Goal: Task Accomplishment & Management: Use online tool/utility

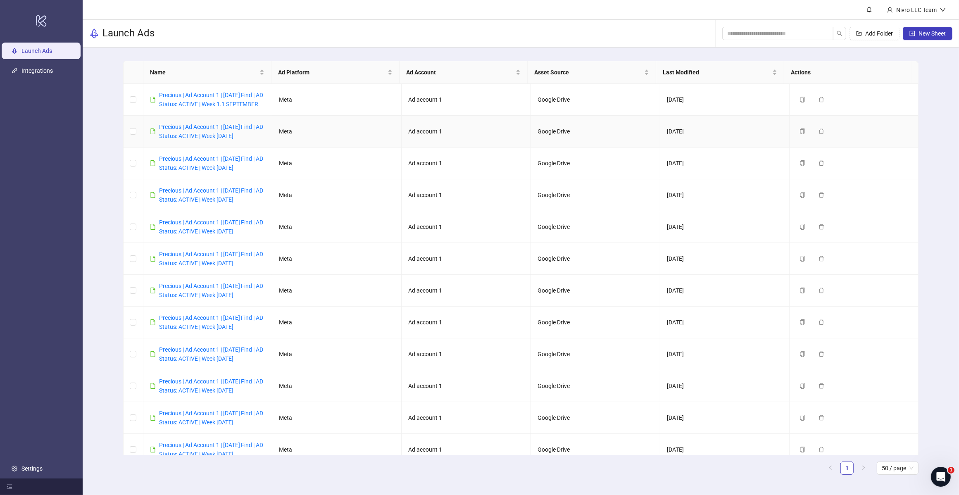
click at [233, 140] on div "Precious | Ad Account 1 | [DATE] Find | AD Status: ACTIVE | Week [DATE]" at bounding box center [212, 131] width 107 height 18
click at [236, 138] on link "Precious | Ad Account 1 | [DATE] Find | AD Status: ACTIVE | Week [DATE]" at bounding box center [211, 132] width 105 height 16
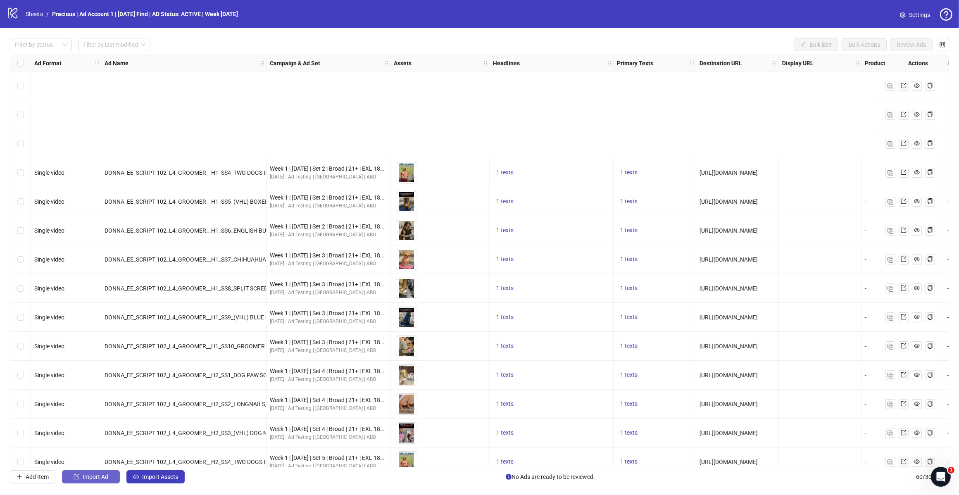
scroll to position [153, 0]
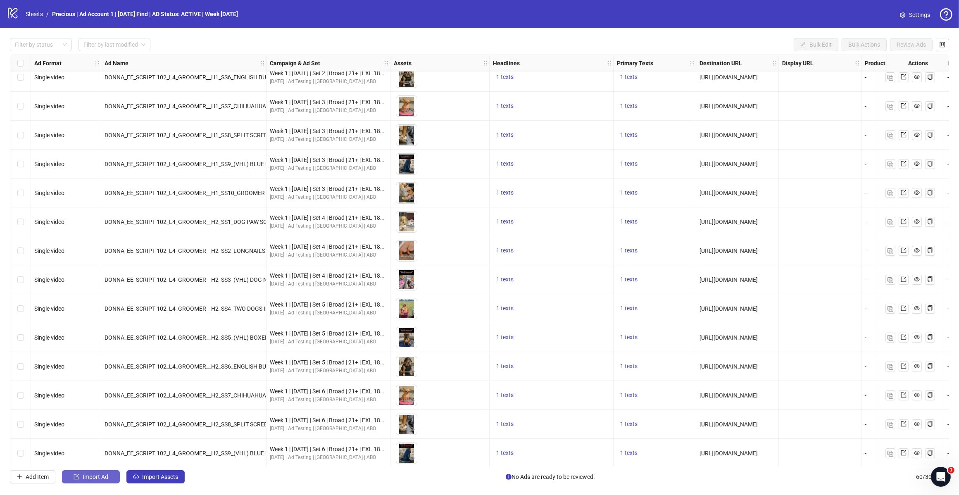
click at [89, 396] on button "Import Ad" at bounding box center [91, 476] width 58 height 13
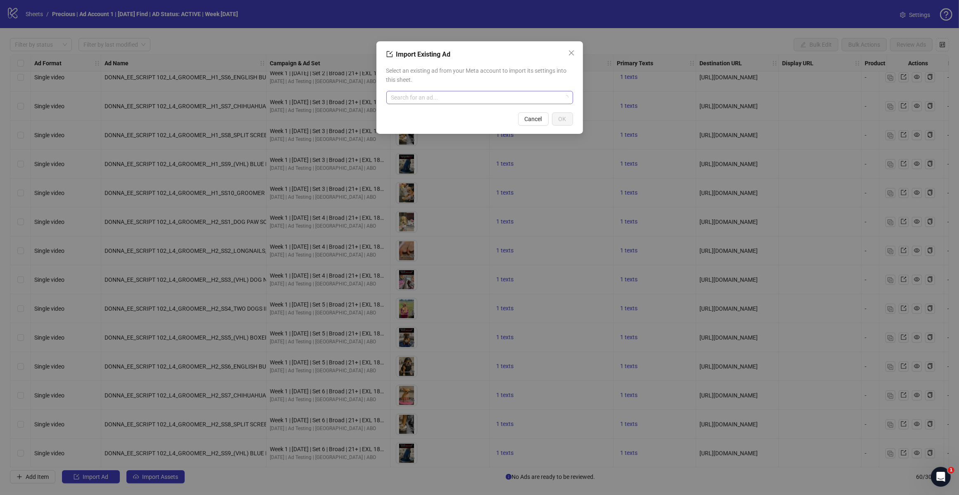
click at [437, 97] on input "search" at bounding box center [475, 97] width 169 height 12
drag, startPoint x: 451, startPoint y: 96, endPoint x: 339, endPoint y: 95, distance: 112.8
click at [339, 95] on div "**********" at bounding box center [479, 247] width 959 height 495
type input "********"
click at [424, 116] on span "AD - Template" at bounding box center [422, 113] width 59 height 9
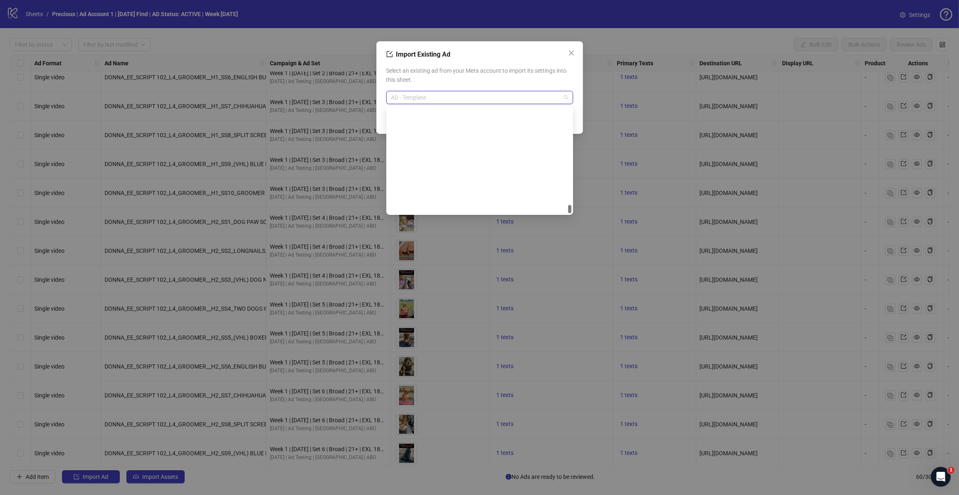
scroll to position [4036, 0]
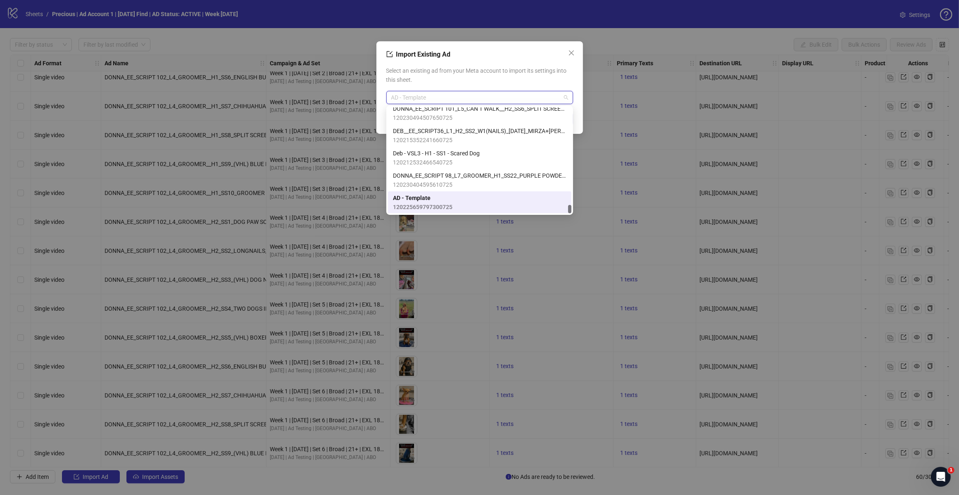
click at [538, 102] on span "AD - Template" at bounding box center [479, 97] width 177 height 12
click at [451, 194] on span "AD - Template" at bounding box center [422, 197] width 59 height 9
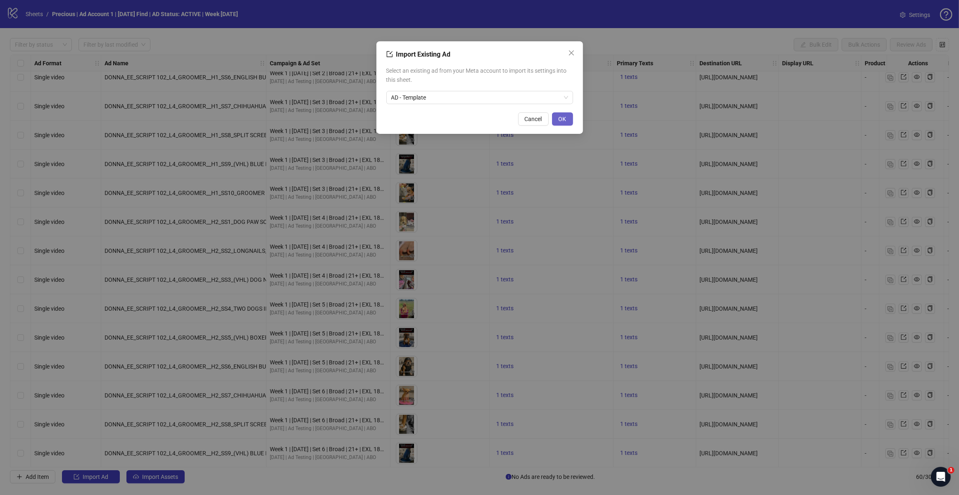
click at [562, 116] on span "OK" at bounding box center [562, 119] width 8 height 7
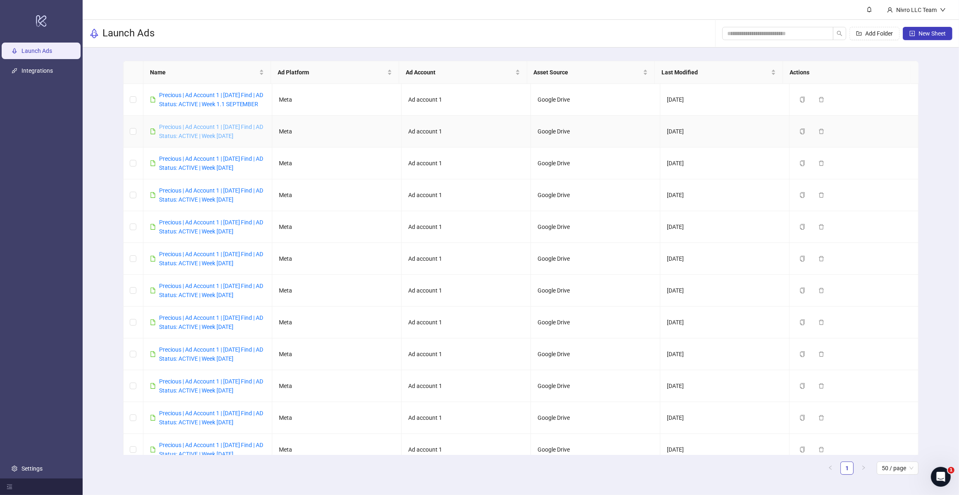
click at [222, 139] on link "Precious | Ad Account 1 | [DATE] Find | AD Status: ACTIVE | Week [DATE]" at bounding box center [211, 132] width 105 height 16
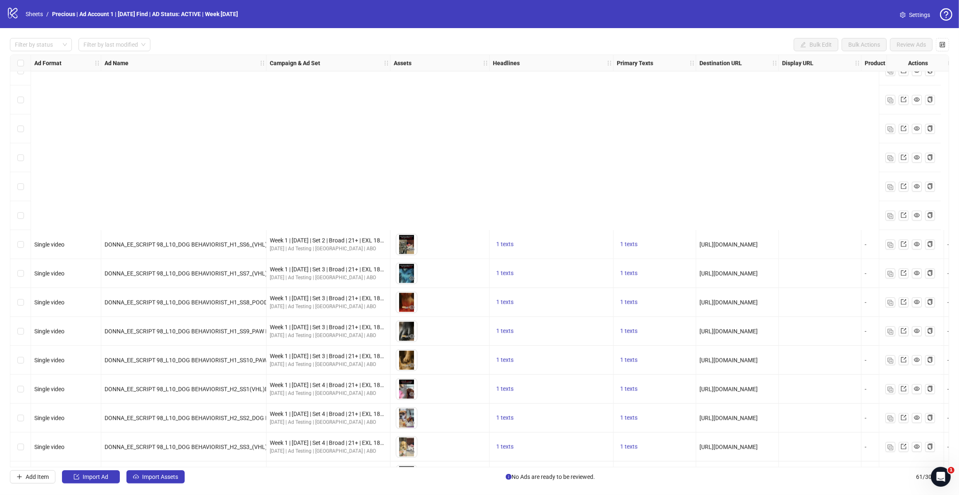
scroll to position [1372, 0]
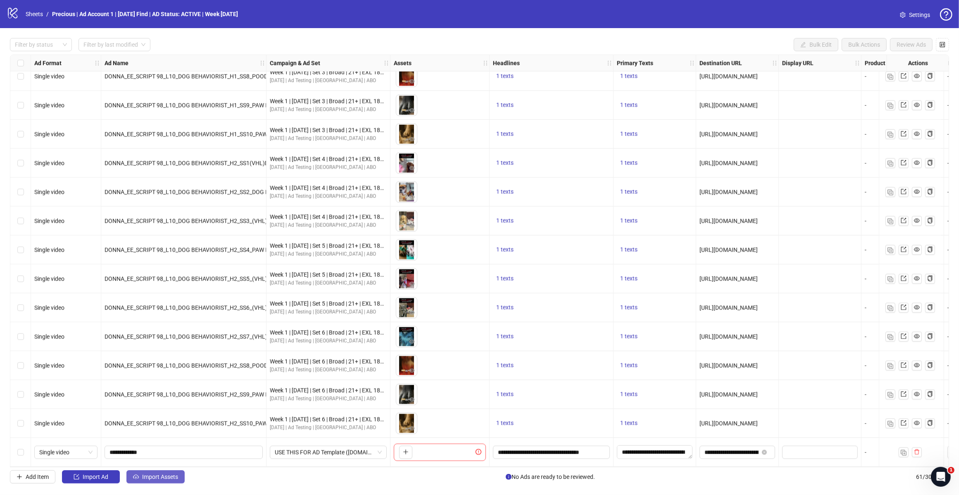
click at [147, 396] on button "Import Assets" at bounding box center [155, 476] width 58 height 13
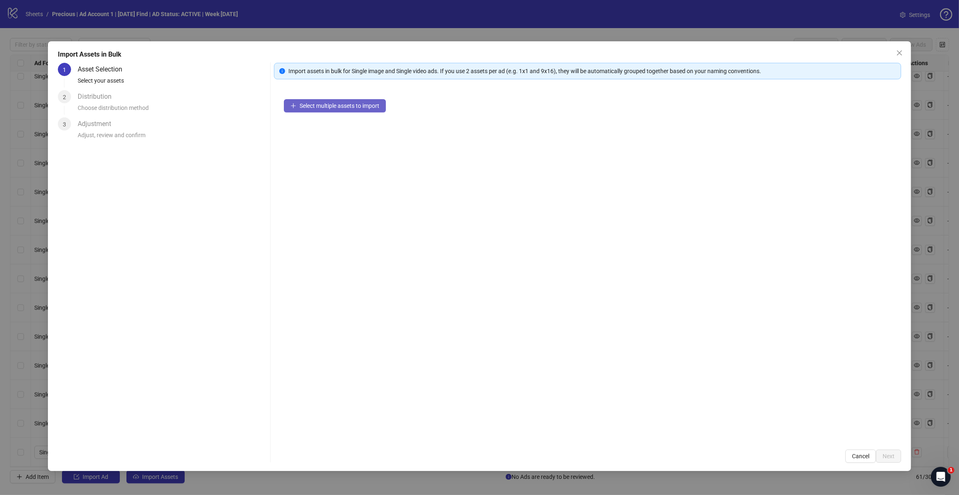
click at [349, 112] on button "Select multiple assets to import" at bounding box center [335, 105] width 102 height 13
click at [313, 129] on span "Add more assets" at bounding box center [320, 132] width 43 height 7
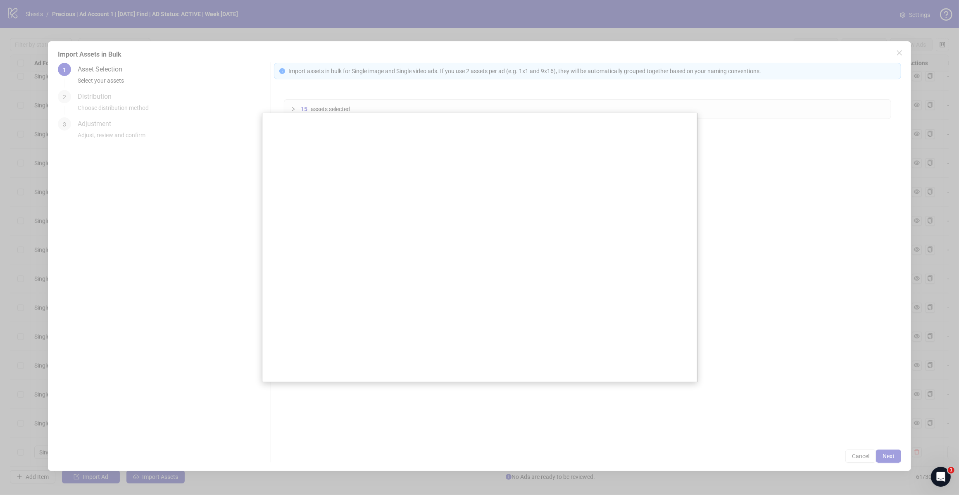
click at [760, 396] on div at bounding box center [479, 247] width 959 height 495
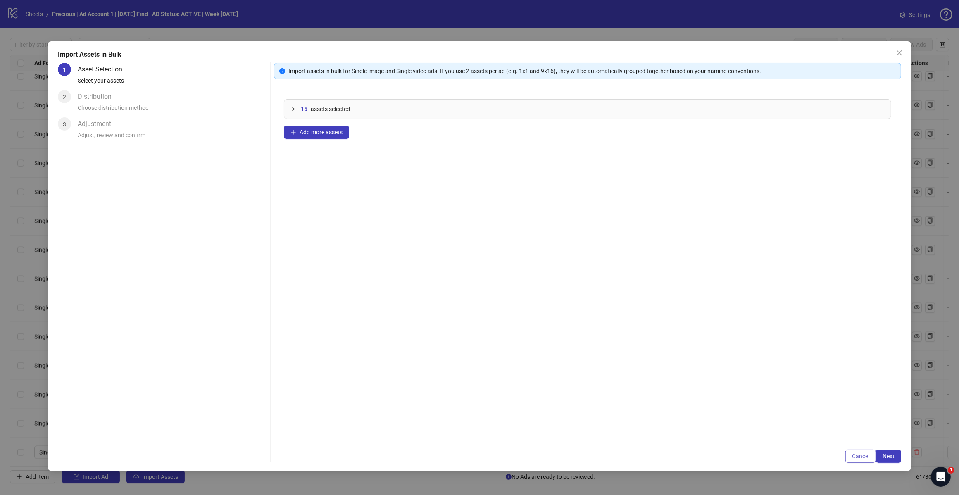
click at [760, 396] on button "Cancel" at bounding box center [860, 455] width 31 height 13
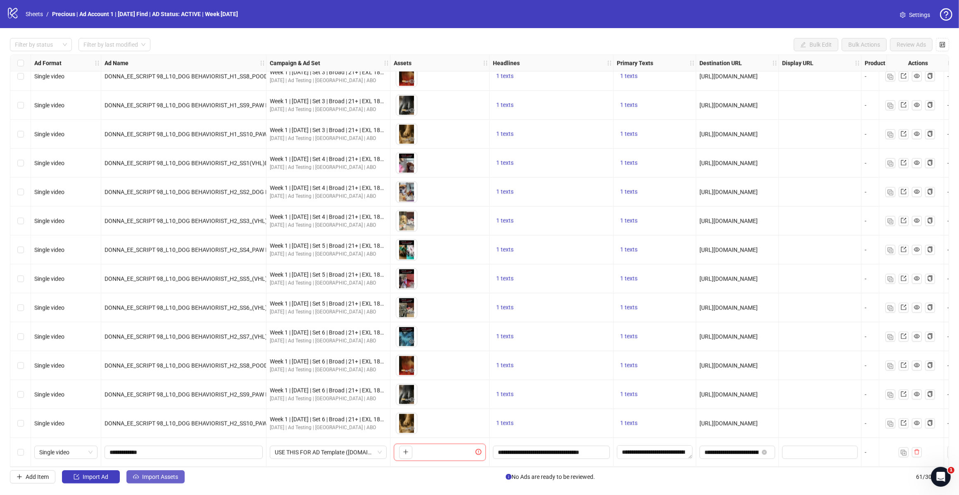
click at [169, 396] on span "Import Assets" at bounding box center [160, 476] width 36 height 7
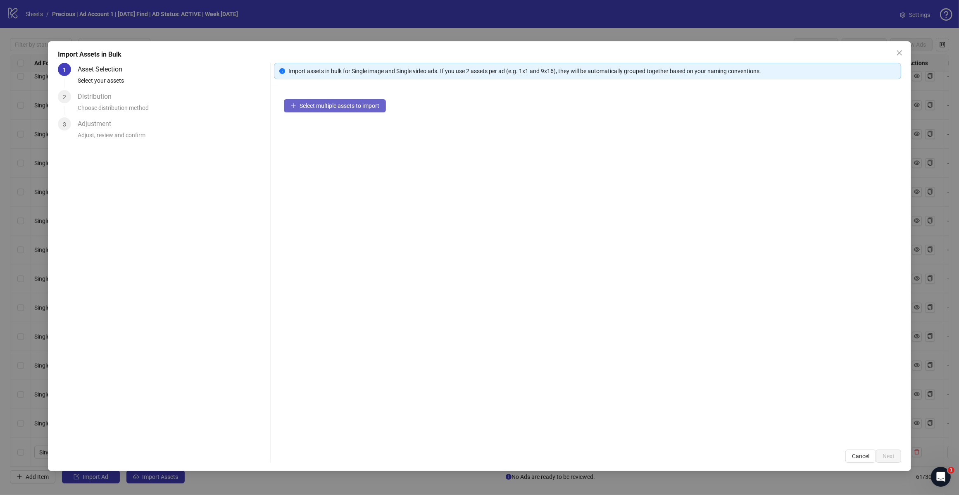
click at [346, 102] on button "Select multiple assets to import" at bounding box center [335, 105] width 102 height 13
click at [760, 396] on span "Next" at bounding box center [888, 456] width 12 height 7
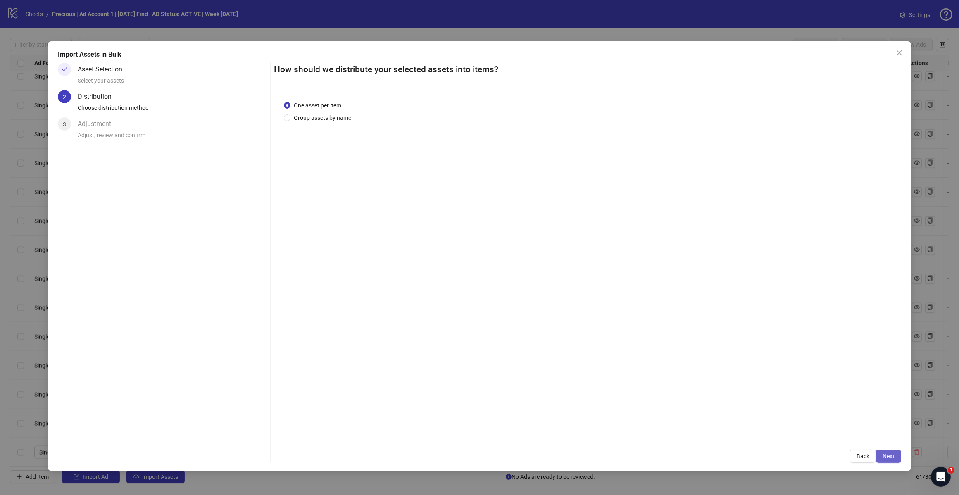
click at [760, 396] on button "Next" at bounding box center [888, 455] width 25 height 13
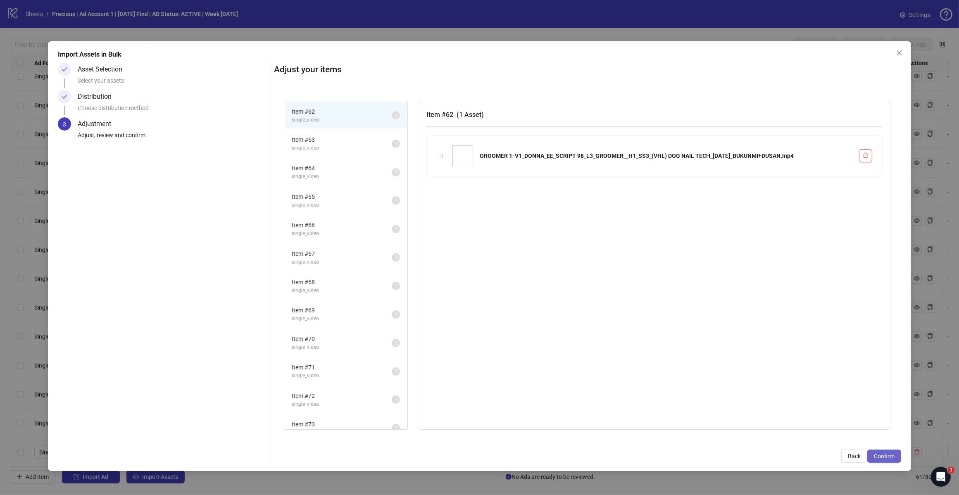
click at [760, 396] on span "Confirm" at bounding box center [884, 456] width 21 height 7
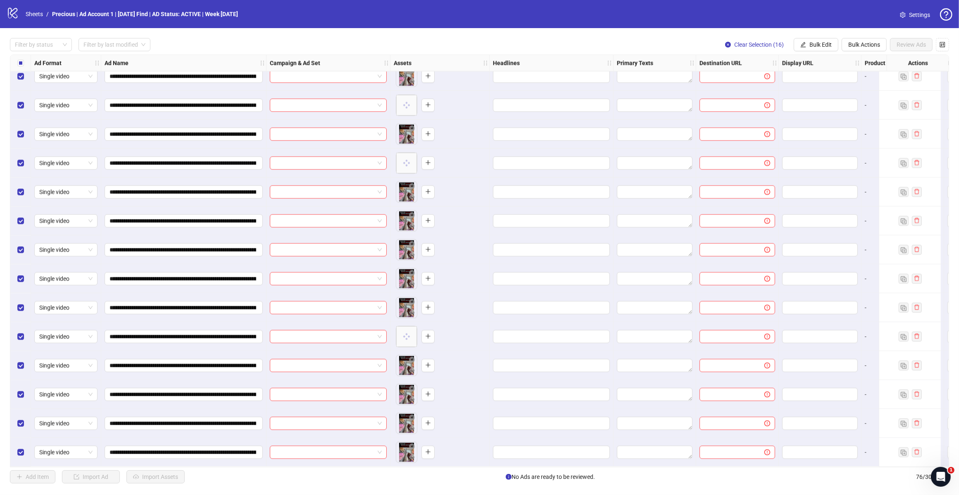
scroll to position [1754, 0]
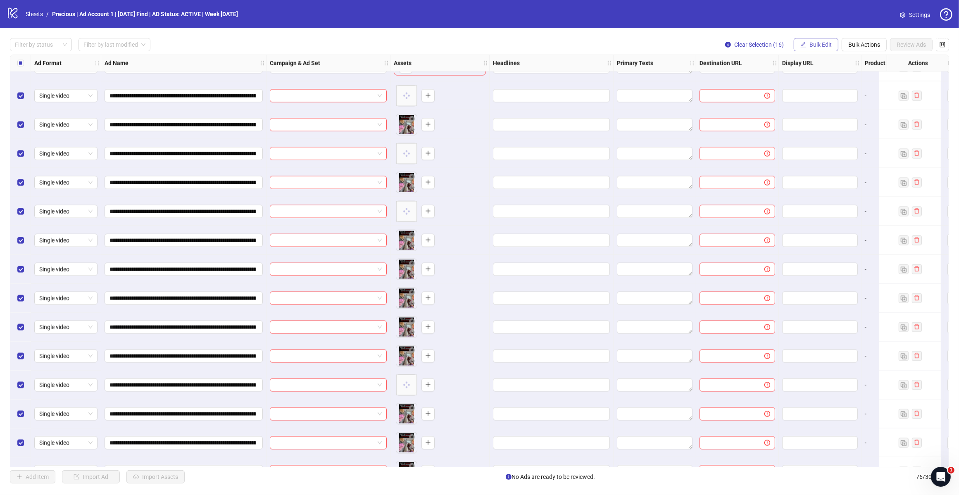
click at [760, 42] on span "Bulk Edit" at bounding box center [820, 44] width 22 height 7
click at [760, 86] on span "Campaign & Ad Set" at bounding box center [823, 87] width 49 height 9
click at [760, 49] on button "Bulk Edit" at bounding box center [816, 44] width 45 height 13
click at [760, 100] on span "Headlines" at bounding box center [823, 101] width 49 height 9
click at [760, 111] on button "submit" at bounding box center [849, 115] width 10 height 10
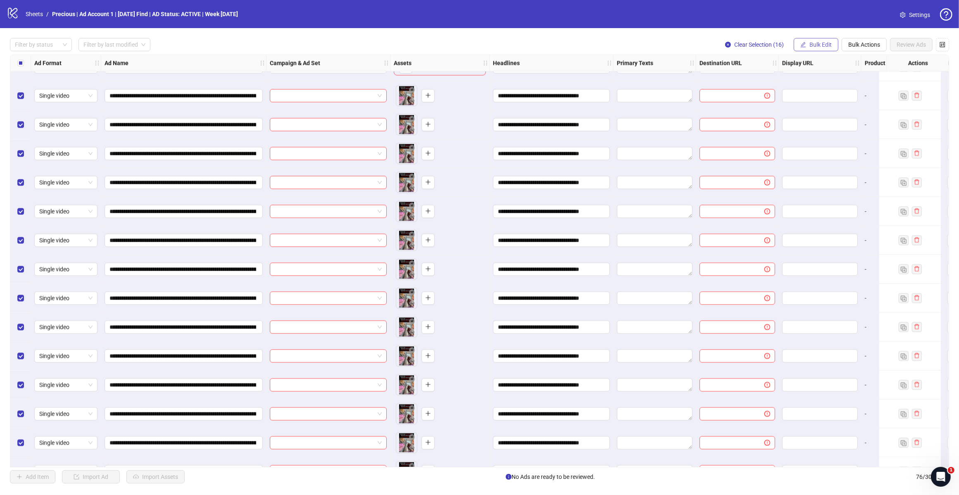
click at [760, 46] on span "Bulk Edit" at bounding box center [820, 44] width 22 height 7
click at [760, 112] on span "Primary Texts" at bounding box center [823, 114] width 49 height 9
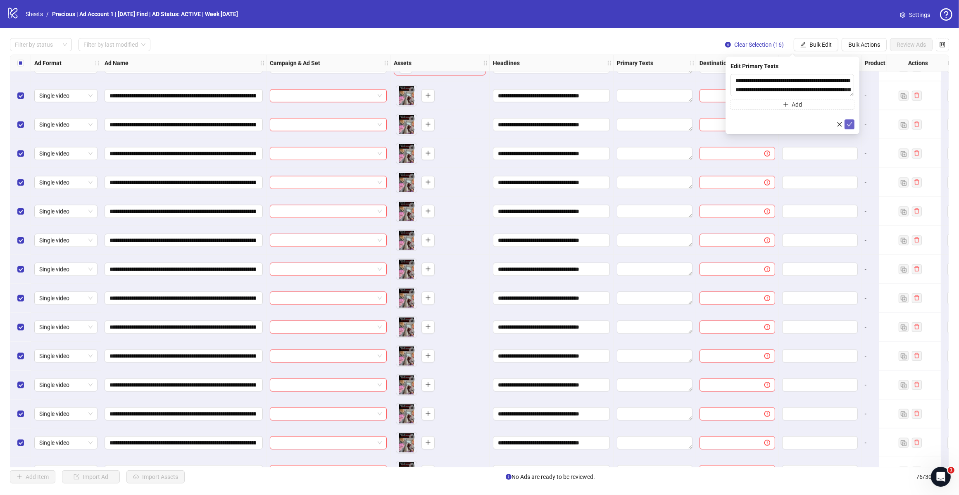
click at [760, 126] on button "submit" at bounding box center [849, 124] width 10 height 10
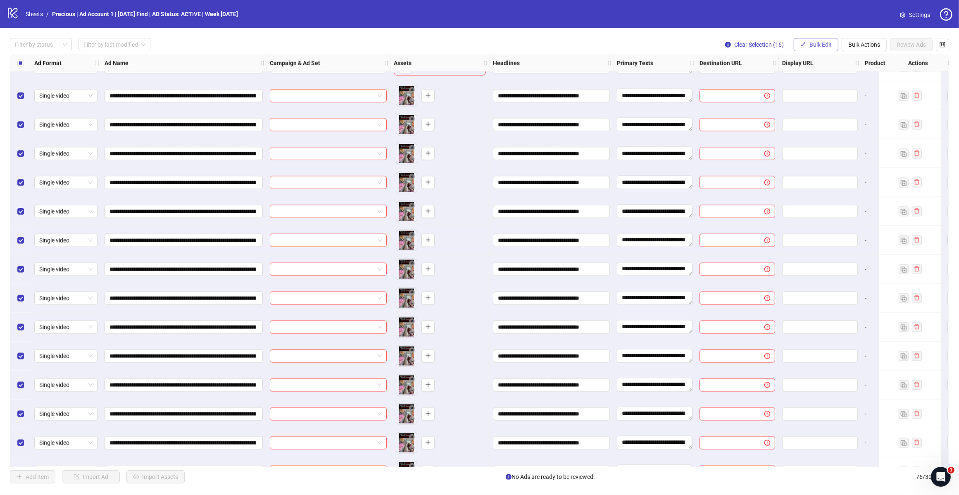
click at [760, 45] on span "Bulk Edit" at bounding box center [820, 44] width 22 height 7
click at [760, 126] on span "Destination URL" at bounding box center [823, 127] width 49 height 9
click at [760, 100] on icon "check" at bounding box center [849, 102] width 6 height 6
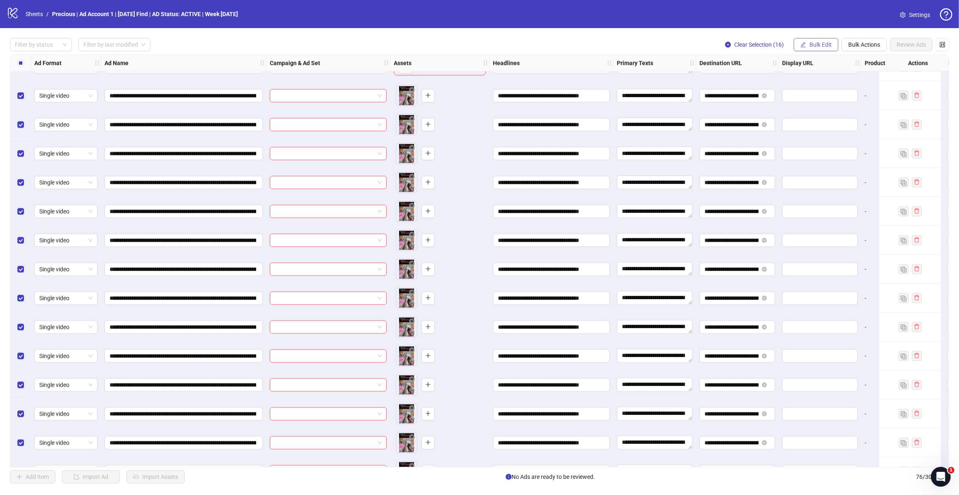
click at [760, 45] on span "Bulk Edit" at bounding box center [820, 44] width 22 height 7
click at [760, 170] on span "Call to Action" at bounding box center [823, 167] width 49 height 9
click at [760, 104] on icon "check" at bounding box center [849, 102] width 6 height 6
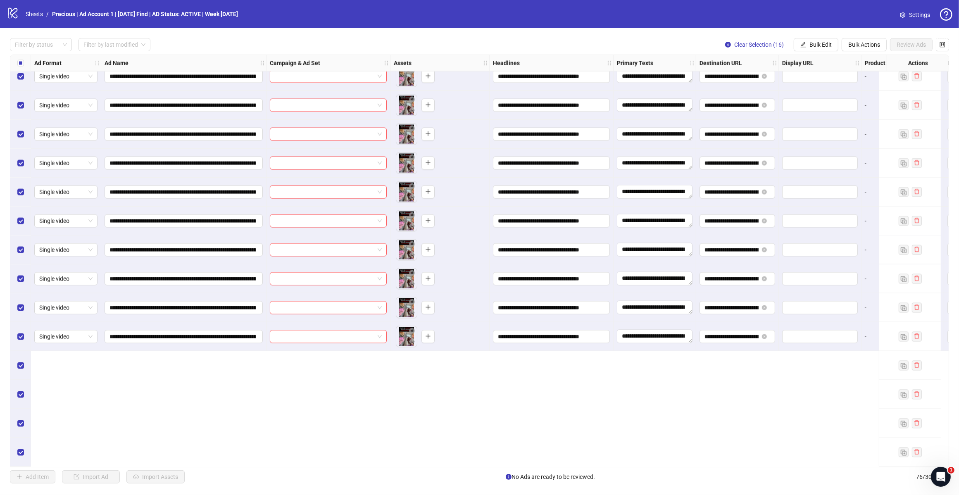
scroll to position [1651, 0]
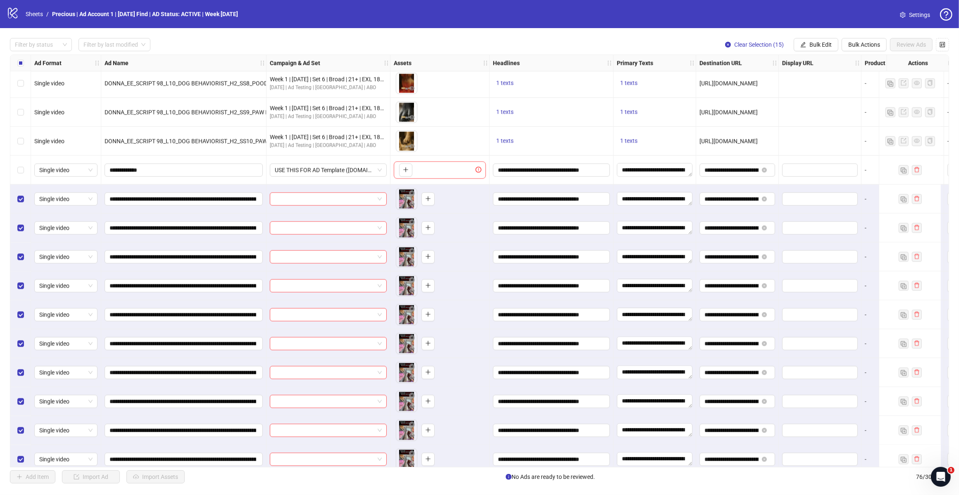
click at [24, 62] on div "Select all rows" at bounding box center [20, 63] width 21 height 17
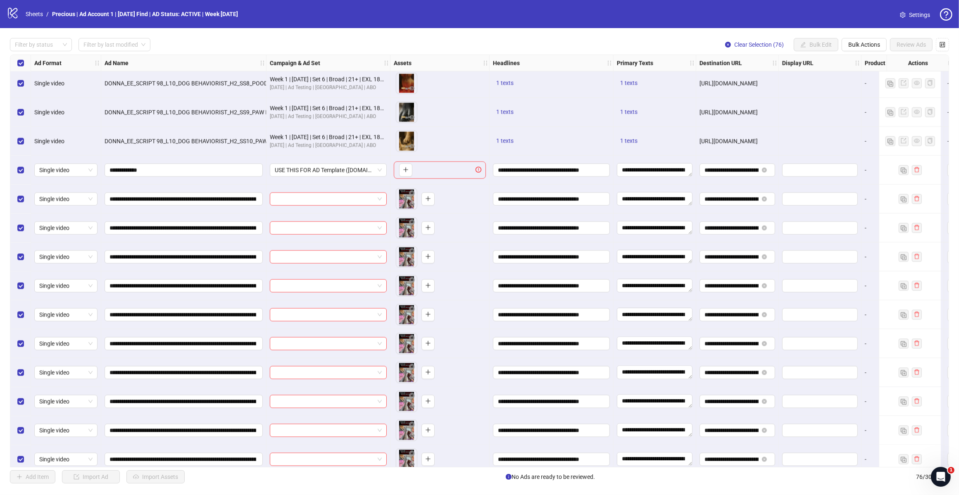
click at [24, 62] on div "Select all rows" at bounding box center [20, 63] width 21 height 17
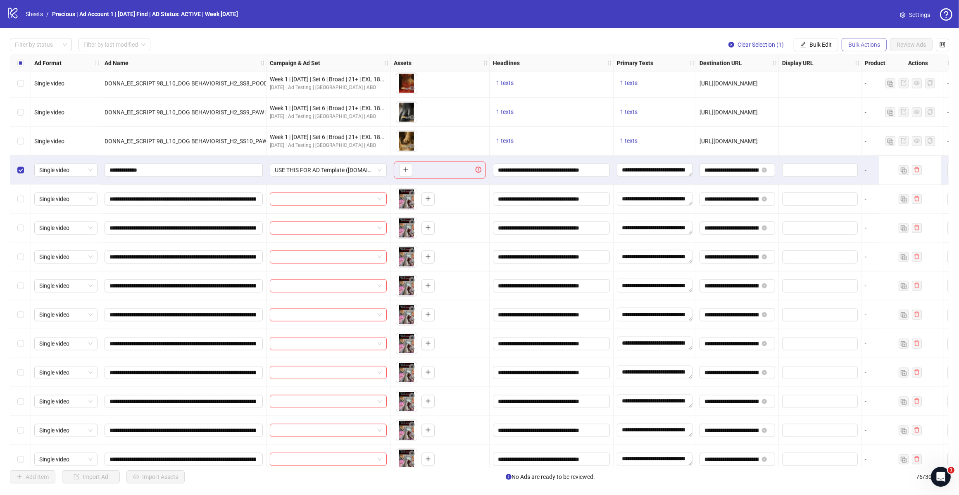
click at [760, 45] on span "Bulk Actions" at bounding box center [864, 44] width 32 height 7
click at [760, 60] on span "Delete" at bounding box center [875, 61] width 57 height 9
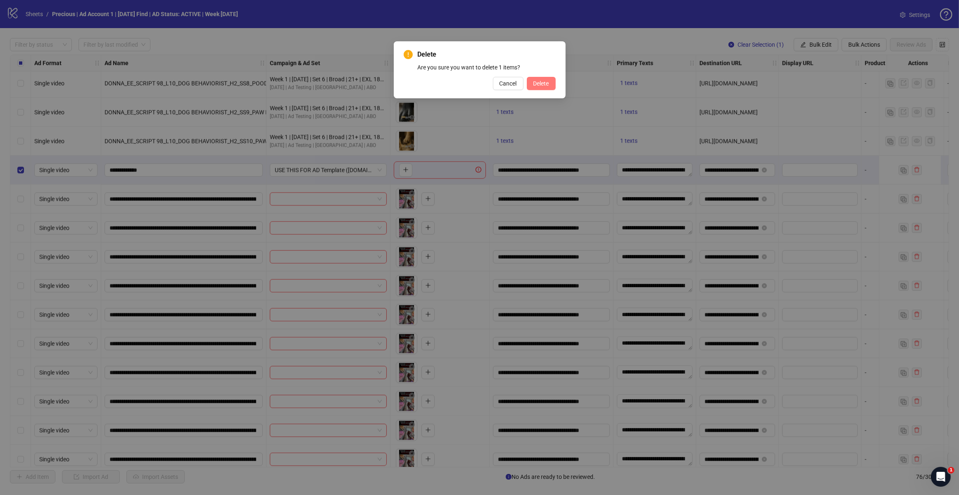
click at [535, 83] on span "Delete" at bounding box center [541, 83] width 16 height 7
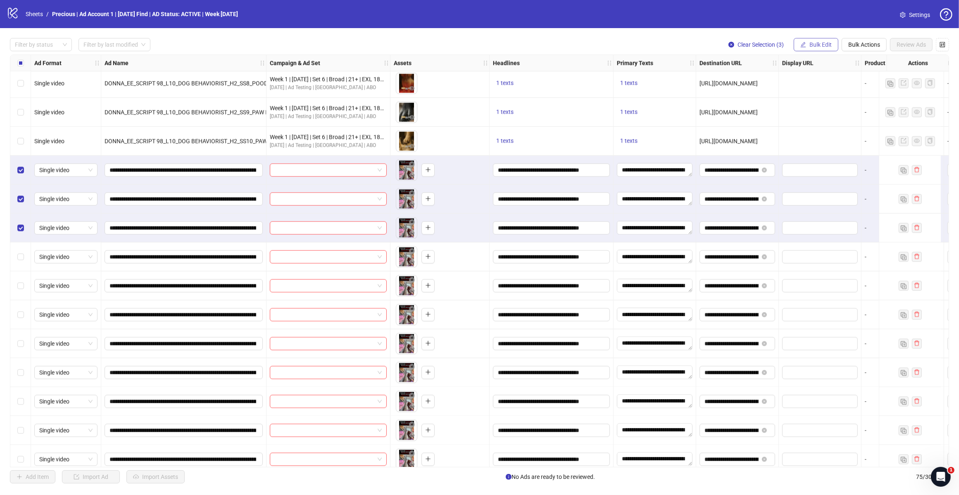
click at [760, 44] on span "Bulk Edit" at bounding box center [820, 44] width 22 height 7
click at [760, 90] on span "Campaign & Ad Set" at bounding box center [823, 87] width 49 height 9
click at [760, 75] on input "search" at bounding box center [788, 80] width 107 height 12
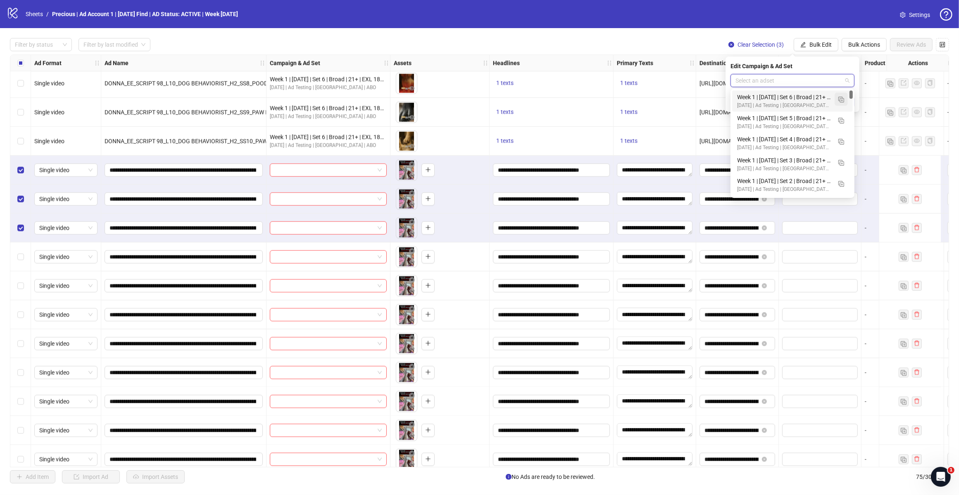
click at [760, 99] on img "button" at bounding box center [841, 100] width 6 height 6
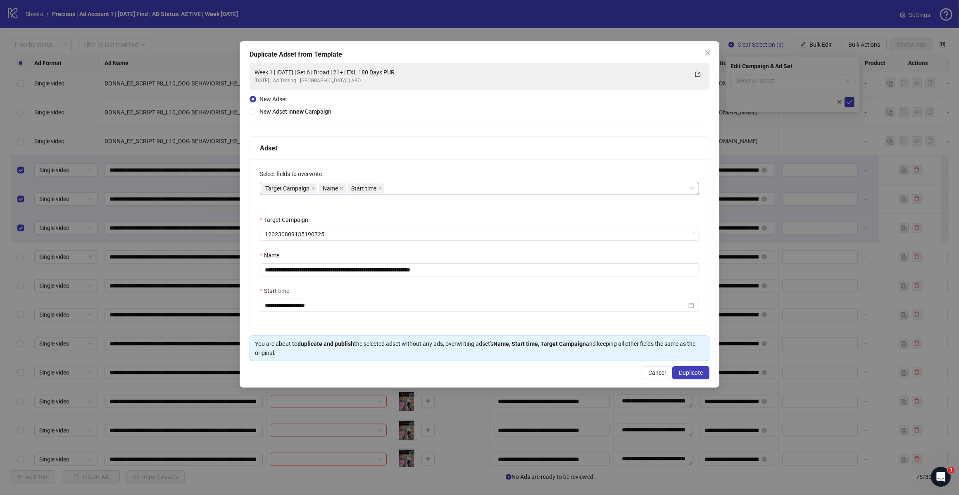
click at [422, 193] on div "Target Campaign Name Start time" at bounding box center [474, 189] width 427 height 12
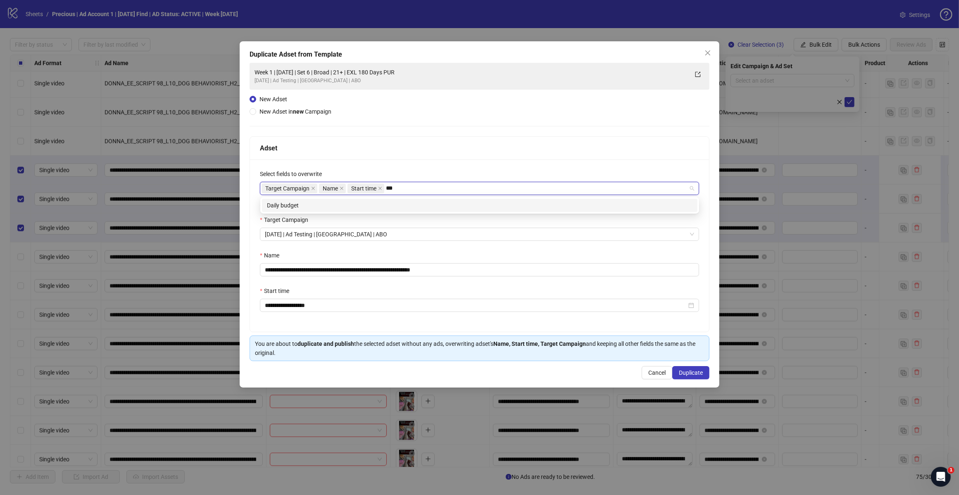
type input "****"
click at [419, 202] on div "Daily budget" at bounding box center [479, 205] width 425 height 9
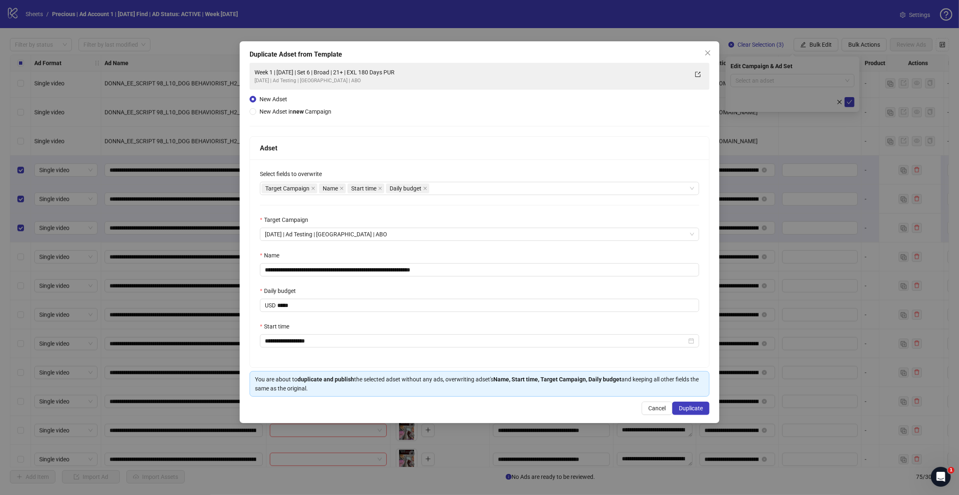
click at [437, 153] on div "Adset" at bounding box center [479, 148] width 439 height 10
click at [393, 238] on span "[DATE] | Ad Testing | [GEOGRAPHIC_DATA] | ABO" at bounding box center [479, 234] width 429 height 12
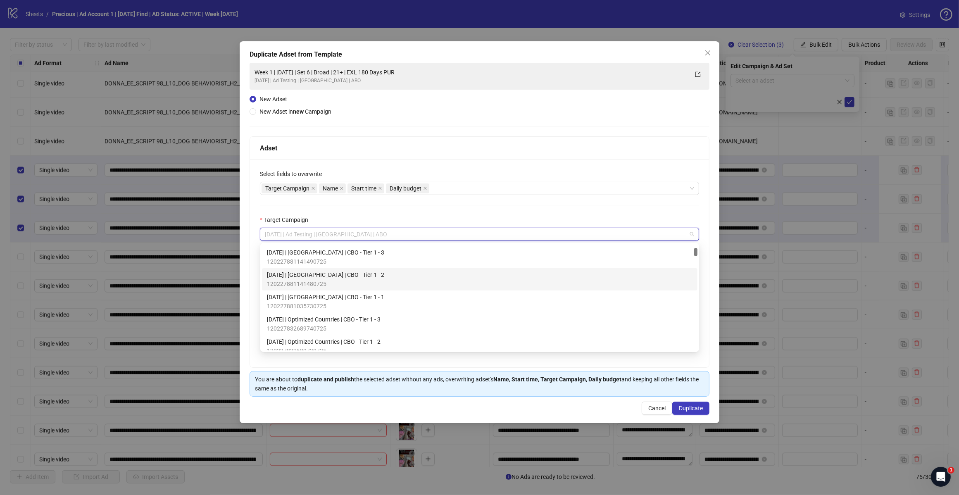
scroll to position [0, 0]
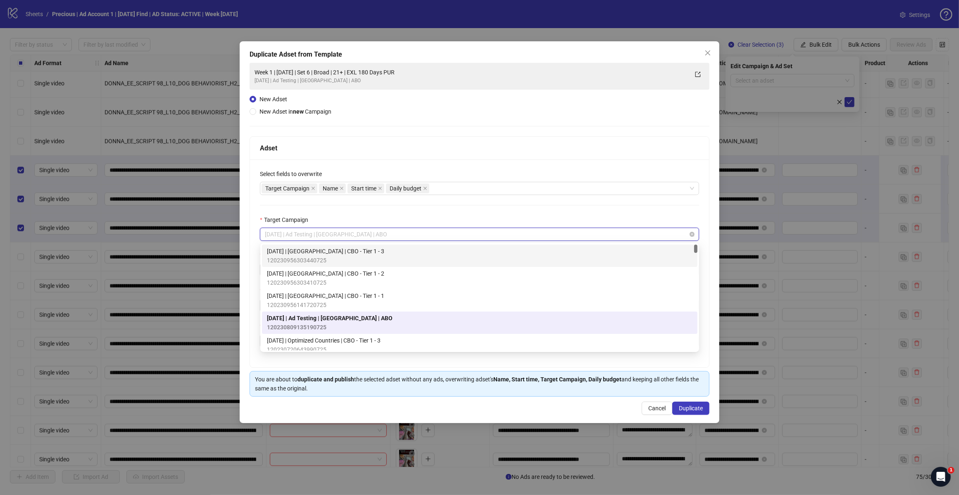
click at [327, 236] on span "[DATE] | Ad Testing | [GEOGRAPHIC_DATA] | ABO" at bounding box center [479, 234] width 429 height 12
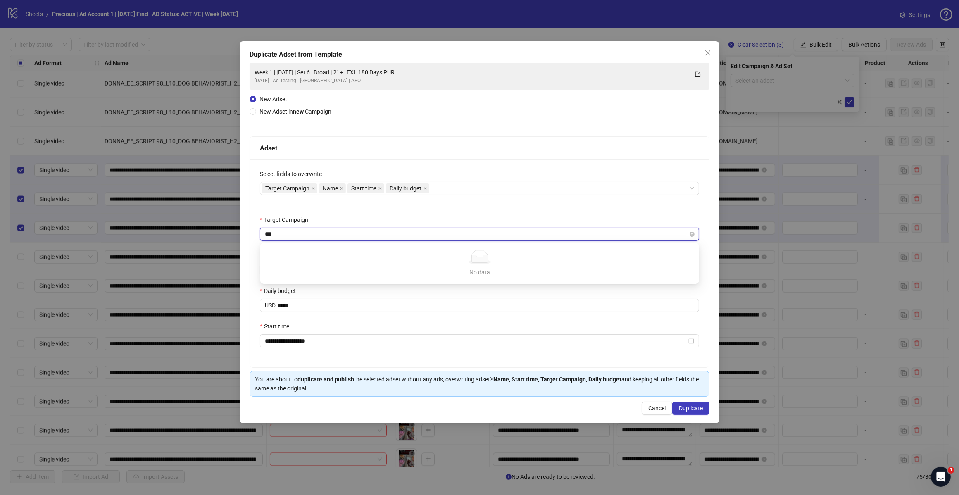
type input "**"
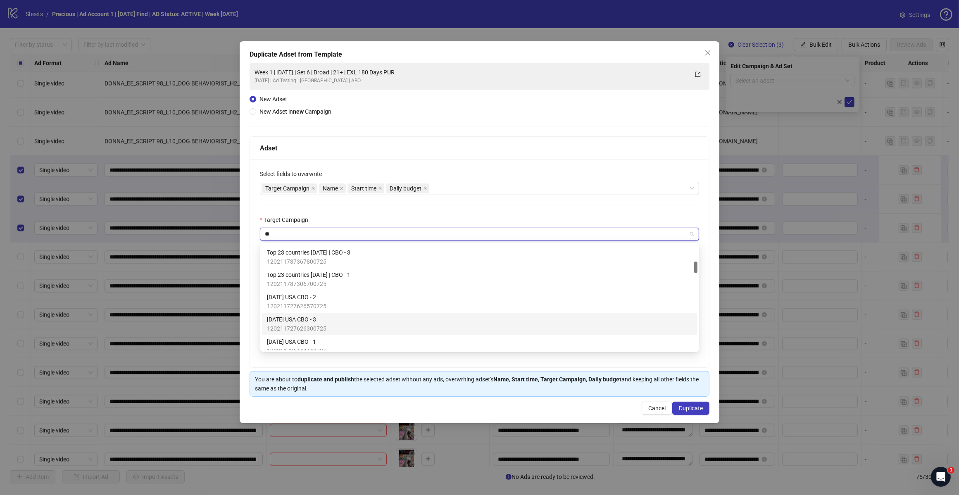
scroll to position [258, 0]
click at [341, 326] on span "[DATE] | Ad Testing | [GEOGRAPHIC_DATA] | ABO" at bounding box center [328, 327] width 122 height 9
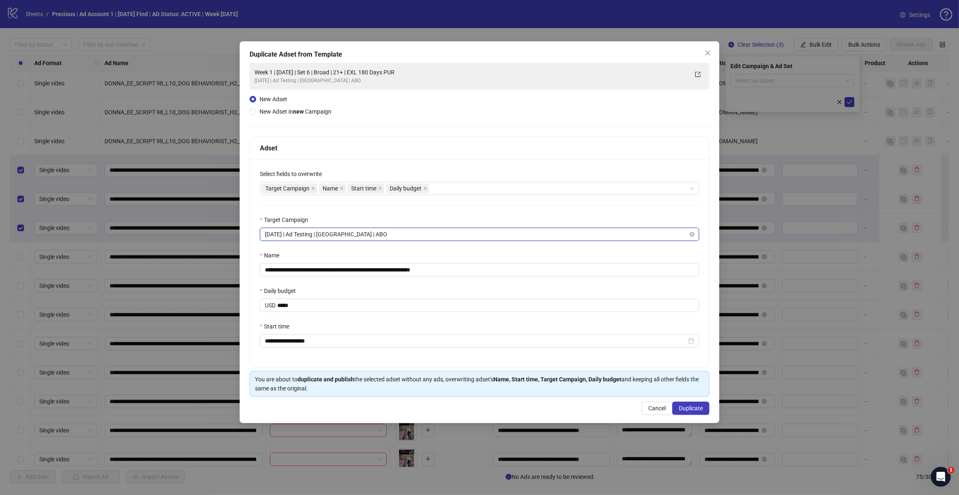
click at [372, 244] on div "**********" at bounding box center [479, 263] width 459 height 208
click at [385, 211] on div "**********" at bounding box center [479, 263] width 459 height 208
click at [370, 238] on span "[DATE] | Ad Testing | [GEOGRAPHIC_DATA] | ABO" at bounding box center [479, 234] width 429 height 12
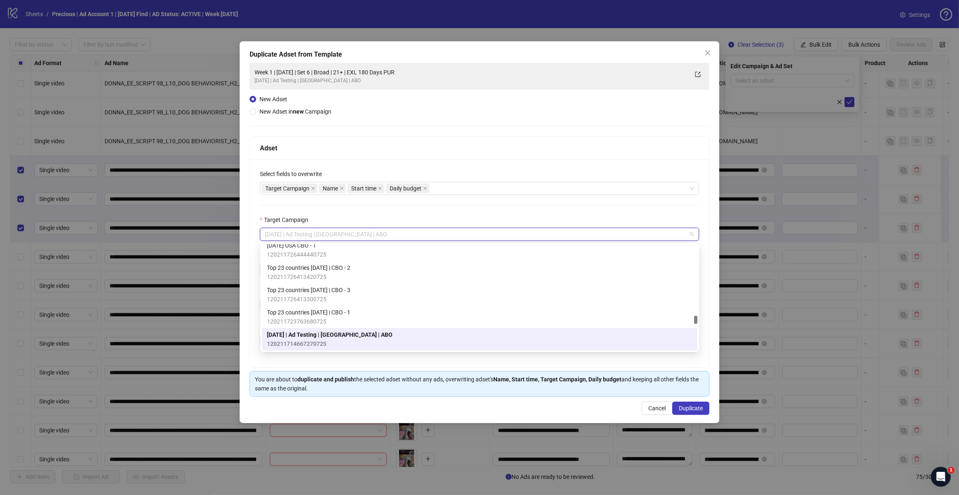
click at [383, 209] on div "**********" at bounding box center [479, 263] width 459 height 208
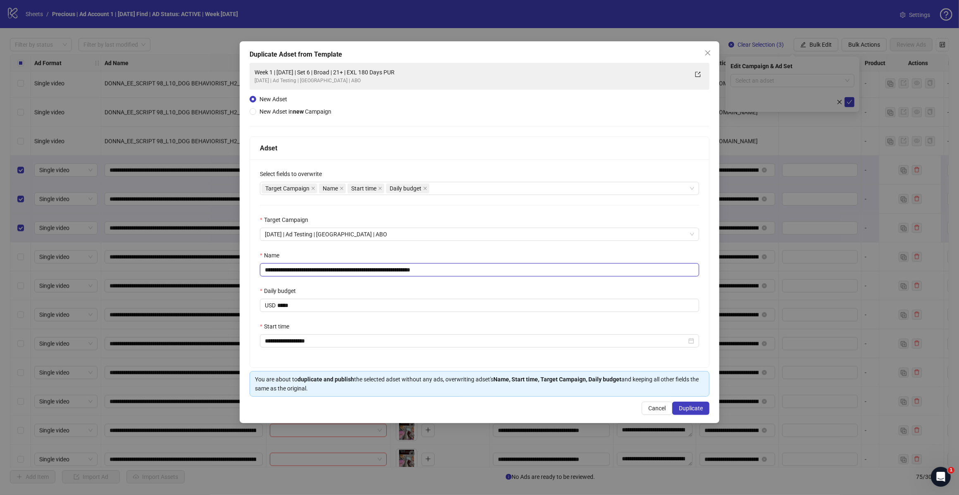
click at [461, 275] on input "**********" at bounding box center [479, 269] width 439 height 13
click at [343, 268] on input "**********" at bounding box center [479, 269] width 439 height 13
click at [319, 354] on div "**********" at bounding box center [479, 263] width 459 height 208
drag, startPoint x: 436, startPoint y: 271, endPoint x: 478, endPoint y: 273, distance: 41.8
click at [481, 271] on input "**********" at bounding box center [479, 269] width 439 height 13
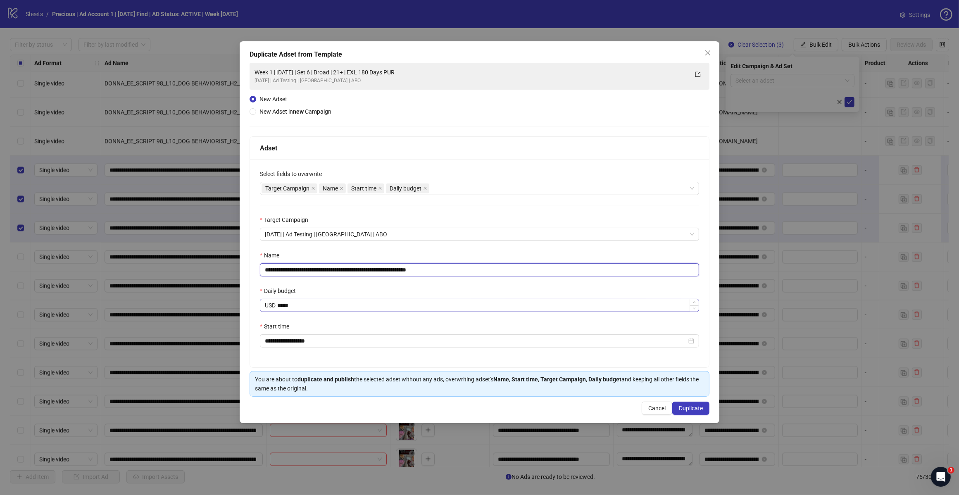
type input "**********"
click at [463, 299] on input "*****" at bounding box center [487, 305] width 421 height 12
click at [469, 249] on div "**********" at bounding box center [479, 263] width 459 height 208
click at [478, 225] on div "Target Campaign" at bounding box center [479, 221] width 439 height 12
click at [397, 210] on div "**********" at bounding box center [479, 263] width 459 height 208
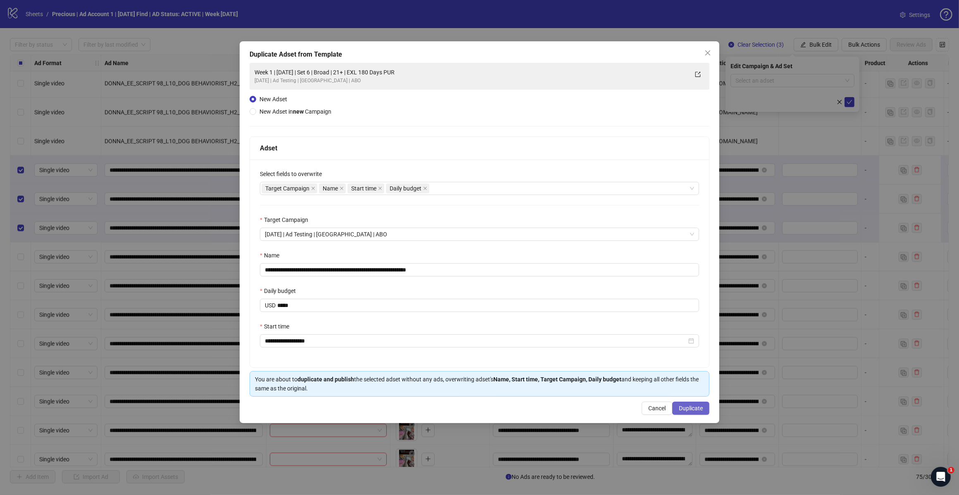
click at [687, 396] on span "Duplicate" at bounding box center [691, 408] width 24 height 7
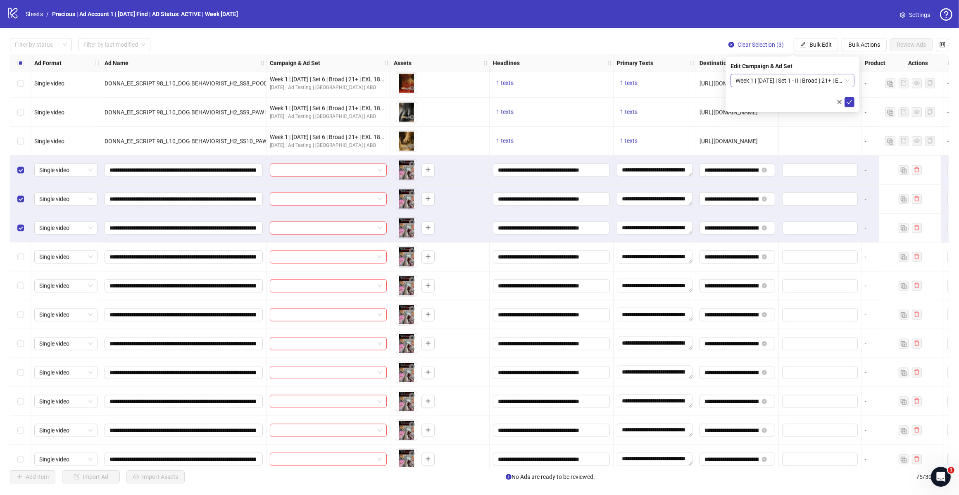
click at [760, 77] on span "Week 1 | [DATE] | Set 1 - II | Broad | 21+ | EXL 180 Days PUR" at bounding box center [792, 80] width 114 height 12
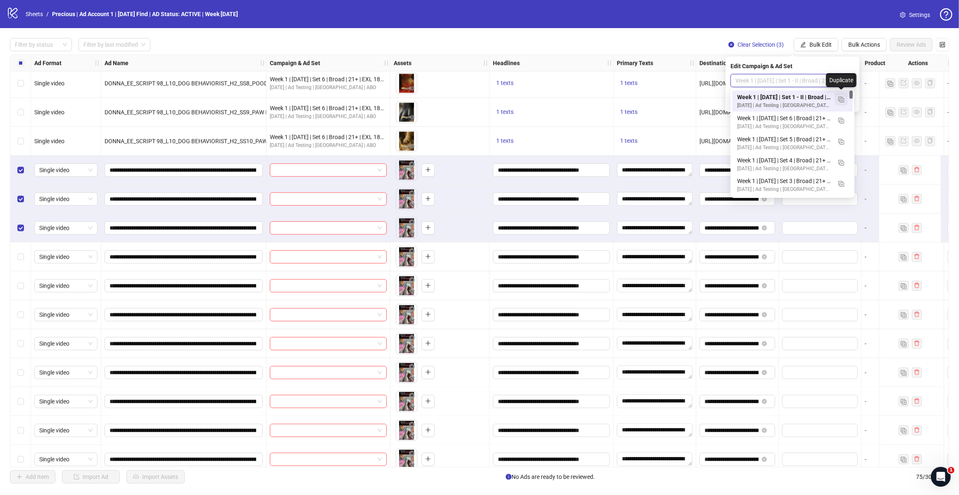
click at [760, 100] on img "button" at bounding box center [841, 100] width 6 height 6
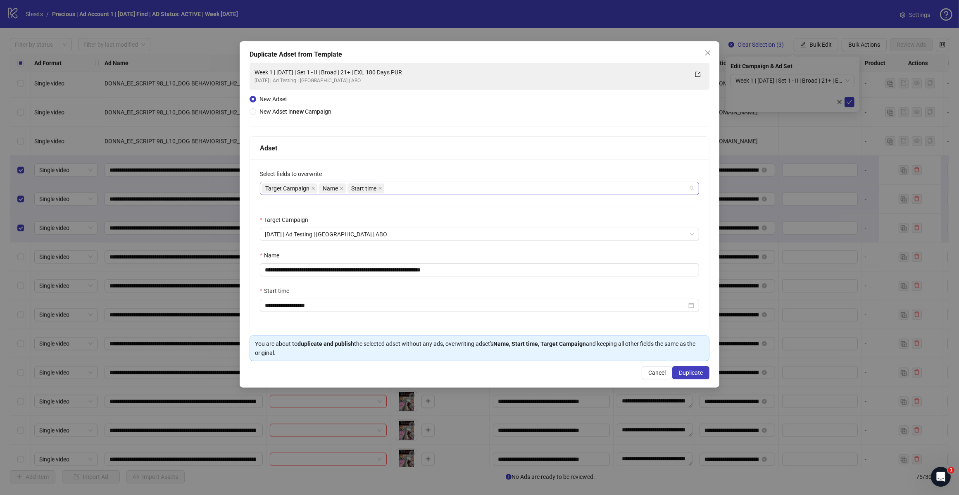
click at [405, 189] on div "Target Campaign Name Start time" at bounding box center [474, 189] width 427 height 12
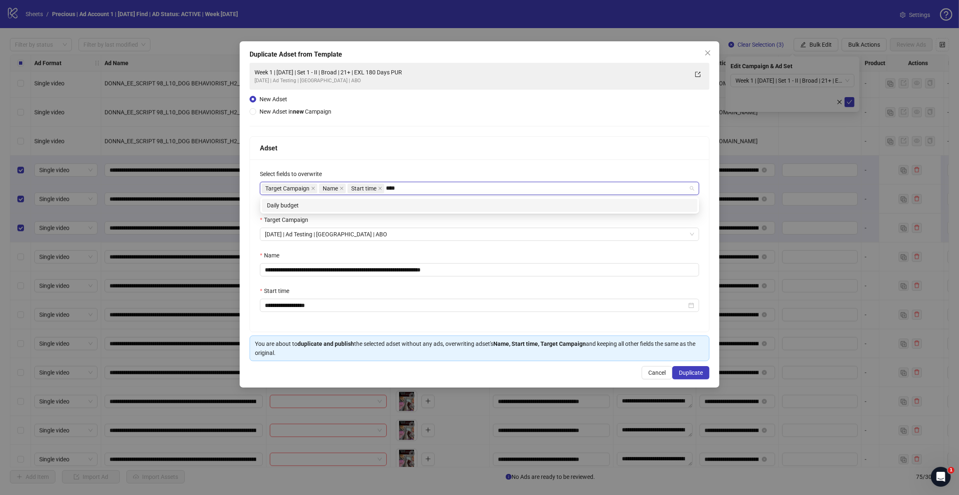
type input "*****"
click at [387, 207] on div "Daily budget" at bounding box center [479, 205] width 425 height 9
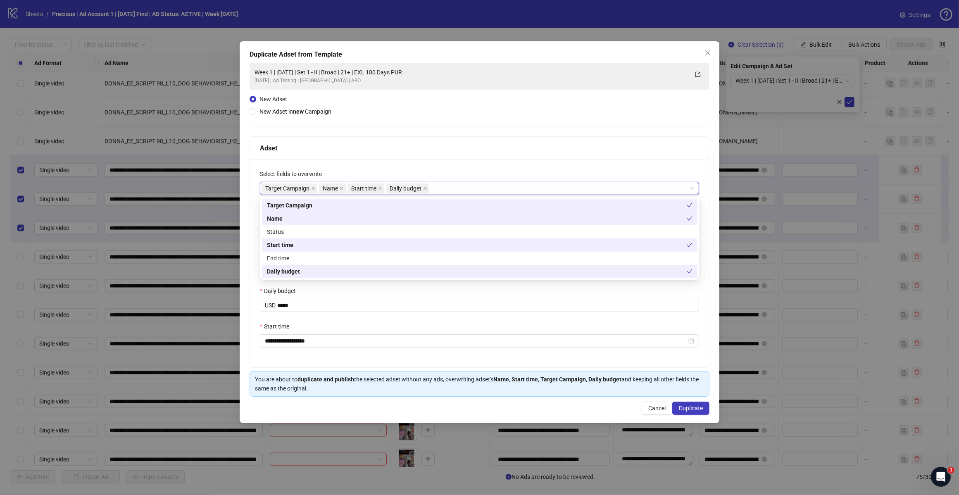
click at [458, 144] on div "Adset" at bounding box center [479, 148] width 439 height 10
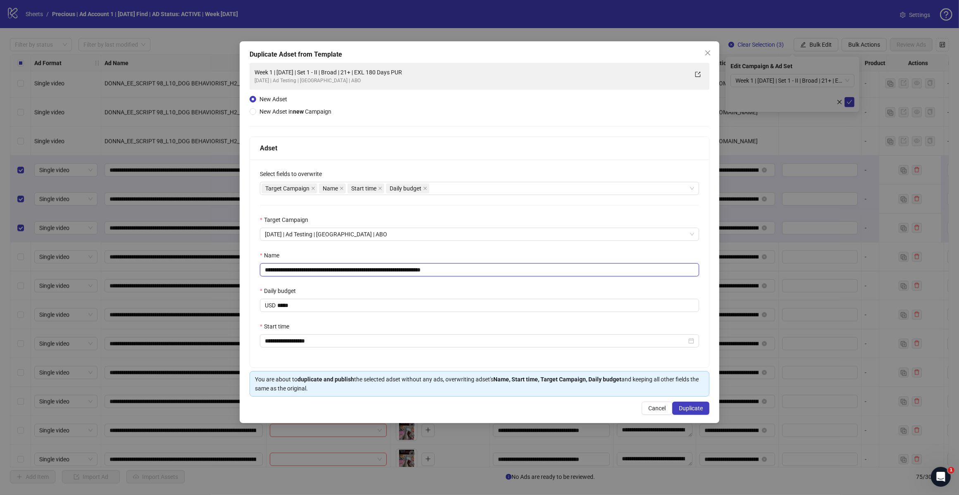
drag, startPoint x: 437, startPoint y: 269, endPoint x: 496, endPoint y: 261, distance: 59.2
click at [500, 269] on input "**********" at bounding box center [479, 269] width 439 height 13
click at [344, 269] on input "**********" at bounding box center [479, 269] width 439 height 13
type input "**********"
click at [686, 396] on span "Duplicate" at bounding box center [691, 408] width 24 height 7
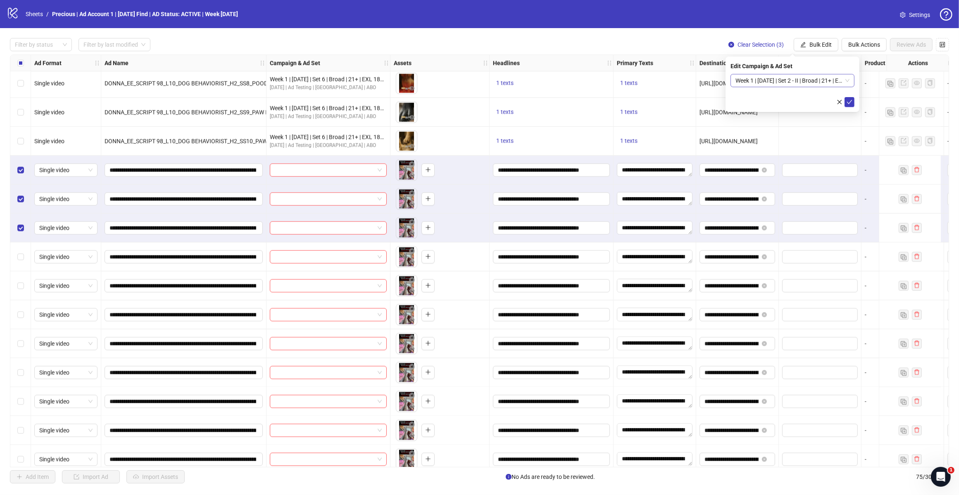
click at [760, 80] on div "Week 1 | [DATE] | Set 2 - II | Broad | 21+ | EXL 180 Days PUR" at bounding box center [792, 80] width 124 height 13
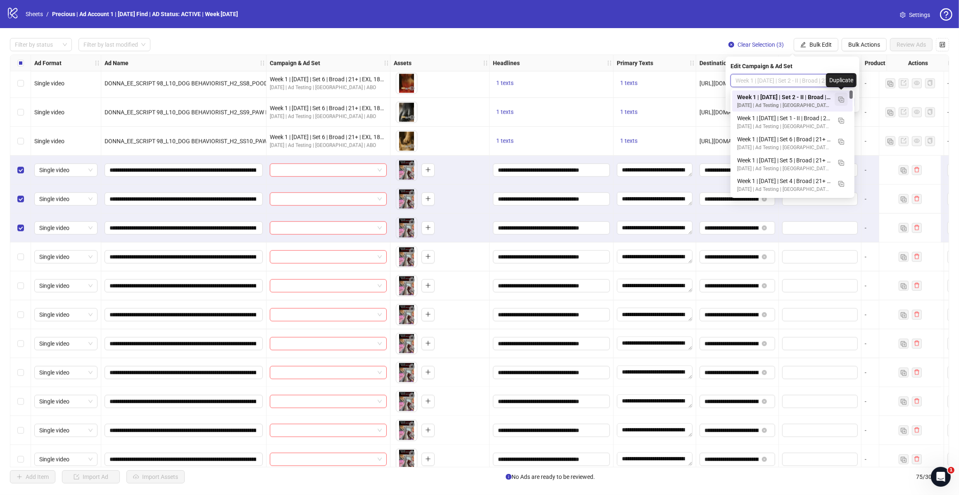
click at [760, 99] on img "button" at bounding box center [841, 100] width 6 height 6
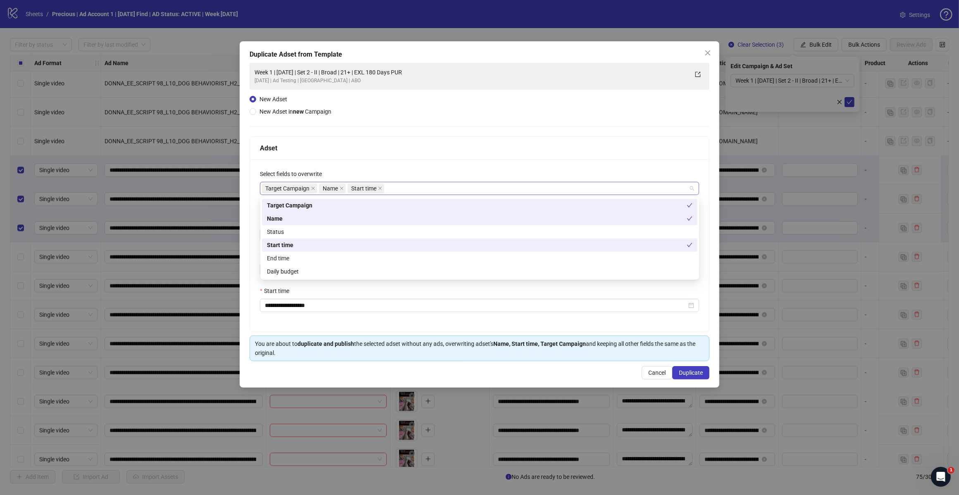
click at [402, 190] on div "Target Campaign Name Start time" at bounding box center [474, 189] width 427 height 12
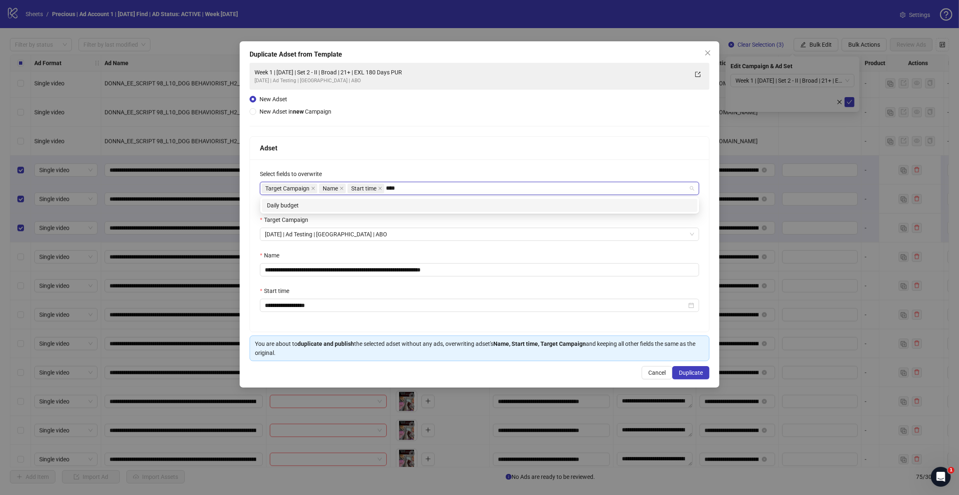
type input "*****"
click at [345, 205] on div "Daily budget" at bounding box center [479, 205] width 425 height 9
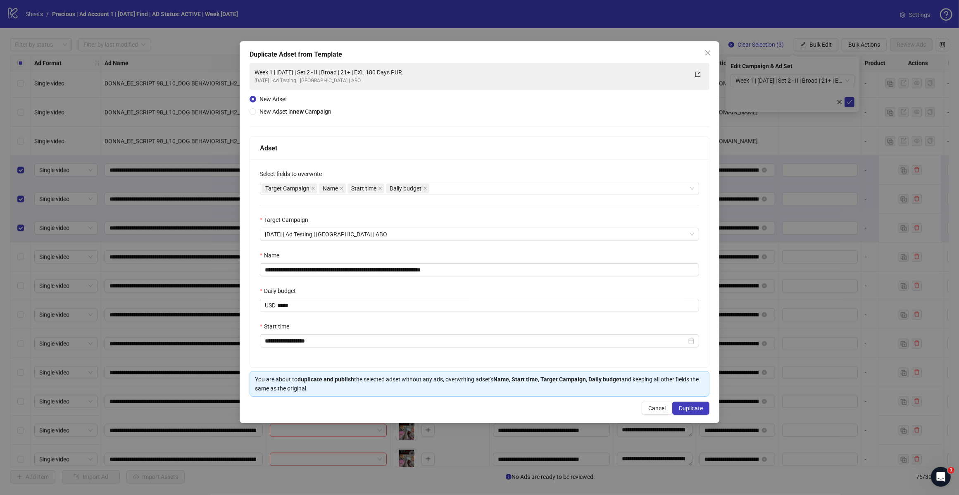
click at [440, 125] on div "**********" at bounding box center [479, 230] width 460 height 334
click at [467, 272] on input "**********" at bounding box center [479, 269] width 439 height 13
drag, startPoint x: 438, startPoint y: 271, endPoint x: 486, endPoint y: 269, distance: 48.4
click at [486, 269] on input "**********" at bounding box center [479, 269] width 439 height 13
click at [343, 269] on input "**********" at bounding box center [479, 269] width 439 height 13
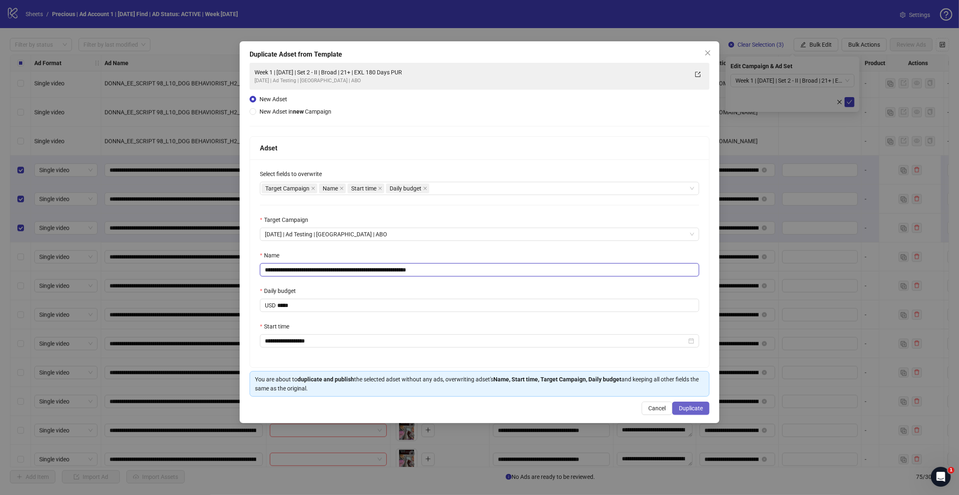
type input "**********"
click at [687, 396] on span "Duplicate" at bounding box center [691, 408] width 24 height 7
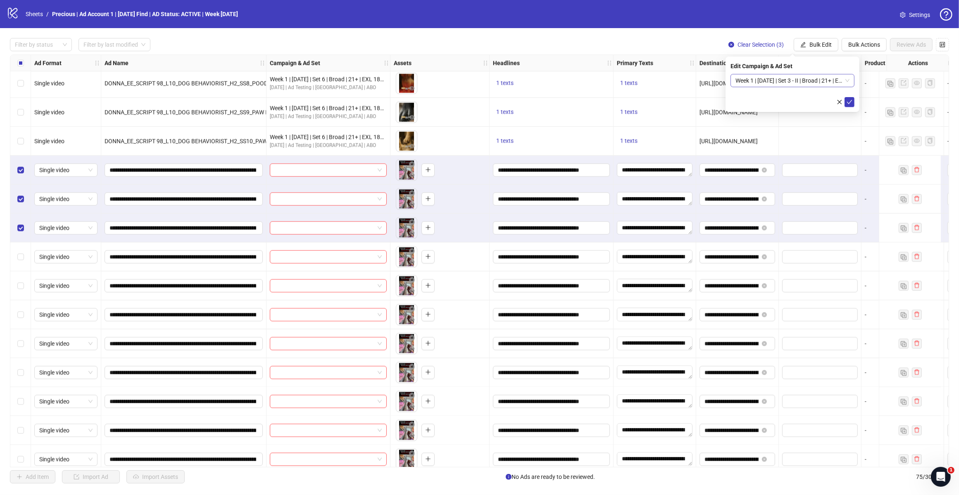
click at [760, 81] on div "Week 1 | [DATE] | Set 3 - II | Broad | 21+ | EXL 180 Days PUR" at bounding box center [792, 80] width 124 height 13
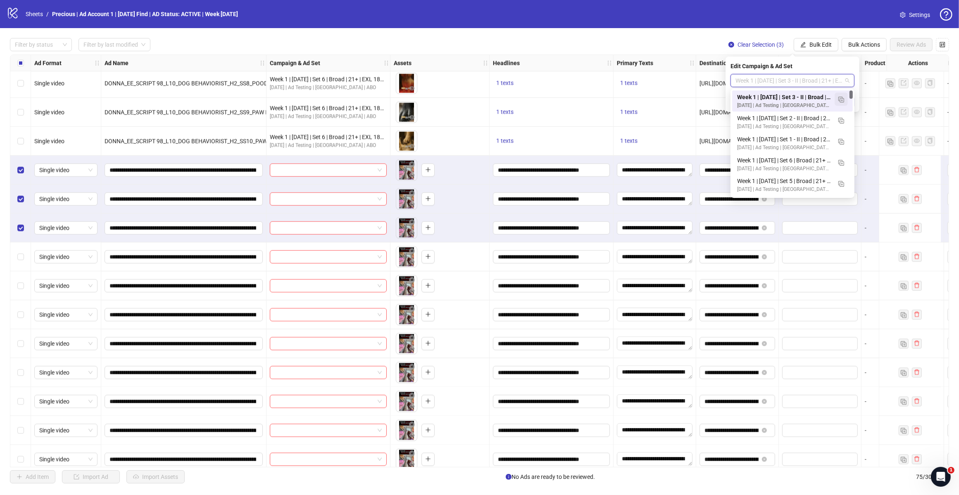
click at [760, 100] on img "button" at bounding box center [841, 100] width 6 height 6
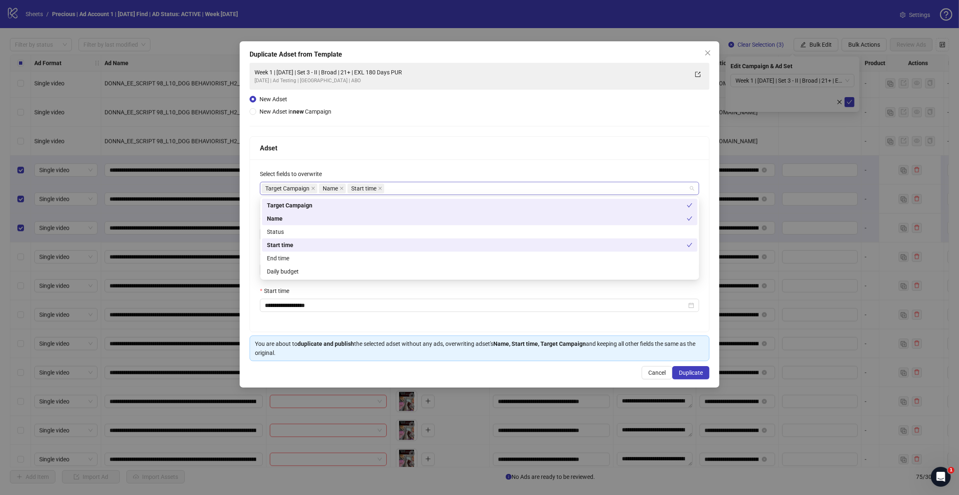
click at [406, 193] on div "Target Campaign Name Start time" at bounding box center [474, 189] width 427 height 12
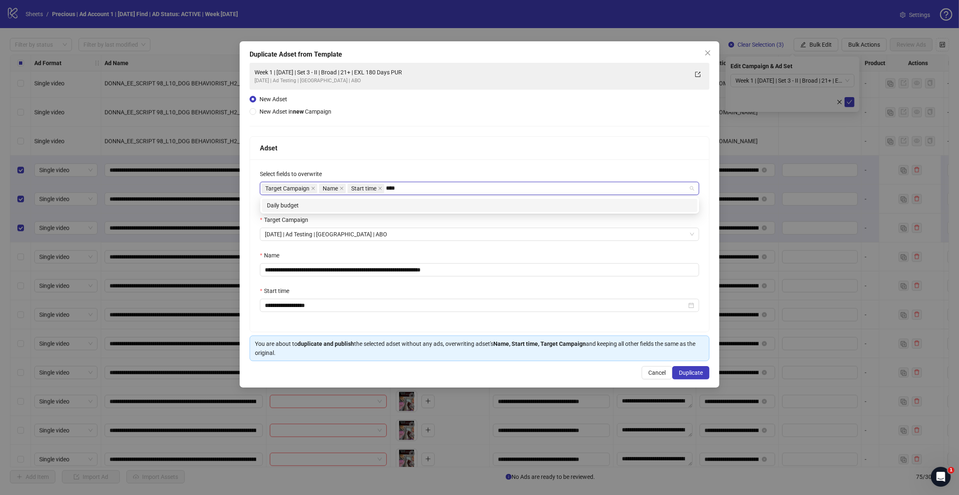
type input "*****"
click at [370, 202] on div "Daily budget" at bounding box center [479, 205] width 425 height 9
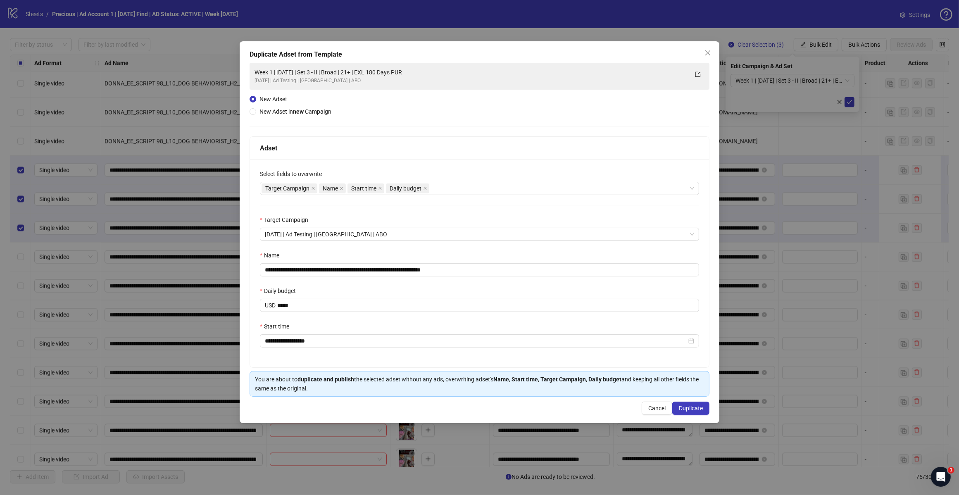
click at [481, 143] on div "Adset" at bounding box center [479, 148] width 439 height 10
click at [341, 269] on input "**********" at bounding box center [479, 269] width 439 height 13
type input "**********"
click at [689, 396] on span "Duplicate" at bounding box center [691, 408] width 24 height 7
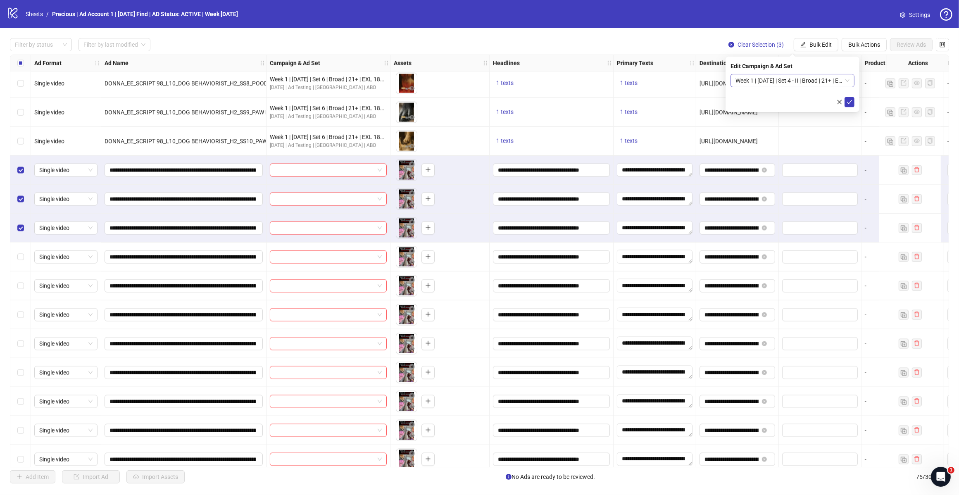
click at [760, 79] on span "Week 1 | [DATE] | Set 4 - II | Broad | 21+ | EXL 180 Days PUR (copy)" at bounding box center [792, 80] width 114 height 12
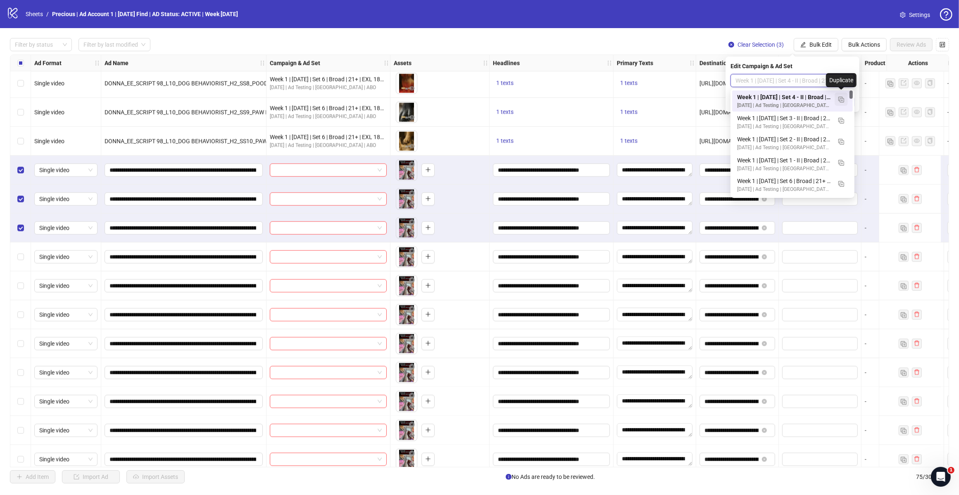
click at [760, 102] on button "button" at bounding box center [840, 99] width 13 height 13
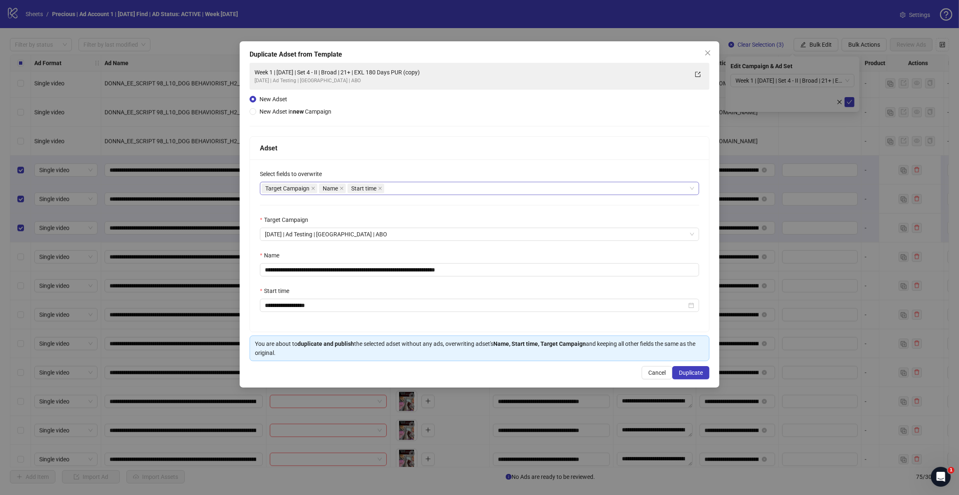
click at [428, 189] on div "Target Campaign Name Start time" at bounding box center [474, 189] width 427 height 12
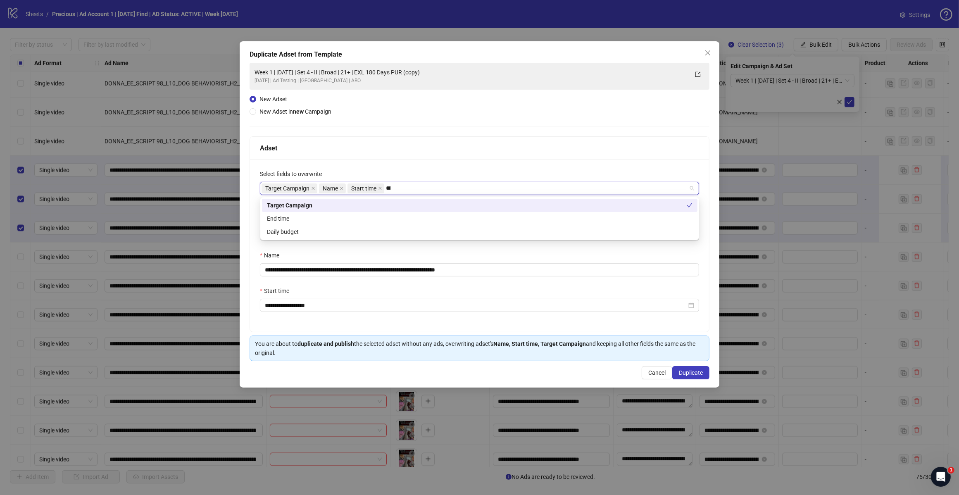
type input "*****"
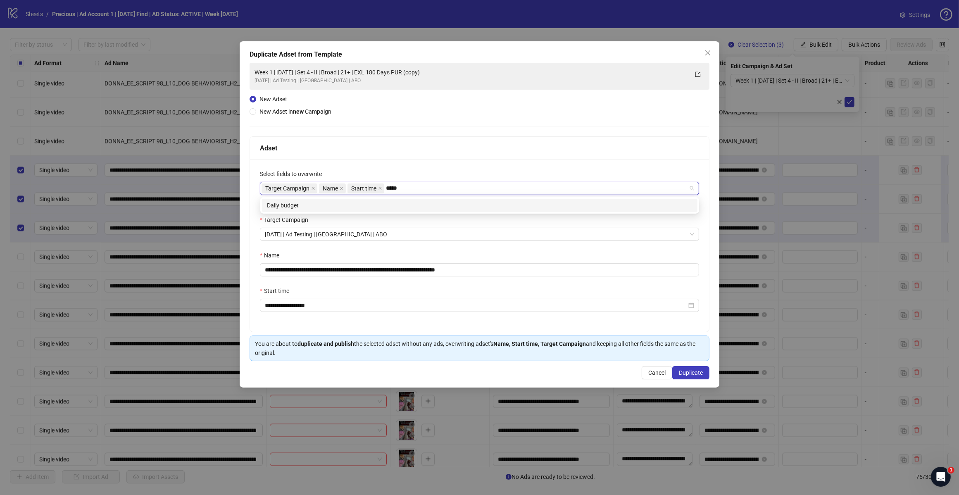
click at [381, 211] on div "Daily budget" at bounding box center [479, 205] width 435 height 13
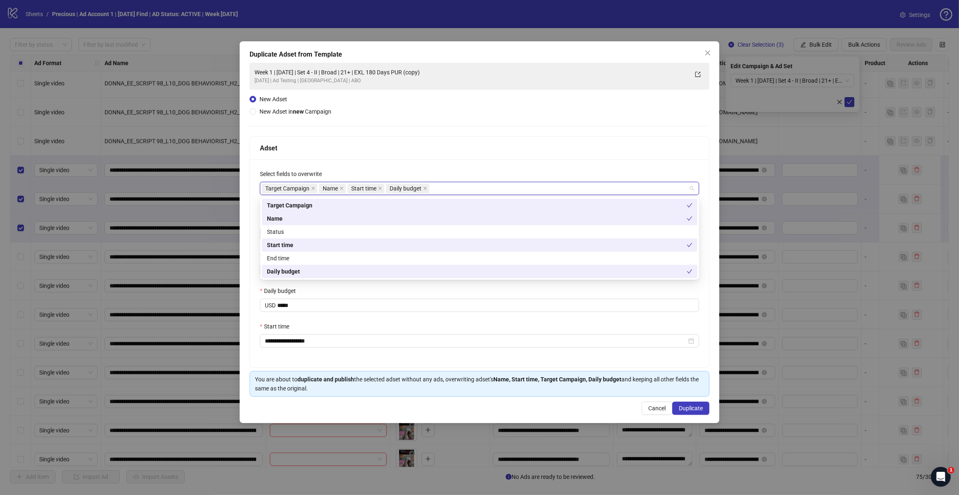
click at [430, 149] on div "Adset" at bounding box center [479, 148] width 439 height 10
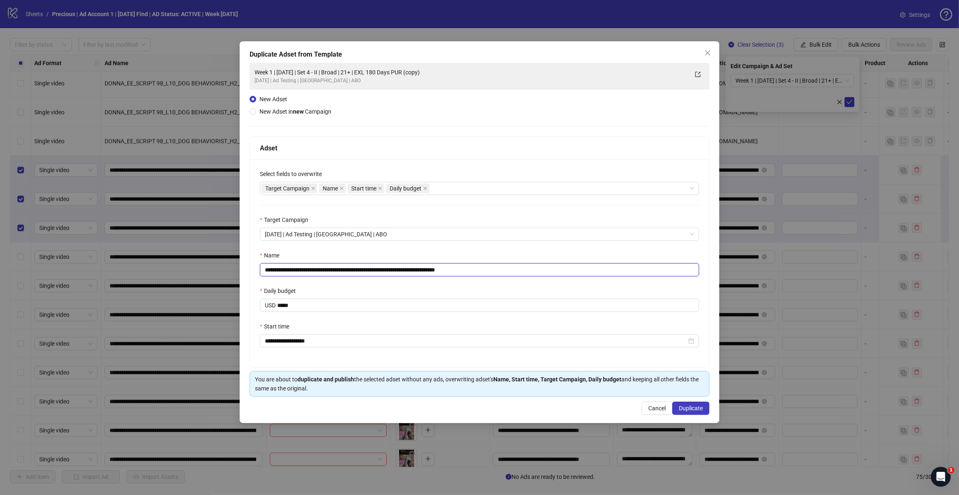
drag, startPoint x: 439, startPoint y: 272, endPoint x: 513, endPoint y: 259, distance: 74.7
click at [505, 268] on input "**********" at bounding box center [479, 269] width 439 height 13
click at [344, 270] on input "**********" at bounding box center [479, 269] width 439 height 13
type input "**********"
click at [699, 396] on span "Duplicate" at bounding box center [691, 408] width 24 height 7
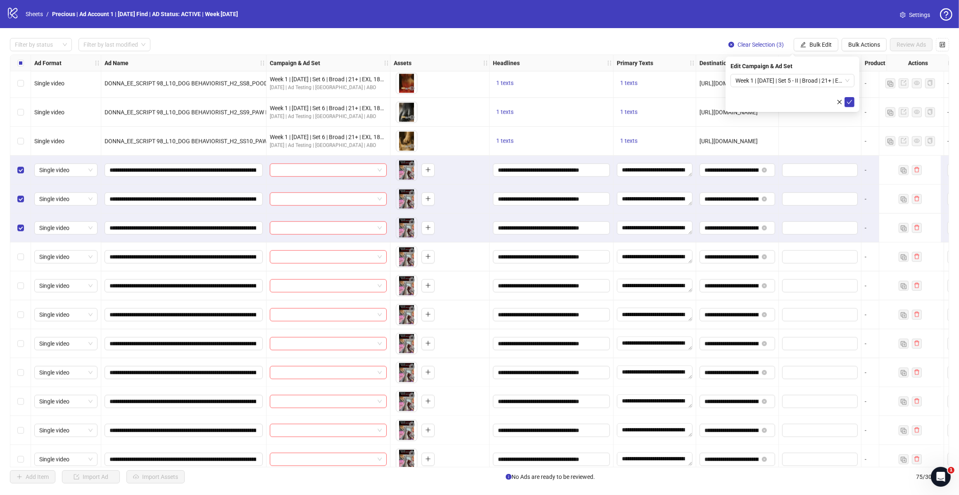
click at [760, 81] on div "Week 1 | [DATE] | Set 5 - II | Broad | 21+ | EXL 180 Days PUR" at bounding box center [792, 80] width 124 height 13
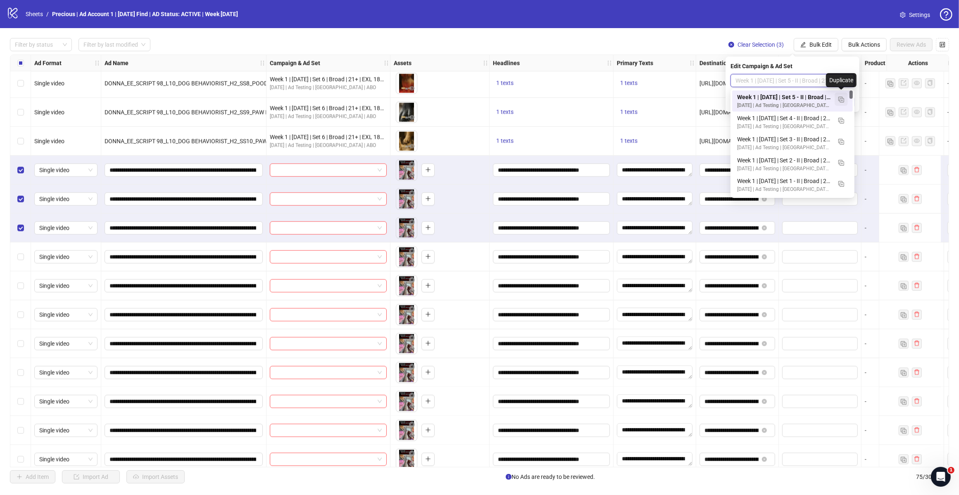
click at [760, 102] on img "button" at bounding box center [841, 100] width 6 height 6
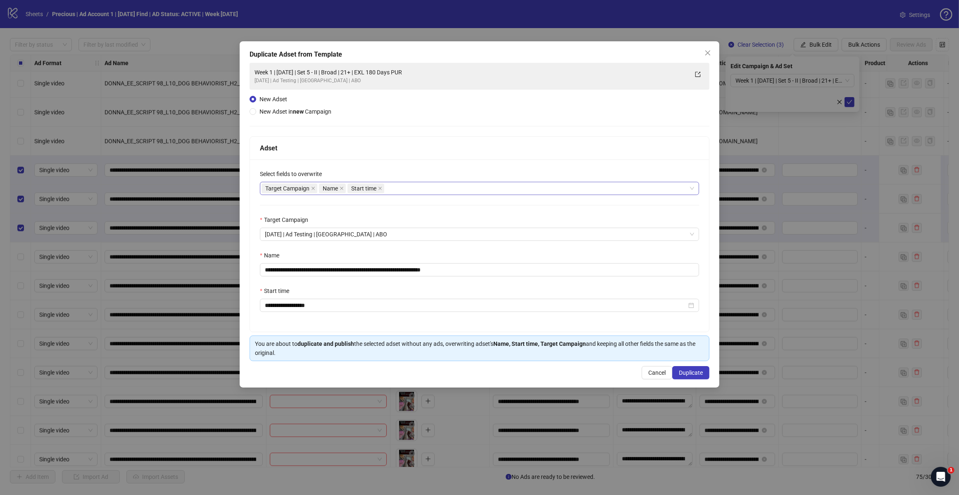
click at [393, 192] on div "Target Campaign Name Start time" at bounding box center [474, 189] width 427 height 12
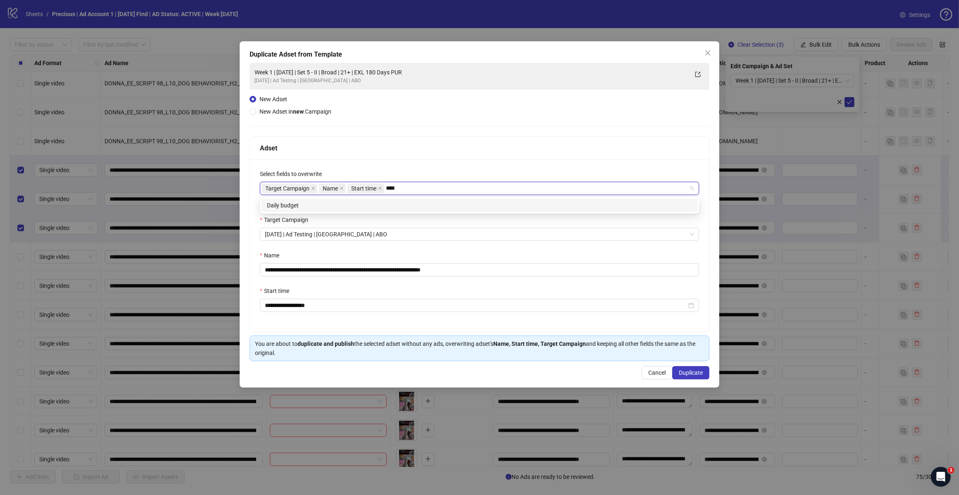
type input "*****"
click at [385, 202] on div "Daily budget" at bounding box center [479, 205] width 425 height 9
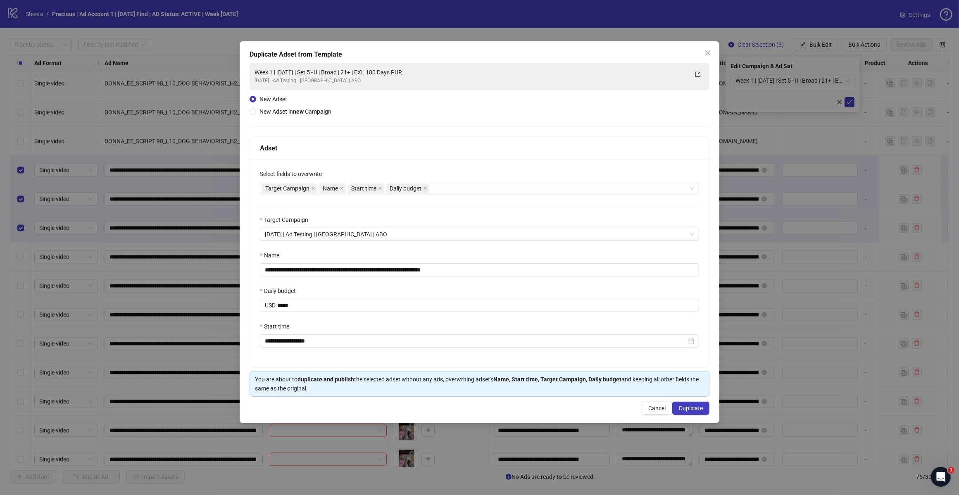
click at [428, 152] on div "Adset" at bounding box center [479, 148] width 439 height 10
drag, startPoint x: 435, startPoint y: 270, endPoint x: 492, endPoint y: 271, distance: 57.4
click at [492, 271] on input "**********" at bounding box center [479, 269] width 439 height 13
click at [343, 270] on input "**********" at bounding box center [479, 269] width 439 height 13
type input "**********"
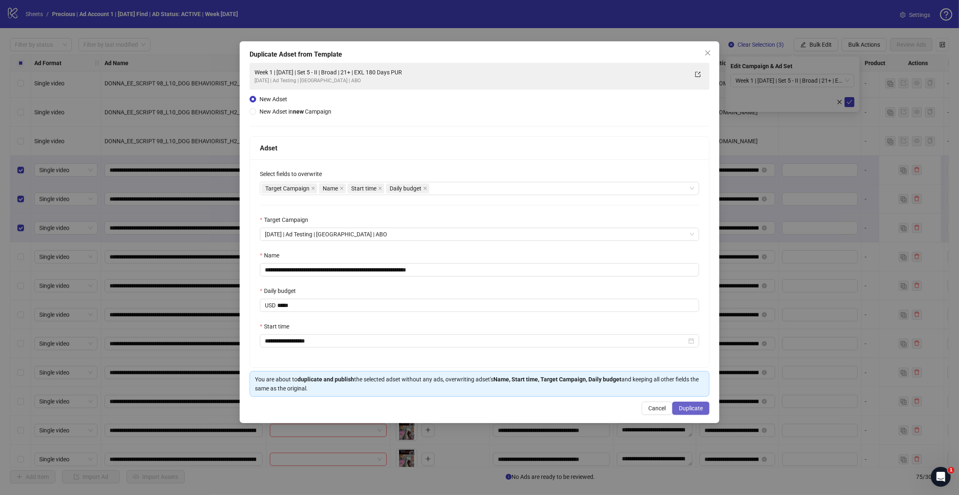
click at [684, 396] on span "Duplicate" at bounding box center [691, 408] width 24 height 7
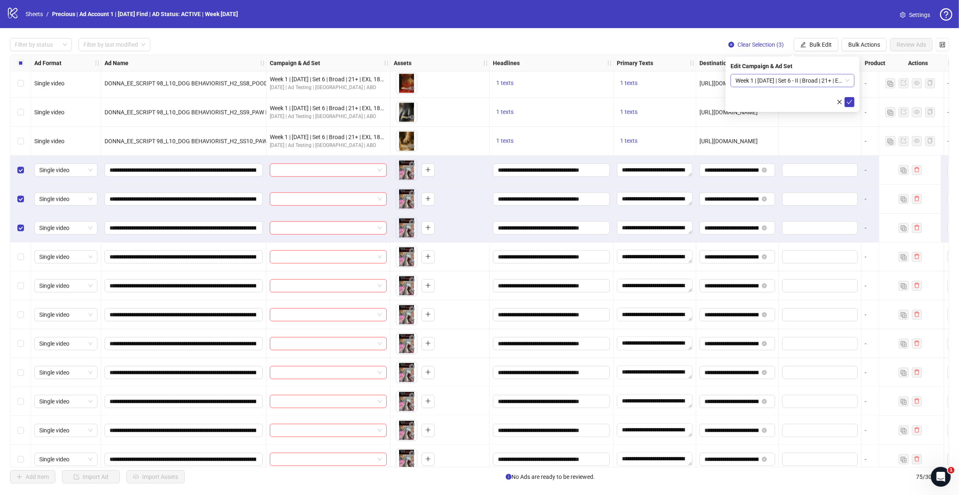
click at [760, 81] on span "Week 1 | [DATE] | Set 6 - II | Broad | 21+ | EXL 180 Days PUR" at bounding box center [792, 80] width 114 height 12
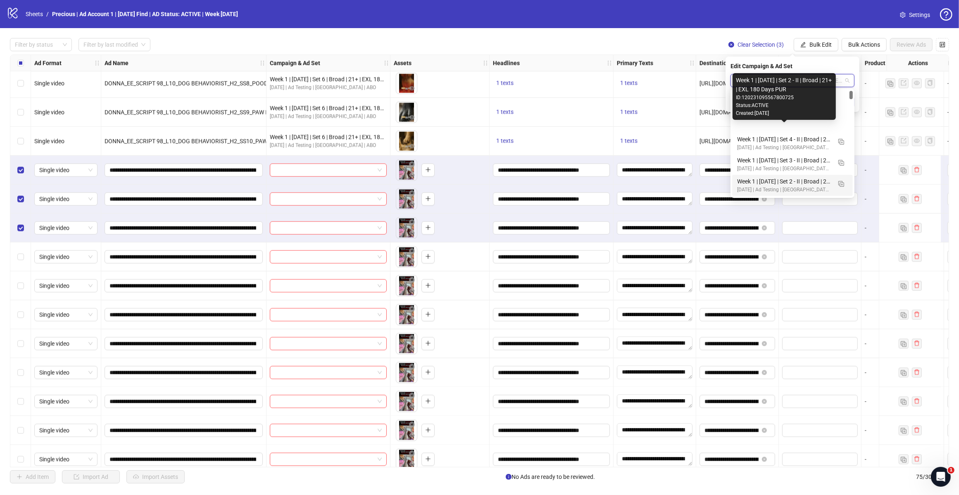
scroll to position [52, 0]
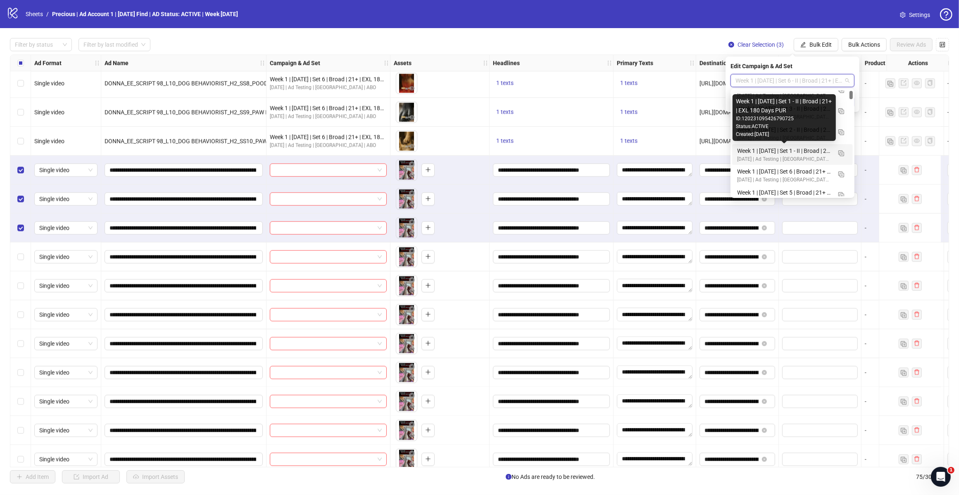
click at [760, 151] on div "Week 1 | [DATE] | Set 1 - II | Broad | 21+ | EXL 180 Days PUR" at bounding box center [784, 150] width 94 height 9
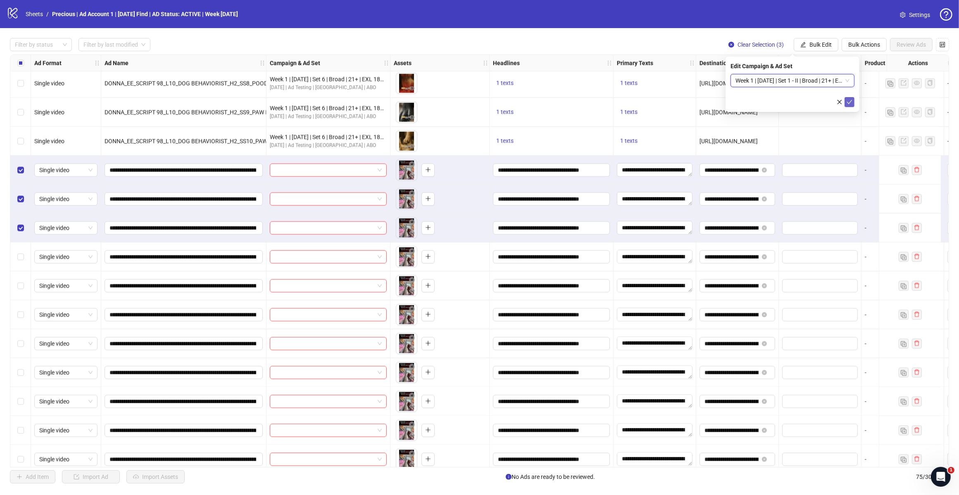
click at [760, 102] on icon "check" at bounding box center [849, 102] width 5 height 4
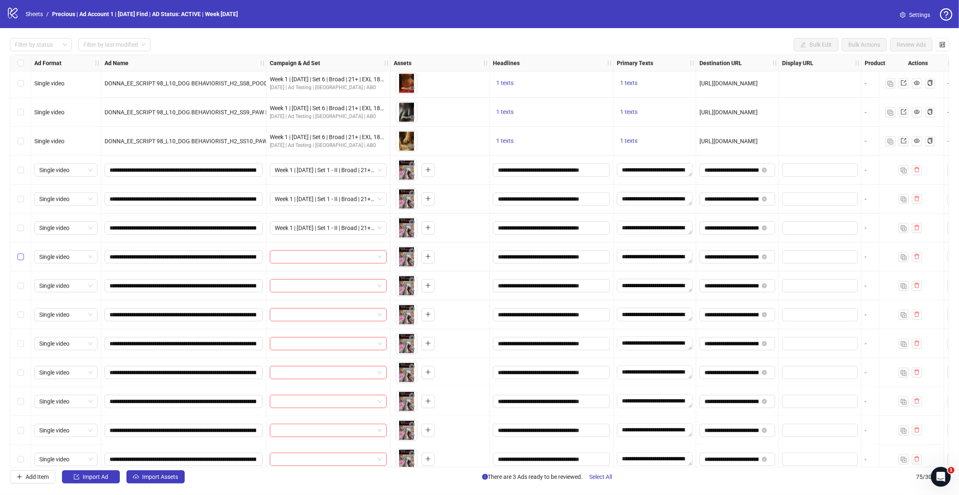
click at [20, 261] on label "Select row 64" at bounding box center [20, 256] width 7 height 9
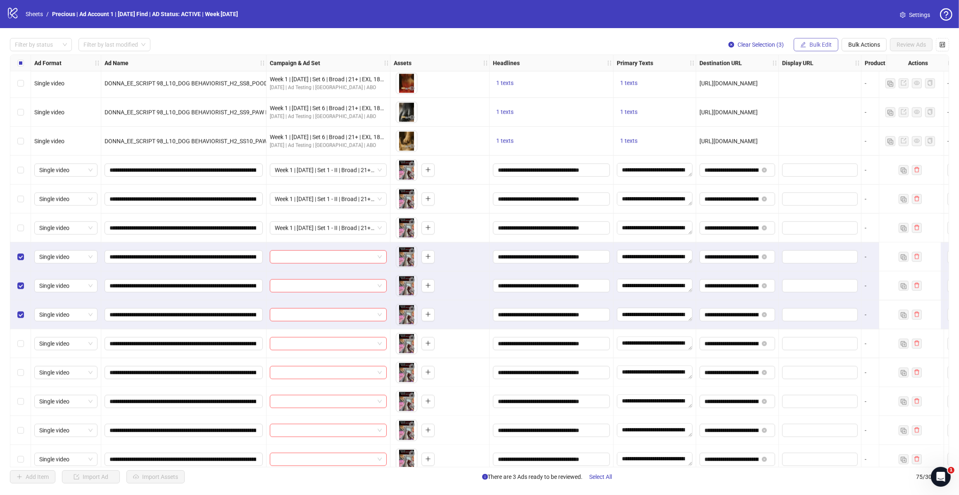
click at [760, 34] on div "Filter by status Filter by last modified Clear Selection (3) Bulk Edit Bulk Act…" at bounding box center [479, 260] width 959 height 465
click at [760, 42] on span "Bulk Edit" at bounding box center [820, 44] width 22 height 7
click at [760, 89] on span "Campaign & Ad Set" at bounding box center [823, 87] width 49 height 9
click at [760, 84] on input "search" at bounding box center [788, 80] width 107 height 12
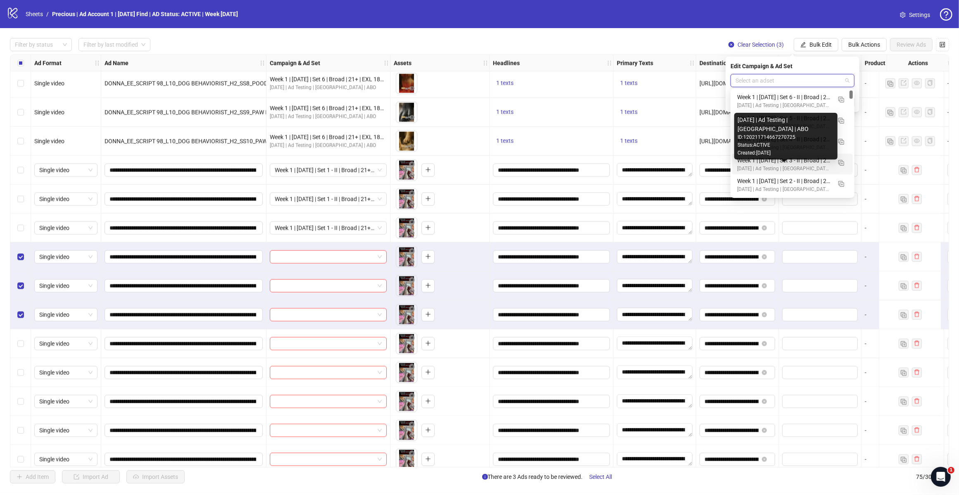
click at [760, 189] on div "[DATE] | Ad Testing | [GEOGRAPHIC_DATA] | ABO" at bounding box center [784, 189] width 94 height 8
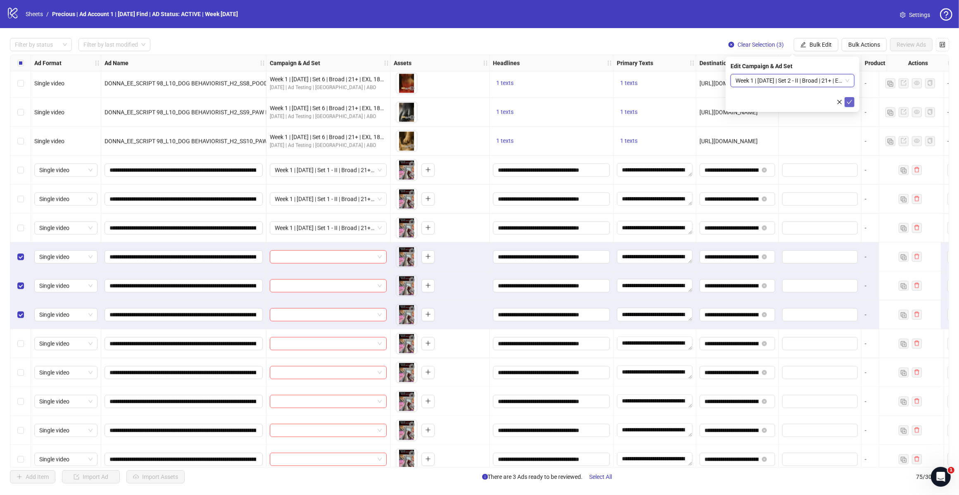
click at [760, 103] on button "submit" at bounding box center [849, 102] width 10 height 10
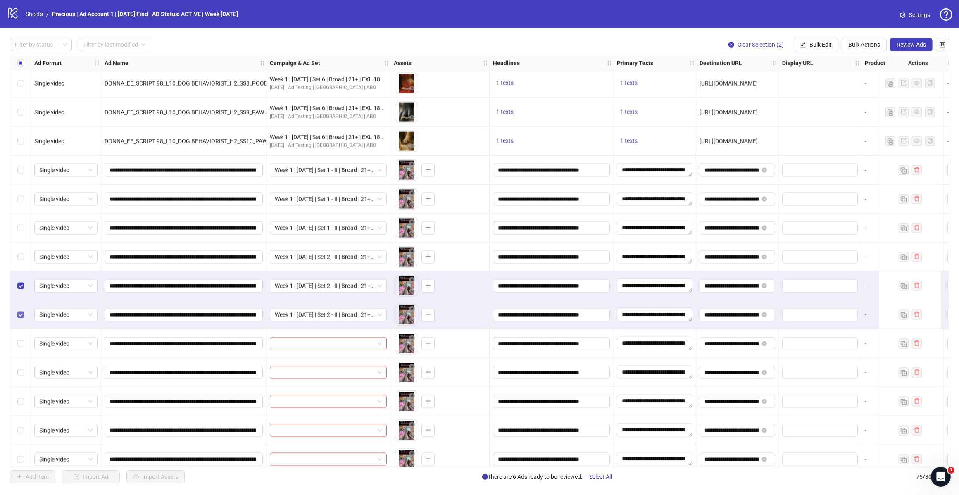
click at [21, 311] on label "Select row 66" at bounding box center [20, 314] width 7 height 9
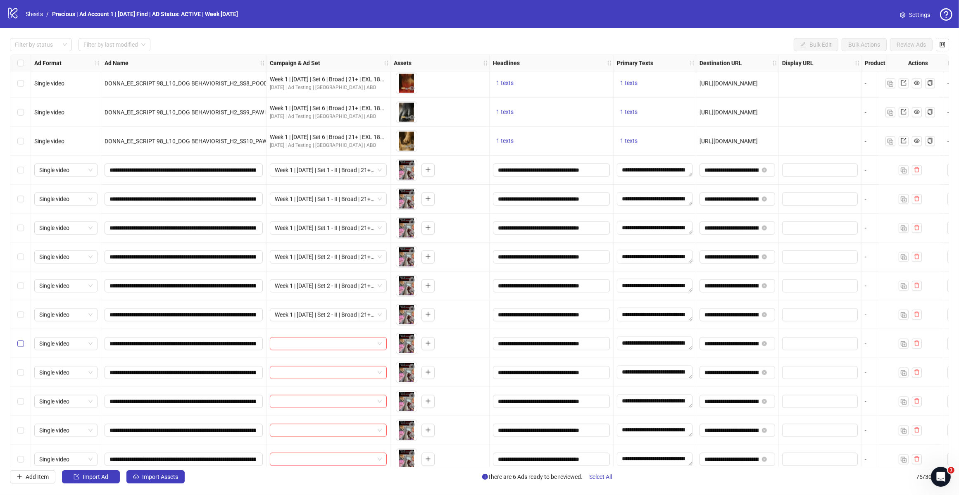
click at [19, 348] on label "Select row 67" at bounding box center [20, 343] width 7 height 9
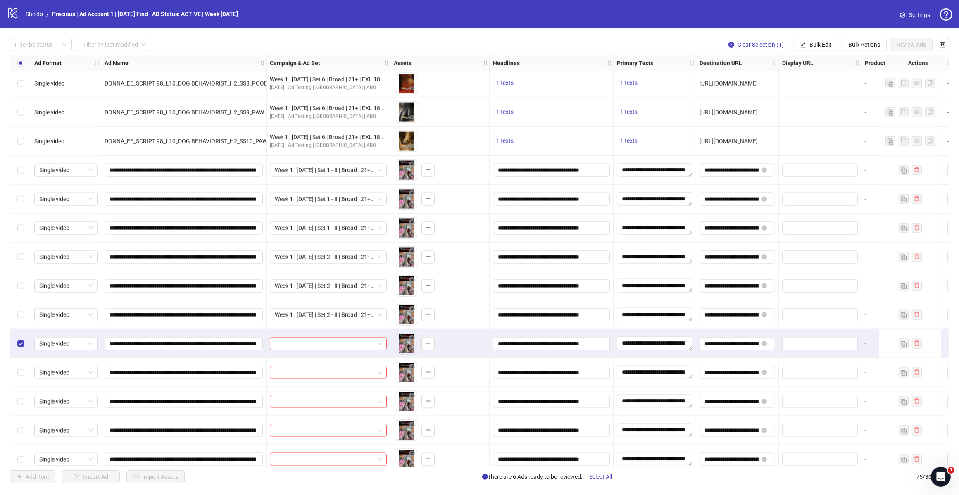
click at [16, 396] on div "Select row 69" at bounding box center [20, 401] width 21 height 29
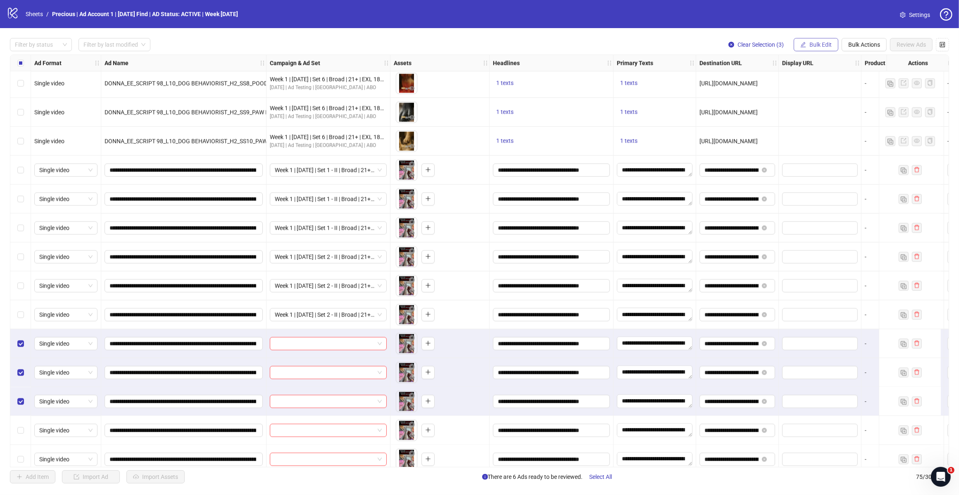
click at [760, 45] on button "Bulk Edit" at bounding box center [816, 44] width 45 height 13
click at [760, 88] on span "Campaign & Ad Set" at bounding box center [823, 87] width 49 height 9
click at [760, 83] on input "search" at bounding box center [788, 80] width 107 height 12
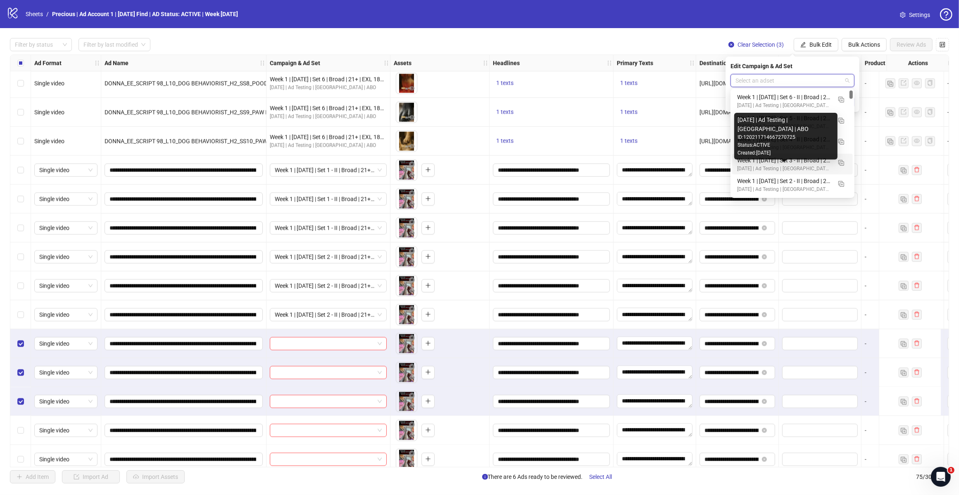
click at [760, 165] on div "[DATE] | Ad Testing | [GEOGRAPHIC_DATA] | ABO" at bounding box center [784, 169] width 94 height 8
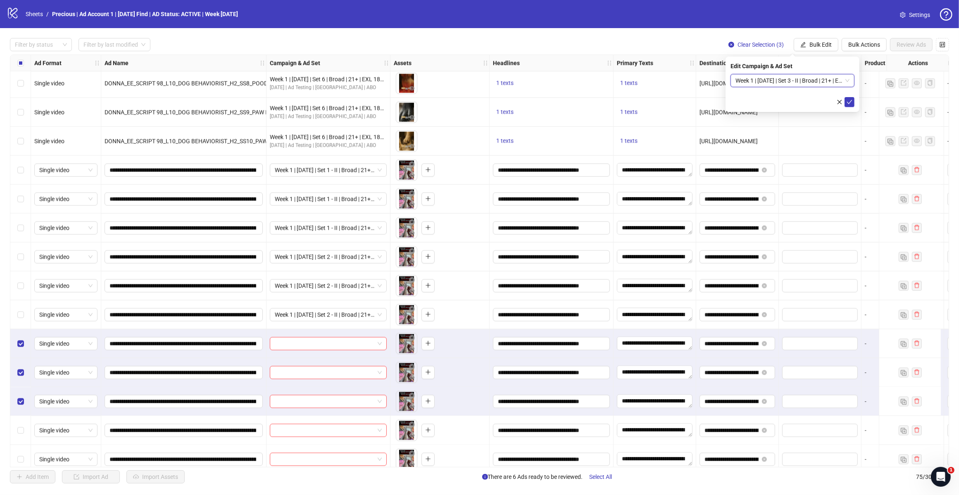
click at [760, 98] on button "submit" at bounding box center [849, 102] width 10 height 10
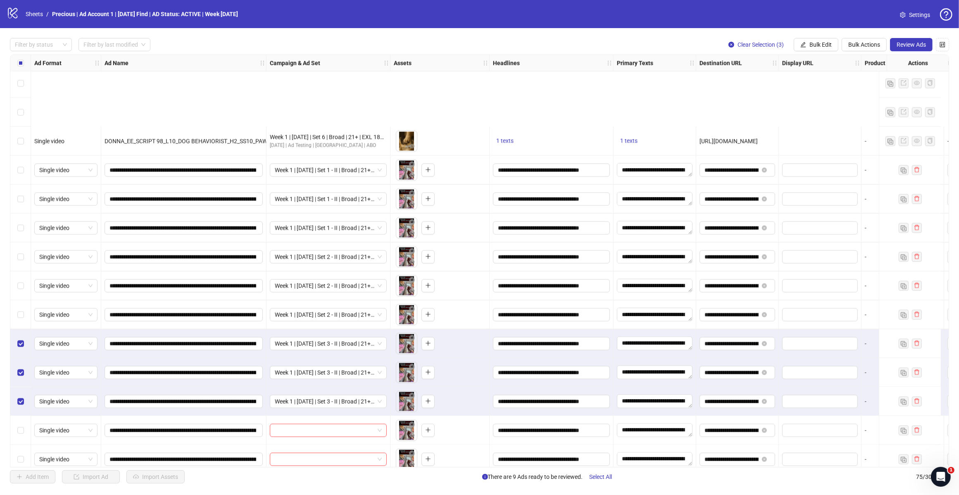
scroll to position [1777, 0]
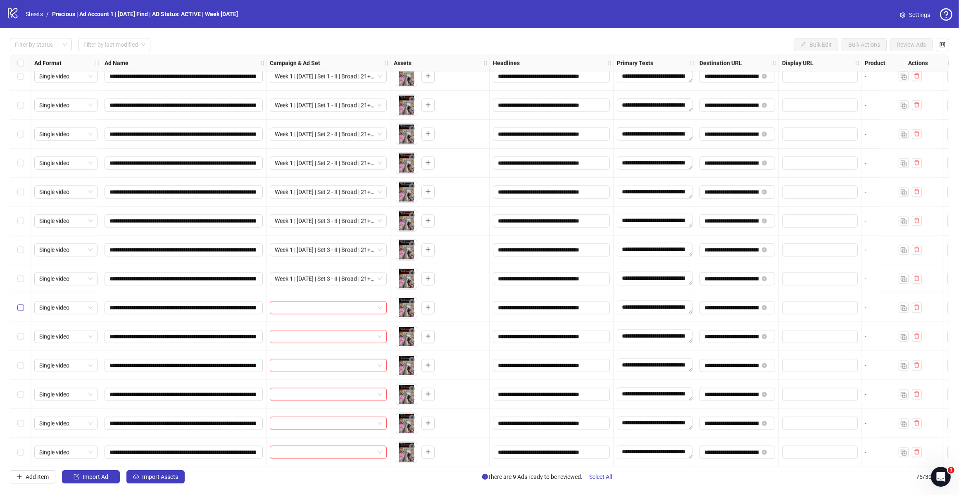
click at [21, 308] on label "Select row 70" at bounding box center [20, 307] width 7 height 9
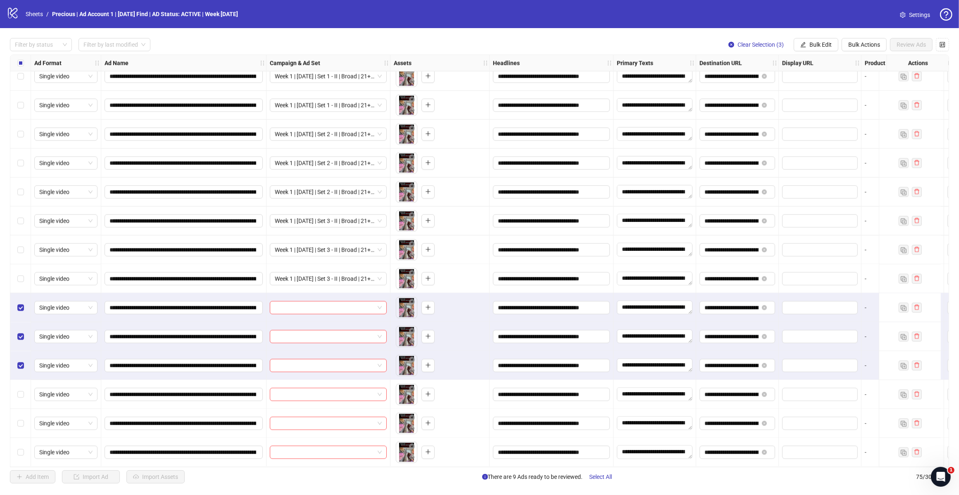
click at [760, 45] on span "Bulk Edit" at bounding box center [820, 44] width 22 height 7
click at [760, 90] on span "Campaign & Ad Set" at bounding box center [823, 87] width 49 height 9
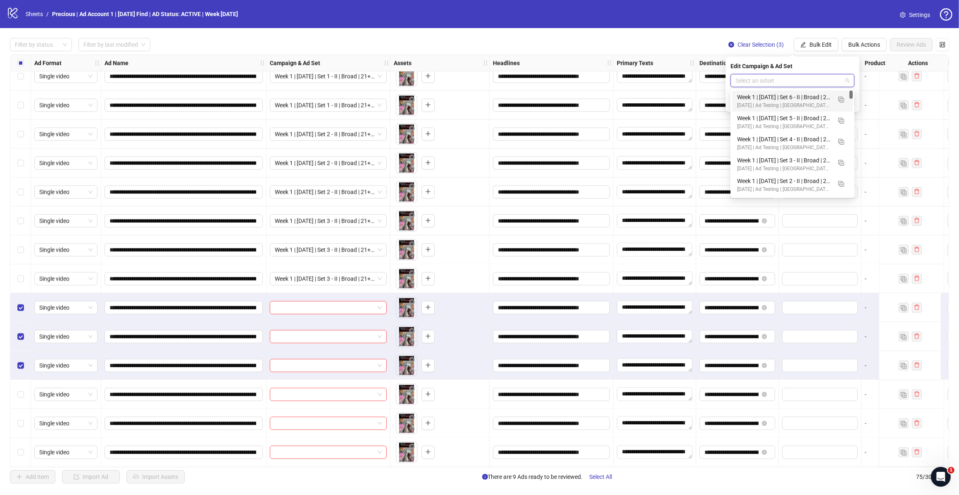
click at [760, 76] on input "search" at bounding box center [788, 80] width 107 height 12
click at [760, 140] on div "Week 1 | [DATE] | Set 4 - II | Broad | 21+ | EXL 180 Days PUR (copy)" at bounding box center [784, 139] width 94 height 9
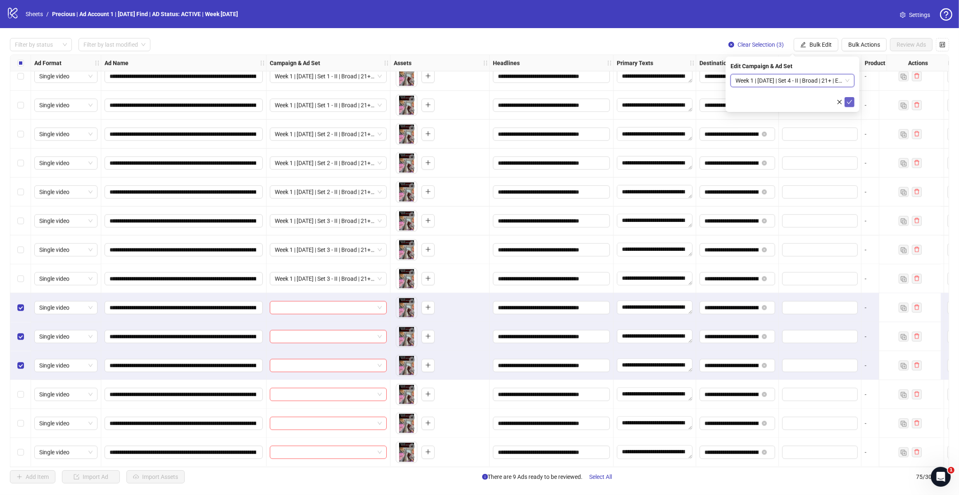
click at [760, 104] on icon "check" at bounding box center [849, 102] width 6 height 6
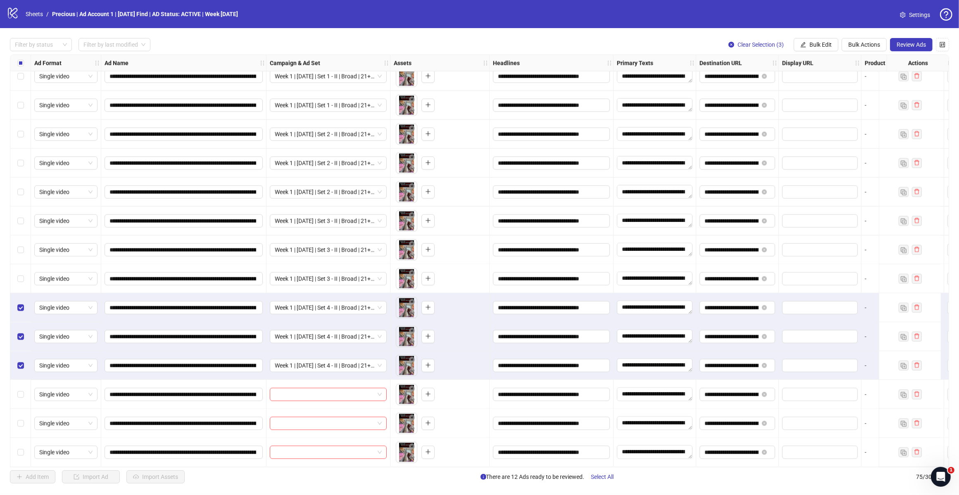
click at [19, 310] on div "Select row 70" at bounding box center [20, 307] width 21 height 29
click at [16, 331] on div "Select row 71" at bounding box center [20, 336] width 21 height 29
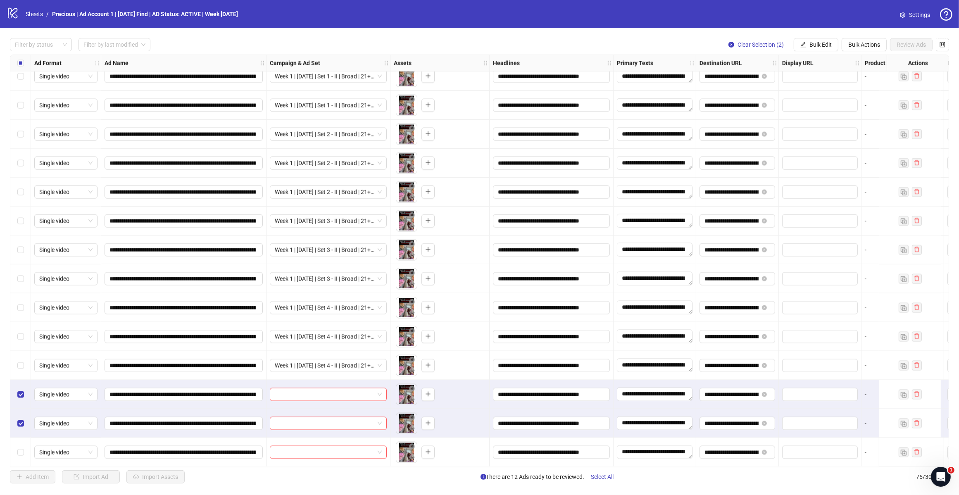
click at [16, 396] on div "Select row 75" at bounding box center [20, 452] width 21 height 29
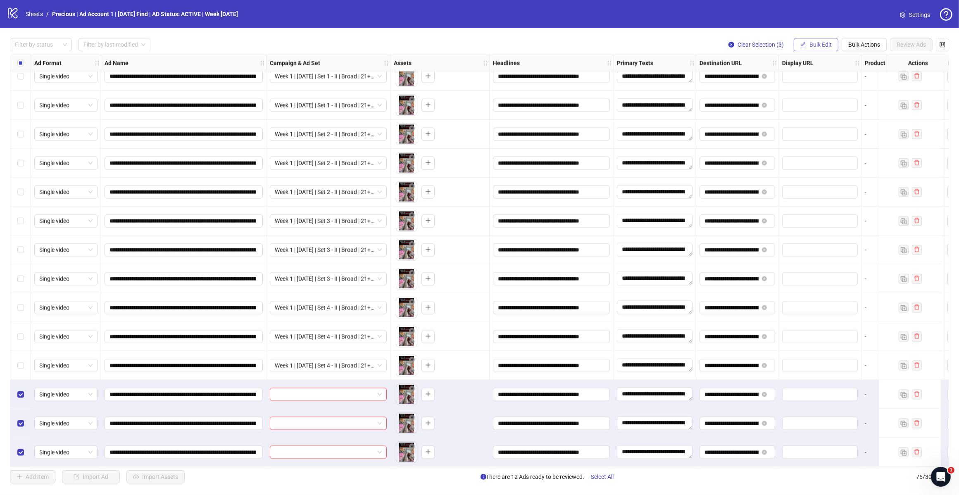
click at [760, 44] on span "Bulk Edit" at bounding box center [820, 44] width 22 height 7
click at [760, 83] on span "Campaign & Ad Set" at bounding box center [823, 87] width 49 height 9
click at [760, 83] on input "search" at bounding box center [788, 80] width 107 height 12
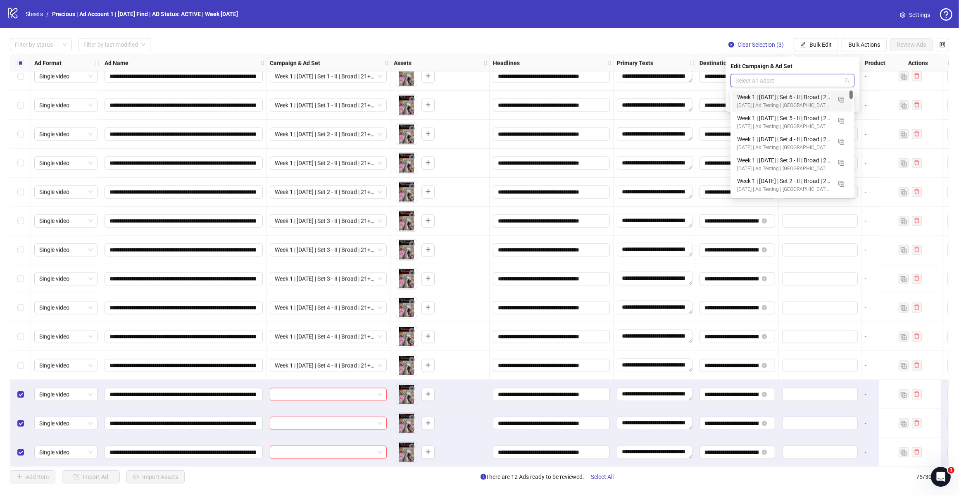
click at [760, 114] on div "Week 1 | [DATE] | Set 5 - II | Broad | 21+ | EXL 180 Days PUR" at bounding box center [784, 118] width 94 height 9
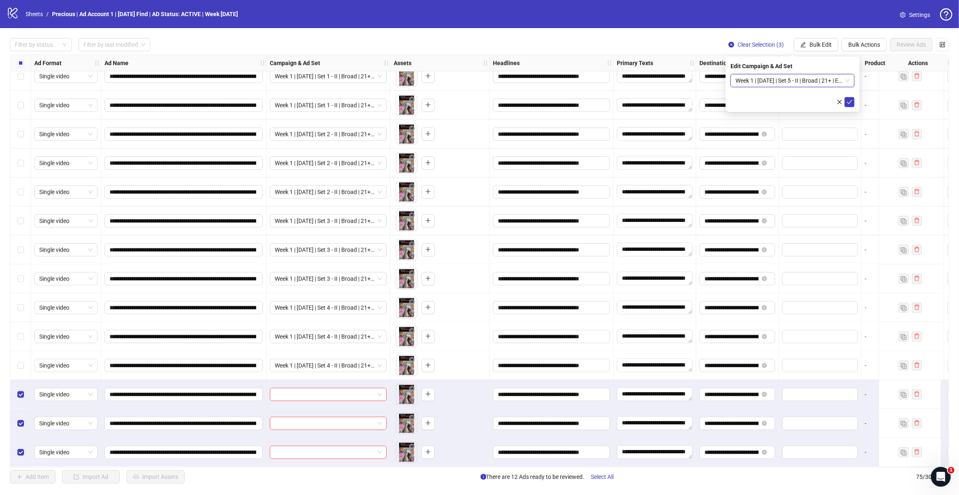
click at [760, 102] on icon "check" at bounding box center [849, 102] width 6 height 6
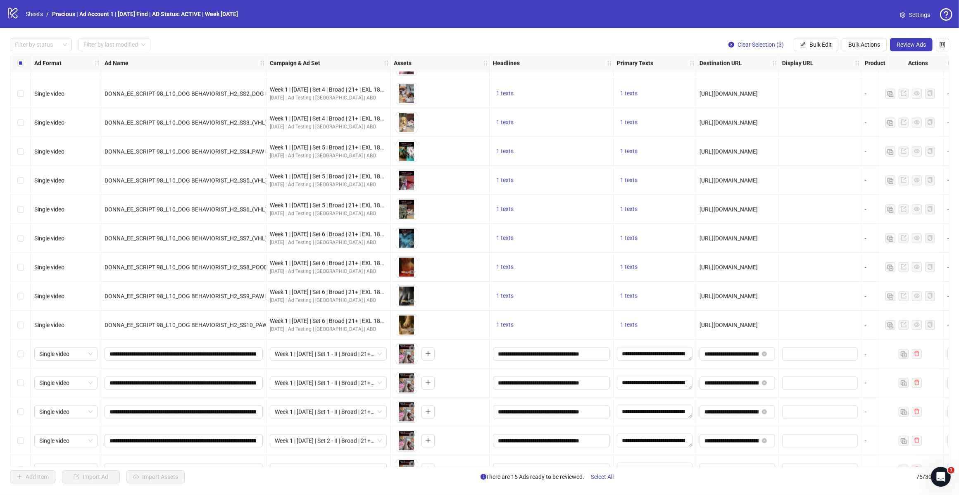
scroll to position [1518, 0]
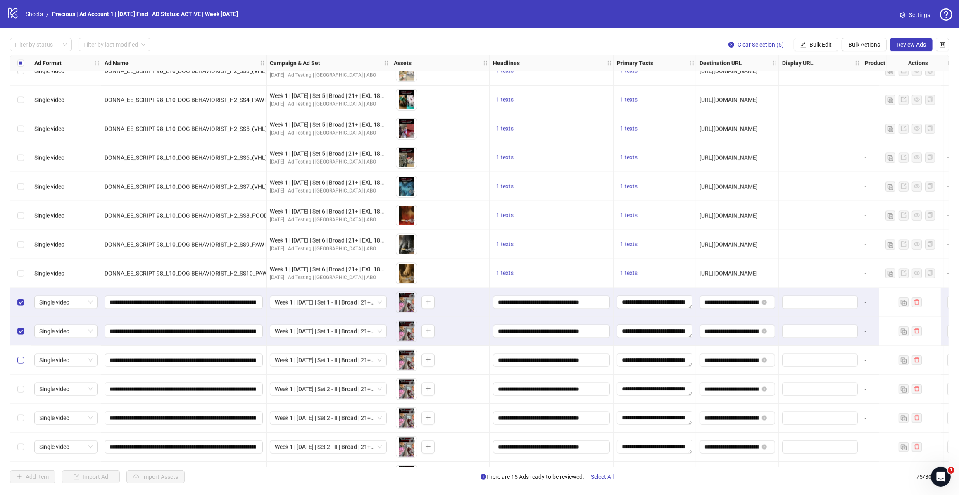
click at [20, 364] on label "Select row 63" at bounding box center [20, 360] width 7 height 9
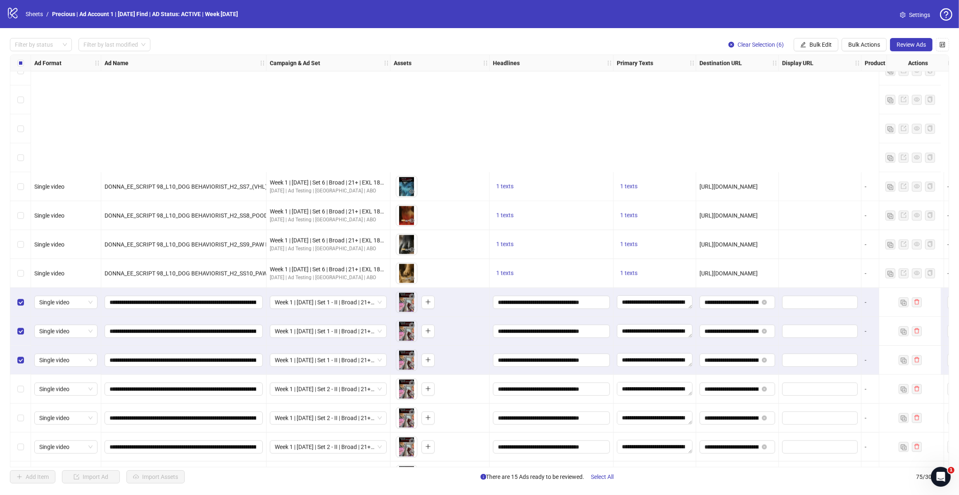
scroll to position [1673, 0]
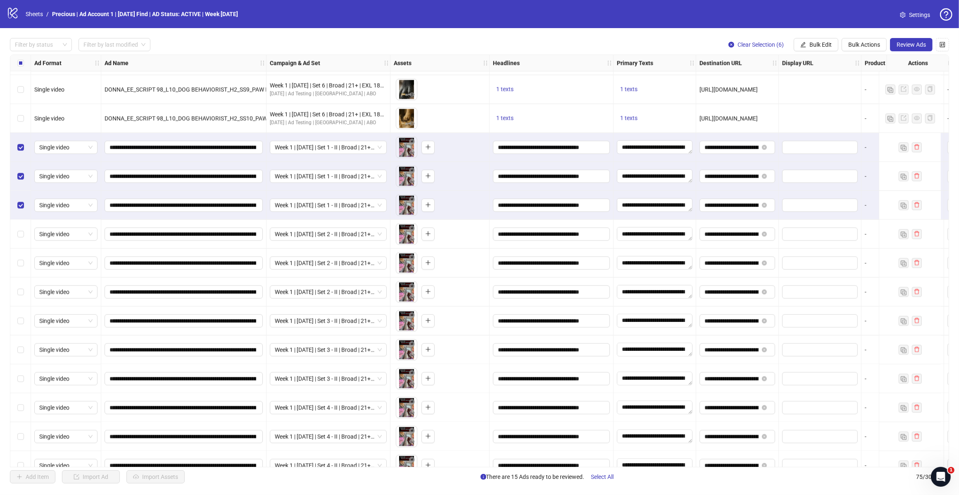
click at [24, 238] on div "Select row 64" at bounding box center [20, 234] width 21 height 29
click at [22, 267] on label "Select row 65" at bounding box center [20, 263] width 7 height 9
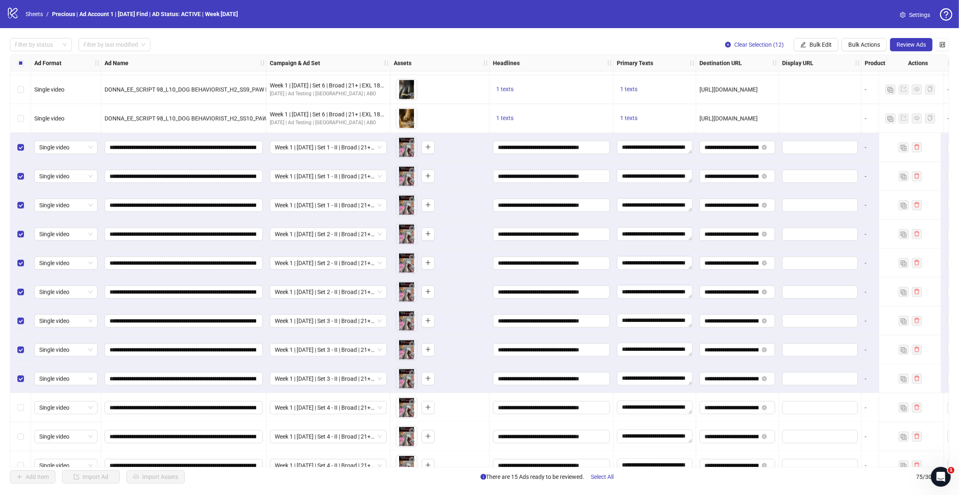
click at [17, 396] on div "Select row 70" at bounding box center [20, 407] width 21 height 29
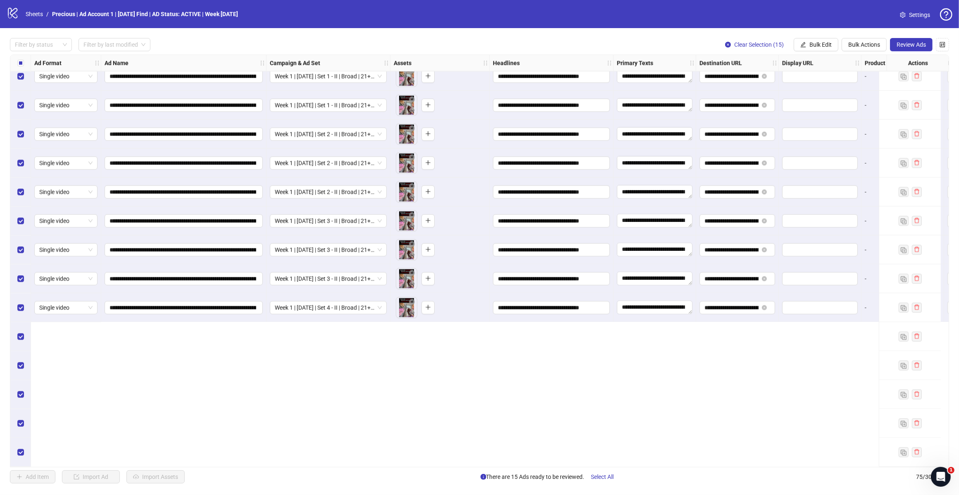
scroll to position [1570, 0]
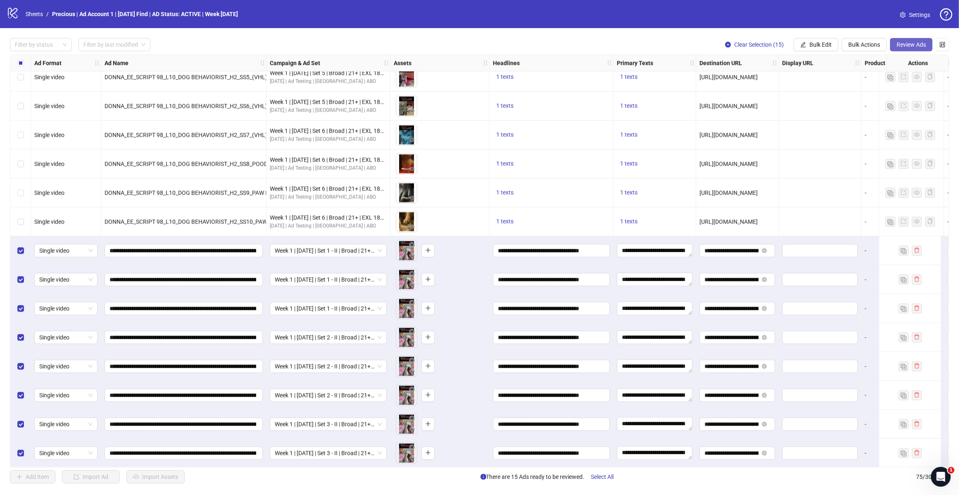
click at [760, 48] on span "Review Ads" at bounding box center [910, 44] width 29 height 7
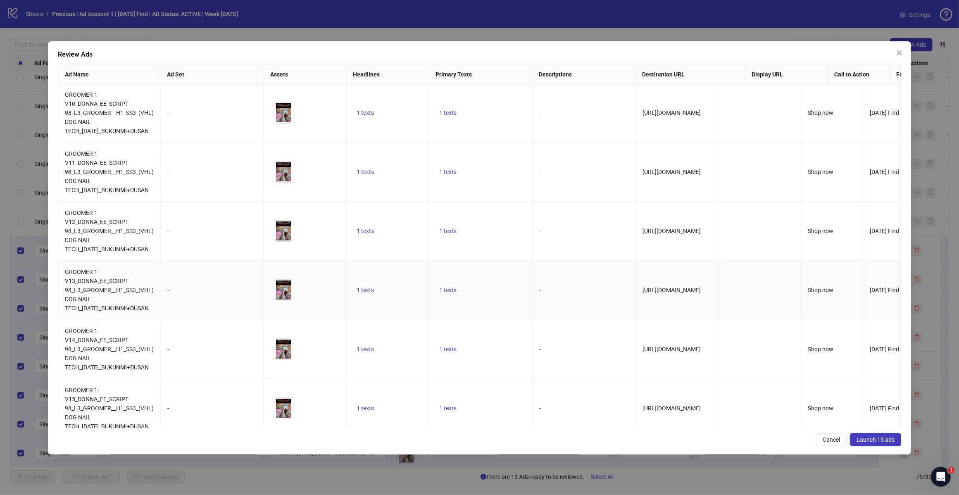
scroll to position [552, 0]
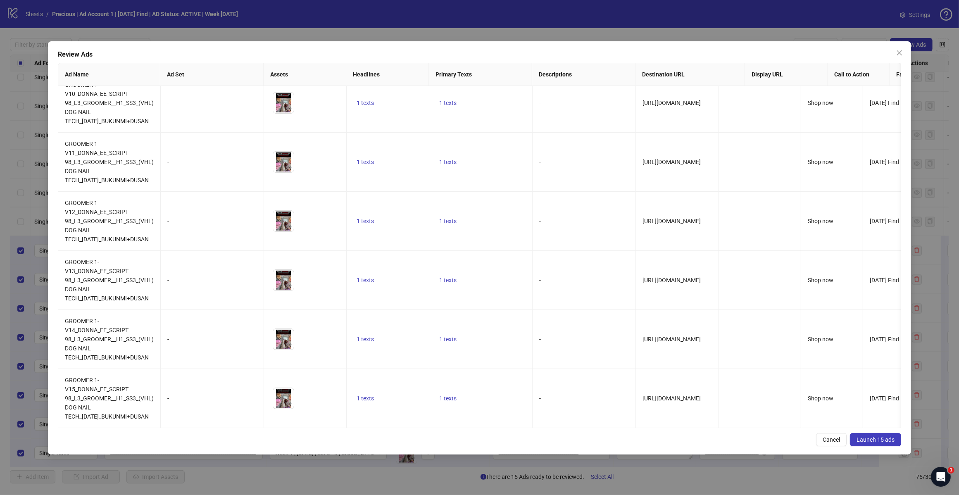
click at [760, 396] on button "Launch 15 ads" at bounding box center [875, 439] width 51 height 13
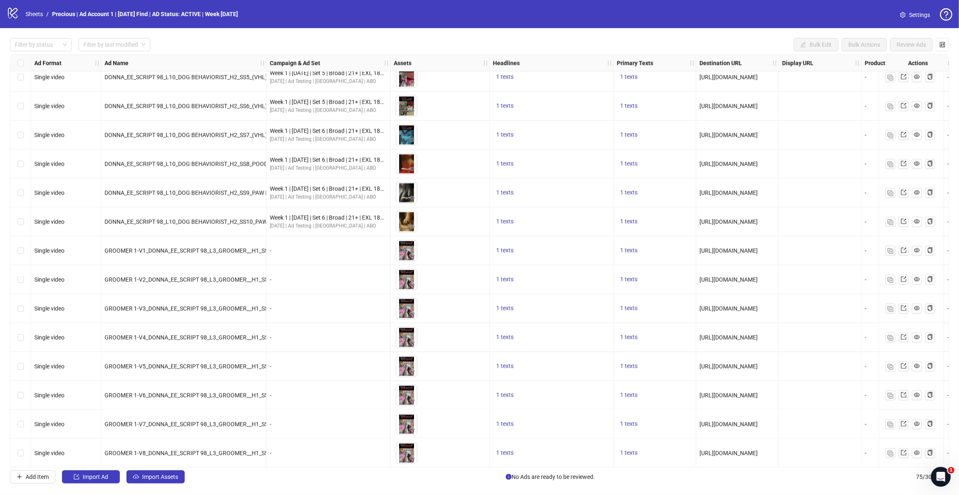
scroll to position [1777, 0]
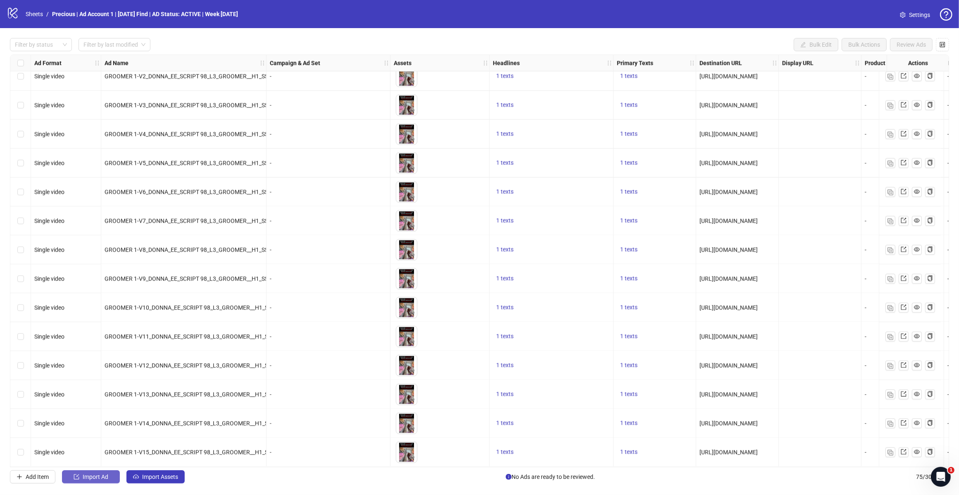
click at [96, 396] on button "Import Ad" at bounding box center [91, 476] width 58 height 13
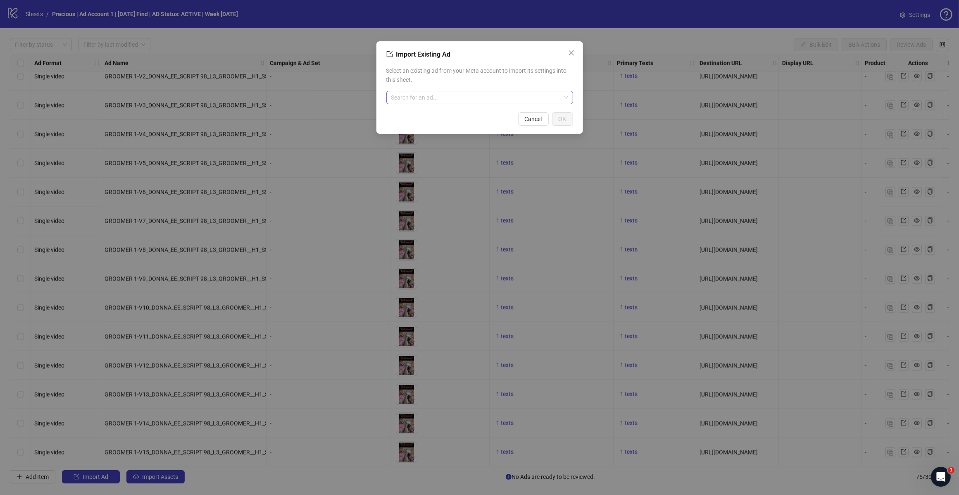
click at [474, 98] on input "search" at bounding box center [475, 97] width 169 height 12
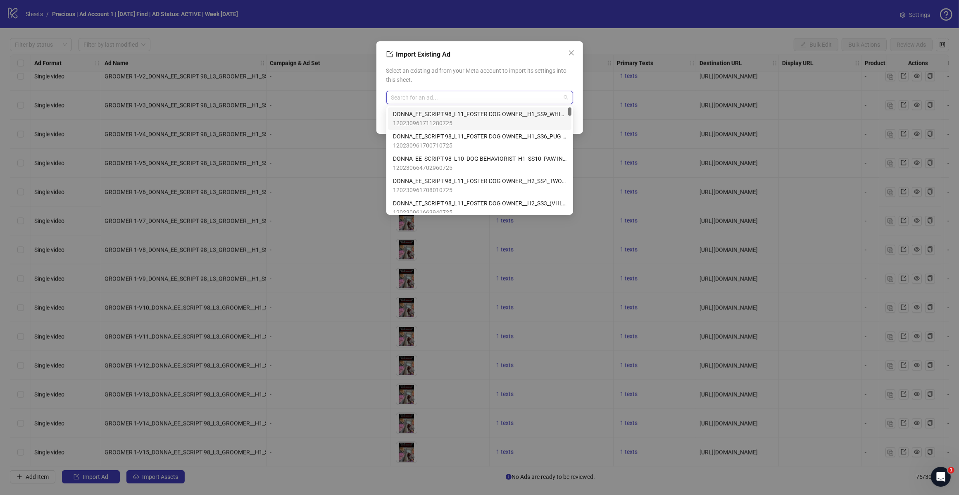
type input "*"
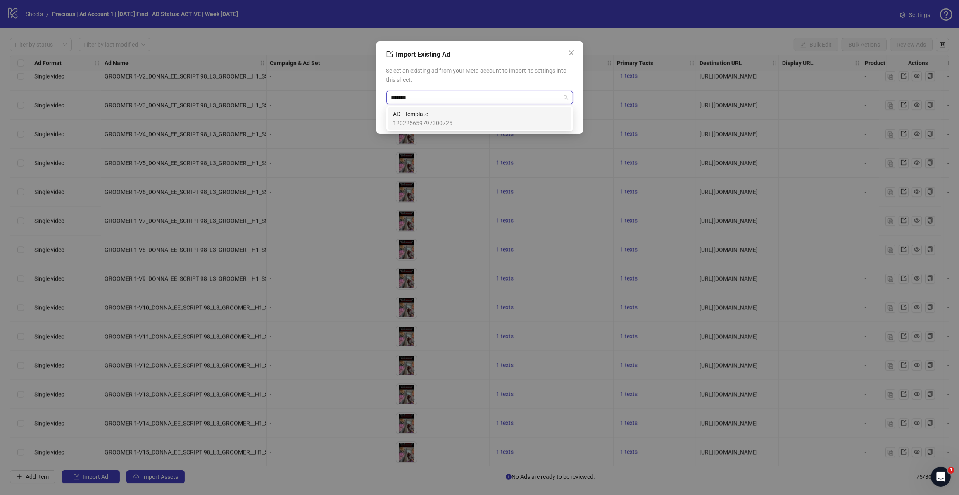
type input "********"
click at [452, 114] on div "AD - Template 120225659797300725" at bounding box center [479, 118] width 173 height 18
click at [562, 118] on span "OK" at bounding box center [562, 119] width 8 height 7
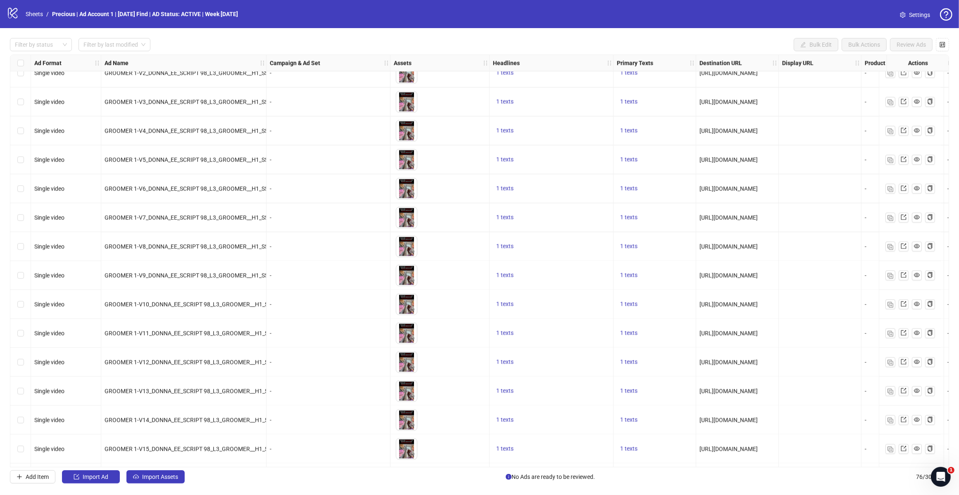
scroll to position [1806, 0]
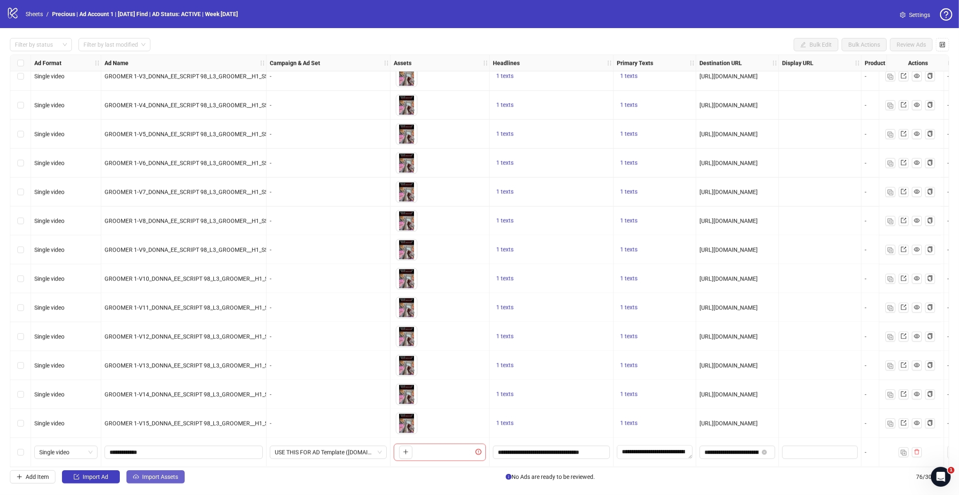
click at [147, 396] on span "Import Assets" at bounding box center [160, 476] width 36 height 7
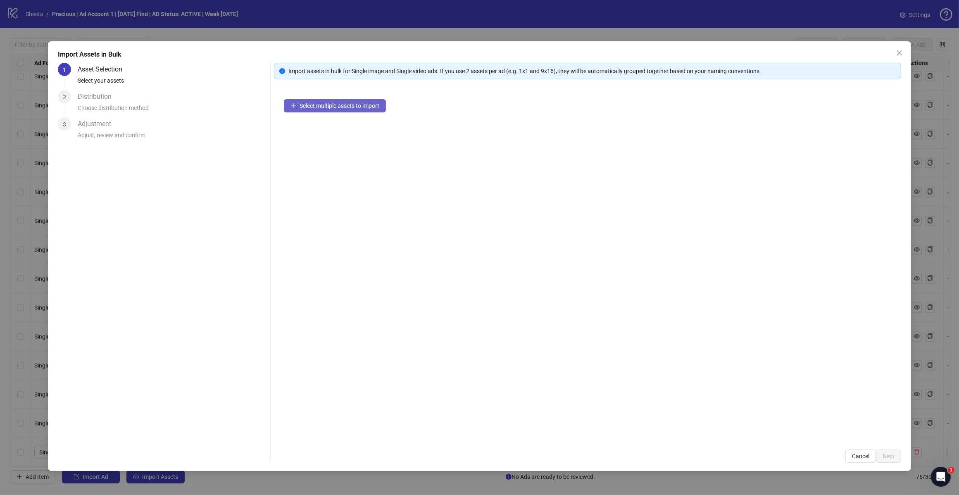
click at [354, 112] on button "Select multiple assets to import" at bounding box center [335, 105] width 102 height 13
click at [321, 131] on span "Add more assets" at bounding box center [320, 132] width 43 height 7
click at [760, 396] on span "Next" at bounding box center [888, 456] width 12 height 7
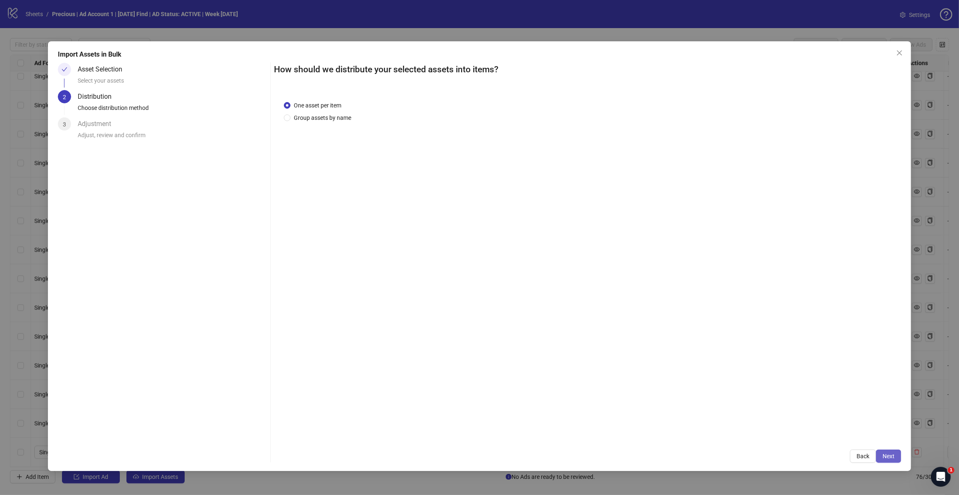
click at [760, 396] on span "Next" at bounding box center [888, 456] width 12 height 7
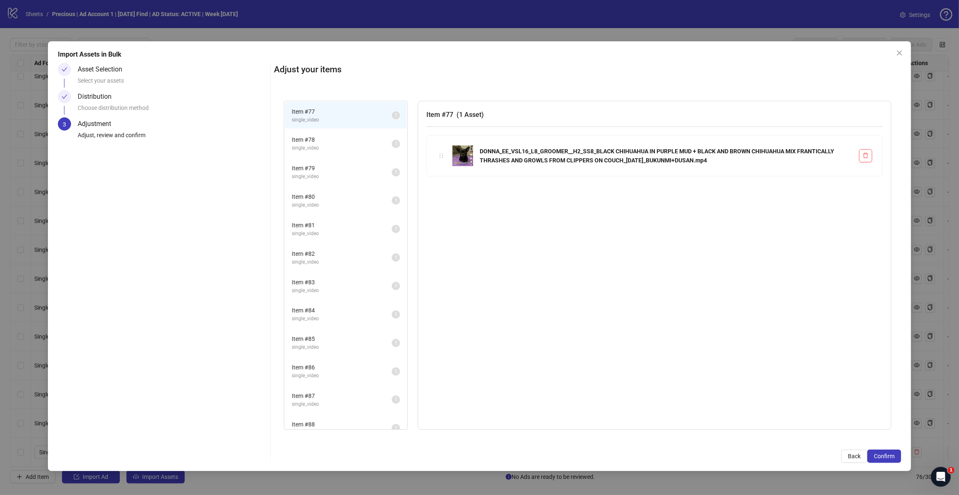
click at [760, 396] on span "Confirm" at bounding box center [884, 456] width 21 height 7
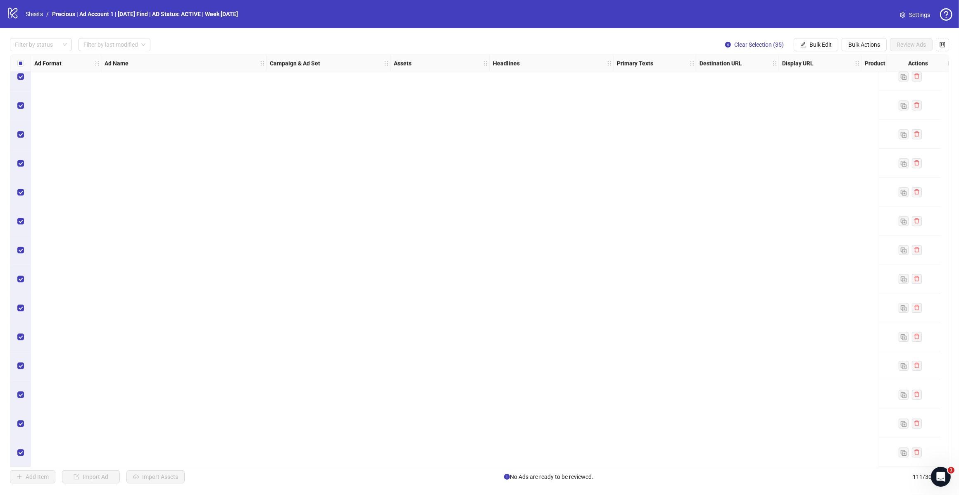
scroll to position [2095, 0]
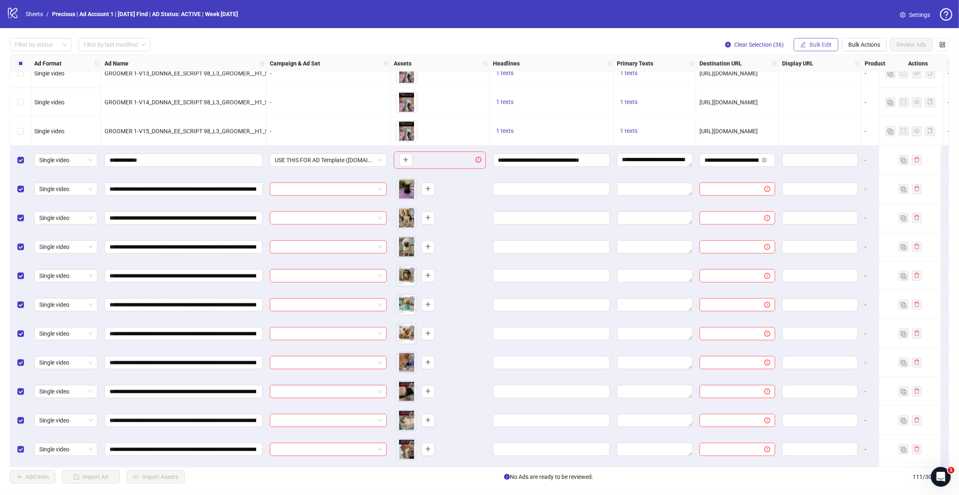
click at [760, 48] on span "Bulk Edit" at bounding box center [820, 44] width 22 height 7
click at [760, 97] on span "Headlines" at bounding box center [823, 101] width 49 height 9
click at [760, 115] on icon "check" at bounding box center [849, 115] width 6 height 6
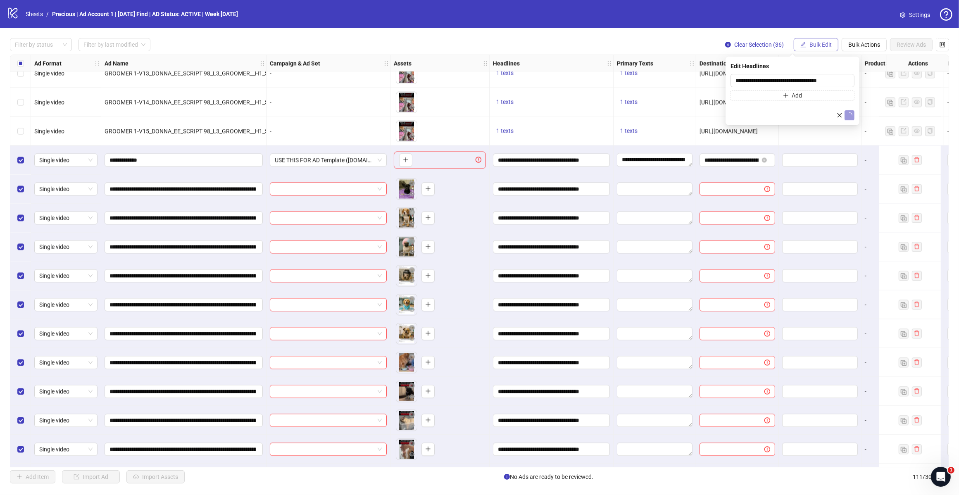
click at [760, 45] on span "Bulk Edit" at bounding box center [820, 44] width 22 height 7
click at [760, 114] on span "Primary Texts" at bounding box center [823, 114] width 49 height 9
click at [760, 123] on icon "check" at bounding box center [849, 122] width 6 height 6
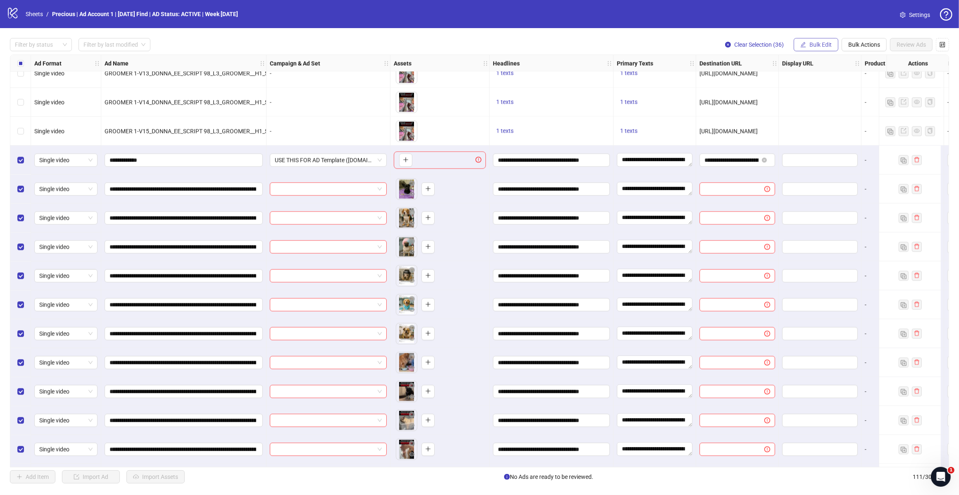
click at [760, 43] on span "Bulk Edit" at bounding box center [820, 44] width 22 height 7
click at [760, 124] on span "Destination URL" at bounding box center [823, 127] width 49 height 9
click at [760, 107] on button "submit" at bounding box center [849, 102] width 10 height 10
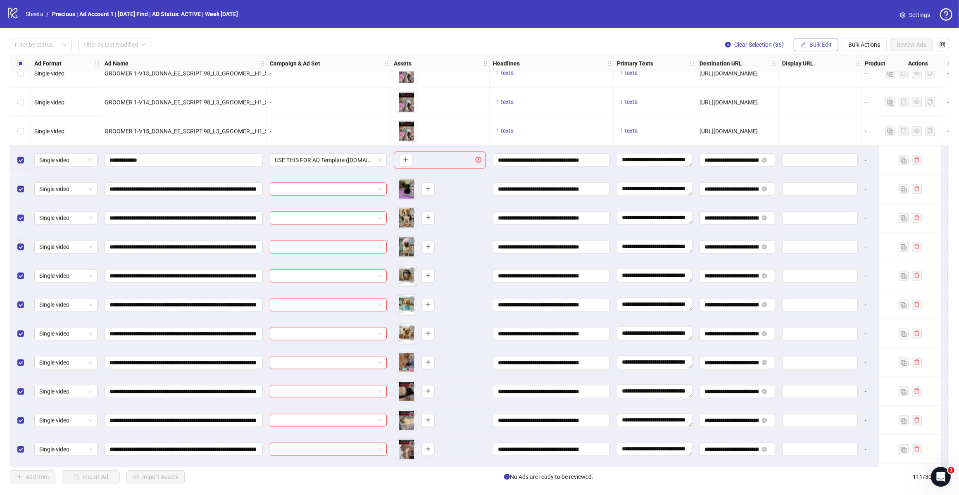
click at [760, 45] on button "Bulk Edit" at bounding box center [816, 44] width 45 height 13
click at [760, 166] on span "Call to Action" at bounding box center [823, 167] width 49 height 9
click at [760, 102] on icon "check" at bounding box center [849, 102] width 6 height 6
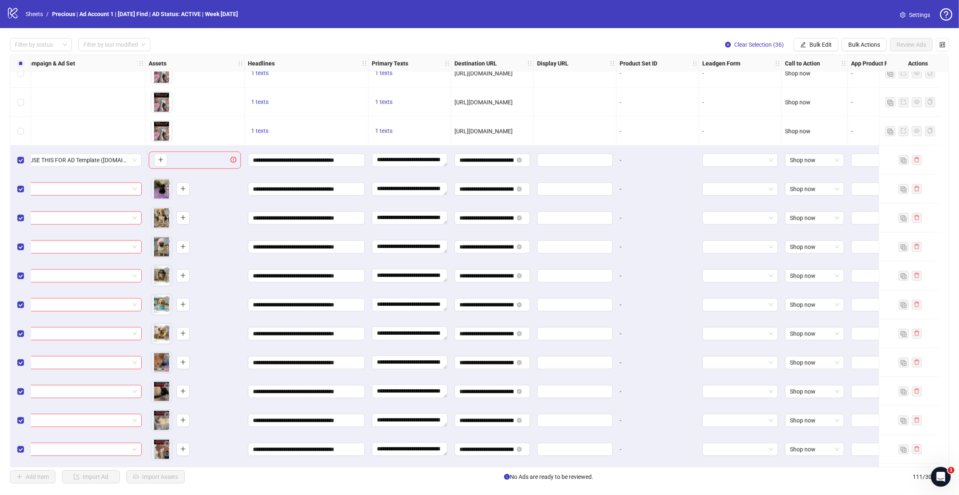
drag, startPoint x: 821, startPoint y: 467, endPoint x: 879, endPoint y: 467, distance: 57.4
click at [760, 396] on div "Ad Format Ad Name Campaign & Ad Set Assets Headlines Primary Texts Destination …" at bounding box center [479, 261] width 939 height 413
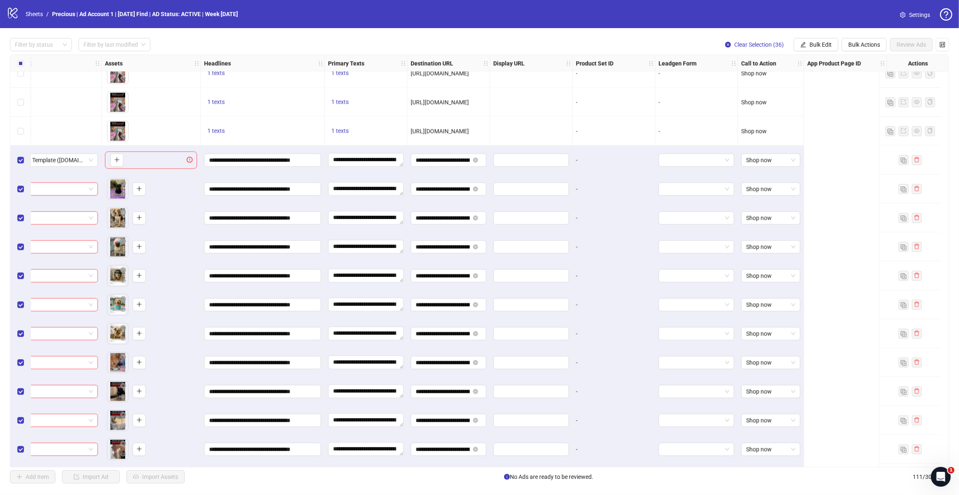
scroll to position [2095, 0]
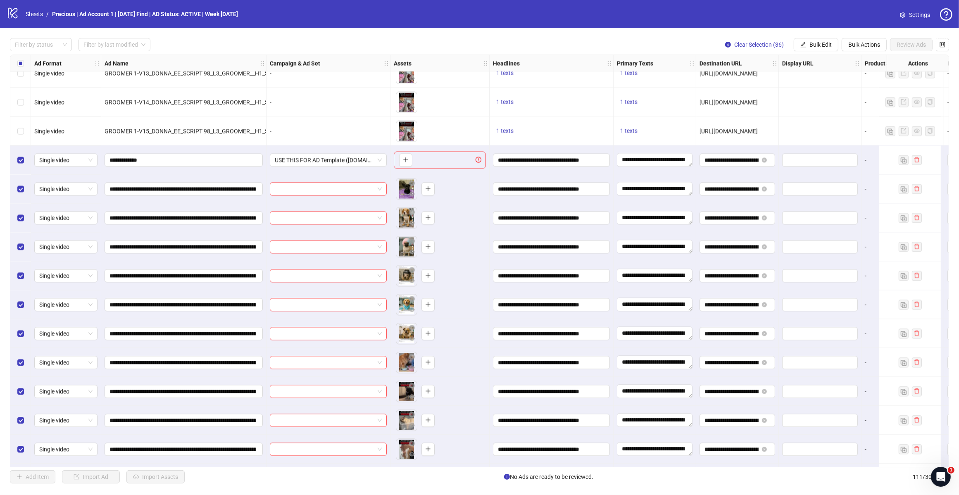
click at [24, 62] on div "Select all rows" at bounding box center [20, 63] width 21 height 17
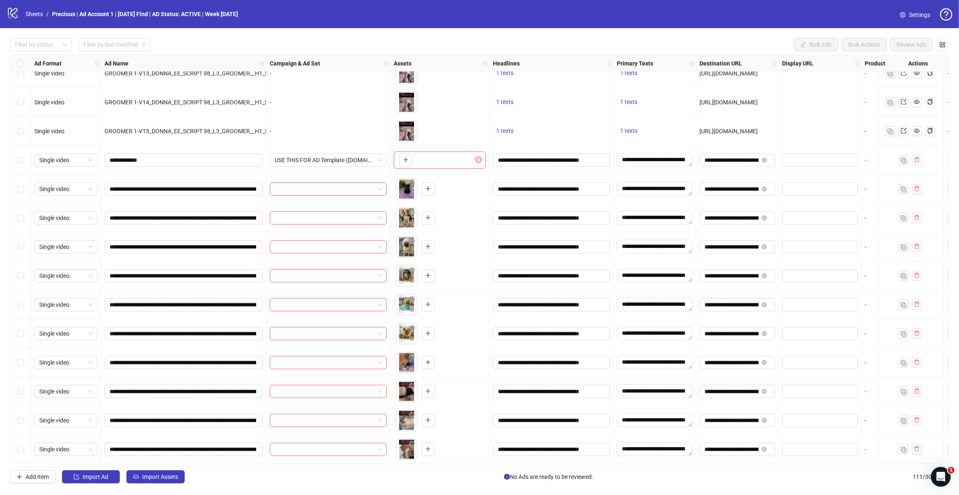
click at [16, 162] on div "Select row 76" at bounding box center [20, 159] width 21 height 29
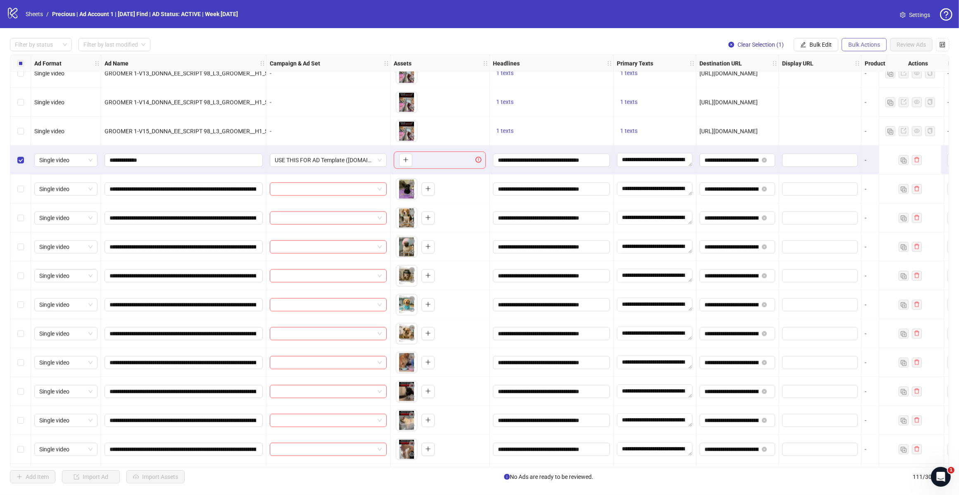
click at [760, 42] on span "Bulk Actions" at bounding box center [864, 44] width 32 height 7
click at [760, 59] on span "Delete" at bounding box center [875, 61] width 57 height 9
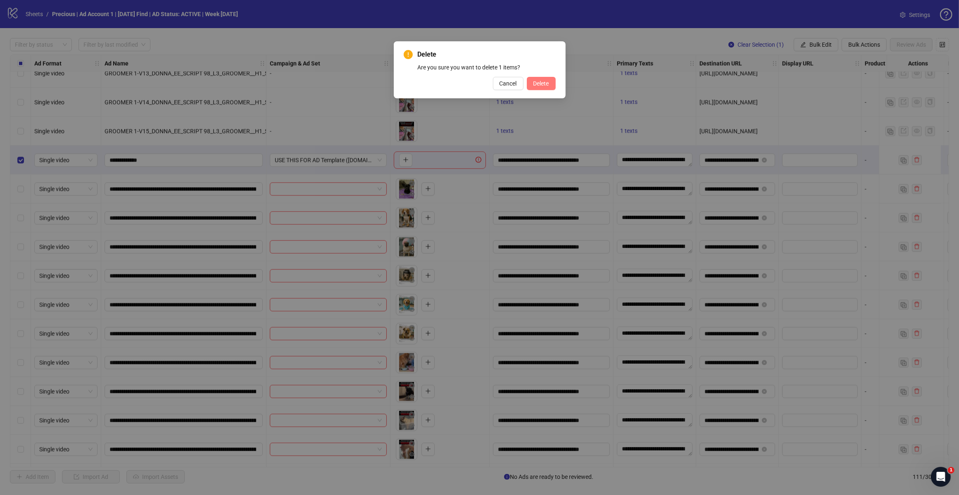
click at [537, 81] on span "Delete" at bounding box center [541, 83] width 16 height 7
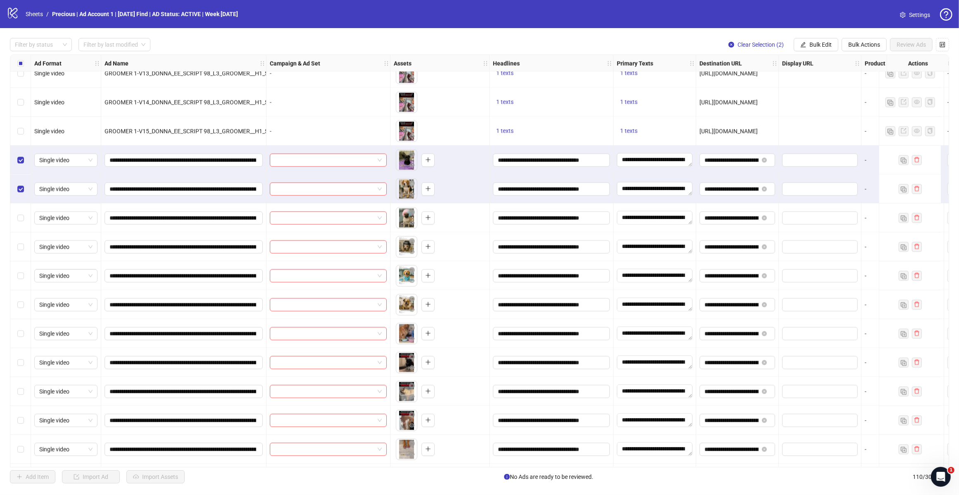
click at [23, 227] on div "Select row 78" at bounding box center [20, 217] width 21 height 29
click at [760, 48] on button "Bulk Edit" at bounding box center [816, 44] width 45 height 13
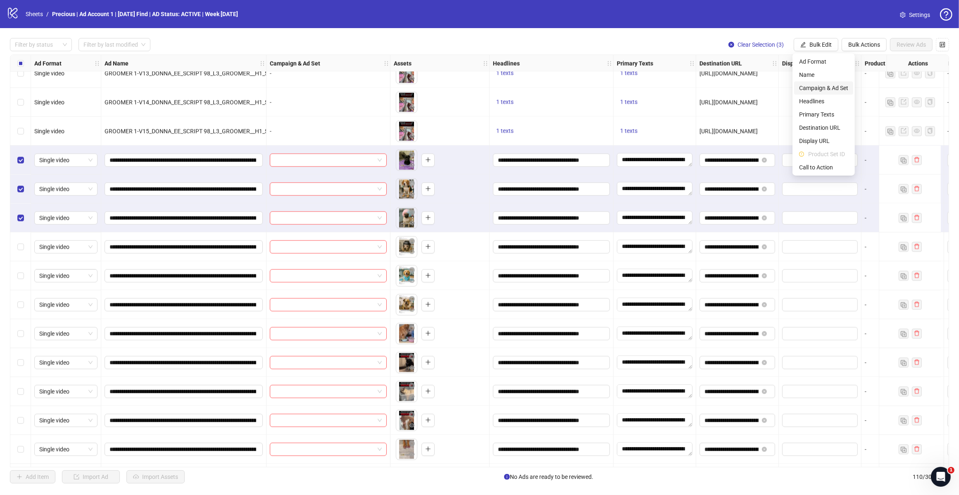
click at [760, 87] on span "Campaign & Ad Set" at bounding box center [823, 87] width 49 height 9
click at [760, 79] on div "Select an adset" at bounding box center [792, 80] width 124 height 13
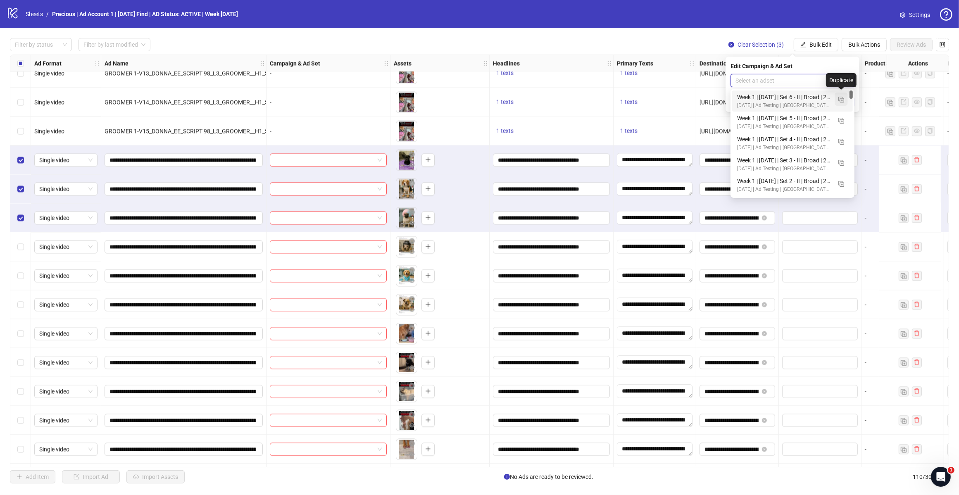
click at [760, 100] on img "button" at bounding box center [841, 100] width 6 height 6
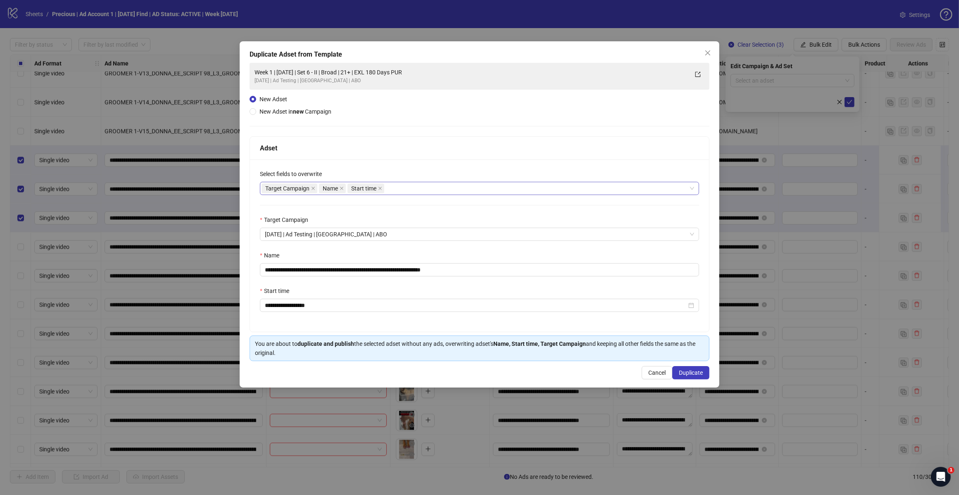
click at [415, 191] on div "Target Campaign Name Start time" at bounding box center [474, 189] width 427 height 12
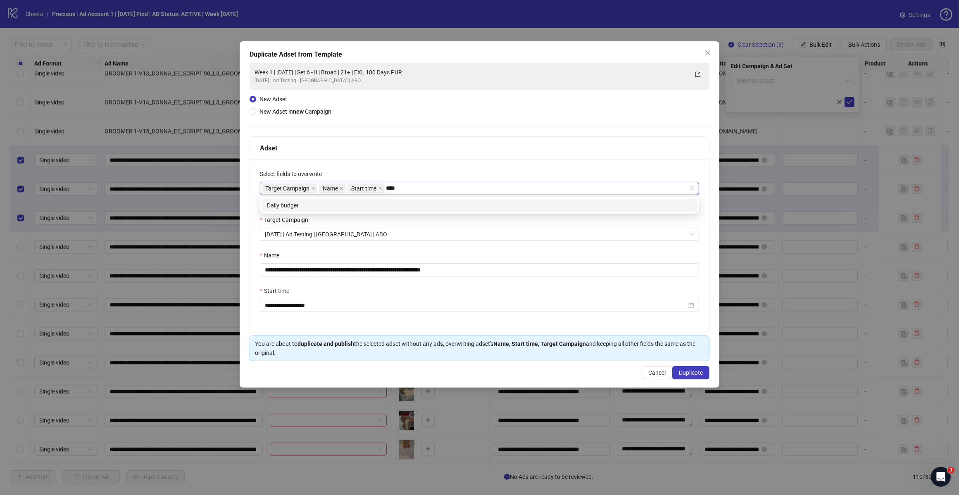
type input "*****"
click at [406, 199] on div "Daily budget" at bounding box center [479, 205] width 435 height 13
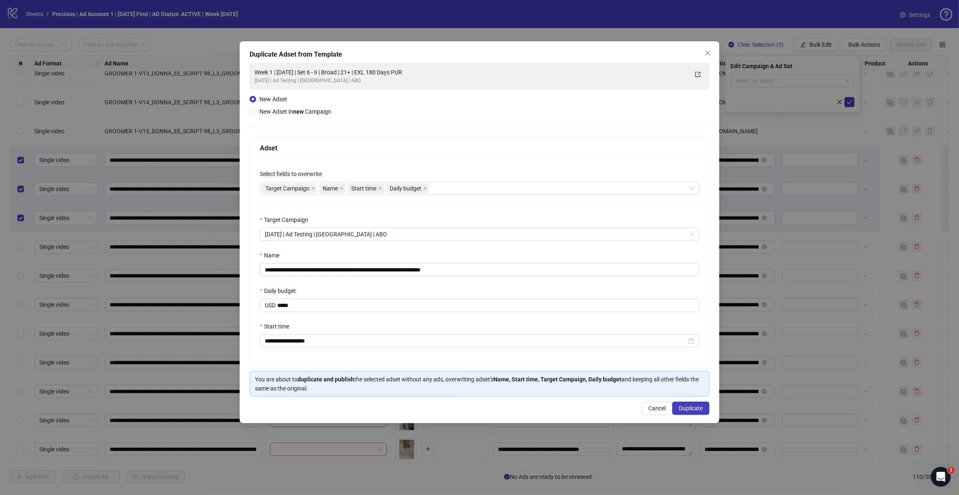
click at [418, 148] on div "Adset" at bounding box center [479, 148] width 439 height 10
click at [289, 269] on input "**********" at bounding box center [479, 269] width 439 height 13
click at [352, 270] on input "**********" at bounding box center [479, 269] width 439 height 13
drag, startPoint x: 428, startPoint y: 271, endPoint x: 468, endPoint y: 267, distance: 39.8
click at [468, 267] on input "**********" at bounding box center [479, 269] width 439 height 13
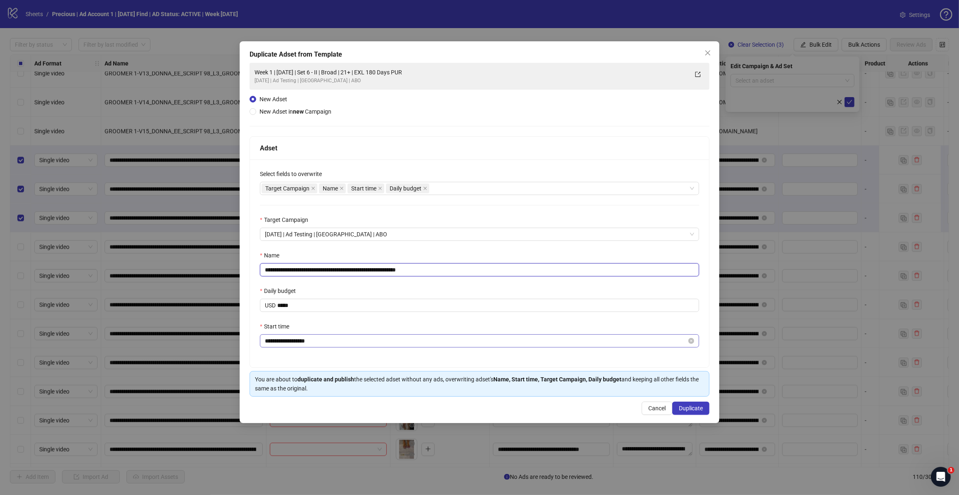
type input "**********"
click at [289, 341] on input "**********" at bounding box center [476, 340] width 422 height 9
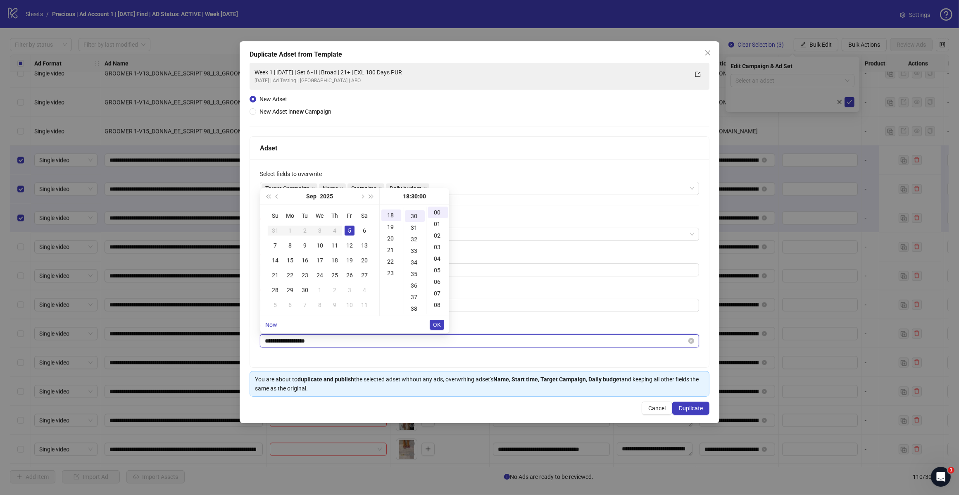
scroll to position [347, 0]
click at [364, 228] on div "6" at bounding box center [364, 231] width 10 height 10
click at [433, 326] on span "OK" at bounding box center [437, 324] width 8 height 7
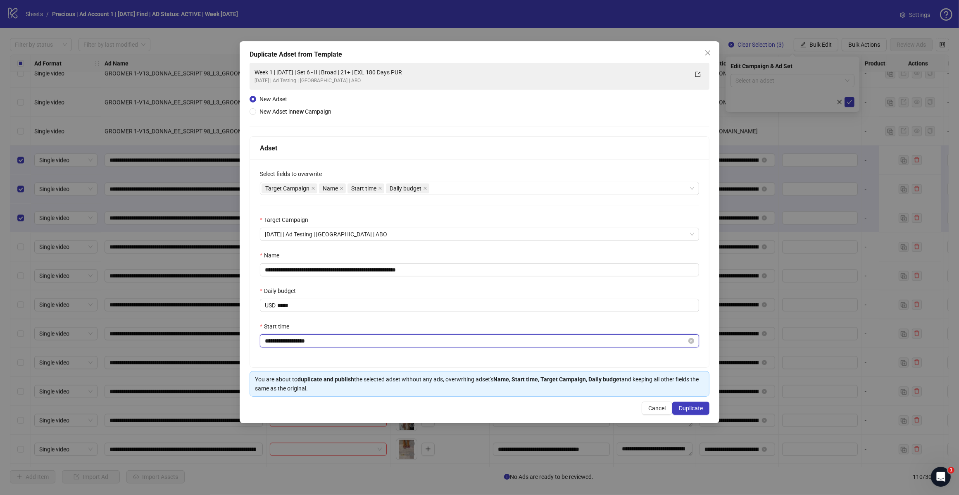
click at [291, 343] on input "**********" at bounding box center [476, 340] width 422 height 9
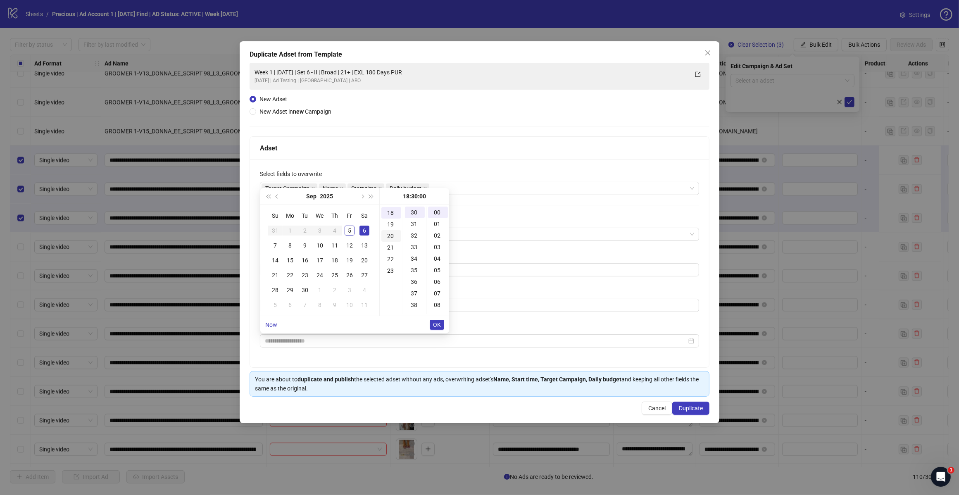
click at [392, 236] on div "20" at bounding box center [391, 236] width 20 height 12
type input "**********"
click at [439, 326] on span "OK" at bounding box center [437, 324] width 8 height 7
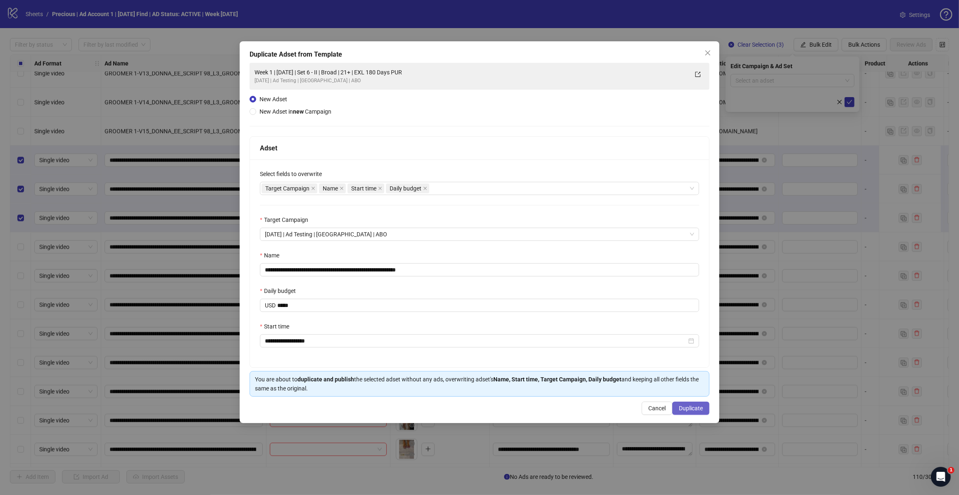
click at [684, 396] on span "Duplicate" at bounding box center [691, 408] width 24 height 7
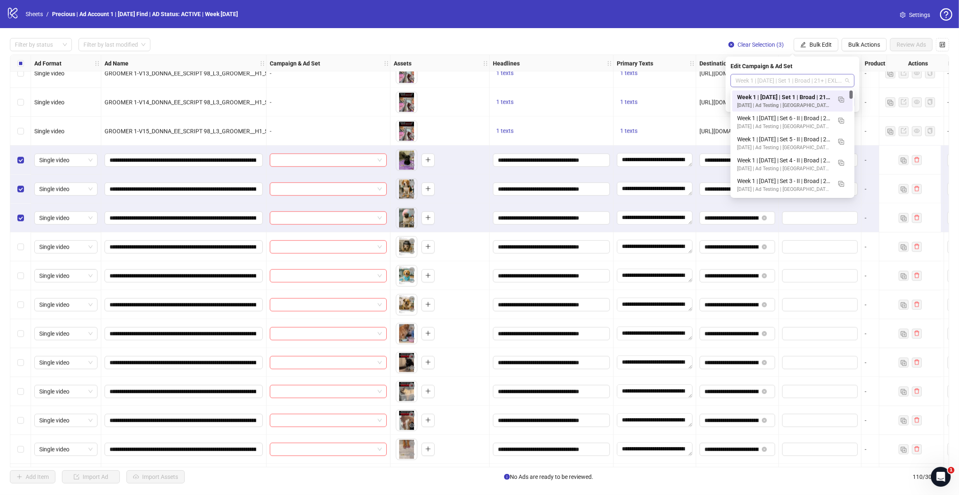
click at [760, 77] on span "Week 1 | [DATE] | Set 1 | Broad | 21+ | EXL 180 Days PUR" at bounding box center [792, 80] width 114 height 12
click at [760, 97] on img "button" at bounding box center [841, 100] width 6 height 6
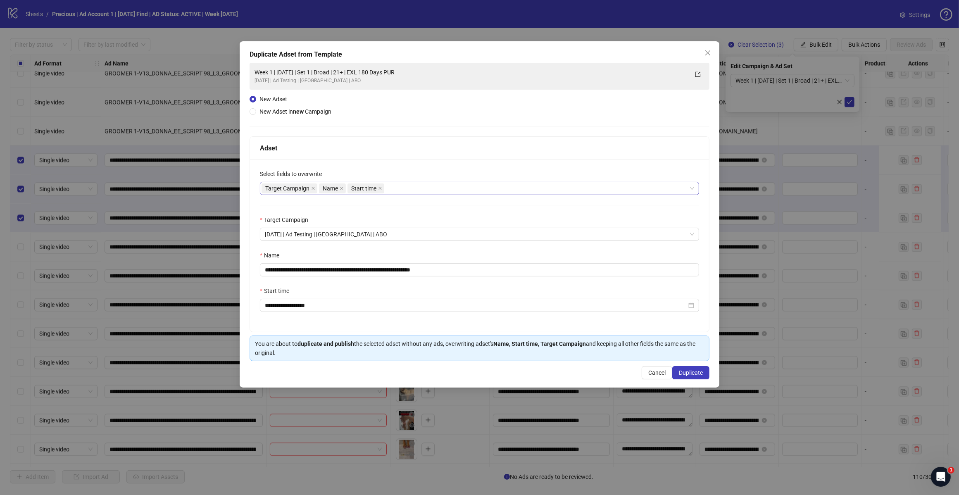
click at [384, 186] on span "Start time" at bounding box center [365, 188] width 37 height 10
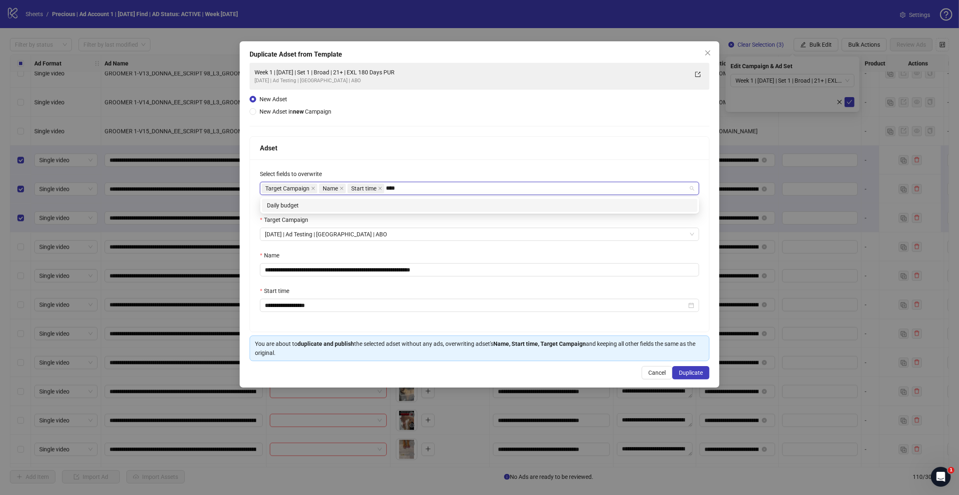
type input "*****"
click at [399, 207] on div "Daily budget" at bounding box center [479, 205] width 425 height 9
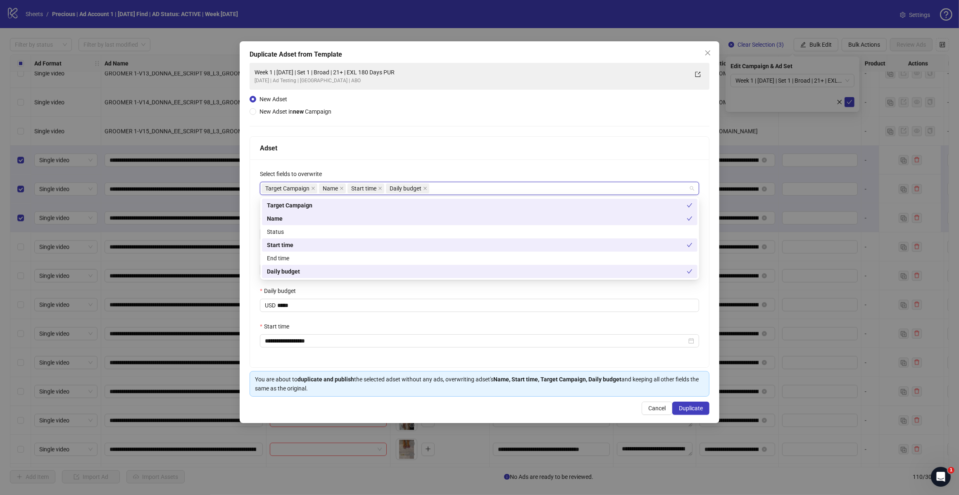
click at [434, 150] on div "Adset" at bounding box center [479, 148] width 439 height 10
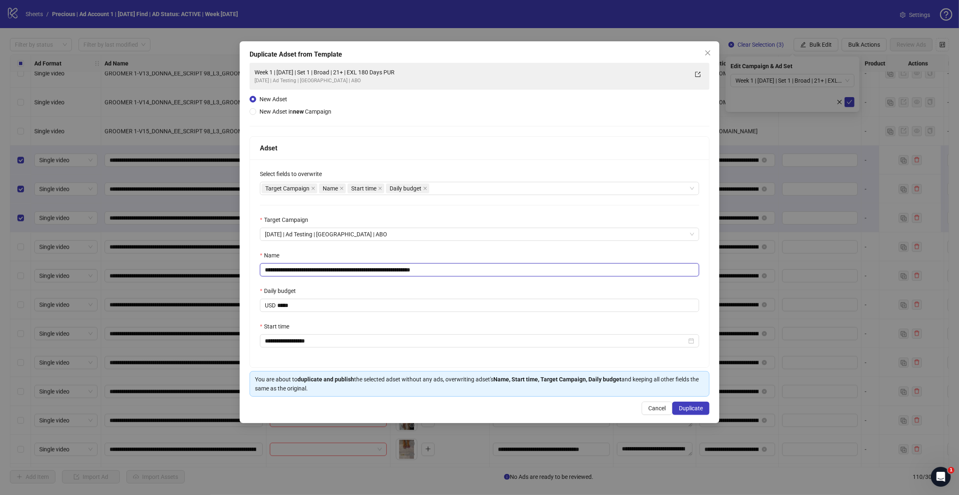
drag, startPoint x: 430, startPoint y: 269, endPoint x: 489, endPoint y: 271, distance: 58.3
click at [478, 271] on input "**********" at bounding box center [479, 269] width 439 height 13
click at [342, 272] on input "**********" at bounding box center [479, 269] width 439 height 13
type input "**********"
click at [696, 396] on span "Duplicate" at bounding box center [691, 408] width 24 height 7
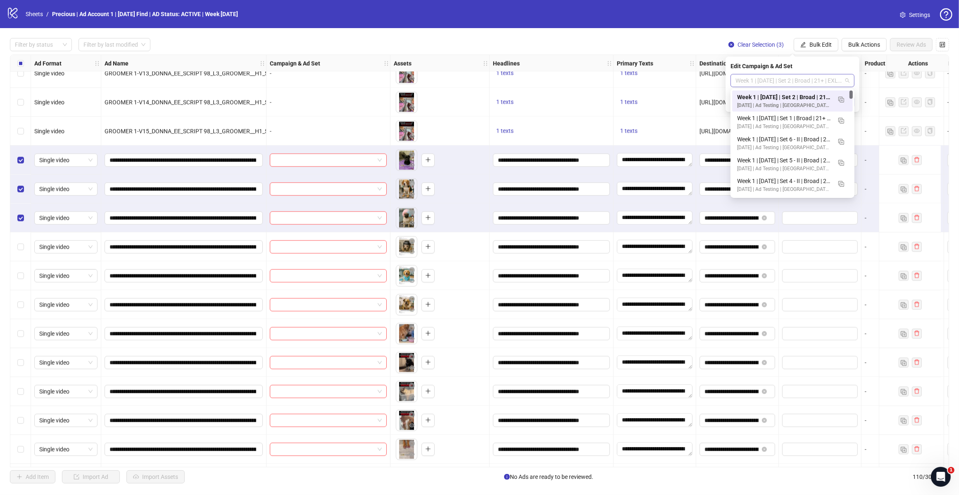
click at [760, 81] on span "Week 1 | [DATE] | Set 2 | Broad | 21+ | EXL 180 Days PUR" at bounding box center [792, 80] width 114 height 12
click at [760, 94] on button "button" at bounding box center [840, 99] width 13 height 13
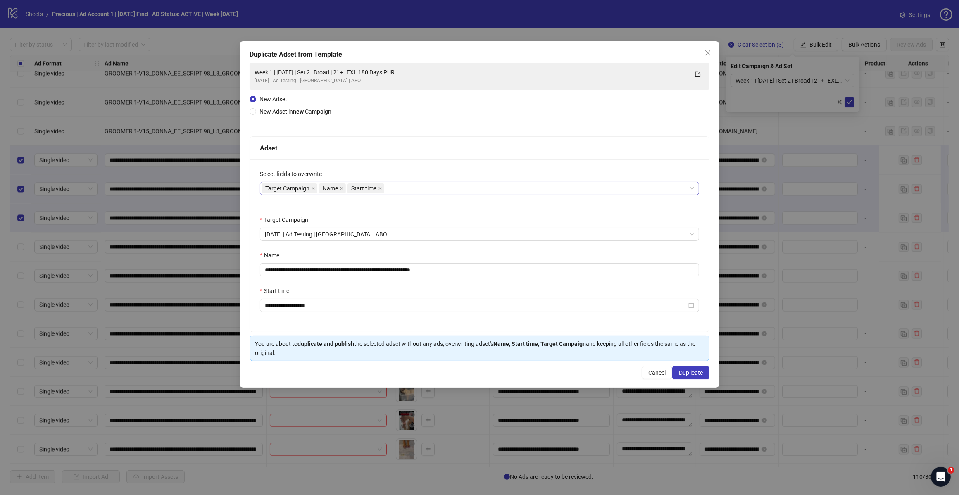
click at [418, 189] on div "Target Campaign Name Start time" at bounding box center [474, 189] width 427 height 12
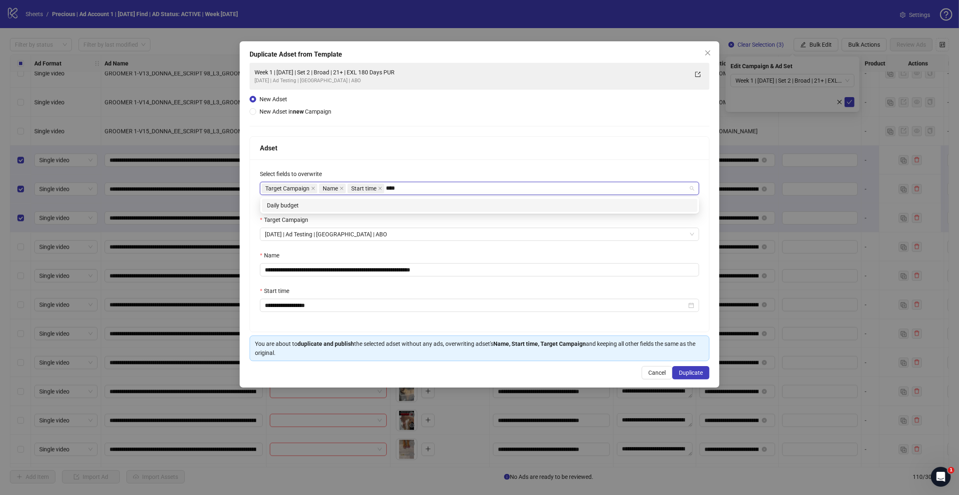
type input "*****"
click at [392, 203] on div "Daily budget" at bounding box center [479, 205] width 425 height 9
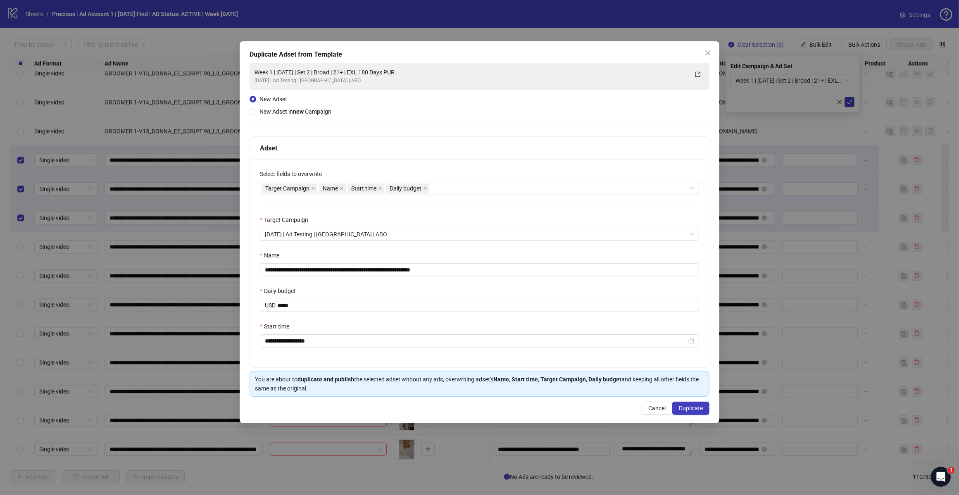
click at [438, 158] on div "Adset" at bounding box center [479, 148] width 459 height 23
drag, startPoint x: 430, startPoint y: 271, endPoint x: 482, endPoint y: 275, distance: 52.2
click at [482, 275] on input "**********" at bounding box center [479, 269] width 439 height 13
click at [343, 271] on input "**********" at bounding box center [479, 269] width 439 height 13
type input "**********"
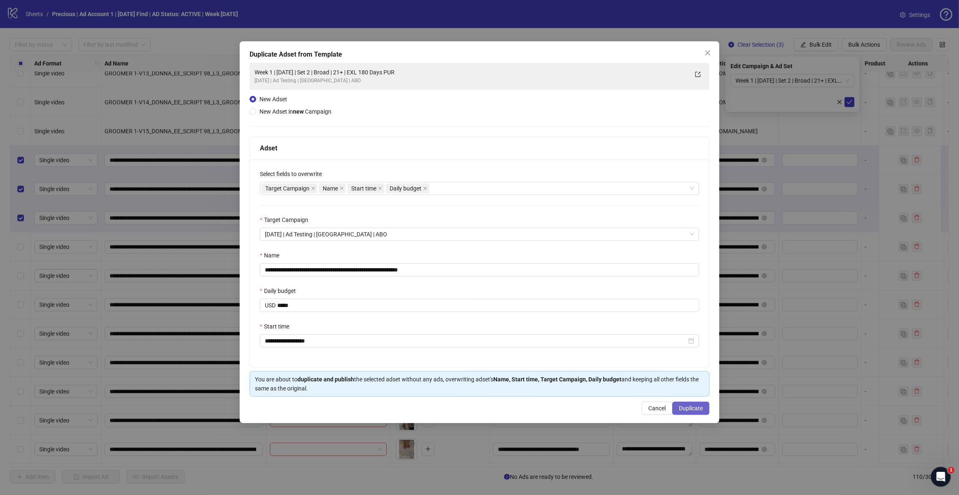
click at [680, 396] on span "Duplicate" at bounding box center [691, 408] width 24 height 7
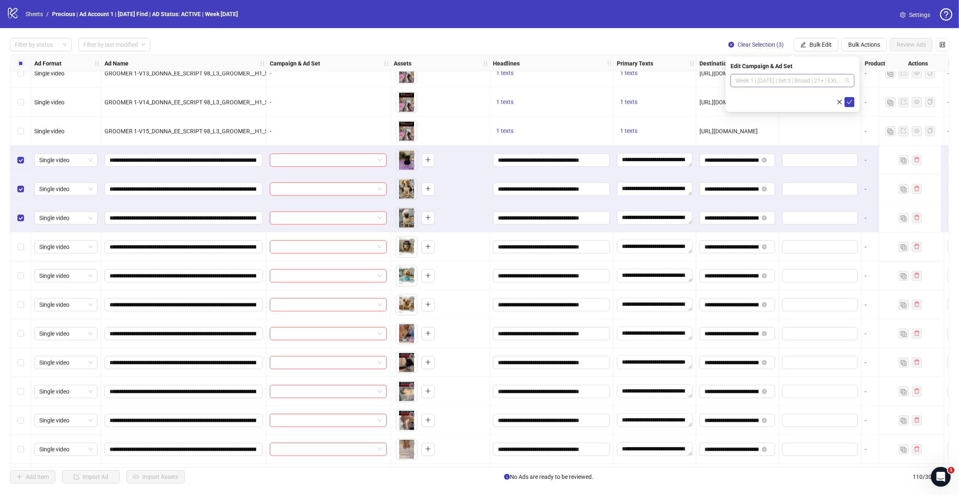
click at [760, 79] on span "Week 1 | [DATE] | Set 3 | Broad | 21+ | EXL 180 Days PUR" at bounding box center [792, 80] width 114 height 12
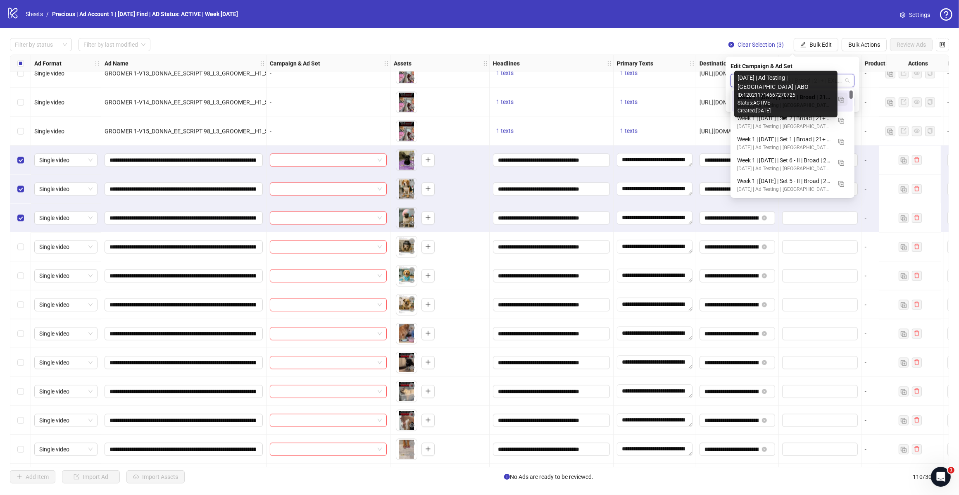
click at [760, 98] on img "button" at bounding box center [841, 100] width 6 height 6
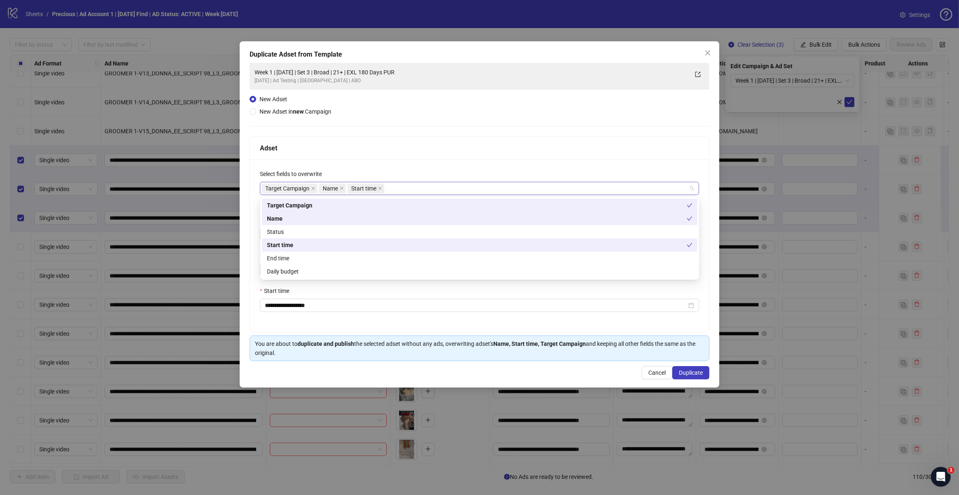
click at [405, 185] on div "Target Campaign Name Start time" at bounding box center [474, 189] width 427 height 12
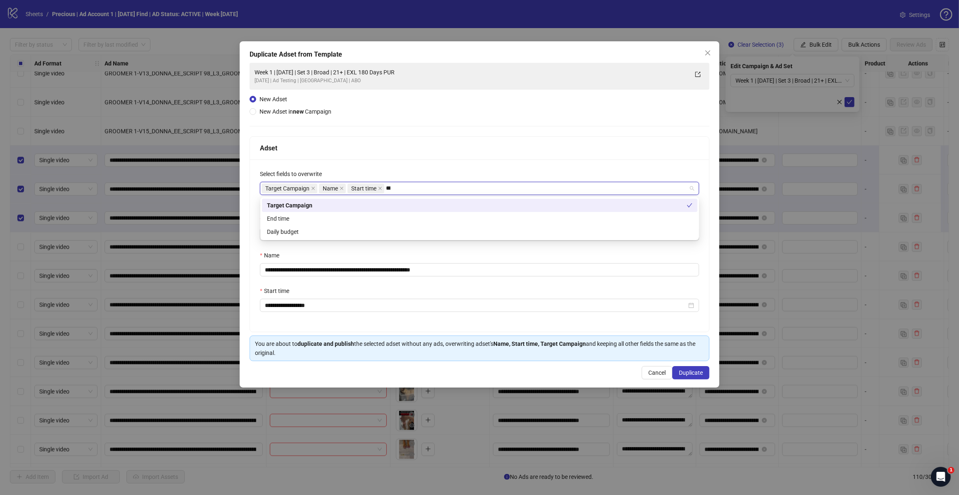
type input "****"
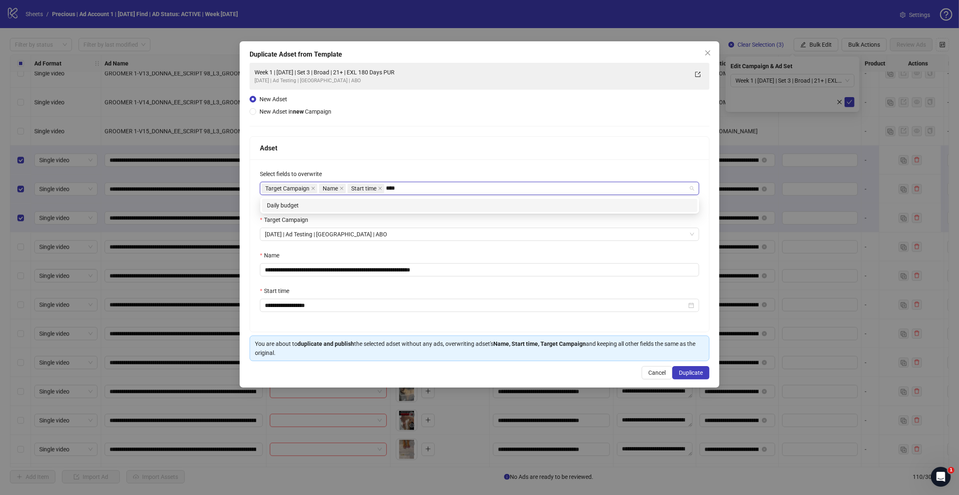
click at [358, 215] on div "**********" at bounding box center [479, 245] width 459 height 172
click at [359, 211] on div "**********" at bounding box center [479, 245] width 459 height 172
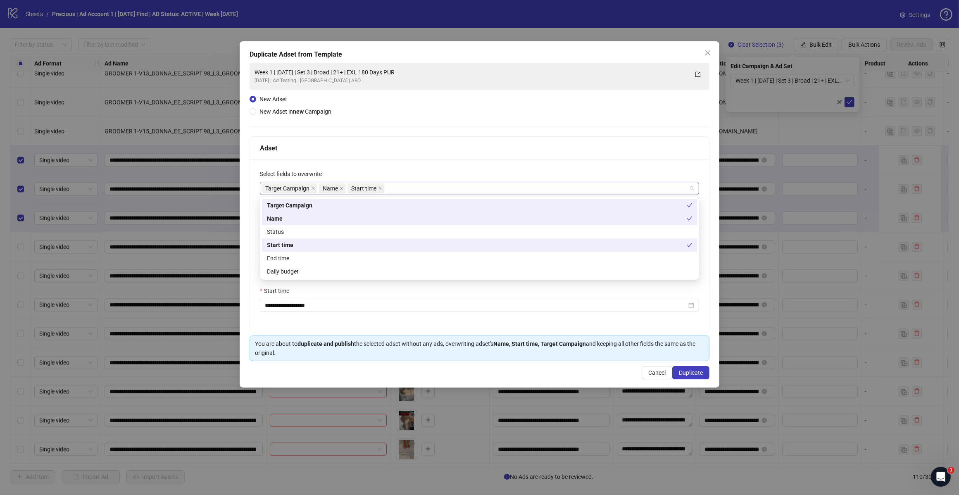
click at [418, 192] on div "Target Campaign Name Start time" at bounding box center [474, 189] width 427 height 12
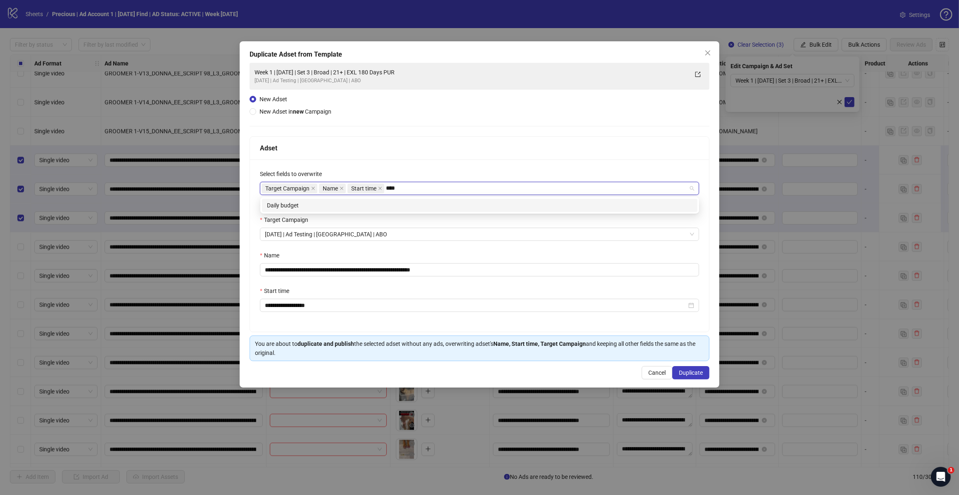
type input "*****"
click at [380, 207] on div "Daily budget" at bounding box center [479, 205] width 425 height 9
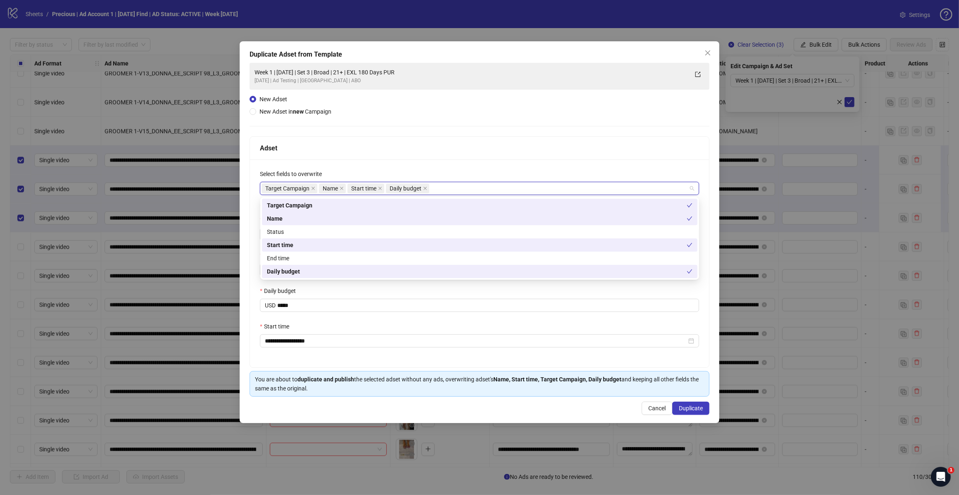
click at [423, 145] on div "Adset" at bounding box center [479, 148] width 439 height 10
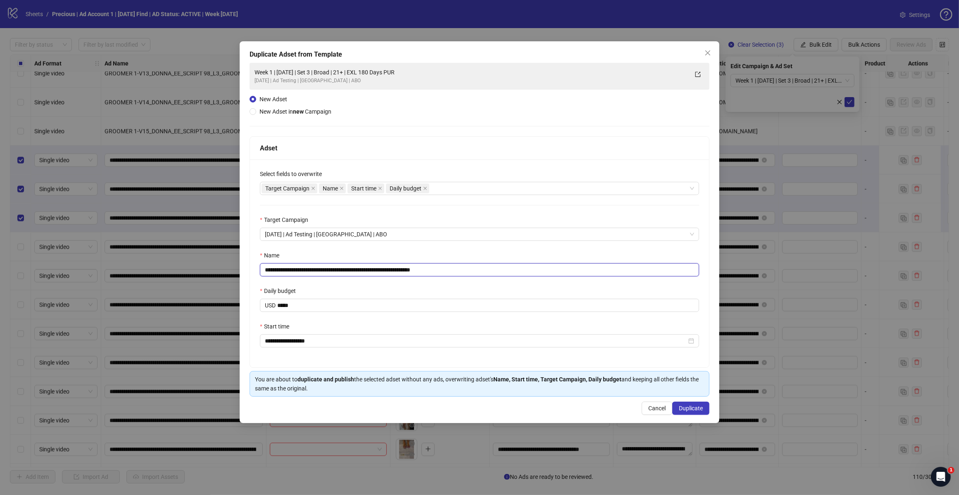
drag, startPoint x: 428, startPoint y: 271, endPoint x: 481, endPoint y: 271, distance: 53.7
click at [485, 270] on input "**********" at bounding box center [479, 269] width 439 height 13
click at [345, 269] on input "**********" at bounding box center [479, 269] width 439 height 13
type input "**********"
click at [682, 396] on span "Duplicate" at bounding box center [691, 408] width 24 height 7
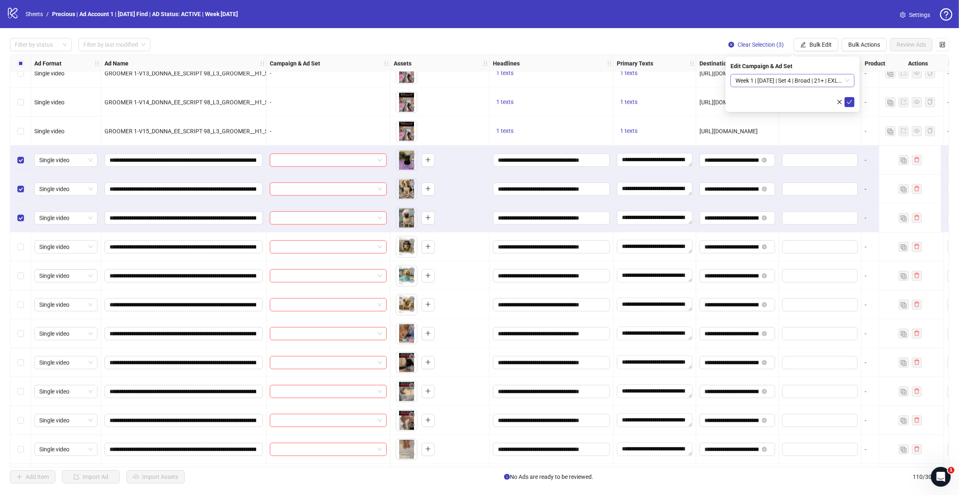
click at [760, 82] on span "Week 1 | [DATE] | Set 4 | Broad | 21+ | EXL 180 Days PUR" at bounding box center [792, 80] width 114 height 12
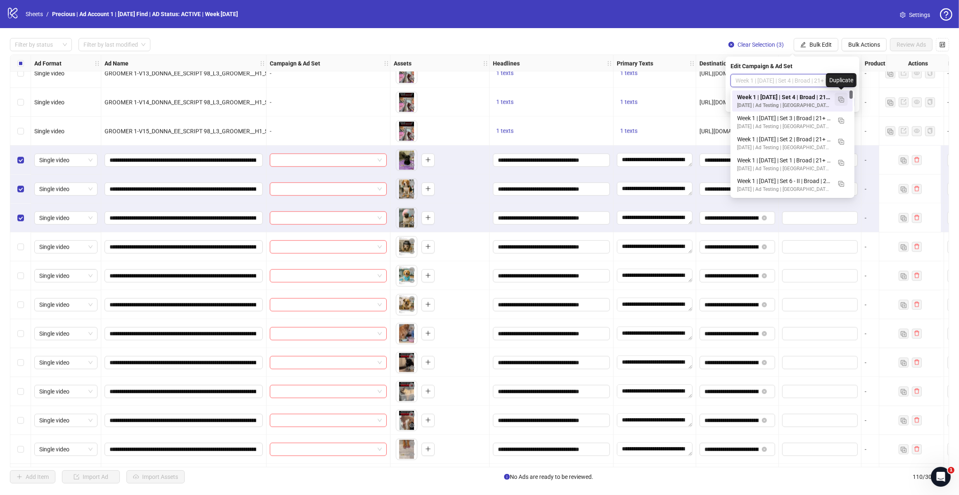
click at [760, 98] on img "button" at bounding box center [841, 100] width 6 height 6
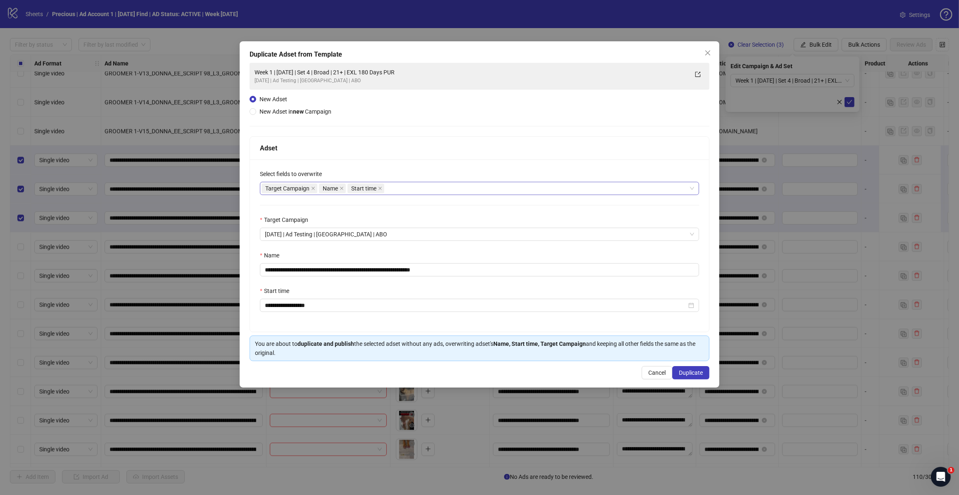
click at [406, 190] on div "Target Campaign Name Start time" at bounding box center [474, 189] width 427 height 12
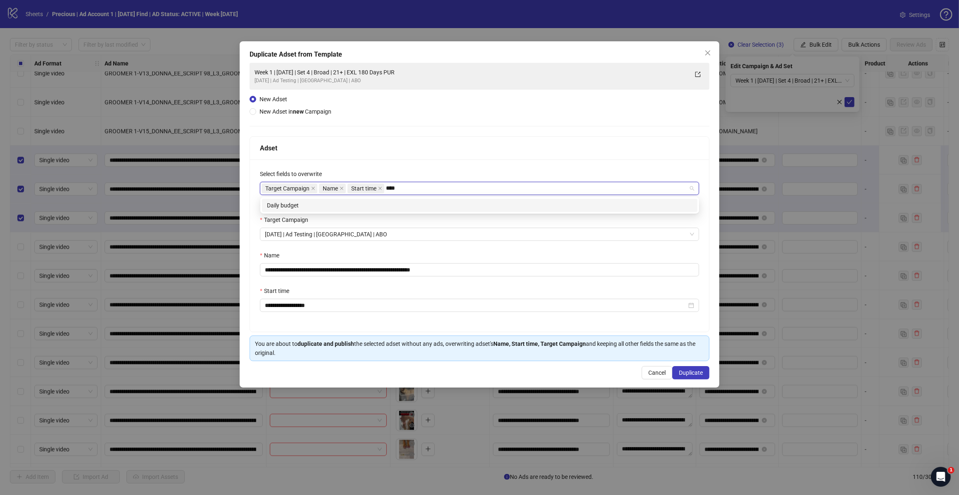
type input "*****"
click at [386, 201] on div "Daily budget" at bounding box center [479, 205] width 425 height 9
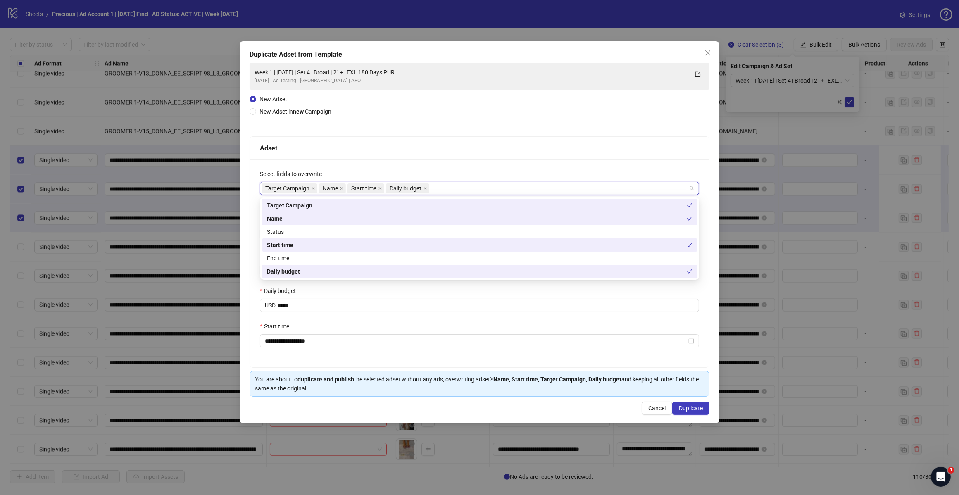
click at [415, 151] on div "Adset" at bounding box center [479, 148] width 439 height 10
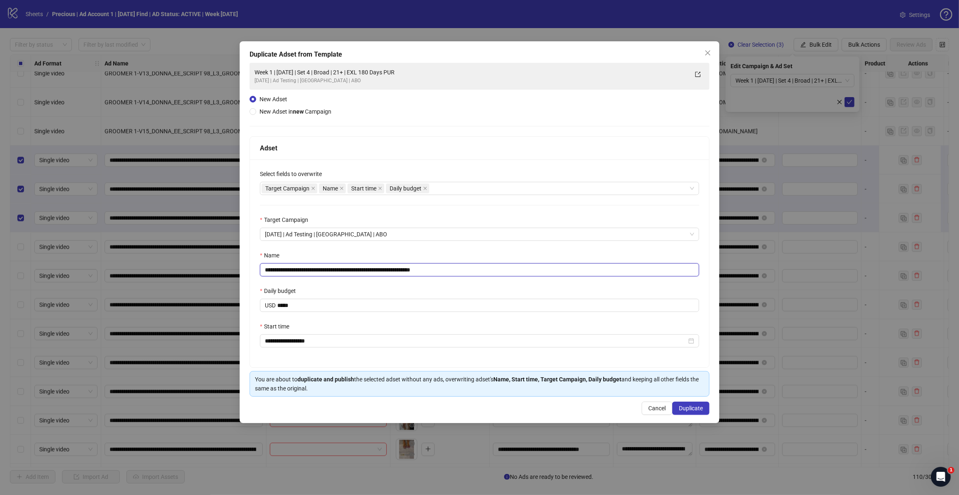
click at [344, 269] on input "**********" at bounding box center [479, 269] width 439 height 13
drag, startPoint x: 428, startPoint y: 269, endPoint x: 471, endPoint y: 268, distance: 42.5
click at [471, 268] on input "**********" at bounding box center [479, 269] width 439 height 13
type input "**********"
click at [681, 396] on span "Duplicate" at bounding box center [691, 408] width 24 height 7
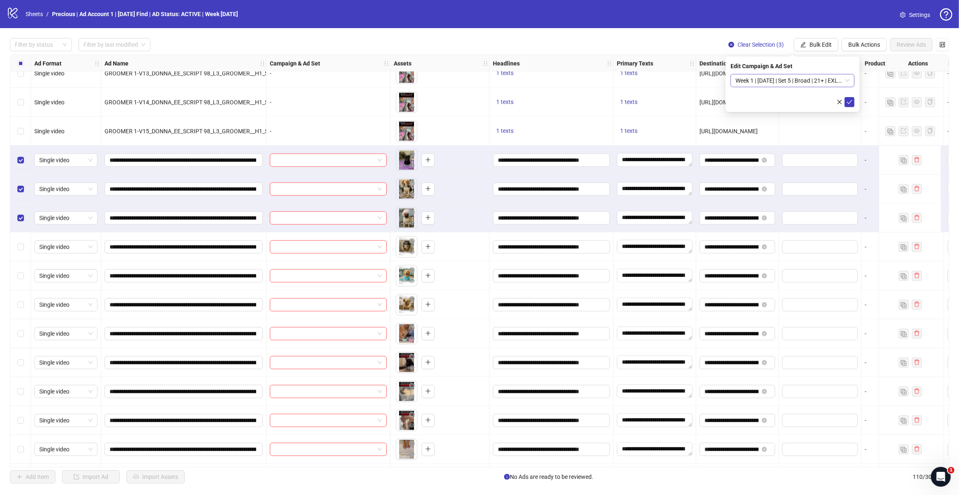
click at [760, 75] on span "Week 1 | [DATE] | Set 5 | Broad | 21+ | EXL 180 Days PUR" at bounding box center [792, 80] width 114 height 12
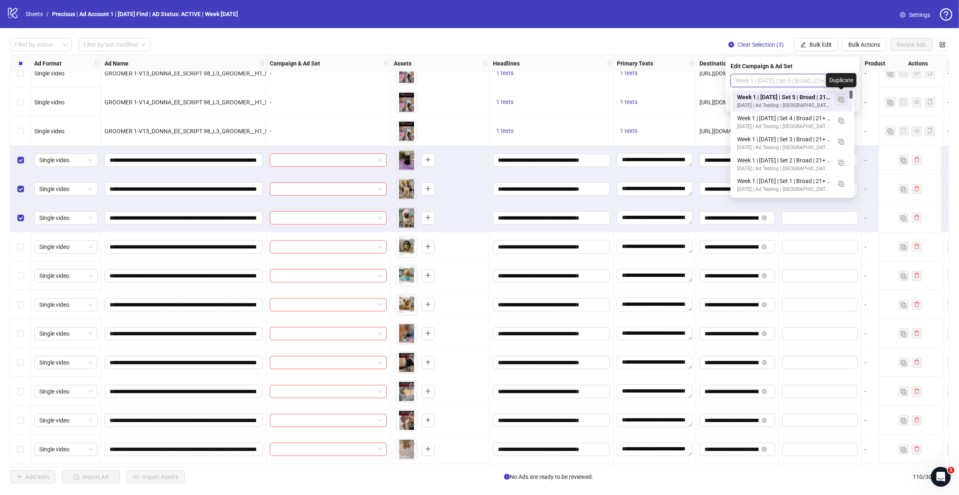
click at [760, 100] on button "button" at bounding box center [840, 99] width 13 height 13
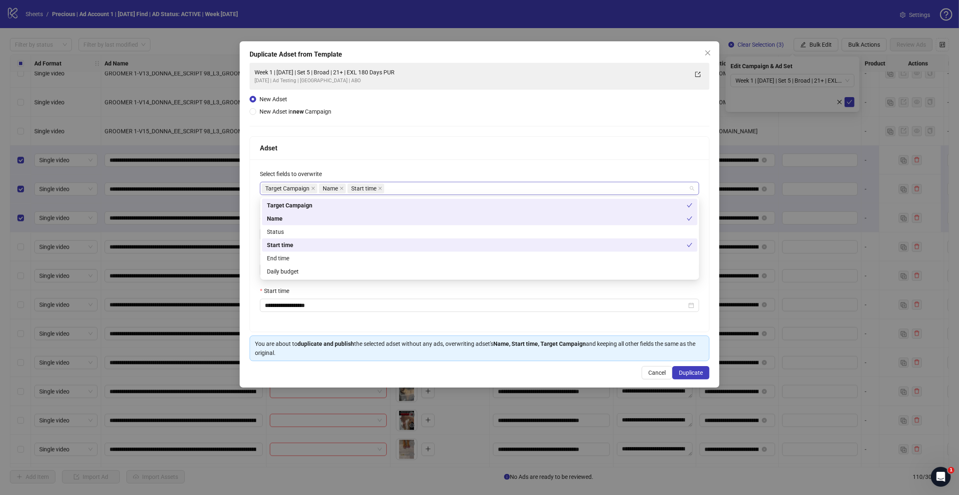
click at [397, 190] on div "Target Campaign Name Start time" at bounding box center [474, 189] width 427 height 12
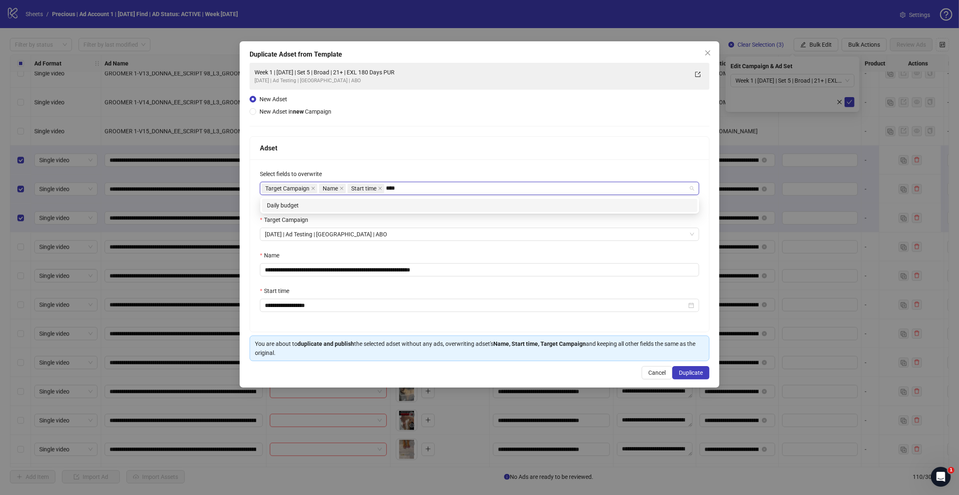
type input "*****"
click at [381, 207] on div "Daily budget" at bounding box center [479, 205] width 425 height 9
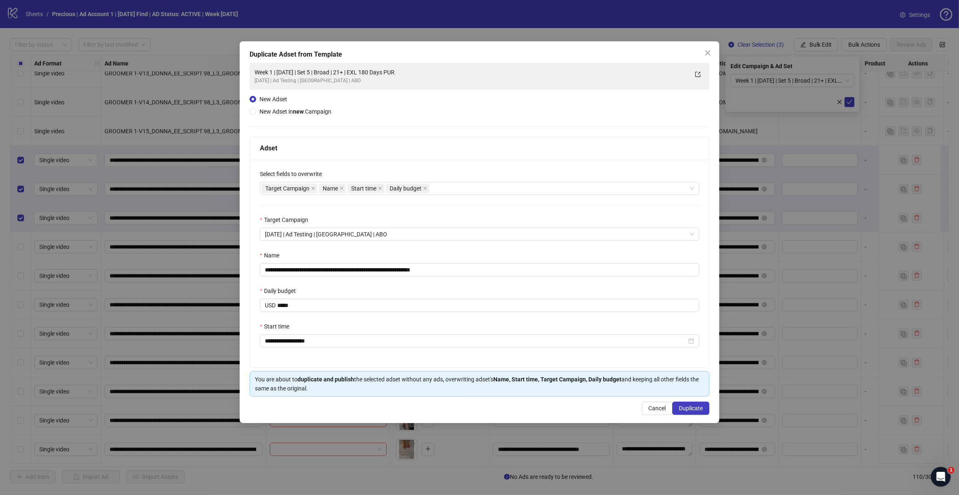
click at [425, 147] on div "Adset" at bounding box center [479, 148] width 439 height 10
drag, startPoint x: 430, startPoint y: 268, endPoint x: 480, endPoint y: 273, distance: 49.4
click at [480, 273] on input "**********" at bounding box center [479, 269] width 439 height 13
click at [343, 267] on input "**********" at bounding box center [479, 269] width 439 height 13
type input "**********"
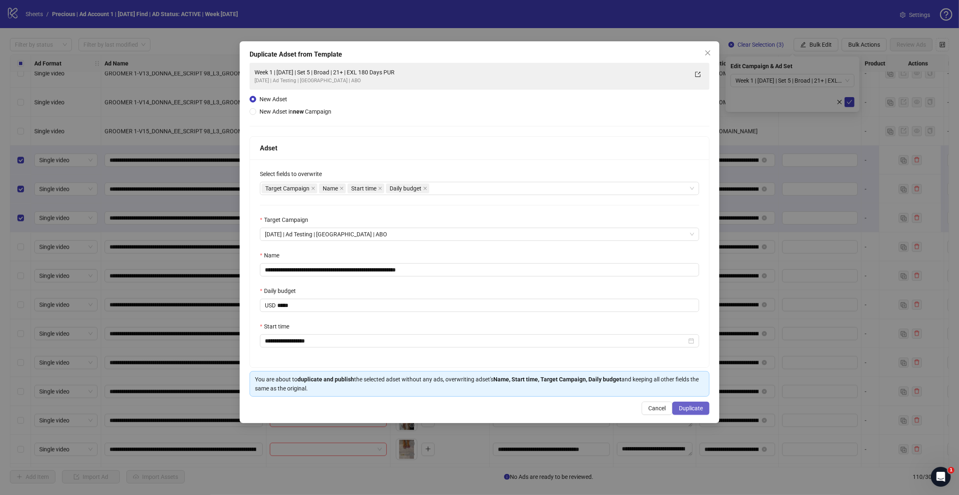
click at [691, 396] on button "Duplicate" at bounding box center [690, 408] width 37 height 13
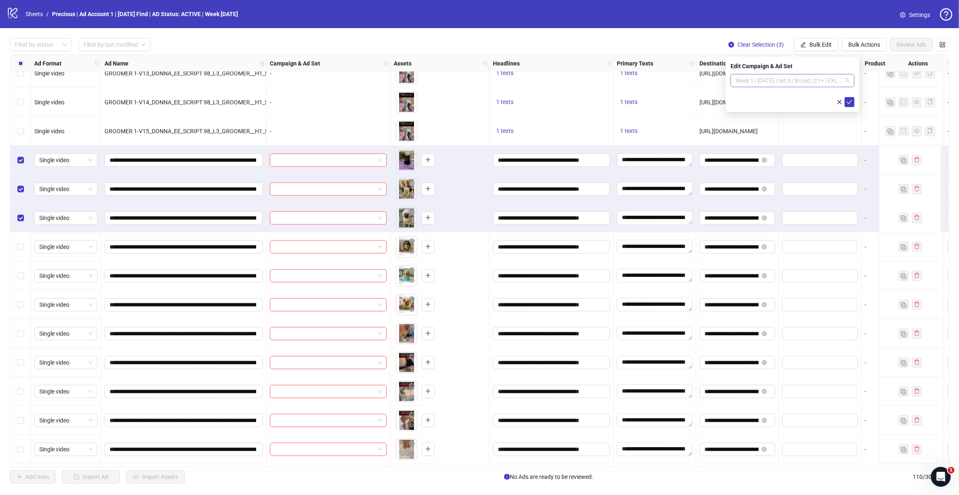
click at [760, 81] on span "Week 1 | [DATE] | Set 6 | Broad | 21+ | EXL 180 Days PUR" at bounding box center [792, 80] width 114 height 12
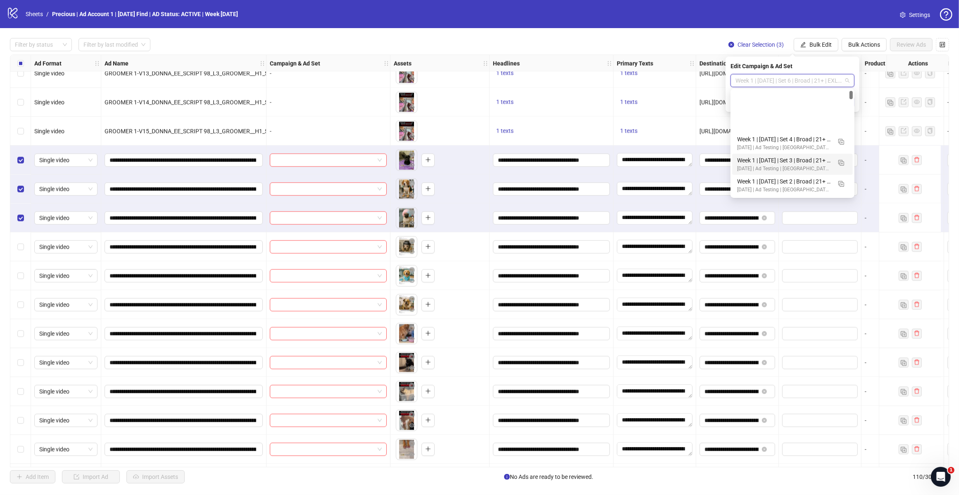
scroll to position [52, 0]
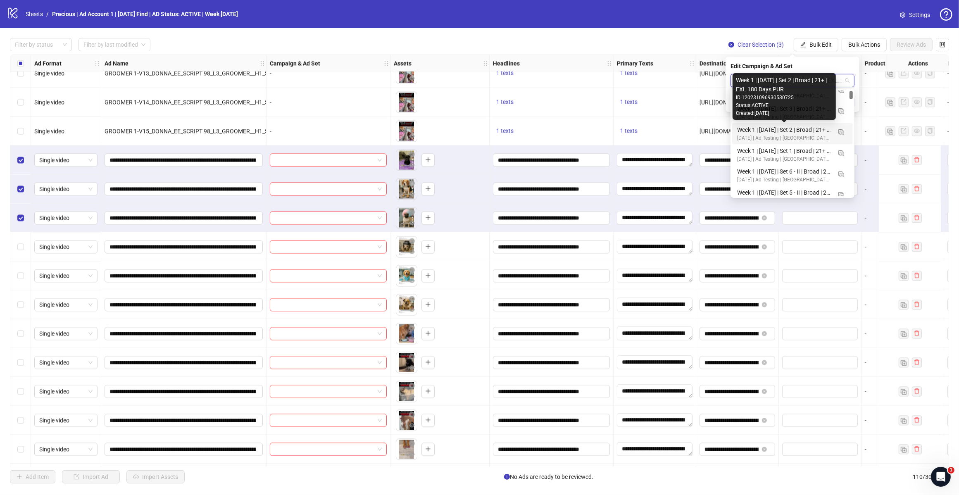
click at [760, 147] on div "Week 1 | [DATE] | Set 1 | Broad | 21+ | EXL 180 Days PUR" at bounding box center [784, 150] width 94 height 9
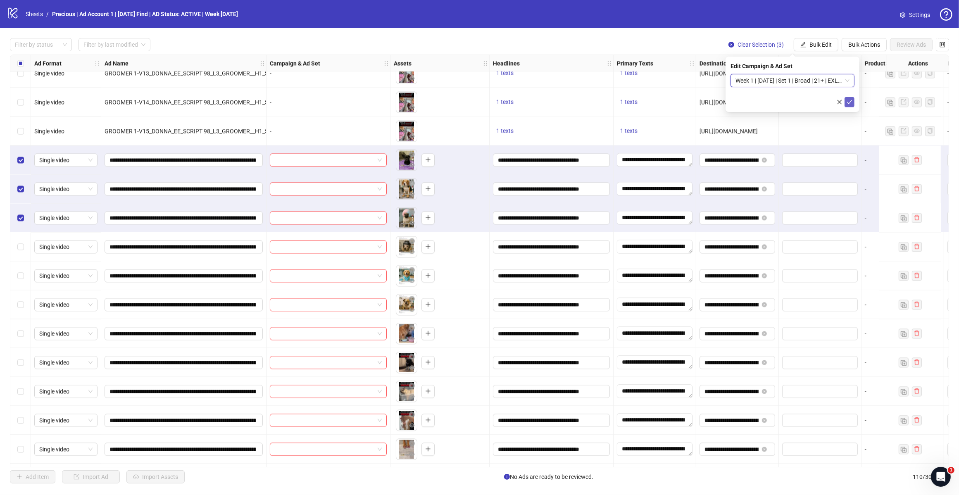
click at [760, 103] on icon "check" at bounding box center [849, 102] width 6 height 6
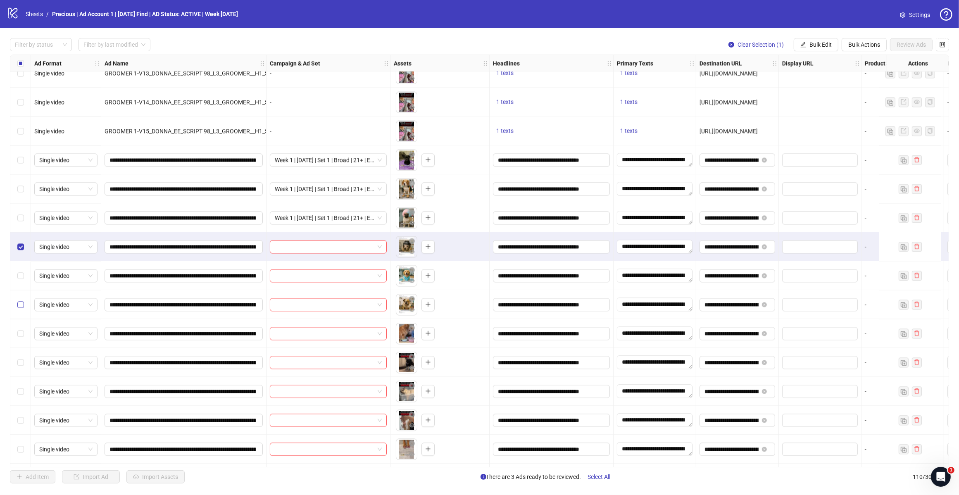
click at [25, 279] on div "Select row 80" at bounding box center [20, 275] width 21 height 29
click at [21, 300] on label "Select row 81" at bounding box center [20, 304] width 7 height 9
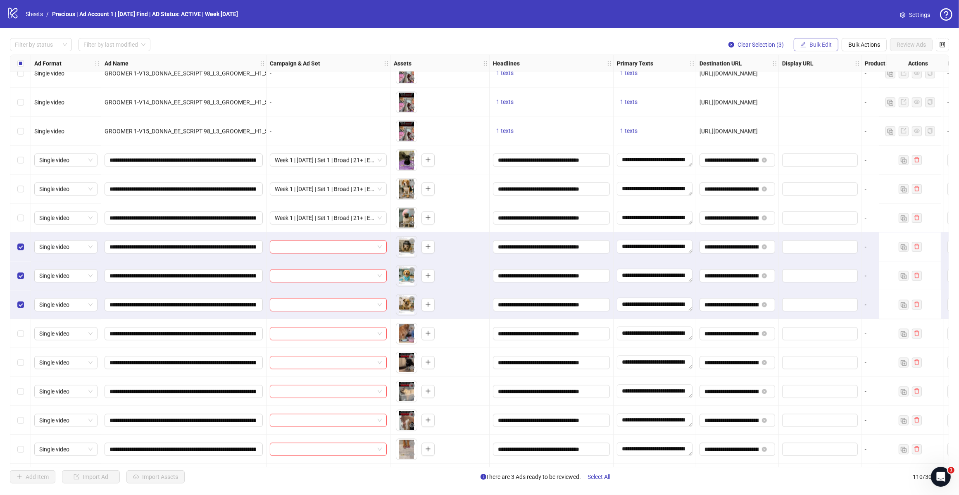
click at [760, 50] on button "Bulk Edit" at bounding box center [816, 44] width 45 height 13
click at [760, 86] on span "Campaign & Ad Set" at bounding box center [823, 87] width 49 height 9
click at [760, 81] on div "Select an adset" at bounding box center [792, 80] width 124 height 13
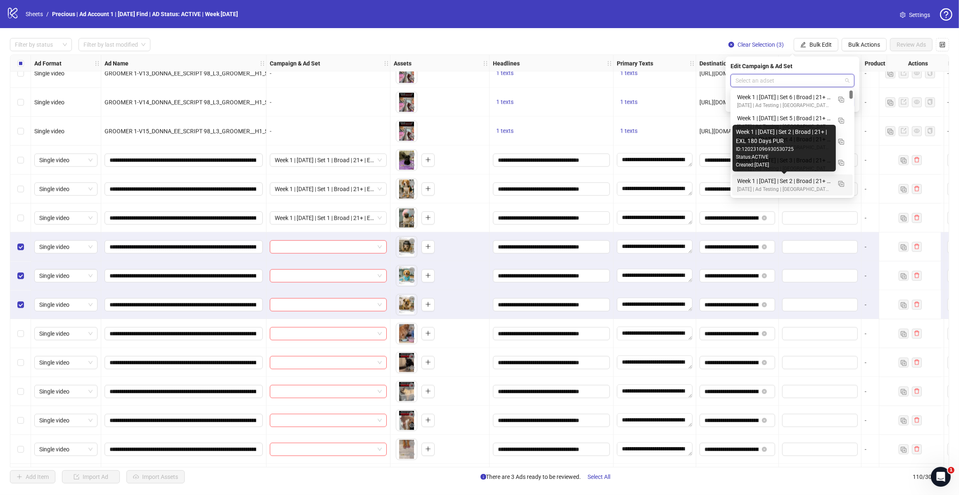
click at [760, 182] on div "Week 1 | [DATE] | Set 2 | Broad | 21+ | EXL 180 Days PUR" at bounding box center [784, 180] width 94 height 9
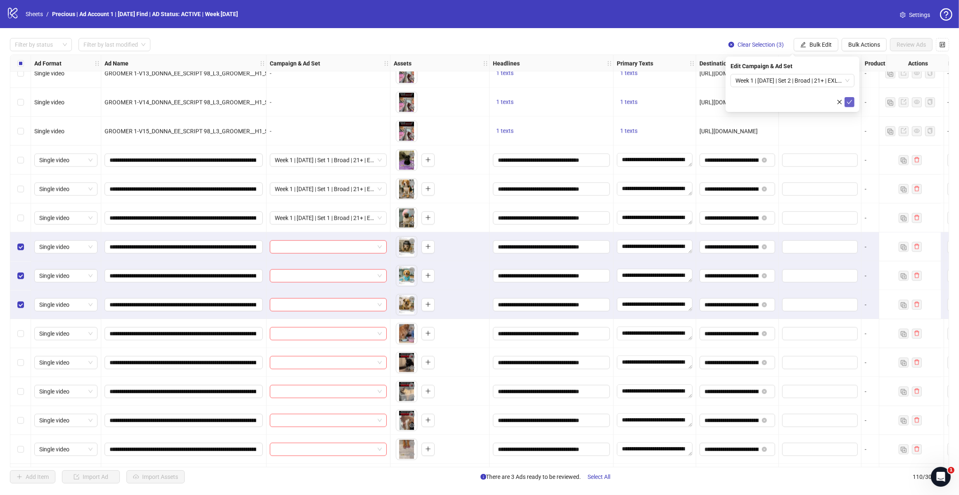
click at [760, 102] on icon "check" at bounding box center [849, 102] width 6 height 6
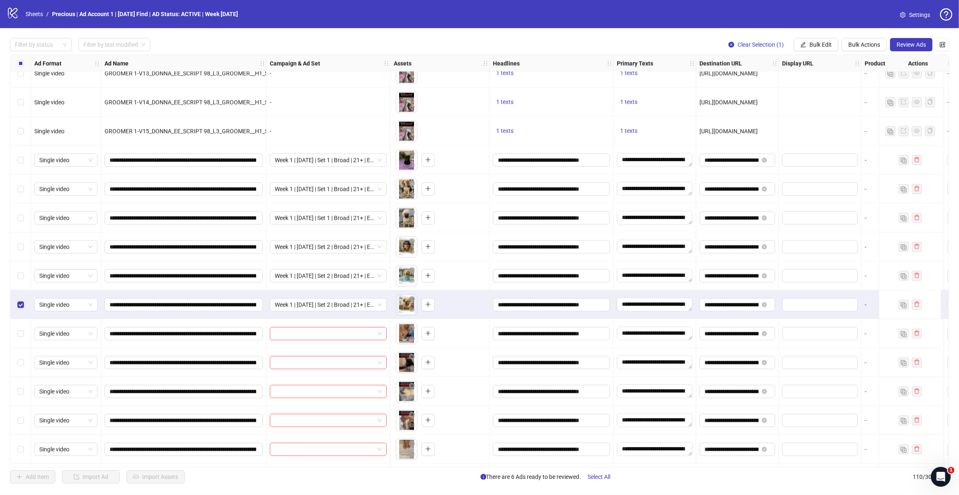
click at [21, 294] on div "Select row 81" at bounding box center [20, 304] width 21 height 29
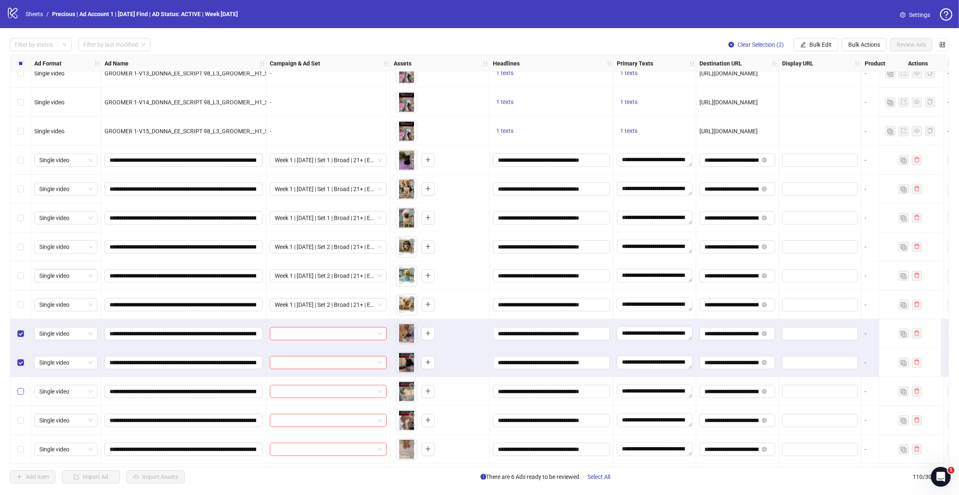
click at [21, 395] on label "Select row 84" at bounding box center [20, 391] width 7 height 9
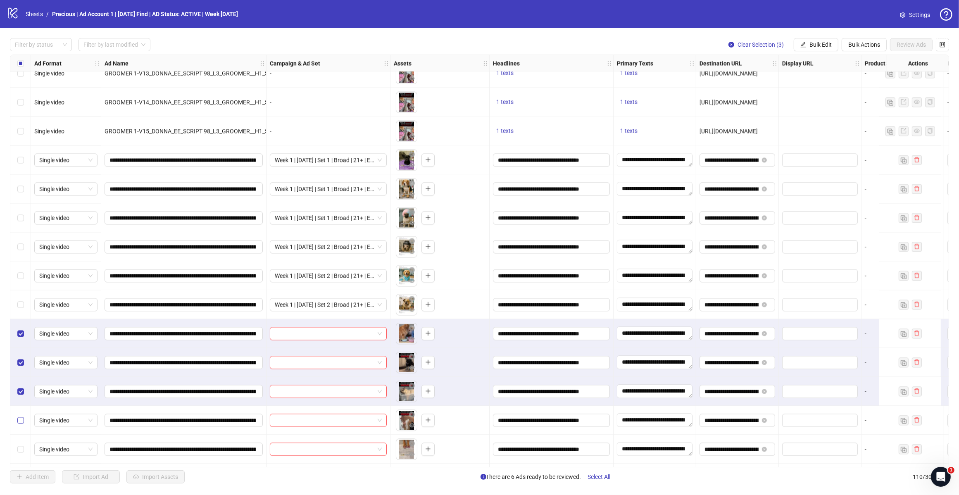
click at [22, 396] on label "Select row 85" at bounding box center [20, 420] width 7 height 9
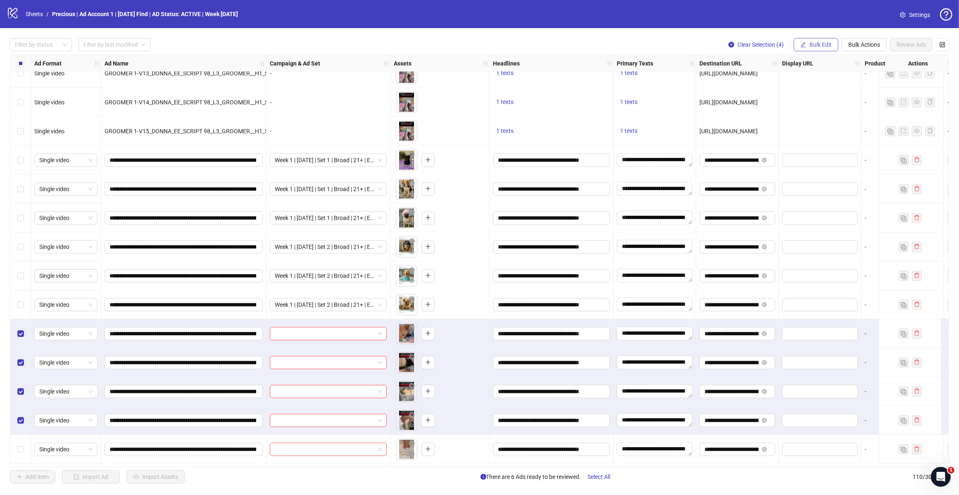
click at [760, 45] on span "Bulk Edit" at bounding box center [820, 44] width 22 height 7
click at [760, 87] on span "Campaign & Ad Set" at bounding box center [823, 87] width 49 height 9
click at [760, 83] on input "search" at bounding box center [788, 80] width 107 height 12
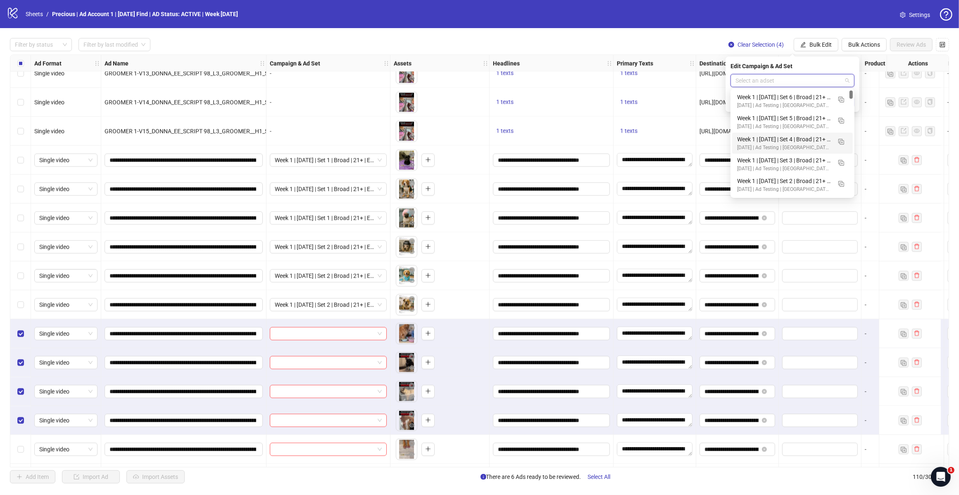
click at [760, 157] on div "Week 1 | [DATE] | Set 3 | Broad | 21+ | EXL 180 Days PUR" at bounding box center [784, 160] width 94 height 9
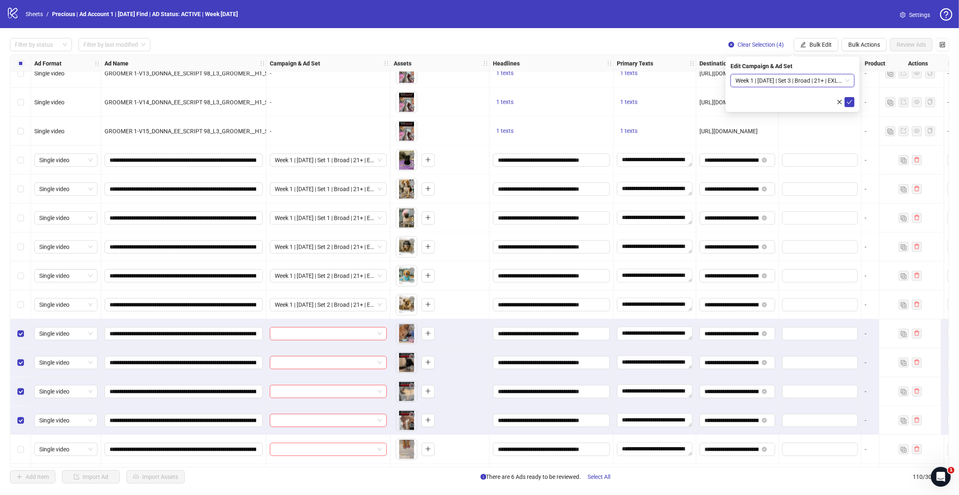
click at [760, 101] on button "submit" at bounding box center [849, 102] width 10 height 10
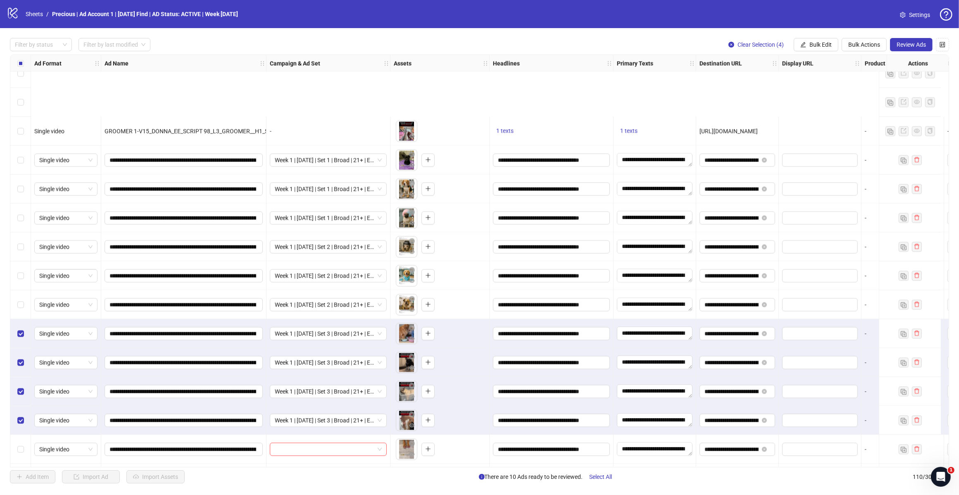
scroll to position [2198, 0]
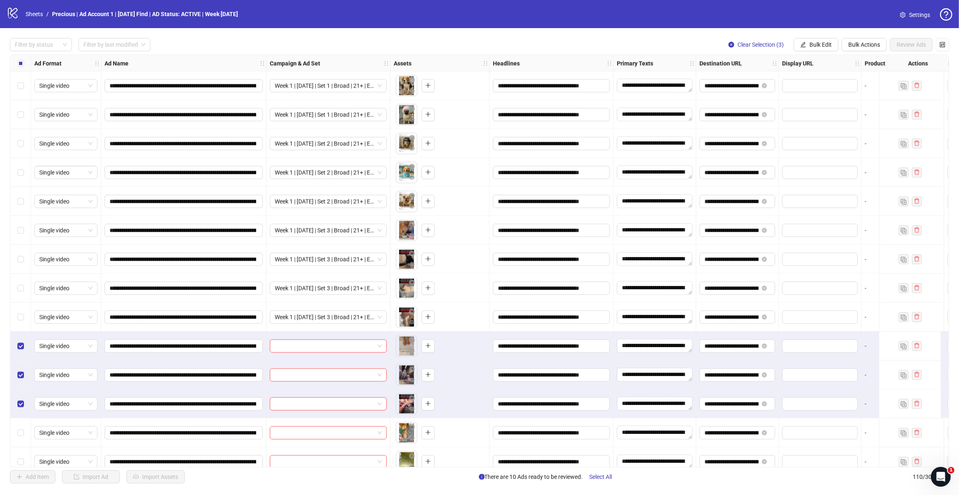
click at [760, 42] on span "Bulk Edit" at bounding box center [820, 44] width 22 height 7
click at [760, 86] on span "Campaign & Ad Set" at bounding box center [823, 87] width 49 height 9
click at [760, 85] on input "search" at bounding box center [788, 80] width 107 height 12
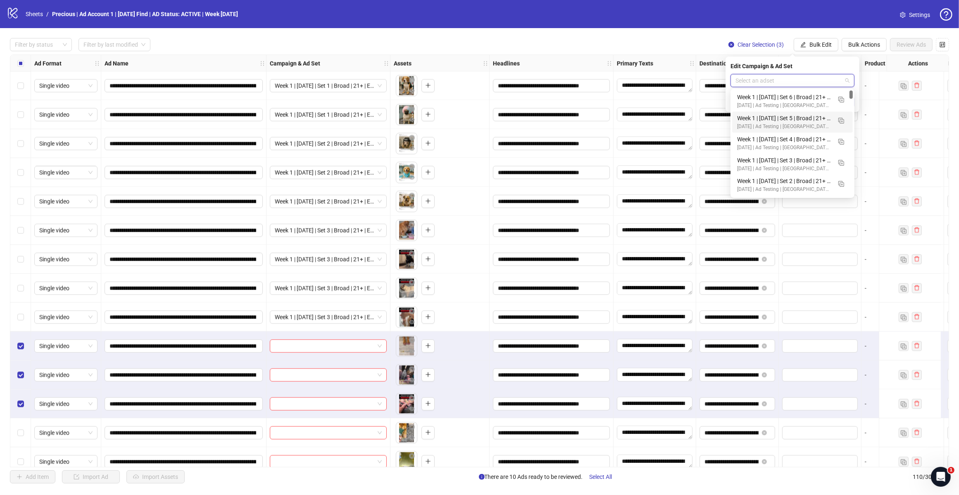
click at [760, 144] on div "[DATE] | Ad Testing | [GEOGRAPHIC_DATA] | ABO" at bounding box center [784, 148] width 94 height 8
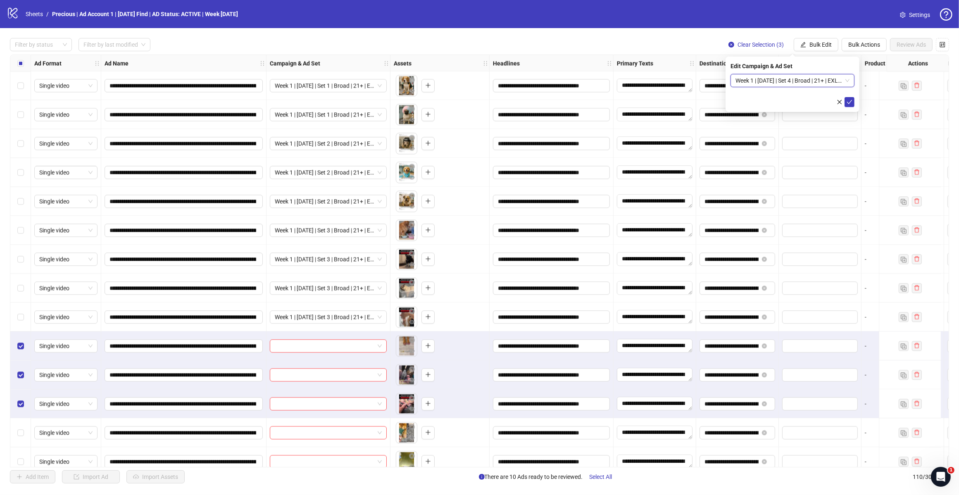
click at [760, 103] on icon "check" at bounding box center [849, 102] width 6 height 6
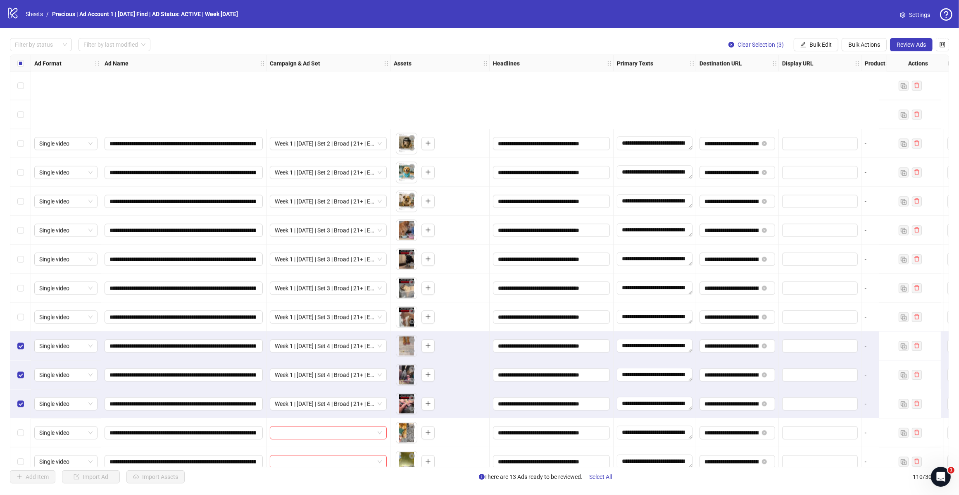
scroll to position [2301, 0]
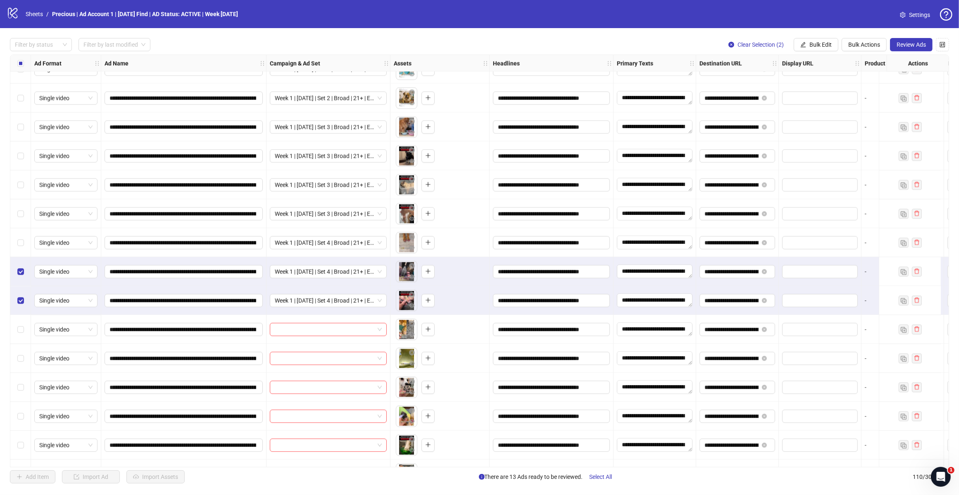
click at [21, 267] on label "Select row 87" at bounding box center [20, 271] width 7 height 9
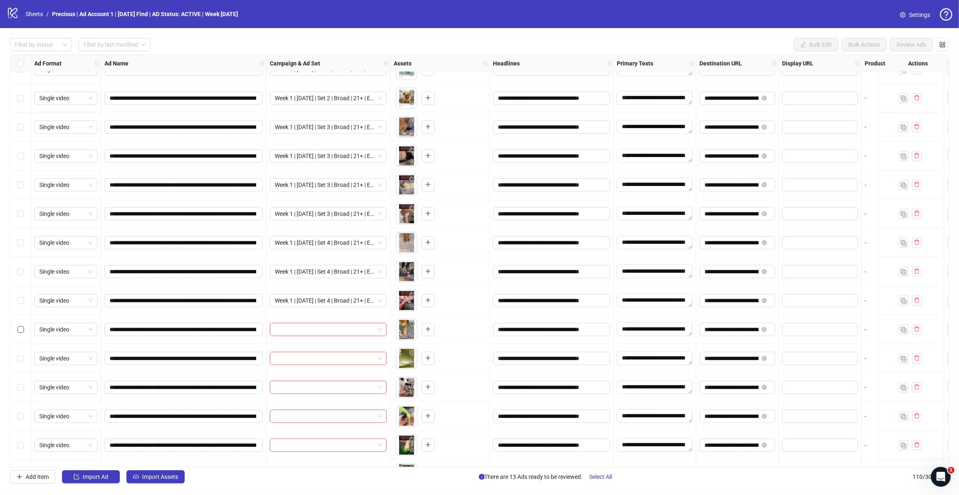
click at [19, 334] on label "Select row 89" at bounding box center [20, 329] width 7 height 9
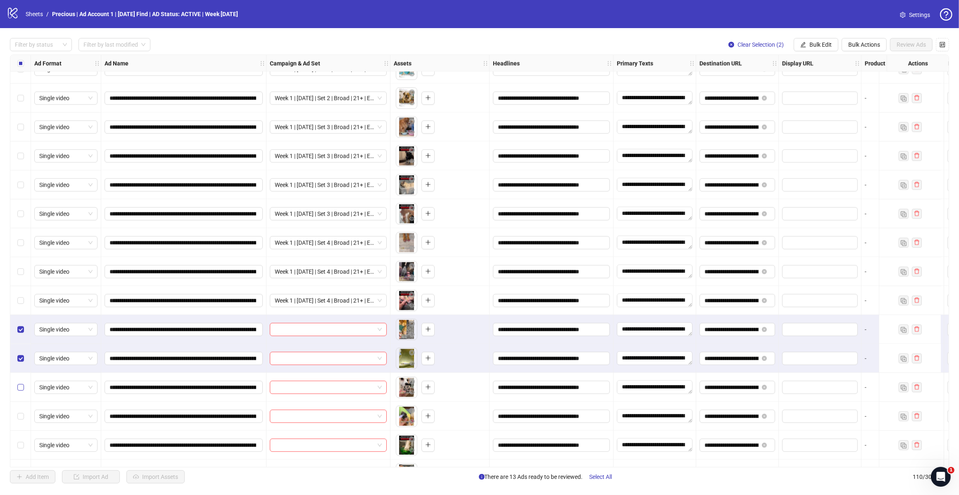
click at [19, 383] on label "Select row 91" at bounding box center [20, 387] width 7 height 9
click at [760, 43] on button "Bulk Edit" at bounding box center [816, 44] width 45 height 13
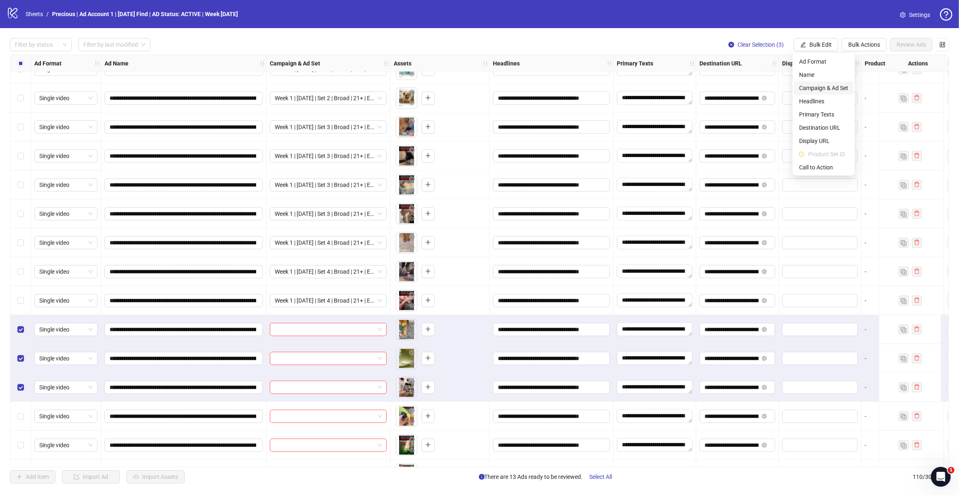
click at [760, 89] on span "Campaign & Ad Set" at bounding box center [823, 87] width 49 height 9
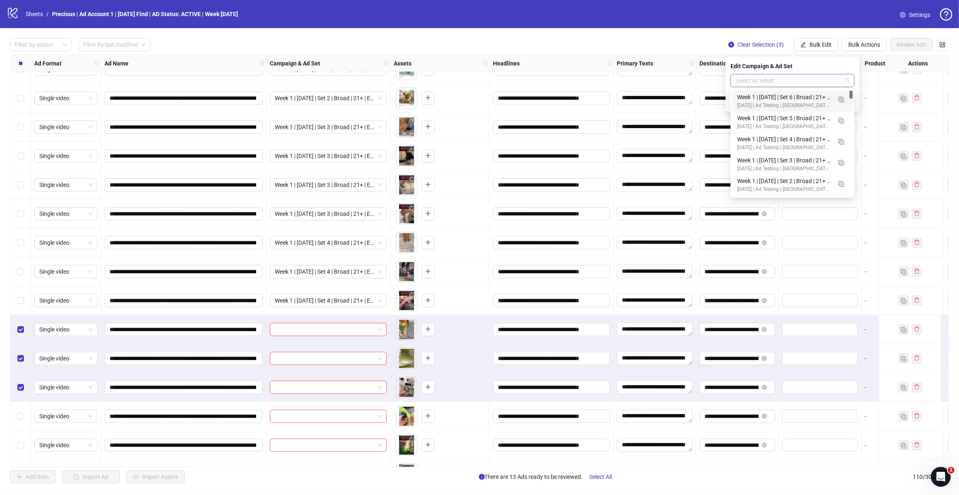
click at [760, 81] on div "Select an adset" at bounding box center [792, 80] width 124 height 13
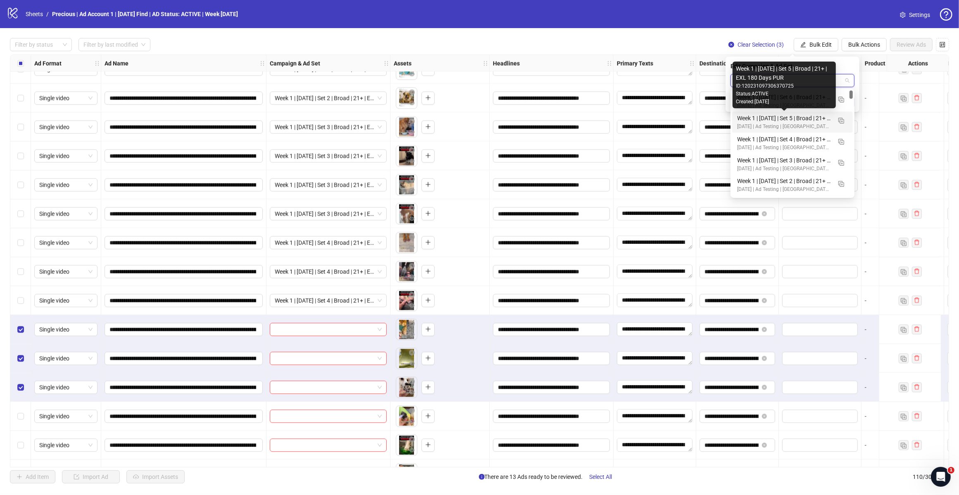
click at [760, 116] on div "Week 1 | [DATE] | Set 5 | Broad | 21+ | EXL 180 Days PUR" at bounding box center [784, 118] width 94 height 9
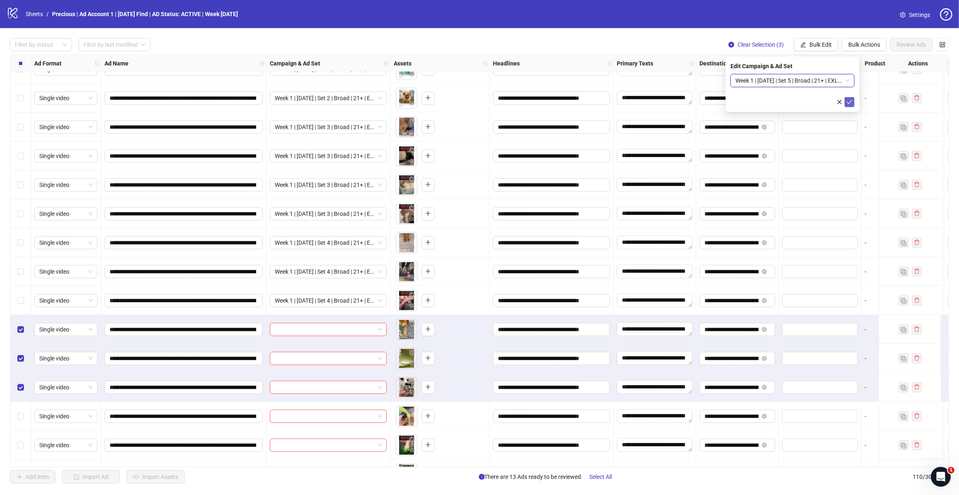
click at [760, 100] on icon "check" at bounding box center [849, 102] width 6 height 6
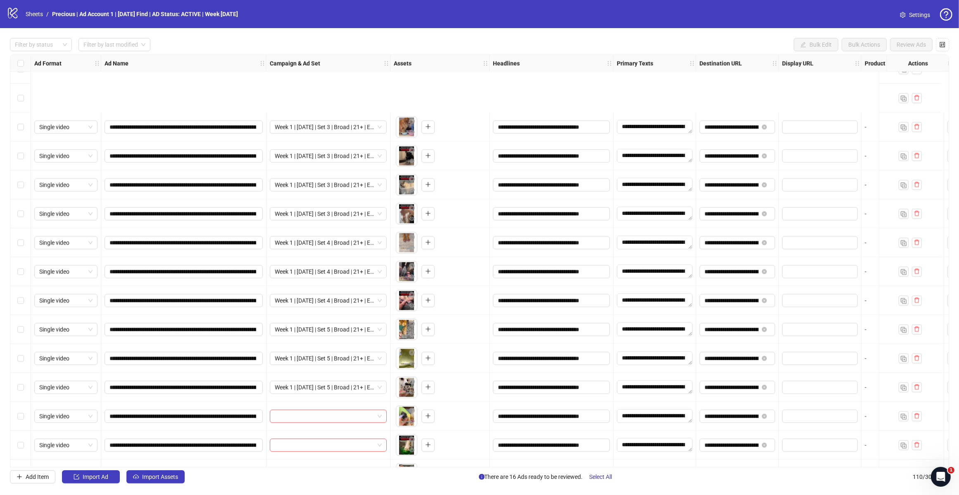
scroll to position [2508, 0]
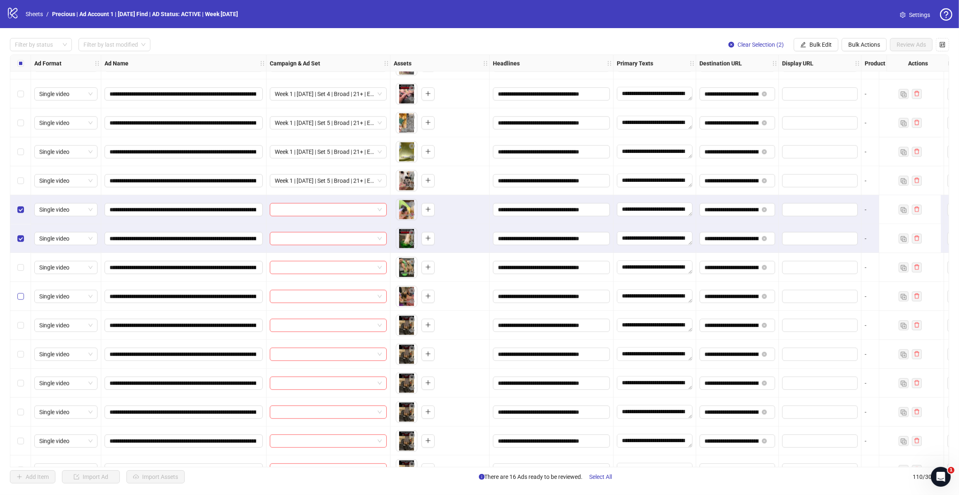
click at [19, 300] on label "Select row 95" at bounding box center [20, 296] width 7 height 9
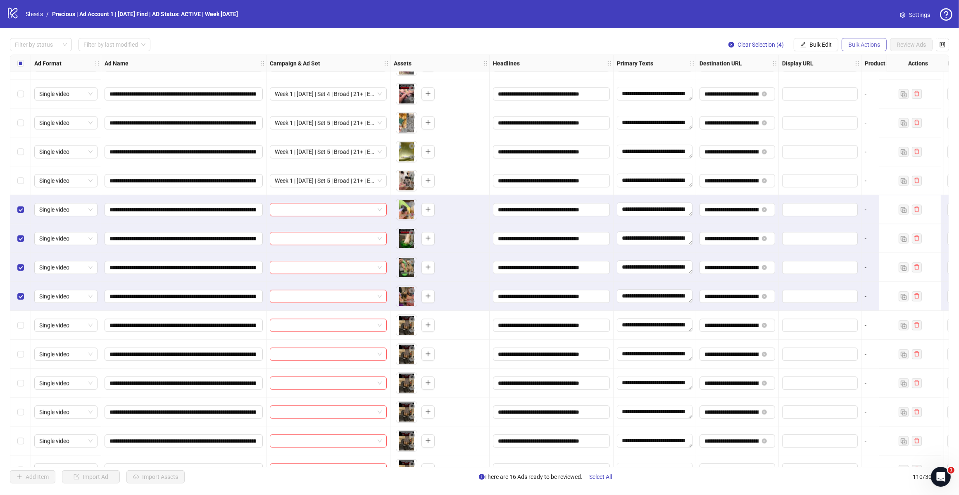
click at [760, 44] on span "Bulk Actions" at bounding box center [864, 44] width 32 height 7
click at [760, 48] on span "Bulk Edit" at bounding box center [820, 44] width 22 height 7
click at [760, 88] on span "Campaign & Ad Set" at bounding box center [823, 87] width 49 height 9
click at [760, 82] on input "search" at bounding box center [788, 80] width 107 height 12
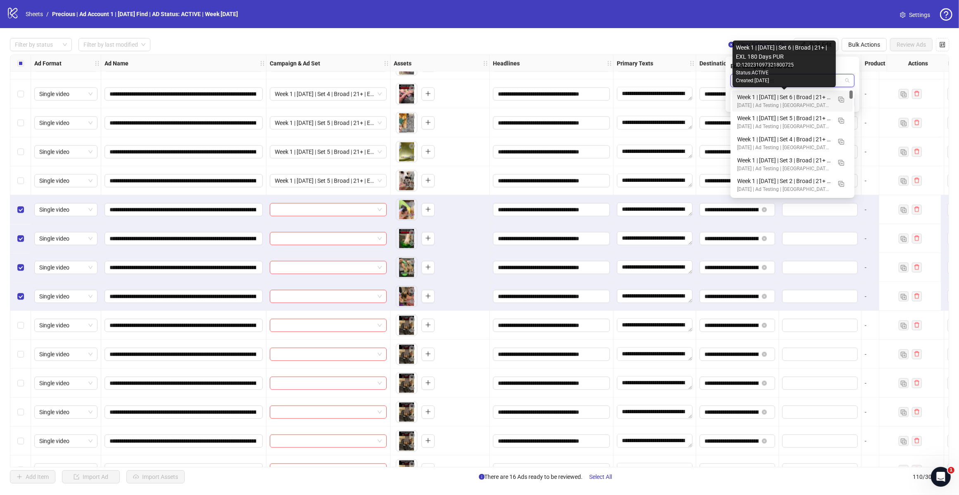
click at [760, 100] on div "Week 1 | [DATE] | Set 6 | Broad | 21+ | EXL 180 Days PUR" at bounding box center [784, 97] width 94 height 9
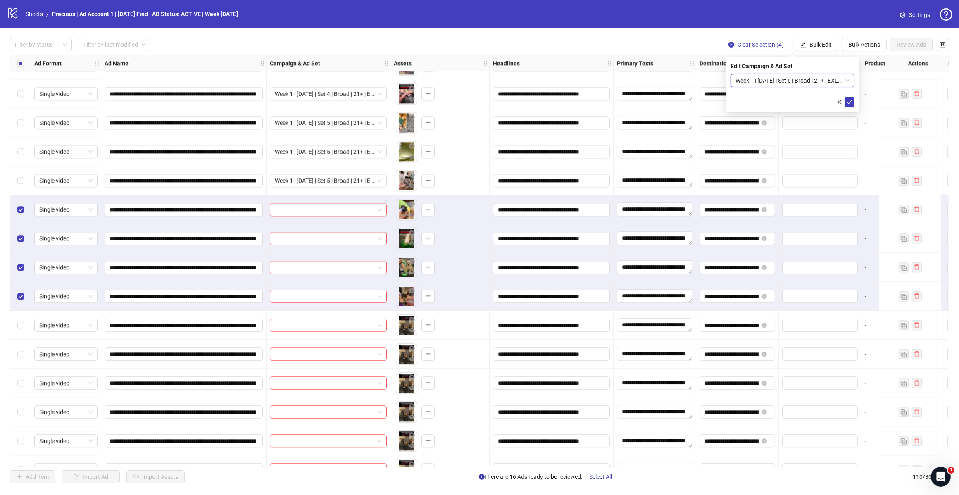
click at [760, 100] on icon "check" at bounding box center [849, 102] width 6 height 6
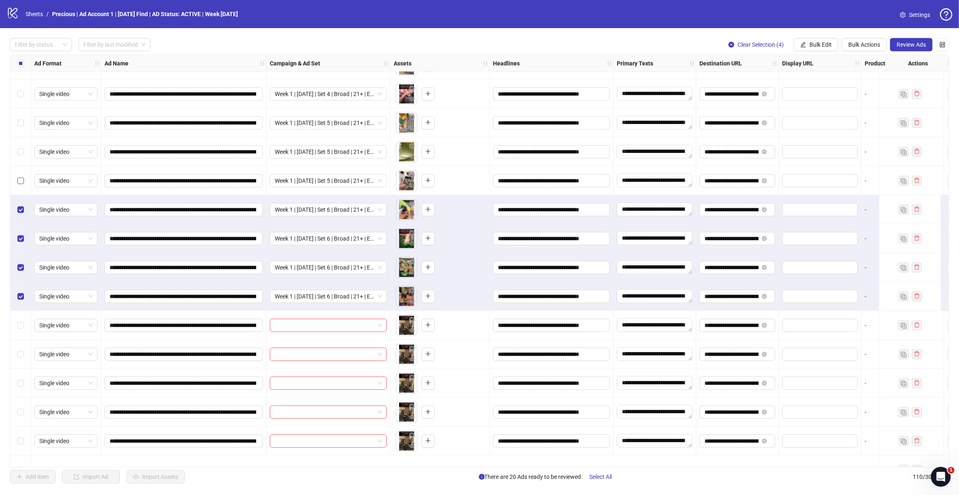
scroll to position [2456, 0]
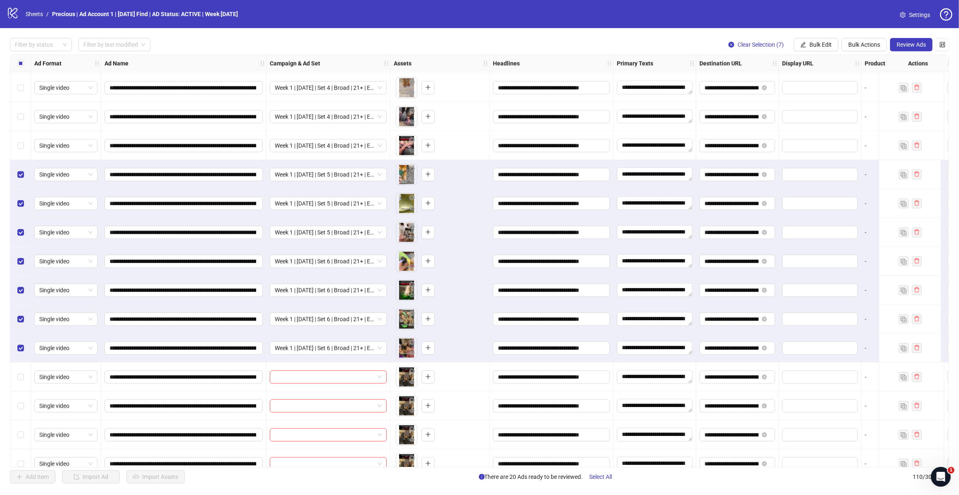
click at [21, 140] on div "Select row 88" at bounding box center [20, 145] width 21 height 29
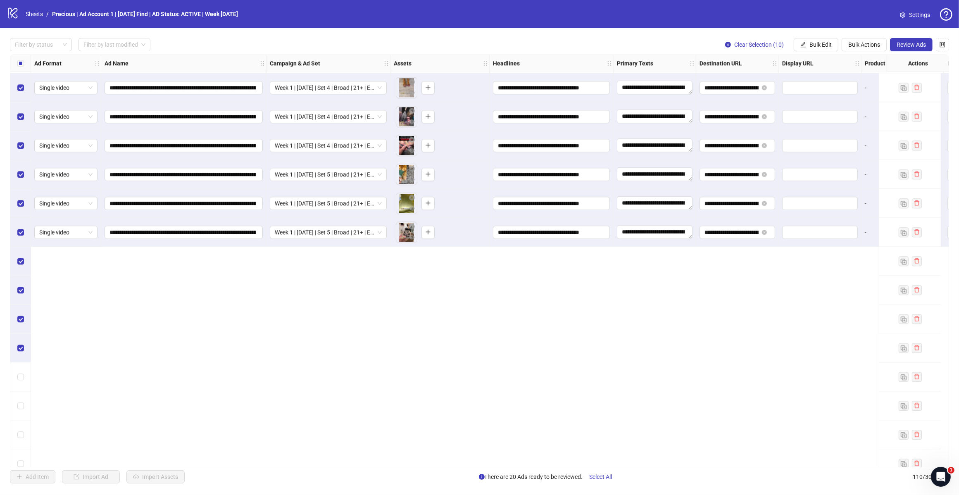
scroll to position [2198, 0]
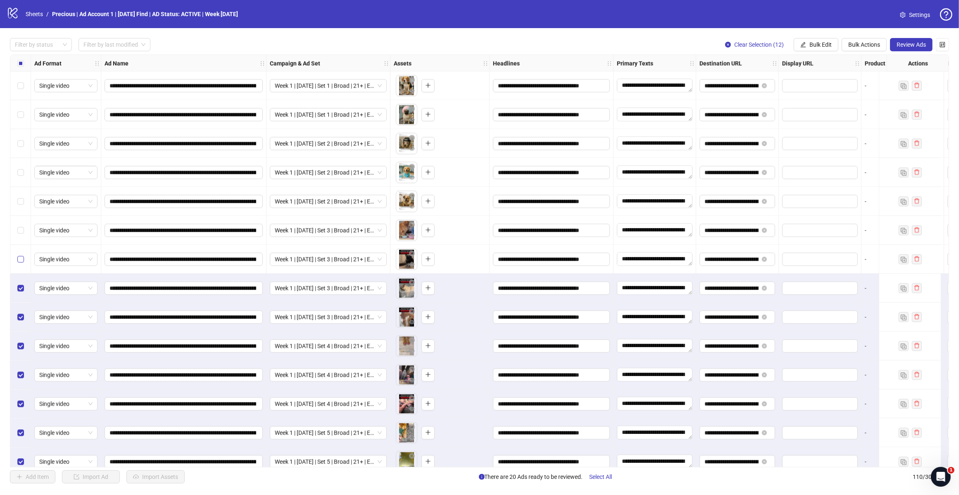
click at [20, 254] on label "Select row 83" at bounding box center [20, 258] width 7 height 9
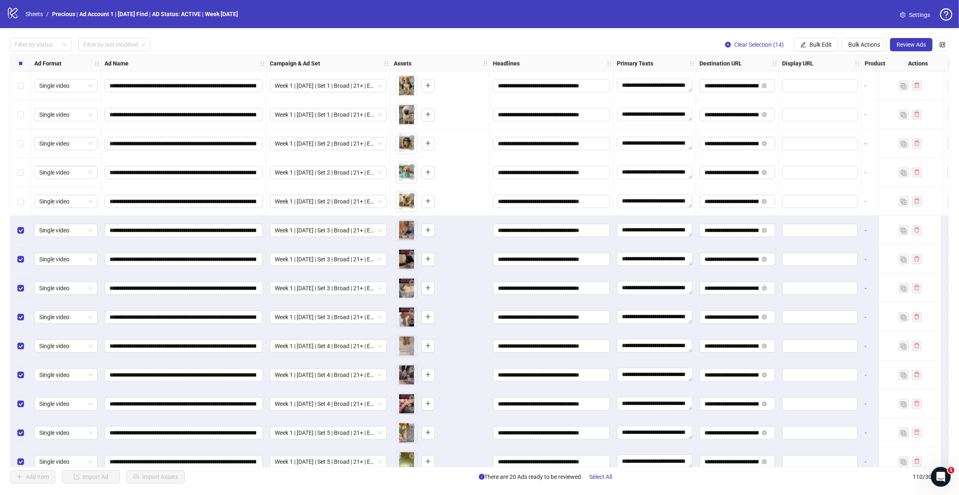
click at [19, 195] on div "Select row 81" at bounding box center [20, 201] width 21 height 29
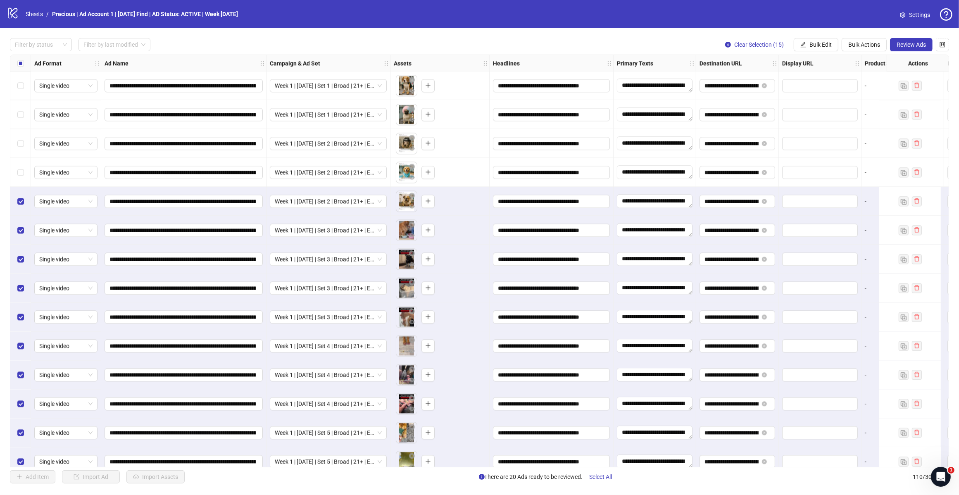
click at [19, 168] on label "Select row 80" at bounding box center [20, 172] width 7 height 9
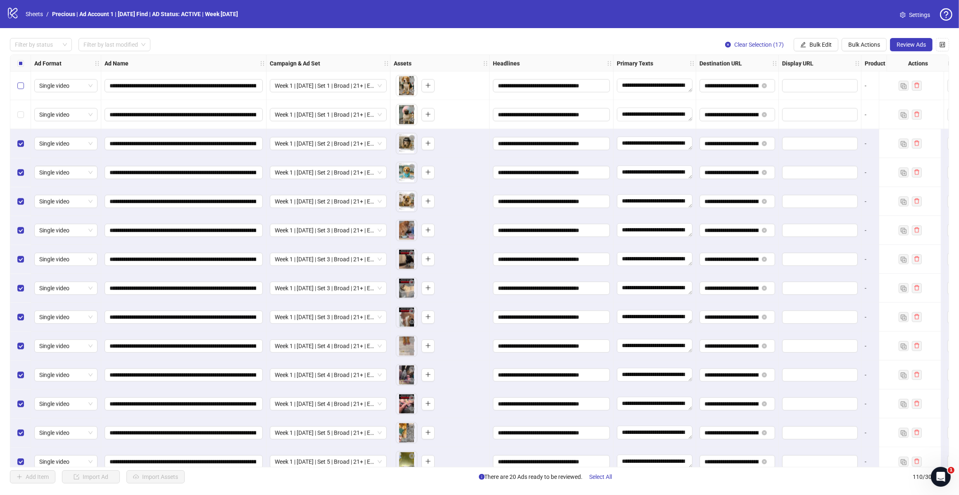
click at [19, 79] on div "Select row 77" at bounding box center [20, 85] width 21 height 29
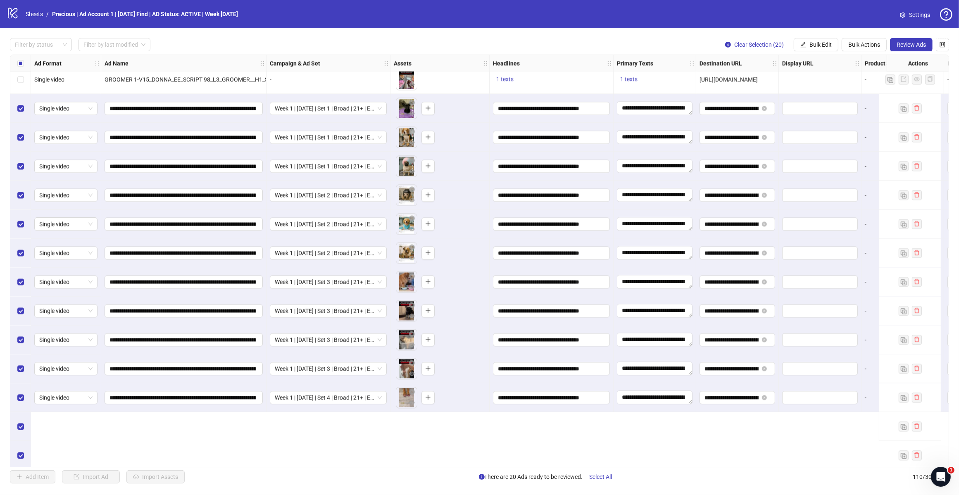
scroll to position [1991, 0]
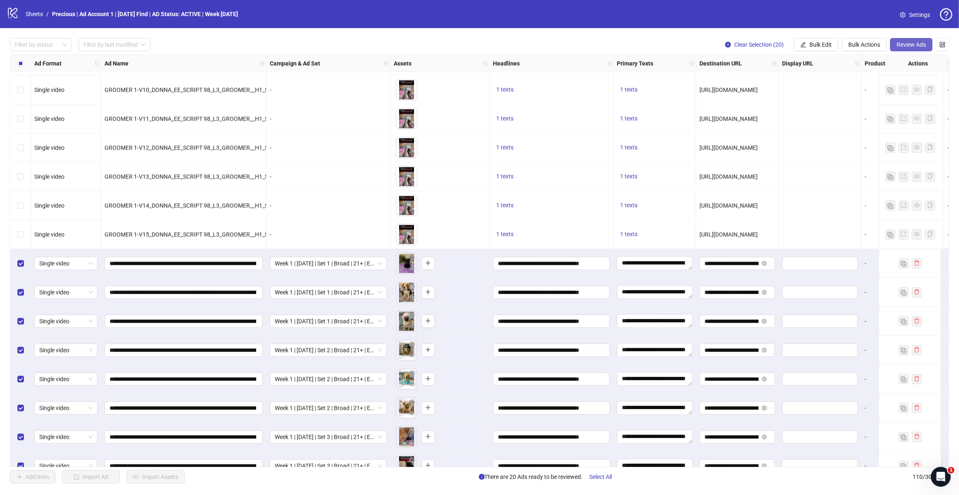
click at [760, 38] on button "Review Ads" at bounding box center [911, 44] width 43 height 13
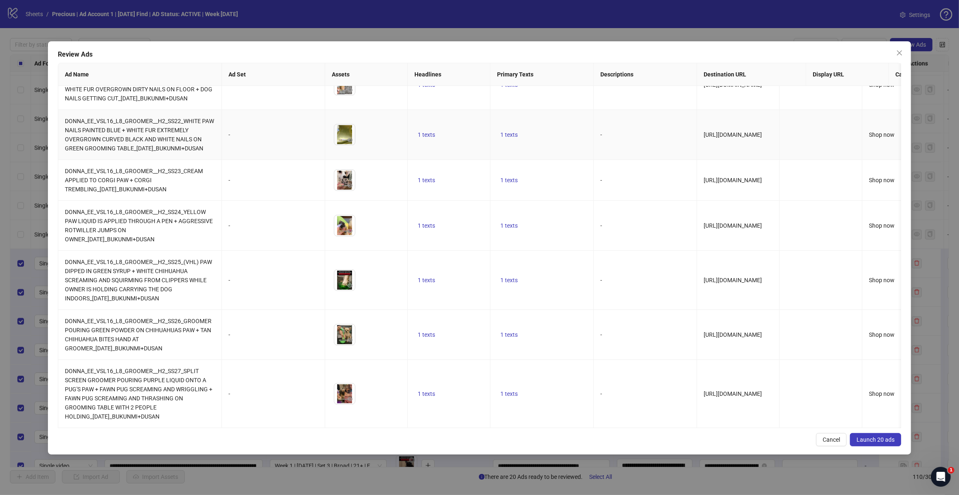
scroll to position [694, 0]
click at [760, 396] on span "Launch 20 ads" at bounding box center [875, 439] width 38 height 7
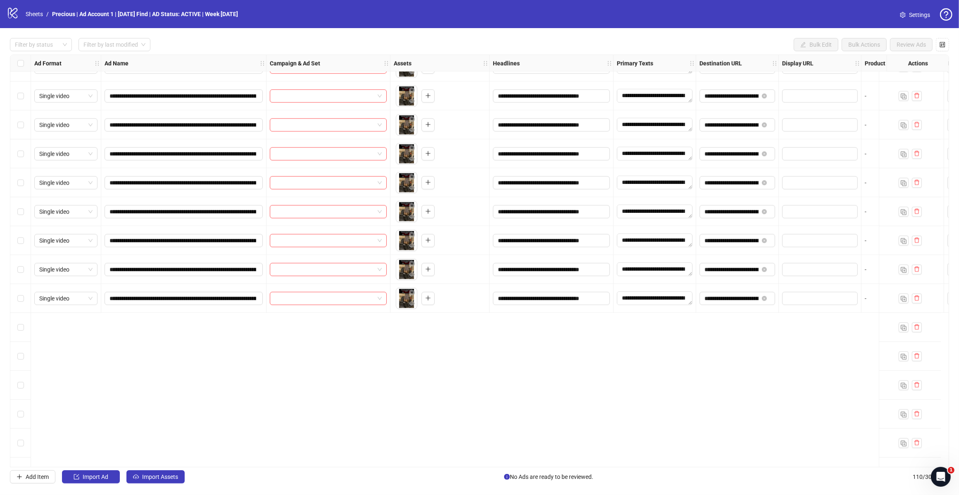
scroll to position [2559, 0]
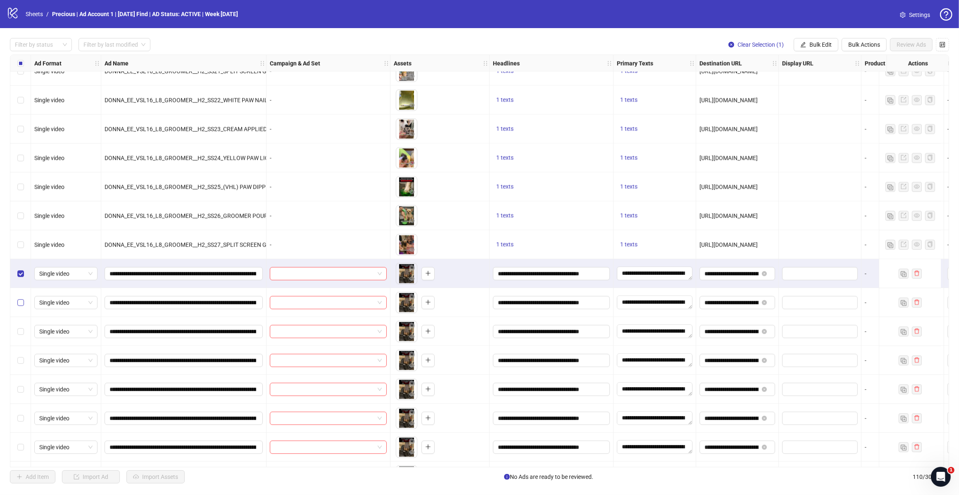
click at [18, 299] on label "Select row 97" at bounding box center [20, 302] width 7 height 9
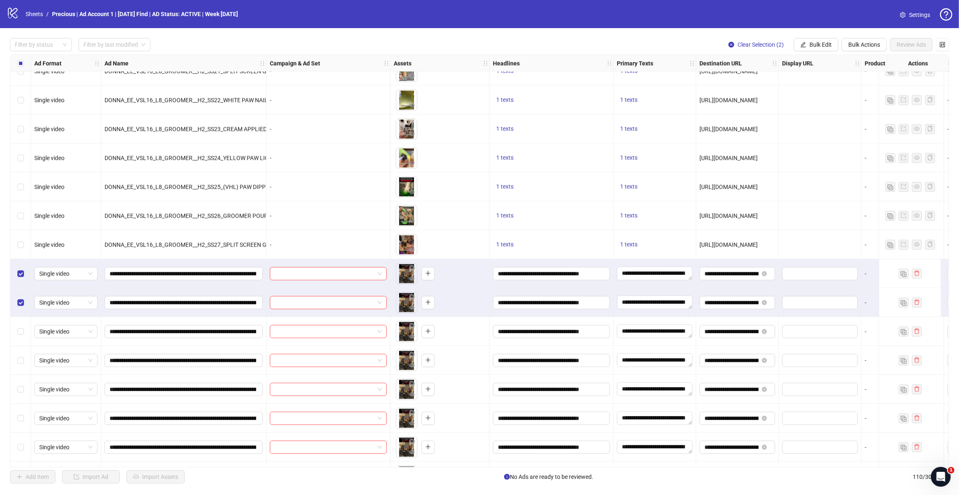
click at [17, 323] on div "Select row 98" at bounding box center [20, 331] width 21 height 29
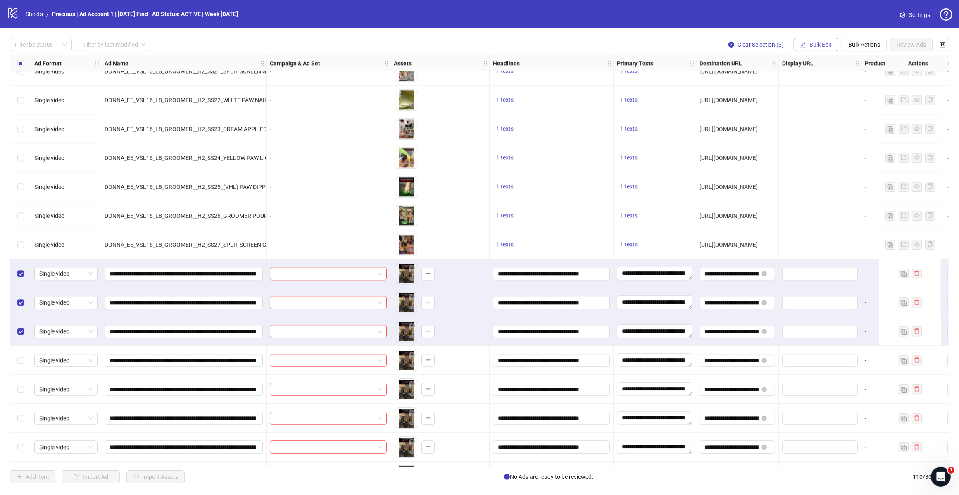
click at [760, 48] on button "Bulk Edit" at bounding box center [816, 44] width 45 height 13
click at [760, 85] on span "Campaign & Ad Set" at bounding box center [823, 87] width 49 height 9
click at [760, 78] on input "search" at bounding box center [788, 80] width 107 height 12
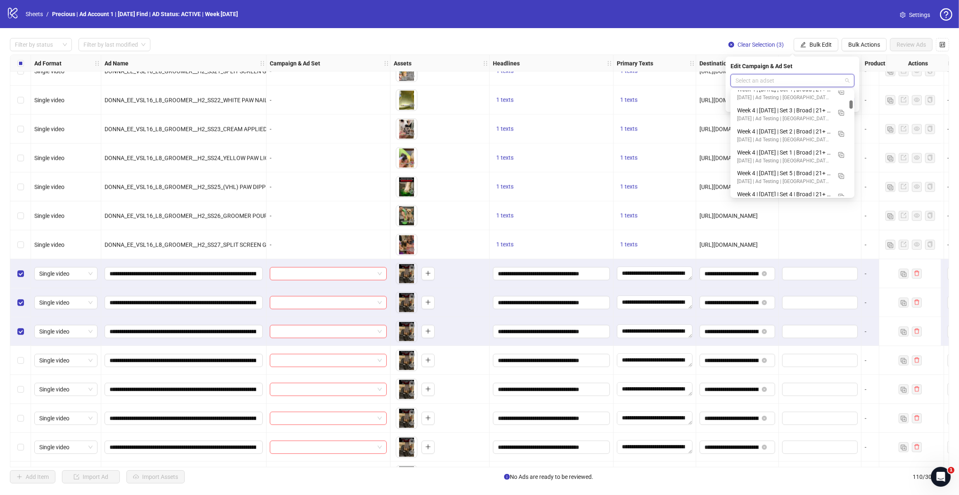
scroll to position [0, 0]
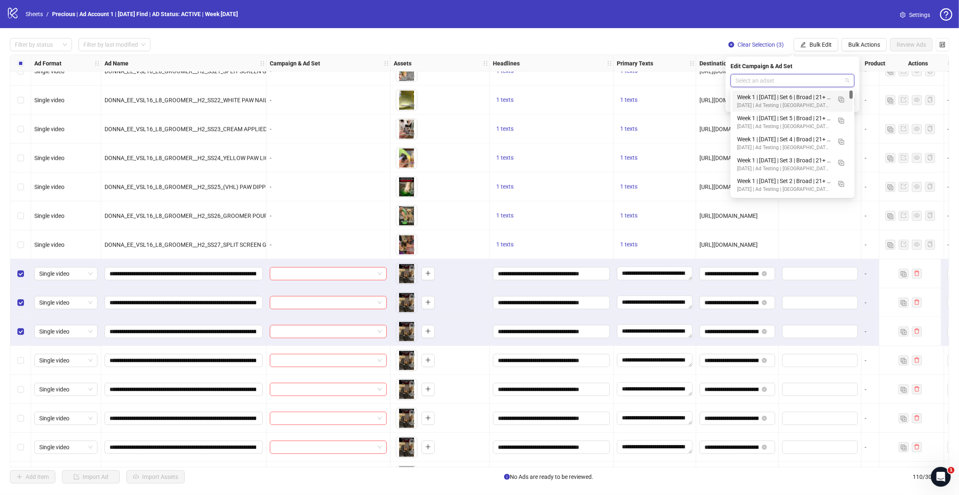
drag, startPoint x: 850, startPoint y: 93, endPoint x: 855, endPoint y: 76, distance: 17.8
click at [760, 76] on body "logo/logo-mobile Sheets / Precious | Ad Account 1 | [DATE] Find | AD Status: AC…" at bounding box center [479, 247] width 959 height 495
click at [760, 76] on input "search" at bounding box center [788, 80] width 107 height 12
click at [760, 94] on button "button" at bounding box center [840, 99] width 13 height 13
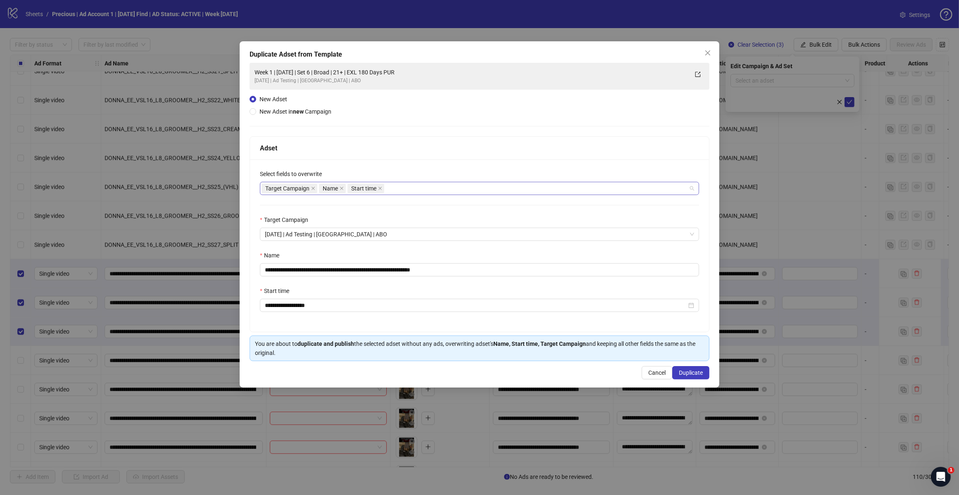
click at [420, 187] on div "Target Campaign Name Start time" at bounding box center [474, 189] width 427 height 12
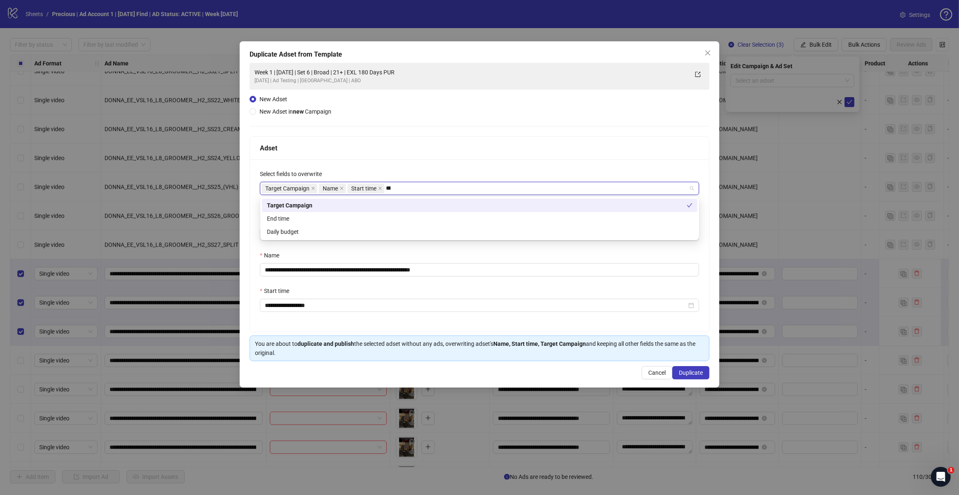
type input "*****"
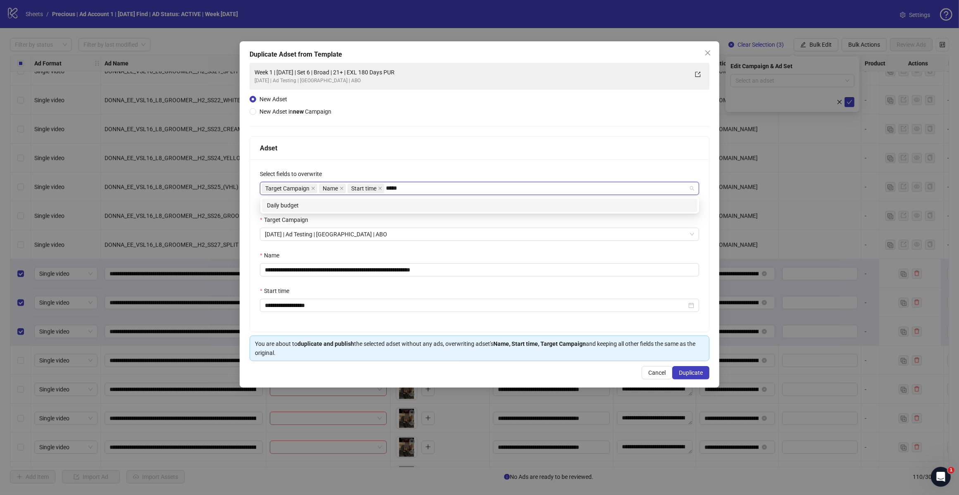
click at [371, 207] on div "Daily budget" at bounding box center [479, 205] width 425 height 9
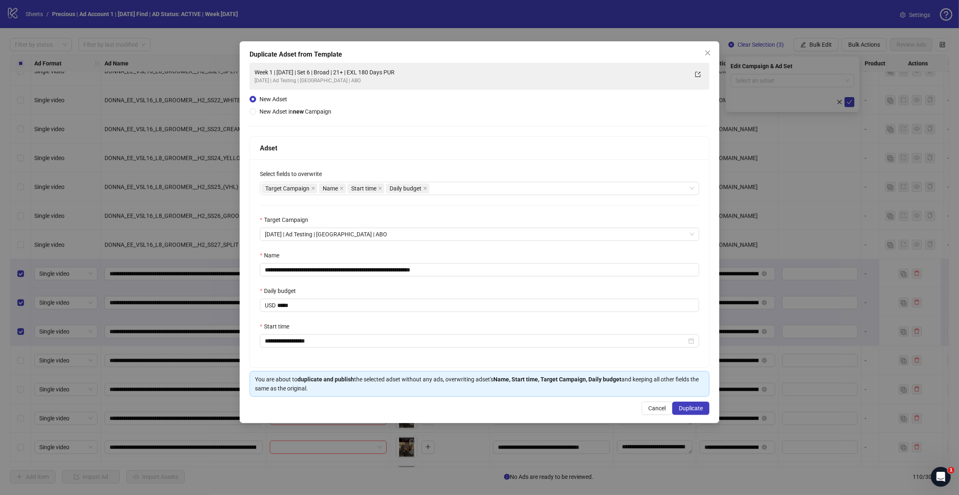
click at [411, 145] on div "Adset" at bounding box center [479, 148] width 439 height 10
drag, startPoint x: 428, startPoint y: 269, endPoint x: 503, endPoint y: 269, distance: 74.8
click at [531, 261] on div "**********" at bounding box center [479, 264] width 439 height 26
click at [342, 271] on input "**********" at bounding box center [479, 269] width 439 height 13
type input "**********"
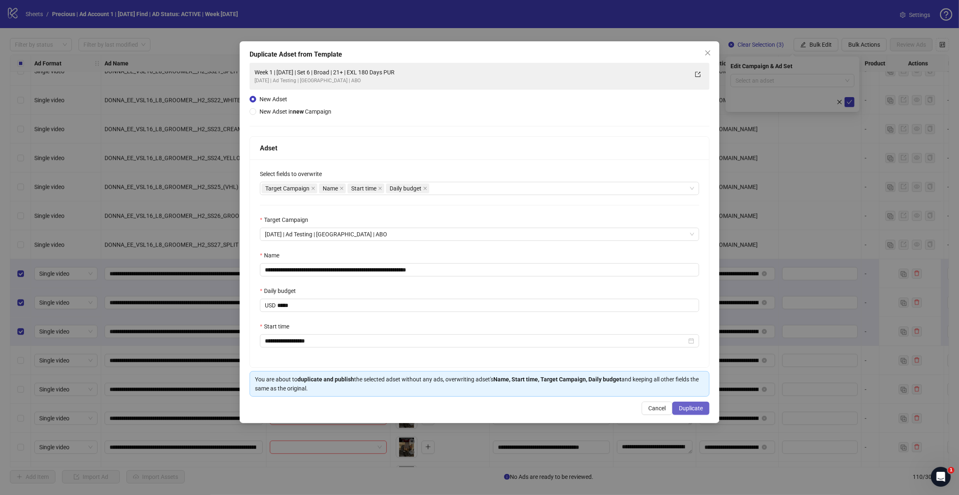
click at [681, 396] on span "Duplicate" at bounding box center [691, 408] width 24 height 7
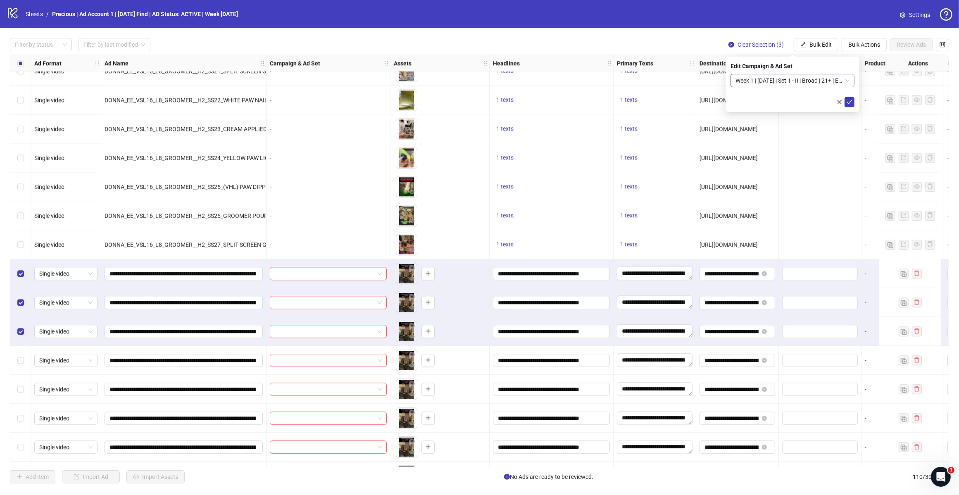
click at [760, 78] on span "Week 1 | [DATE] | Set 1 - II | Broad | 21+ | EXL 180 Days PUR" at bounding box center [792, 80] width 114 height 12
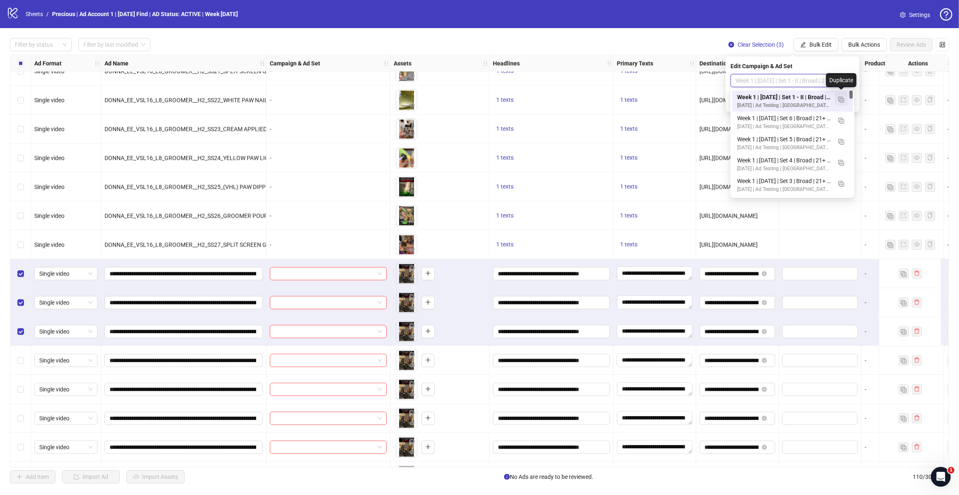
click at [760, 101] on img "button" at bounding box center [841, 100] width 6 height 6
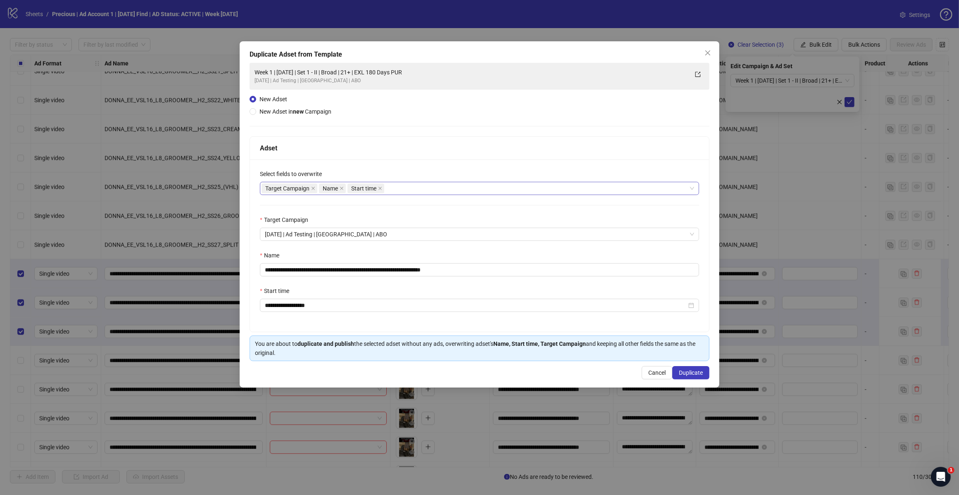
click at [426, 189] on div "Target Campaign Name Start time" at bounding box center [474, 189] width 427 height 12
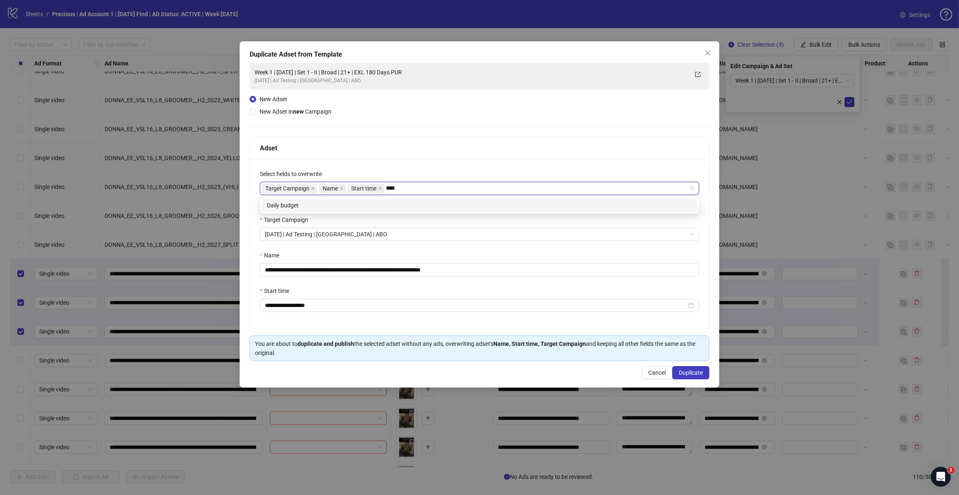
type input "*****"
click at [403, 199] on div "Daily budget" at bounding box center [479, 205] width 435 height 13
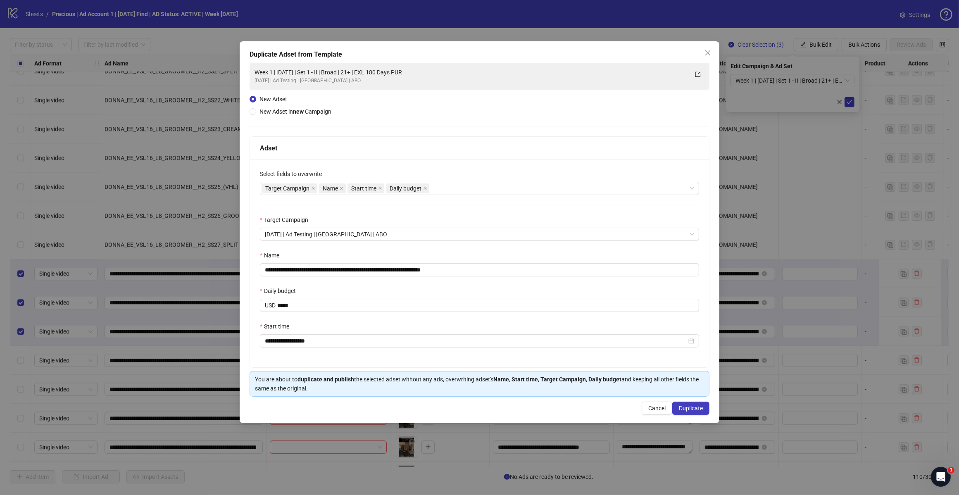
click at [418, 152] on div "Adset" at bounding box center [479, 148] width 439 height 10
drag, startPoint x: 448, startPoint y: 267, endPoint x: 486, endPoint y: 266, distance: 37.6
click at [486, 266] on input "**********" at bounding box center [479, 269] width 439 height 13
click at [341, 268] on input "**********" at bounding box center [479, 269] width 439 height 13
type input "**********"
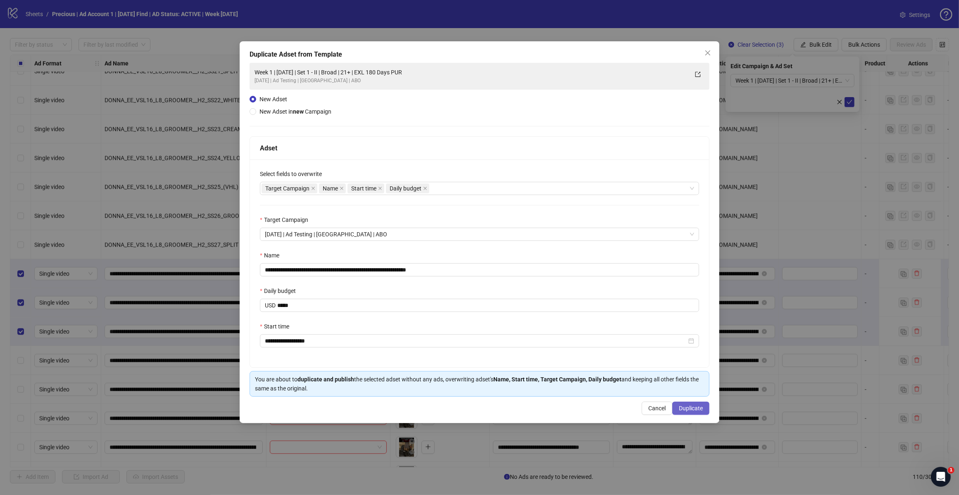
click at [686, 396] on span "Duplicate" at bounding box center [691, 408] width 24 height 7
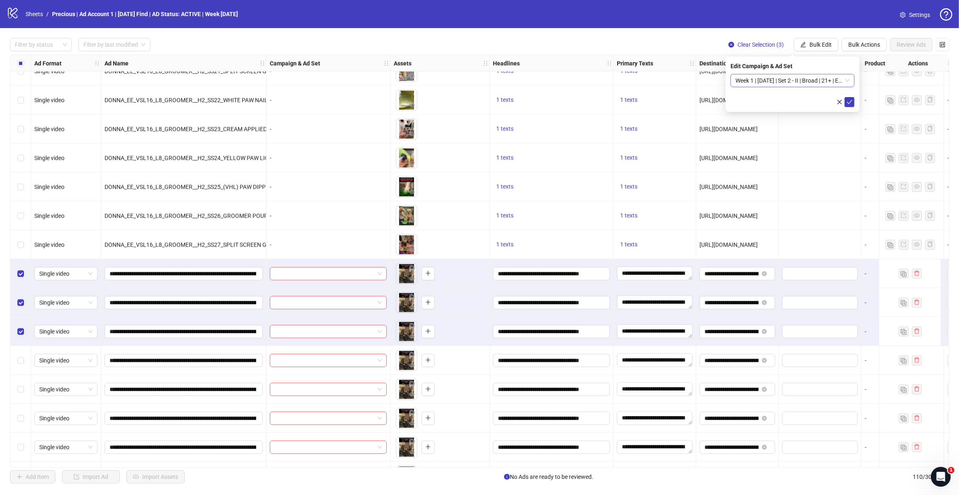
click at [760, 83] on span "Week 1 | [DATE] | Set 2 - II | Broad | 21+ | EXL 180 Days PUR" at bounding box center [792, 80] width 114 height 12
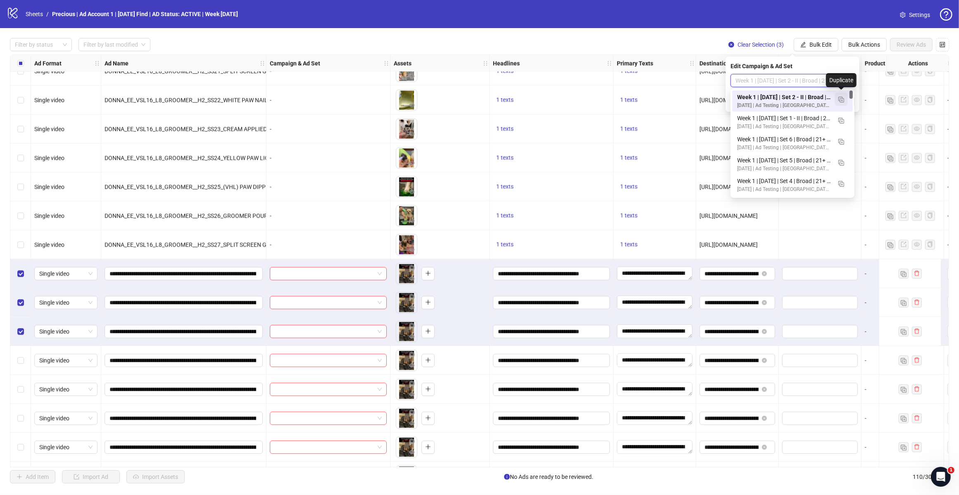
click at [760, 97] on img "button" at bounding box center [841, 100] width 6 height 6
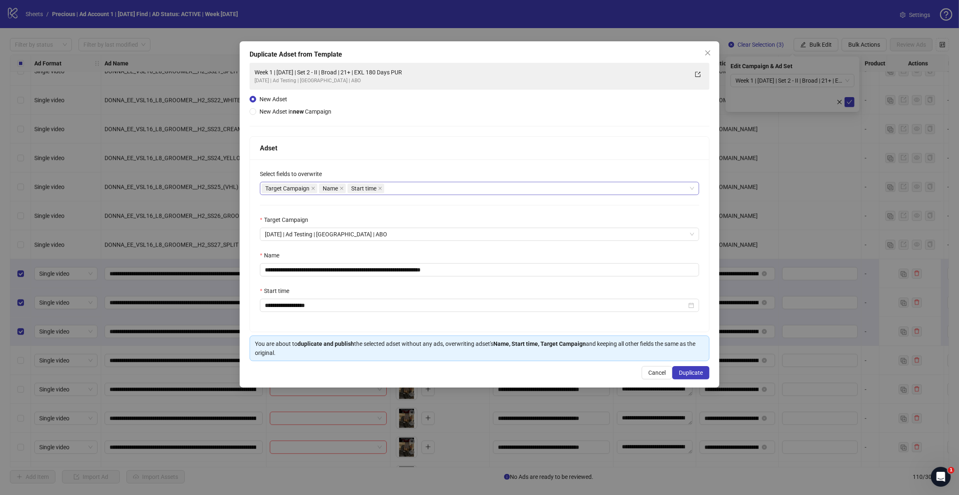
click at [409, 188] on div "Target Campaign Name Start time" at bounding box center [474, 189] width 427 height 12
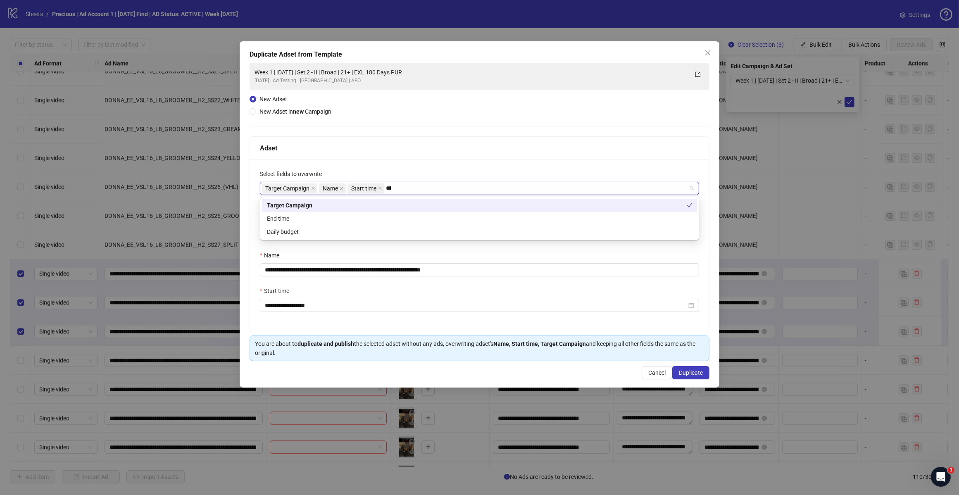
type input "*****"
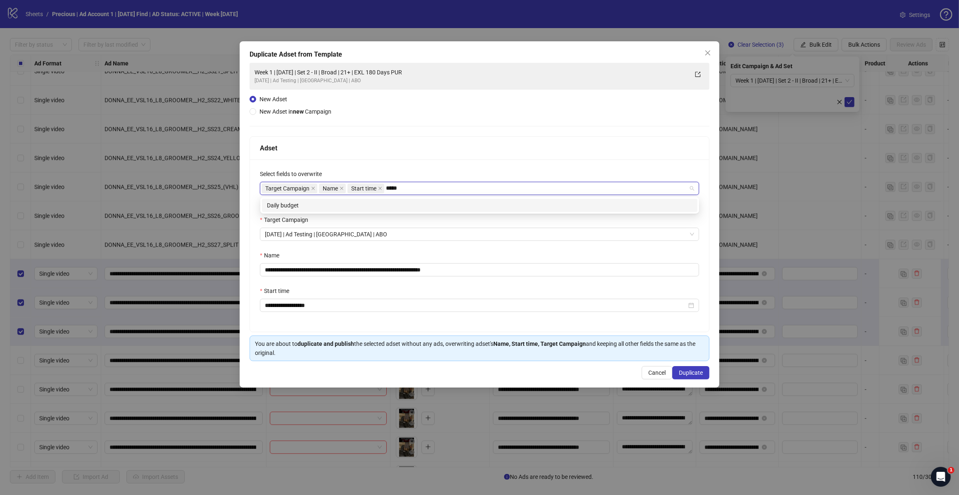
click at [390, 209] on div "Daily budget" at bounding box center [479, 205] width 425 height 9
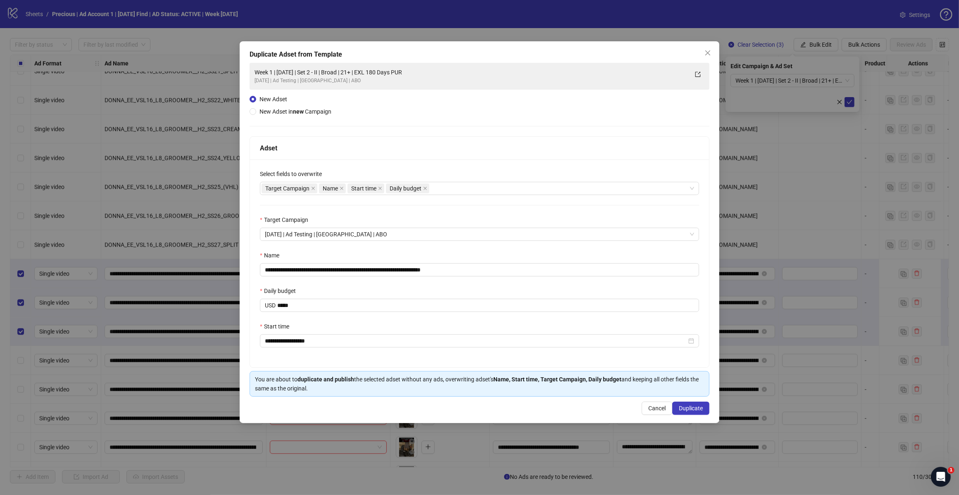
click at [421, 152] on div "Adset" at bounding box center [479, 148] width 439 height 10
drag, startPoint x: 436, startPoint y: 271, endPoint x: 492, endPoint y: 278, distance: 55.8
click at [484, 275] on input "**********" at bounding box center [479, 269] width 439 height 13
click at [343, 267] on input "**********" at bounding box center [479, 269] width 439 height 13
type input "**********"
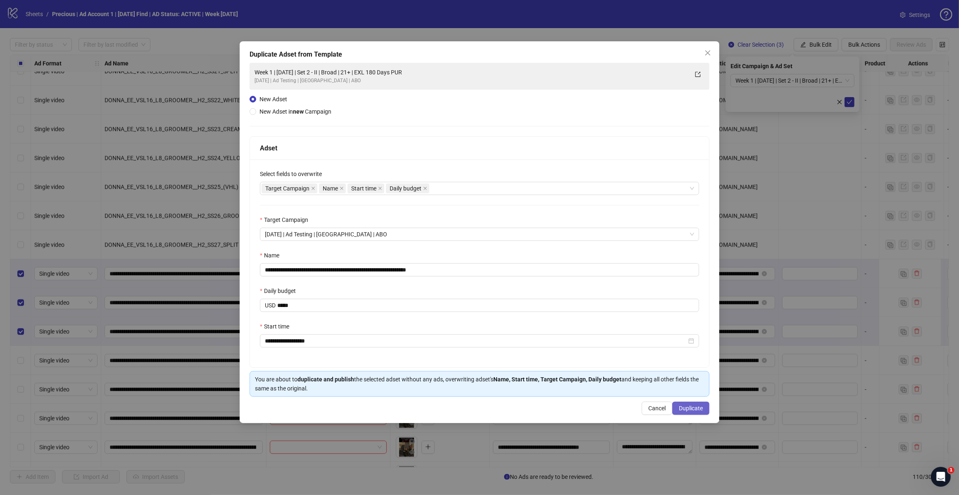
click at [689, 396] on span "Duplicate" at bounding box center [691, 408] width 24 height 7
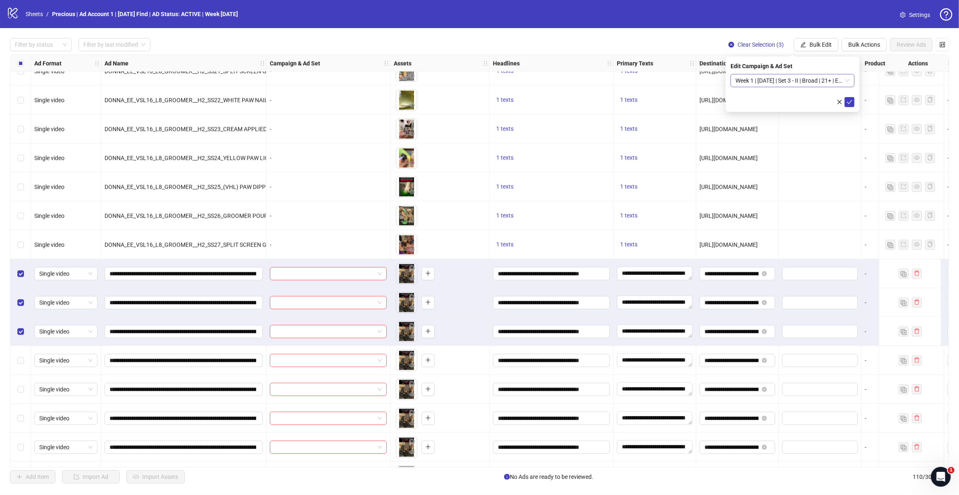
click at [760, 82] on span "Week 1 | [DATE] | Set 3 - II | Broad | 21+ | EXL 180 Days PUR" at bounding box center [792, 80] width 114 height 12
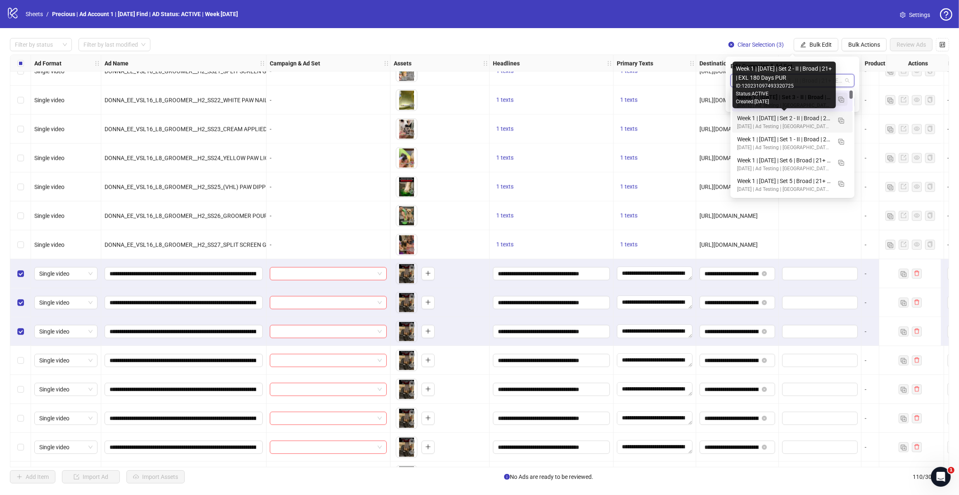
click at [760, 98] on button "button" at bounding box center [840, 99] width 13 height 13
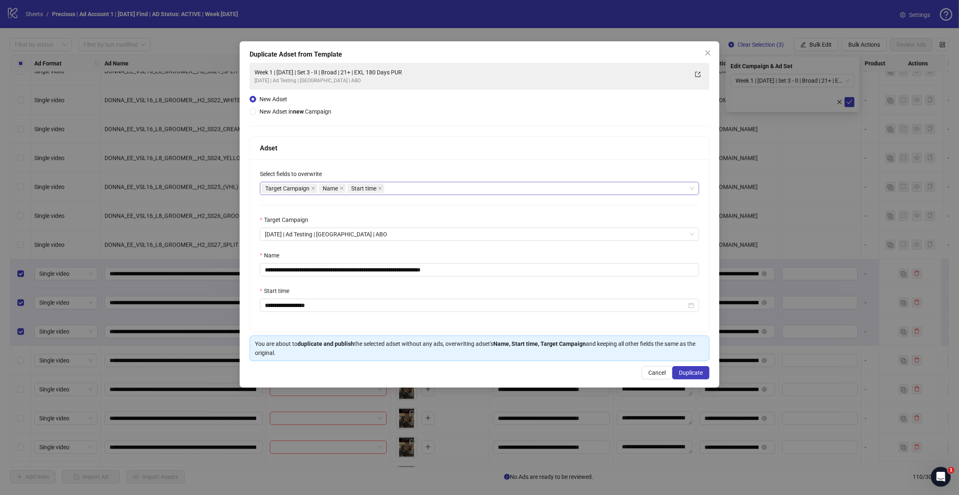
click at [395, 191] on div "Target Campaign Name Start time" at bounding box center [474, 189] width 427 height 12
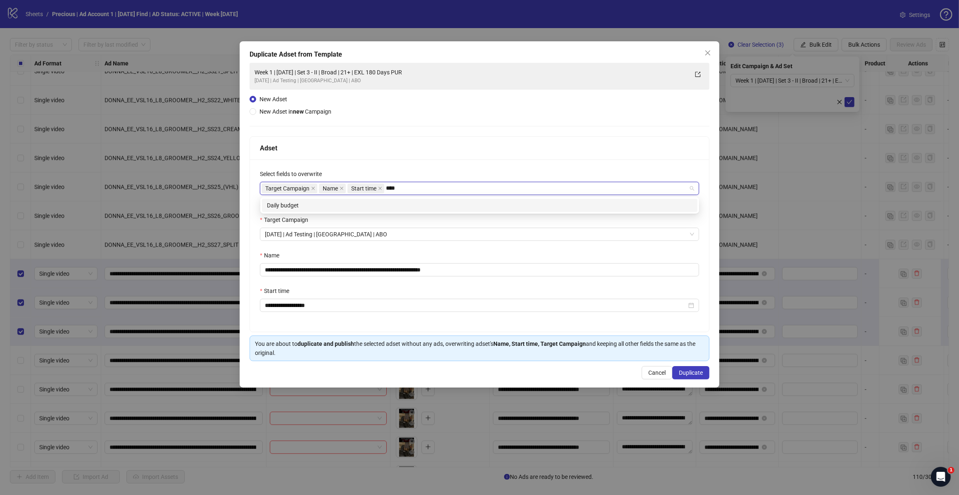
type input "*****"
click at [364, 204] on div "Daily budget" at bounding box center [479, 205] width 425 height 9
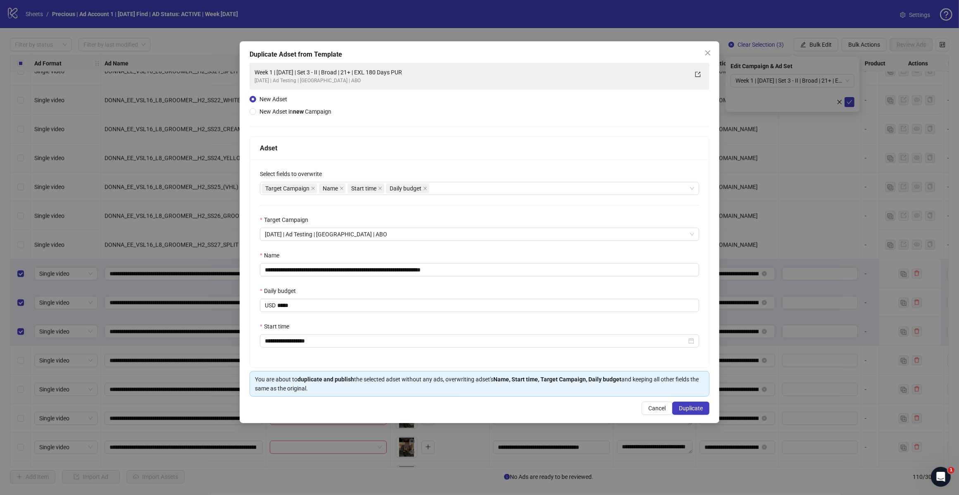
click at [393, 143] on div "Adset" at bounding box center [479, 148] width 439 height 10
drag, startPoint x: 436, startPoint y: 271, endPoint x: 492, endPoint y: 271, distance: 55.4
click at [497, 271] on input "**********" at bounding box center [479, 269] width 439 height 13
click at [344, 268] on input "**********" at bounding box center [479, 269] width 439 height 13
type input "**********"
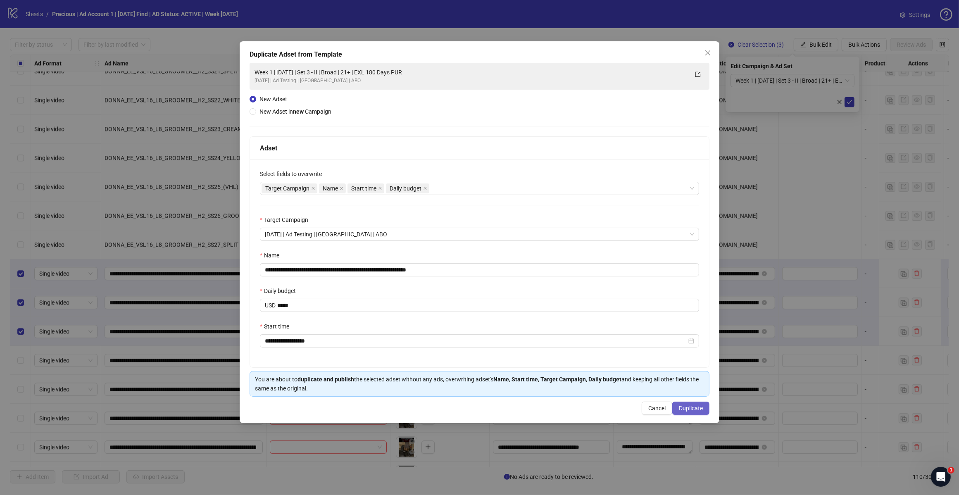
click at [683, 396] on span "Duplicate" at bounding box center [691, 408] width 24 height 7
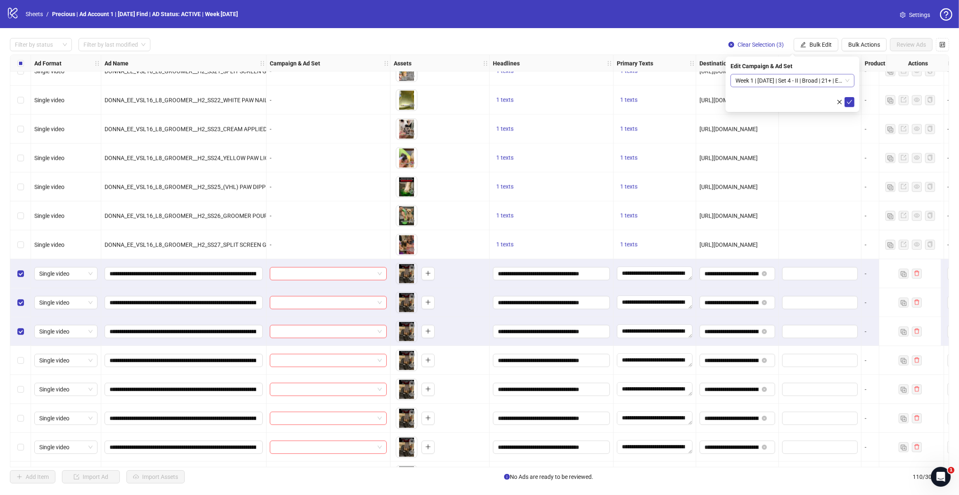
click at [760, 81] on span "Week 1 | [DATE] | Set 4 - II | Broad | 21+ | EXL 180 Days PUR" at bounding box center [792, 80] width 114 height 12
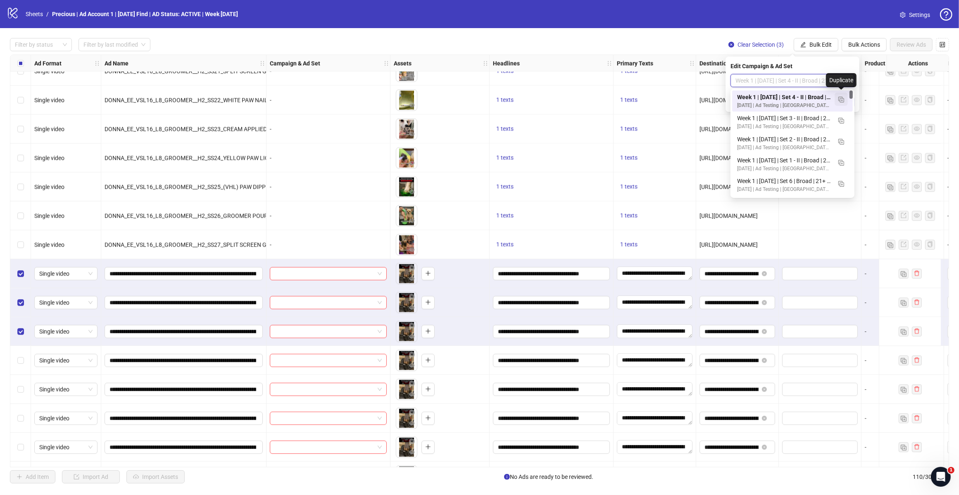
click at [760, 98] on img "button" at bounding box center [841, 100] width 6 height 6
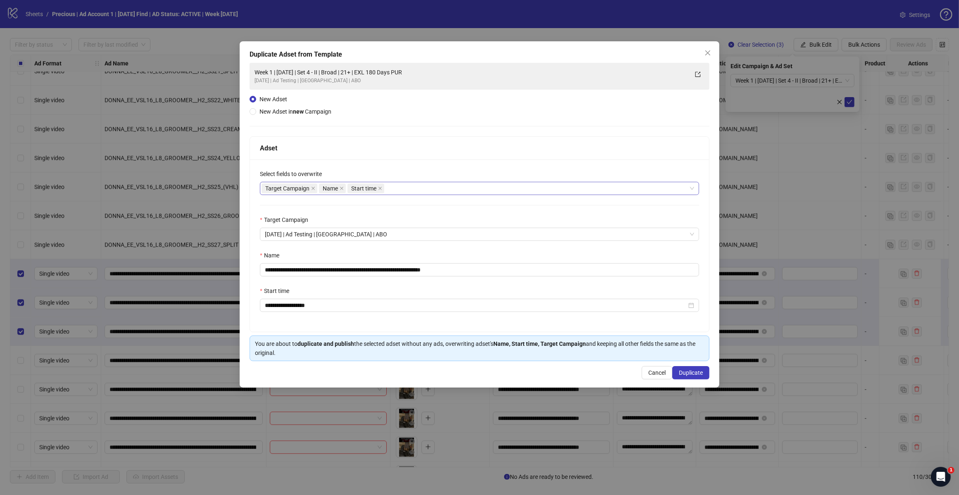
click at [421, 188] on div "Target Campaign Name Start time" at bounding box center [474, 189] width 427 height 12
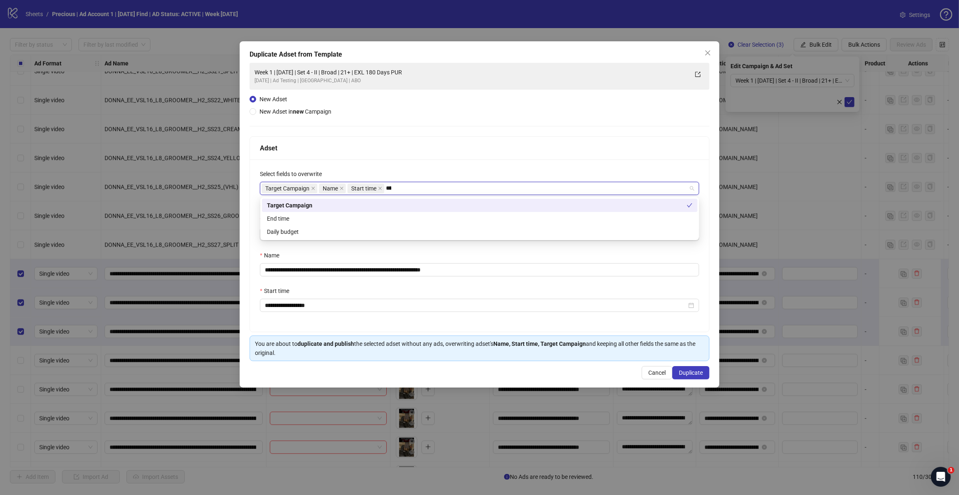
type input "*****"
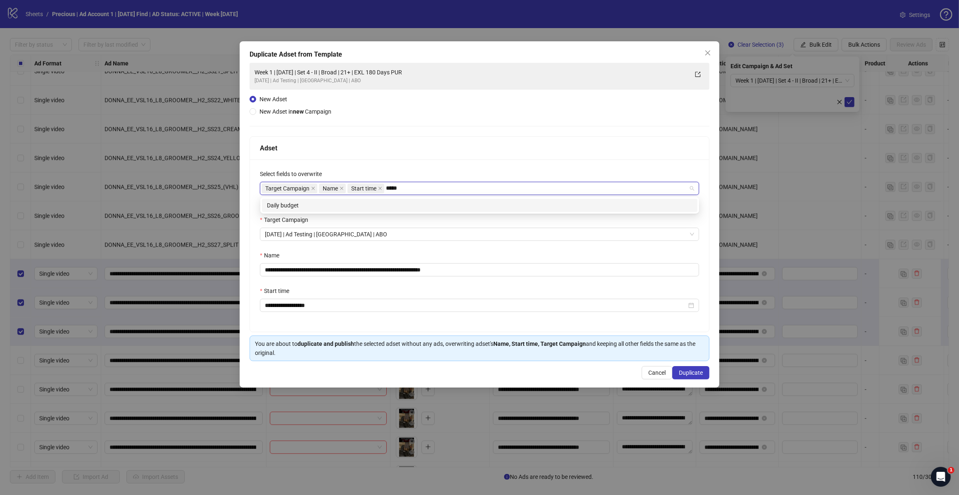
click at [377, 201] on div "Daily budget" at bounding box center [479, 205] width 425 height 9
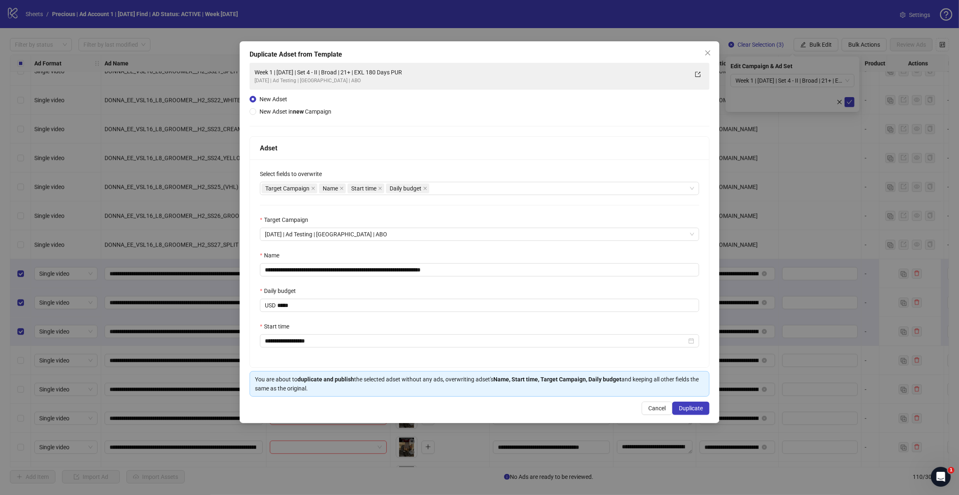
click at [409, 145] on div "Adset" at bounding box center [479, 148] width 439 height 10
drag, startPoint x: 436, startPoint y: 271, endPoint x: 491, endPoint y: 273, distance: 55.0
click at [492, 271] on input "**********" at bounding box center [479, 269] width 439 height 13
click at [342, 269] on input "**********" at bounding box center [479, 269] width 439 height 13
type input "**********"
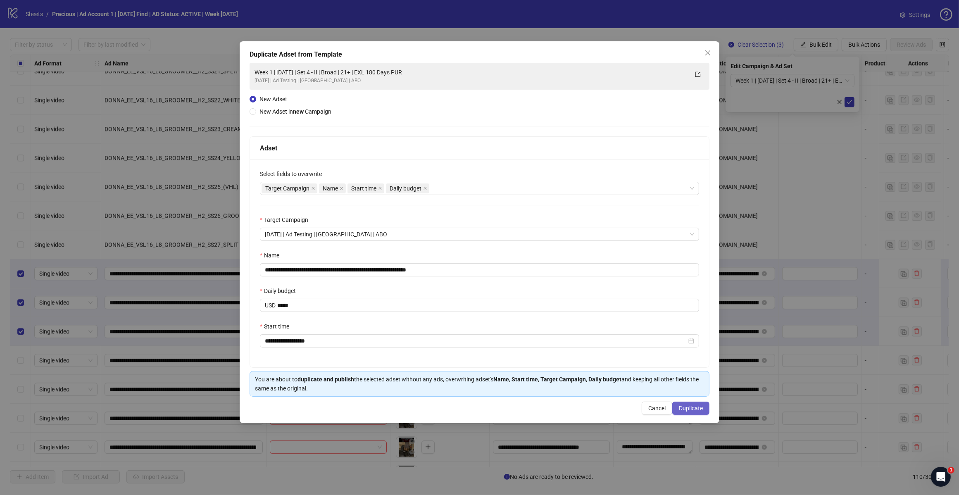
click at [690, 396] on span "Duplicate" at bounding box center [691, 408] width 24 height 7
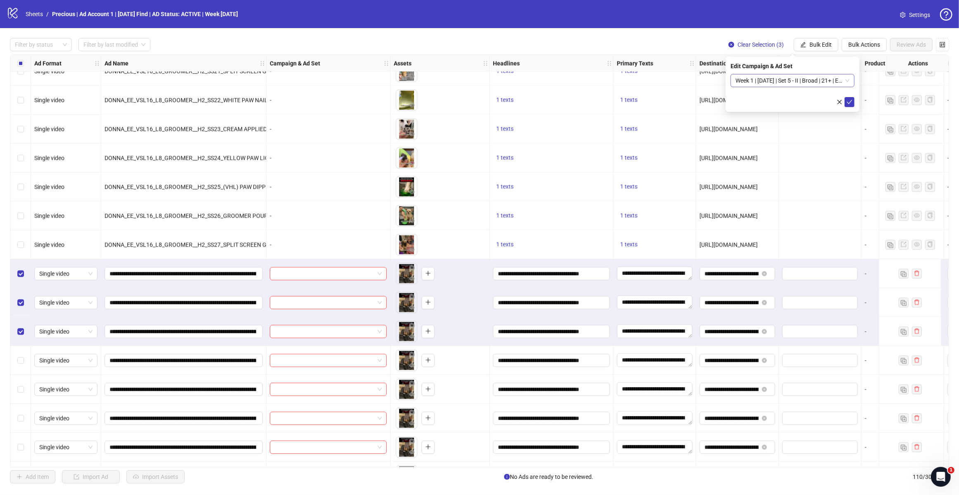
click at [760, 76] on span "Week 1 | [DATE] | Set 5 - II | Broad | 21+ | EXL 180 Days PUR" at bounding box center [792, 80] width 114 height 12
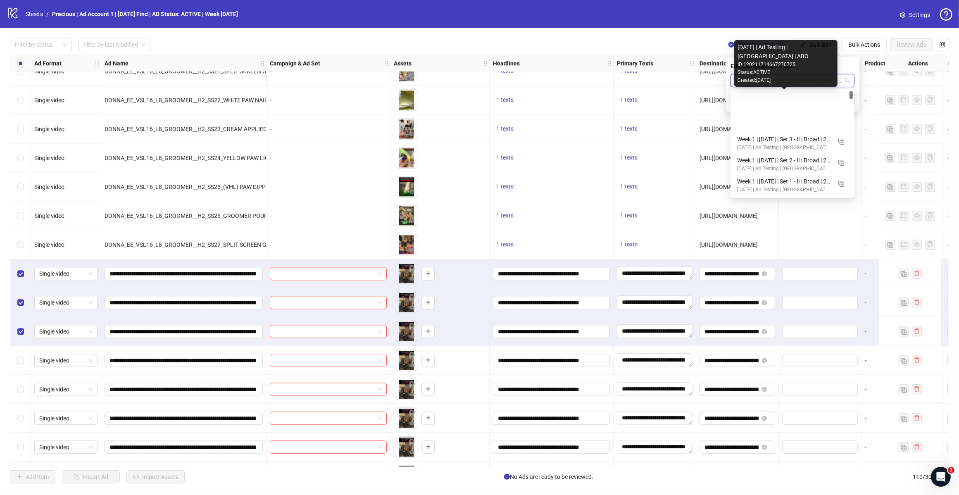
scroll to position [52, 0]
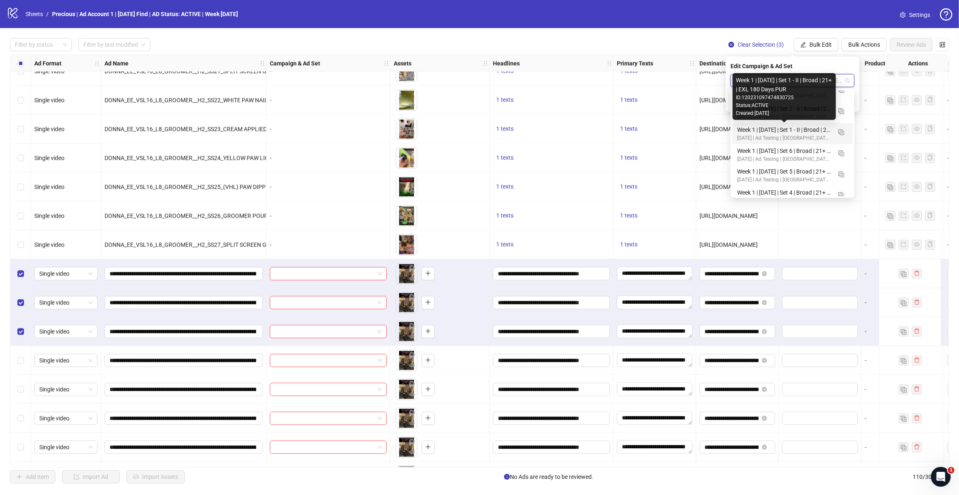
click at [760, 127] on div "Week 1 | [DATE] | Set 1 - II | Broad | 21+ | EXL 180 Days PUR" at bounding box center [784, 129] width 94 height 9
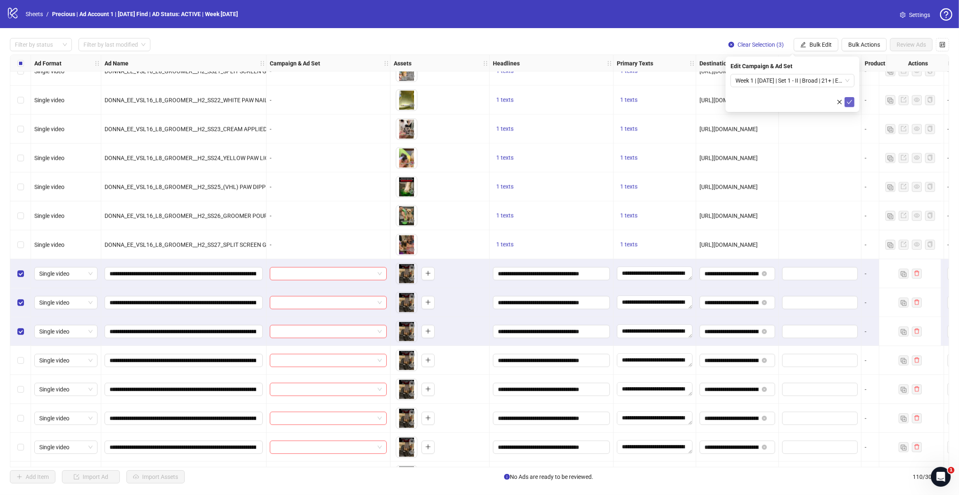
click at [760, 102] on icon "check" at bounding box center [849, 102] width 6 height 6
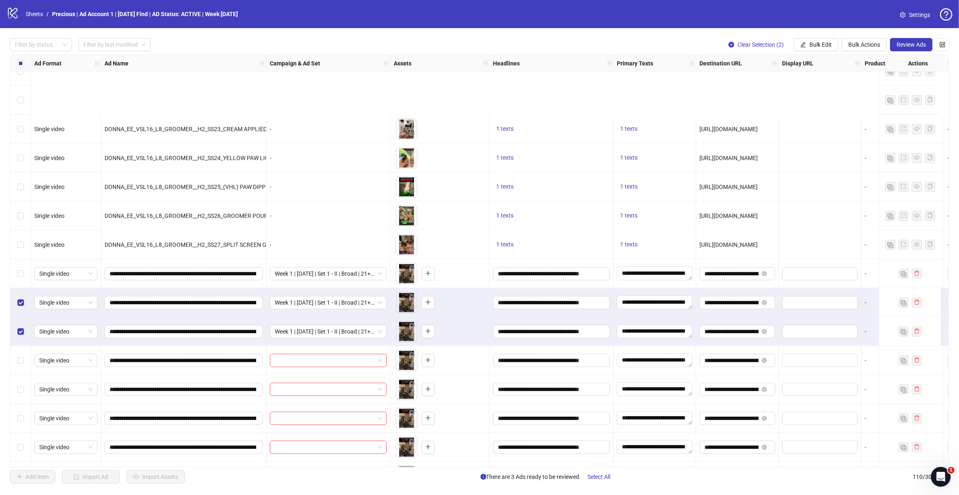
scroll to position [2663, 0]
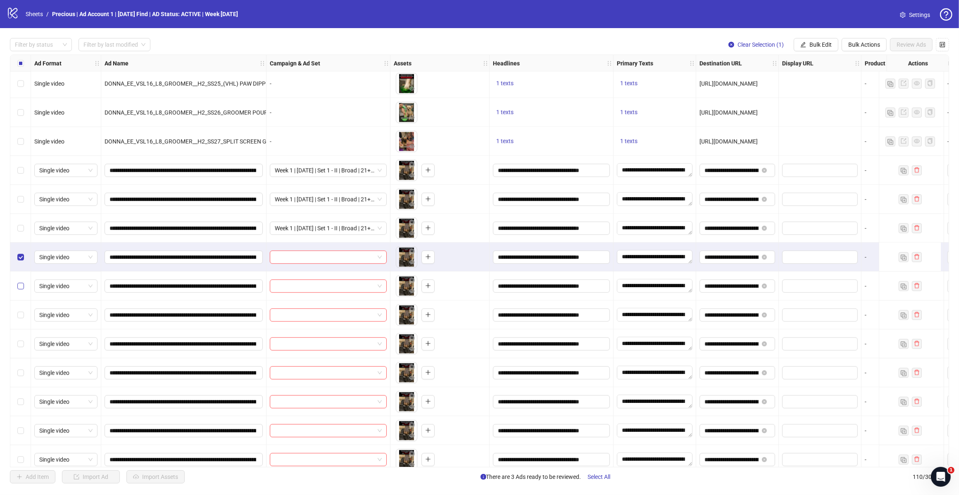
click at [17, 290] on label "Select row 100" at bounding box center [20, 285] width 7 height 9
click at [21, 310] on div "Select row 101" at bounding box center [20, 314] width 21 height 29
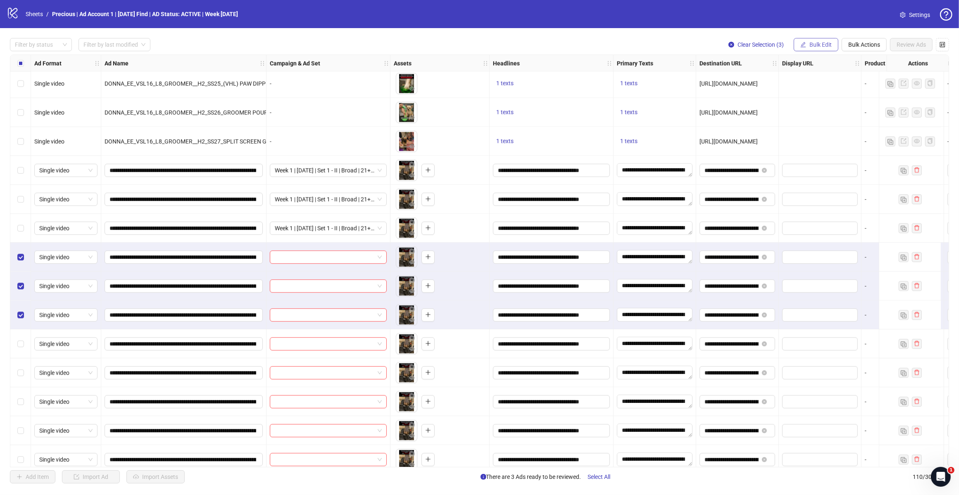
click at [760, 46] on span "Bulk Edit" at bounding box center [820, 44] width 22 height 7
click at [760, 94] on li "Campaign & Ad Set" at bounding box center [823, 87] width 59 height 13
click at [760, 78] on span at bounding box center [792, 80] width 114 height 12
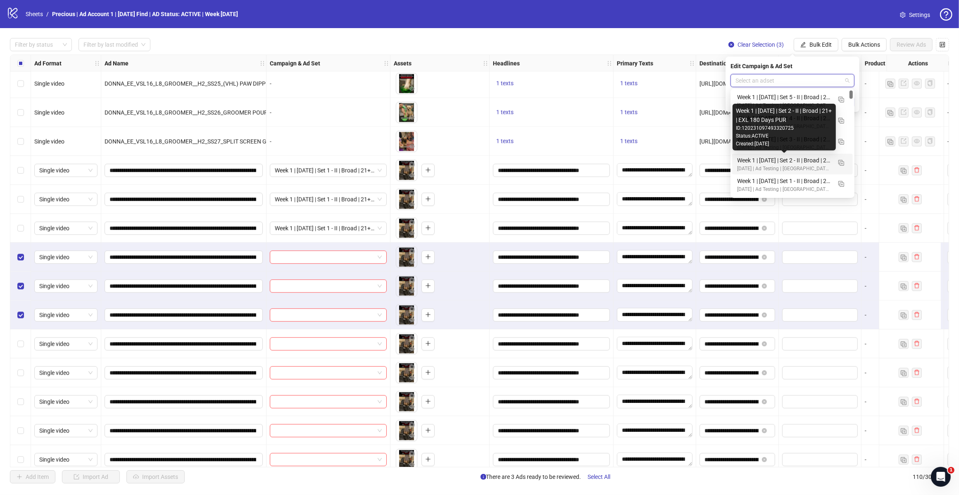
click at [760, 163] on div "Week 1 | [DATE] | Set 2 - II | Broad | 21+ | EXL 180 Days PUR" at bounding box center [784, 160] width 94 height 9
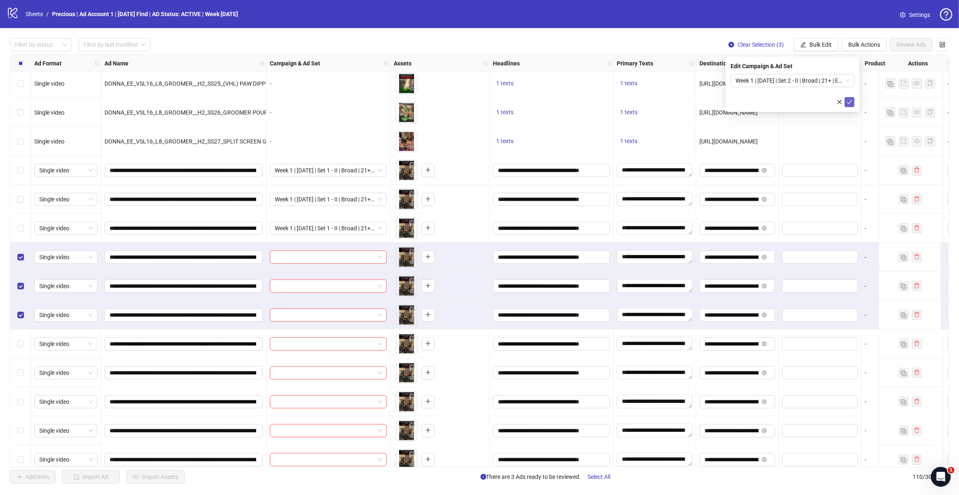
click at [760, 98] on button "submit" at bounding box center [849, 102] width 10 height 10
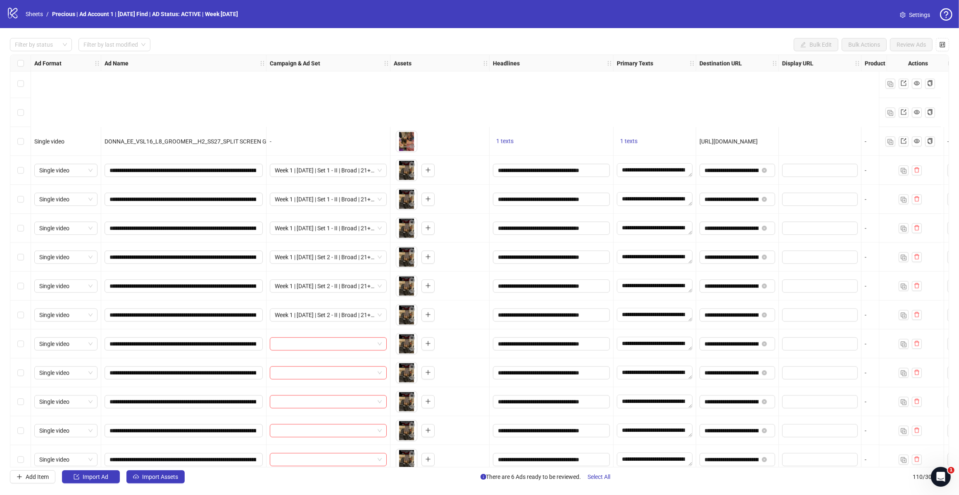
scroll to position [2766, 0]
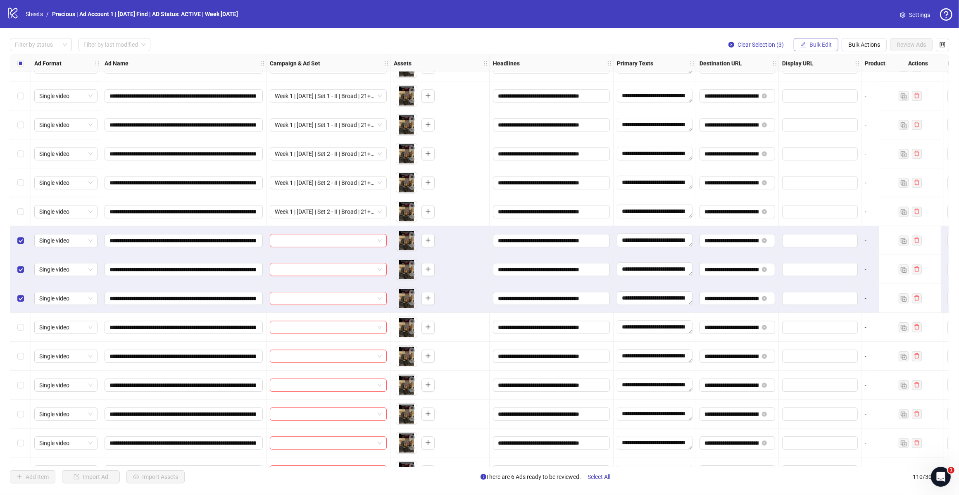
click at [760, 44] on span "Bulk Edit" at bounding box center [820, 44] width 22 height 7
click at [760, 86] on span "Campaign & Ad Set" at bounding box center [823, 87] width 49 height 9
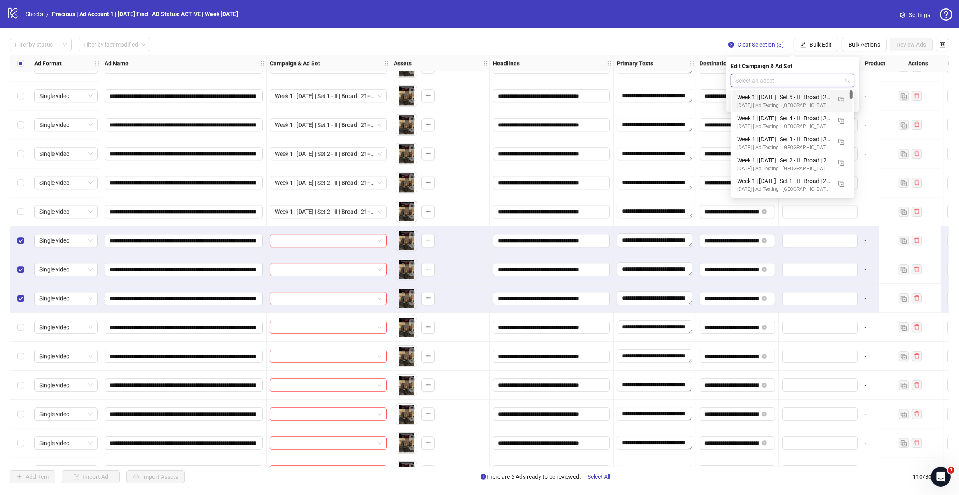
click at [760, 76] on input "search" at bounding box center [788, 80] width 107 height 12
click at [760, 144] on div "[DATE] | Ad Testing | [GEOGRAPHIC_DATA] | ABO" at bounding box center [784, 148] width 94 height 8
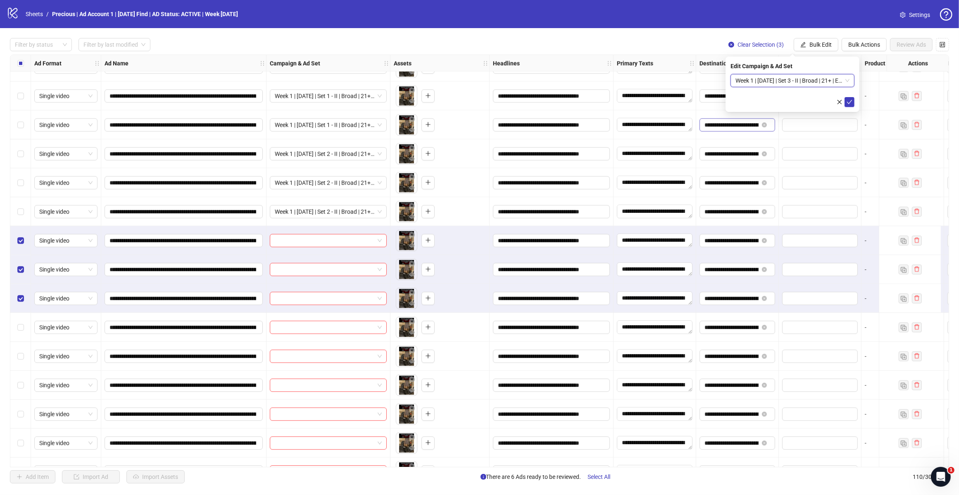
click at [760, 99] on icon "check" at bounding box center [849, 102] width 6 height 6
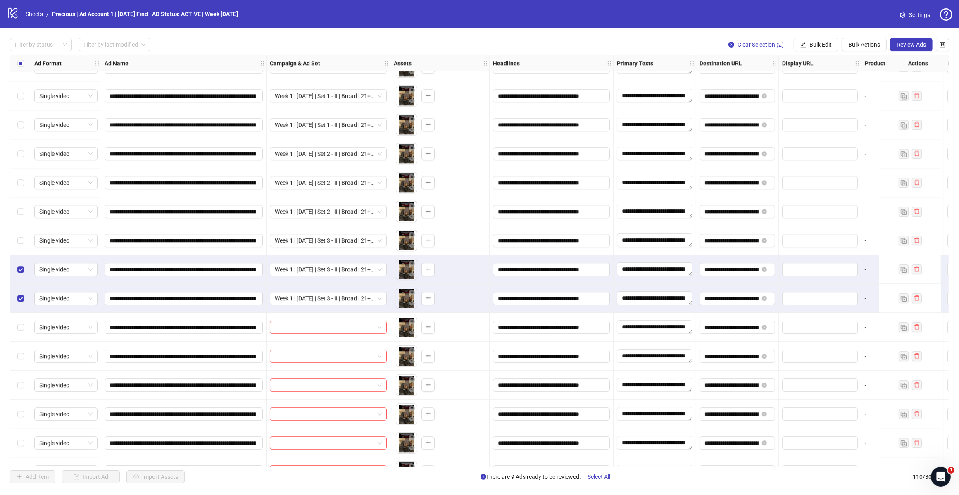
click at [20, 264] on div "Select row 103" at bounding box center [20, 269] width 21 height 29
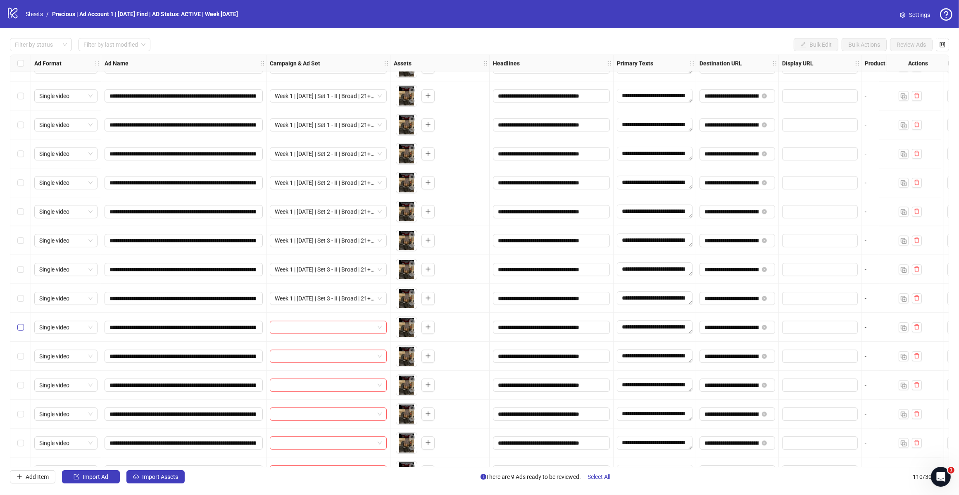
click at [19, 323] on label "Select row 105" at bounding box center [20, 327] width 7 height 9
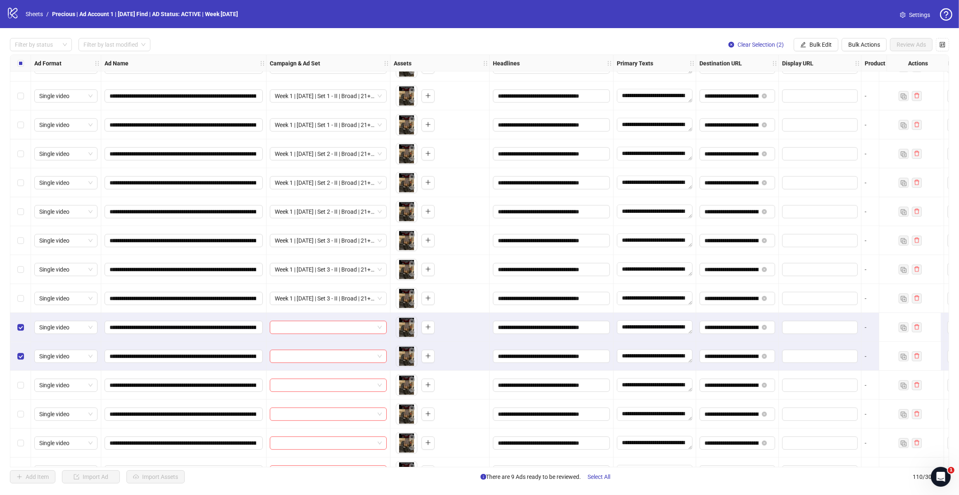
click at [16, 389] on div "Select row 107" at bounding box center [20, 385] width 21 height 29
click at [760, 44] on span "Bulk Edit" at bounding box center [820, 44] width 22 height 7
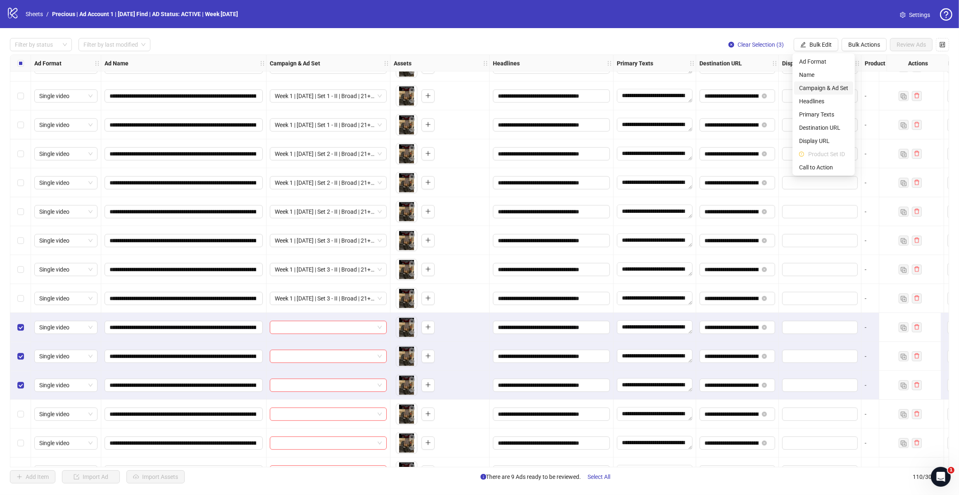
click at [760, 89] on span "Campaign & Ad Set" at bounding box center [823, 87] width 49 height 9
click at [760, 77] on span at bounding box center [792, 80] width 114 height 12
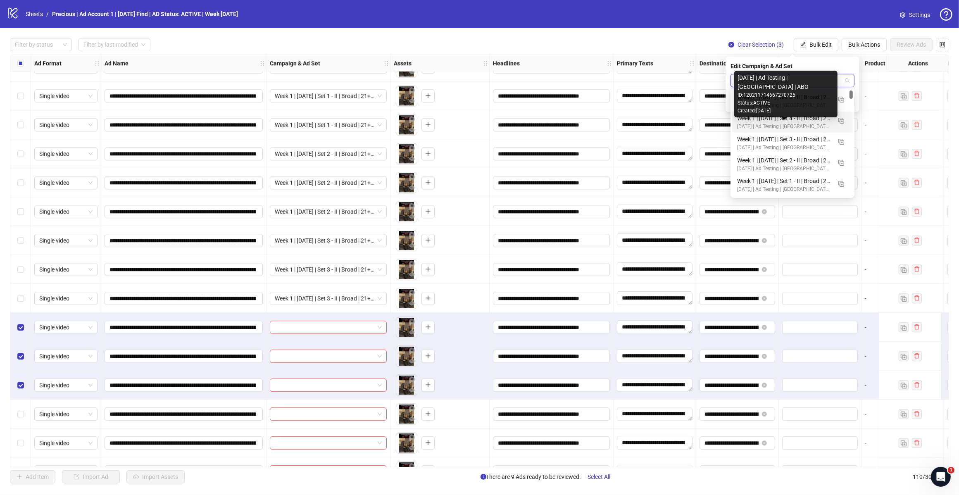
click at [760, 121] on div "Week 1 | [DATE] | Set 4 - II | Broad | 21+ | EXL 180 Days PUR" at bounding box center [784, 118] width 94 height 9
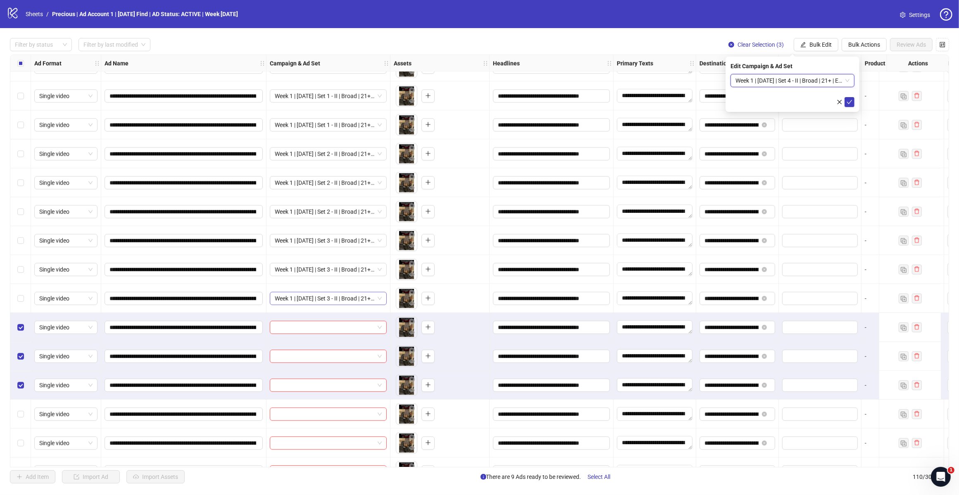
click at [760, 101] on icon "check" at bounding box center [849, 102] width 6 height 6
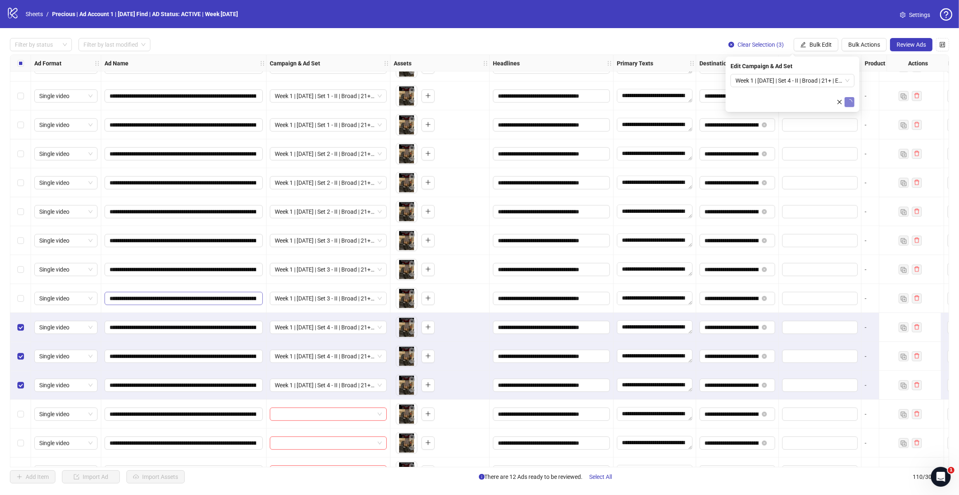
scroll to position [2789, 0]
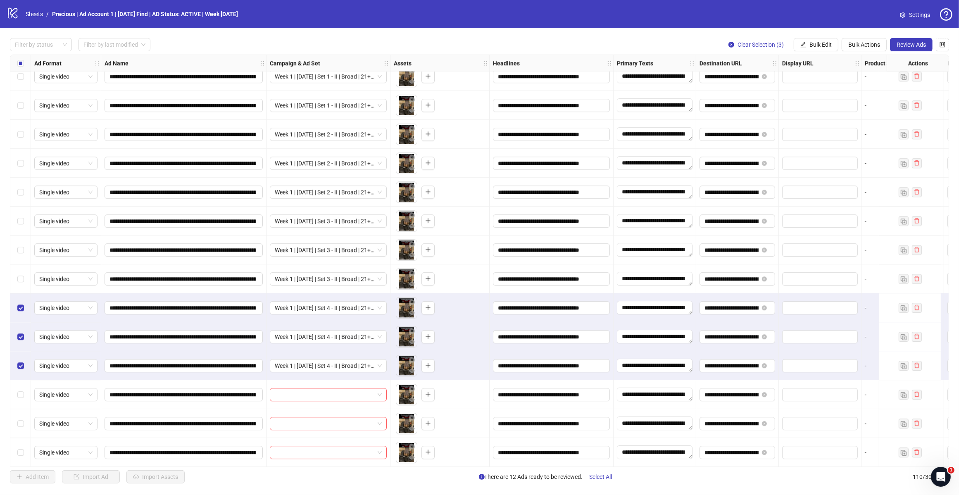
click at [17, 333] on div "Select row 106" at bounding box center [20, 336] width 21 height 29
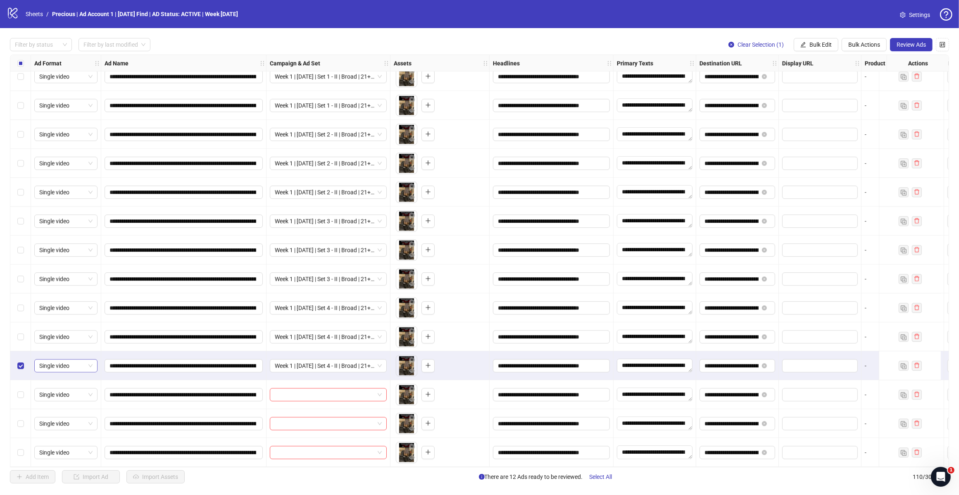
click at [17, 363] on div "Select row 107" at bounding box center [20, 365] width 21 height 29
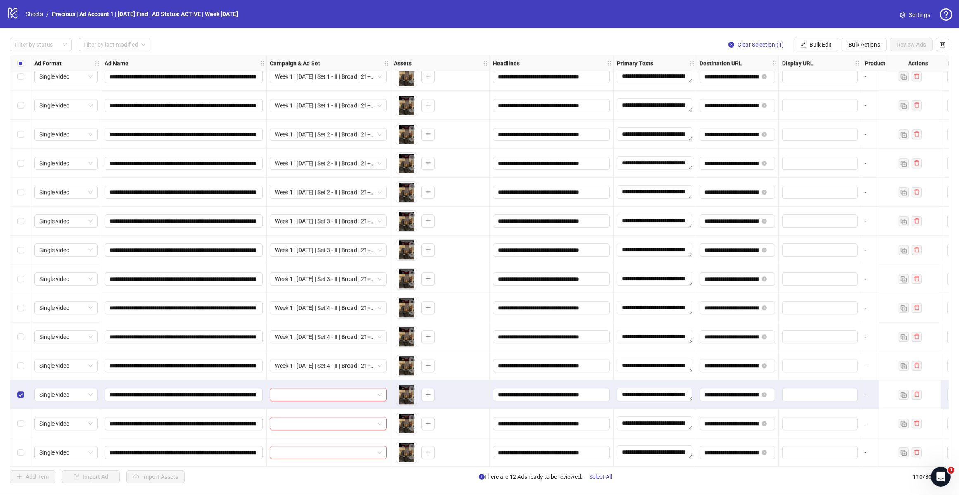
click at [16, 396] on div "Select row 109" at bounding box center [20, 423] width 21 height 29
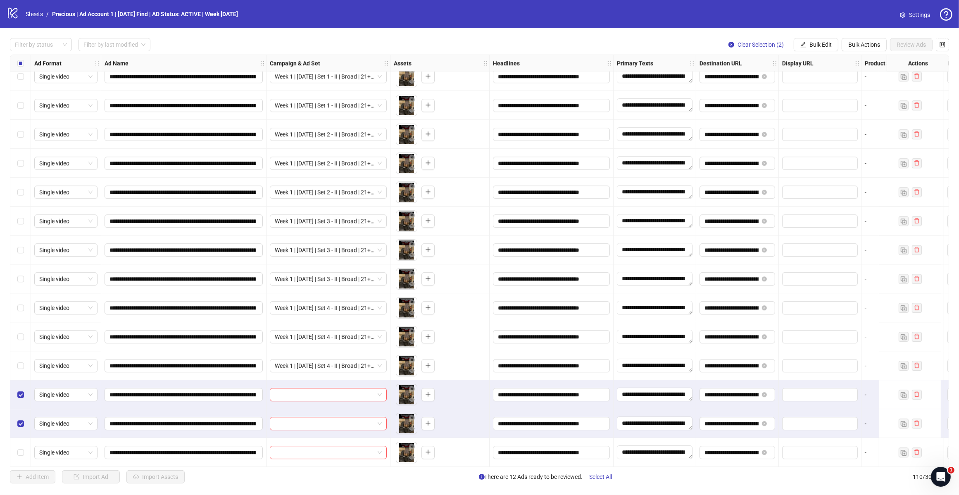
click at [24, 396] on div "Select row 110" at bounding box center [20, 452] width 21 height 29
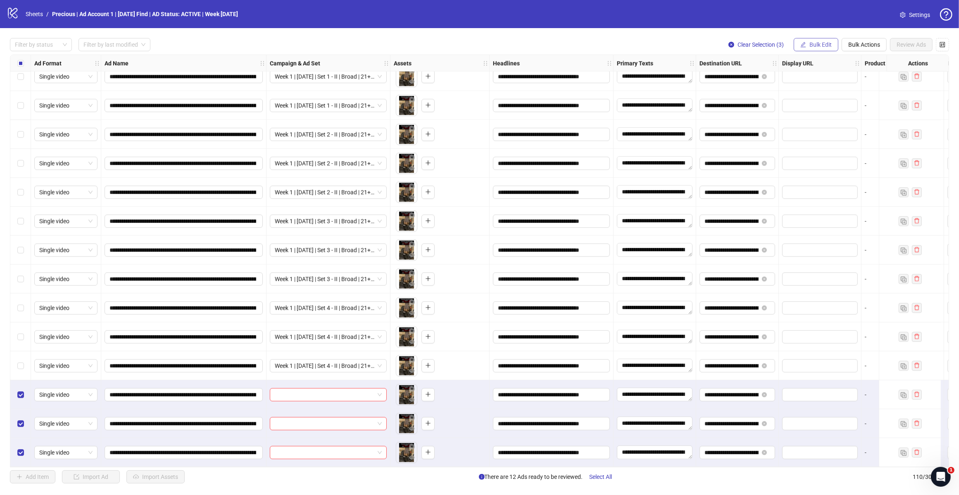
click at [760, 50] on button "Bulk Edit" at bounding box center [816, 44] width 45 height 13
click at [760, 89] on span "Campaign & Ad Set" at bounding box center [823, 87] width 49 height 9
click at [760, 75] on input "search" at bounding box center [788, 80] width 107 height 12
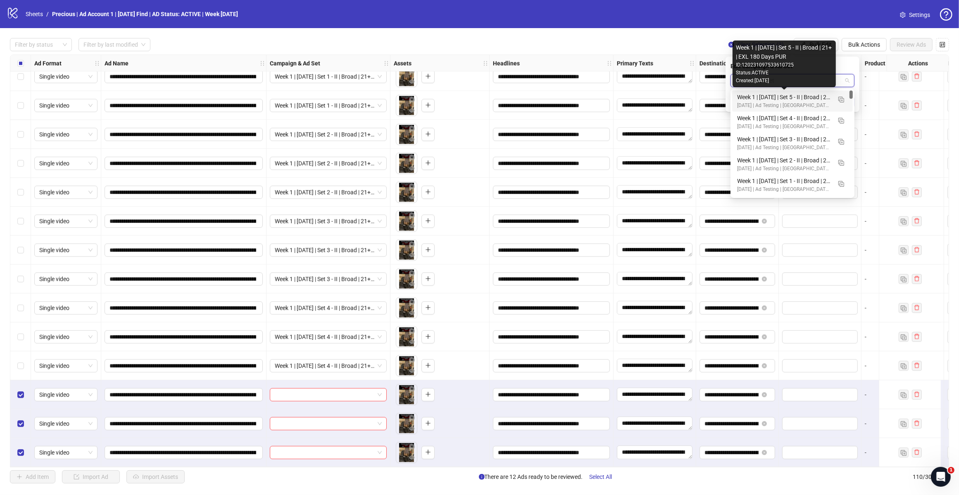
click at [760, 98] on div "Week 1 | [DATE] | Set 5 - II | Broad | 21+ | EXL 180 Days PUR" at bounding box center [784, 97] width 94 height 9
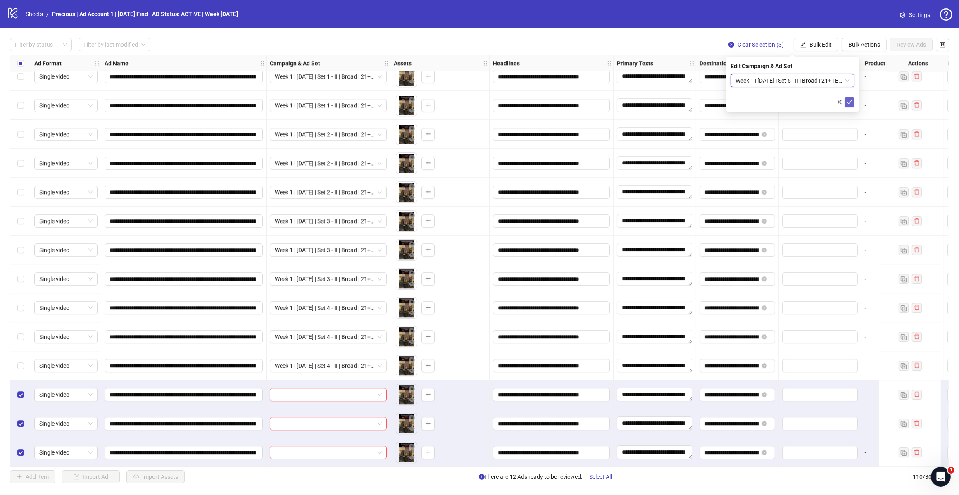
click at [760, 98] on button "submit" at bounding box center [849, 102] width 10 height 10
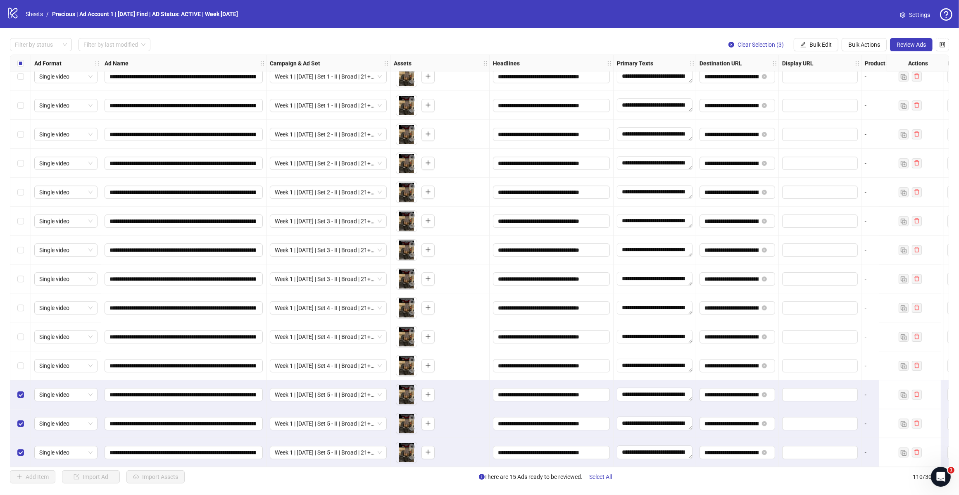
click at [16, 396] on div "Select row 108" at bounding box center [20, 394] width 21 height 29
click at [17, 396] on div "Select row 109" at bounding box center [20, 423] width 21 height 29
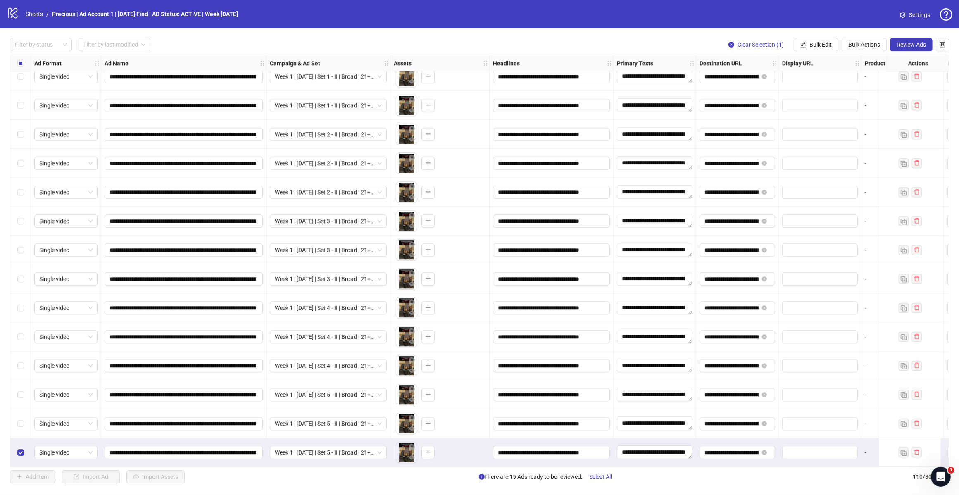
click at [21, 396] on div "Select row 110" at bounding box center [20, 452] width 21 height 29
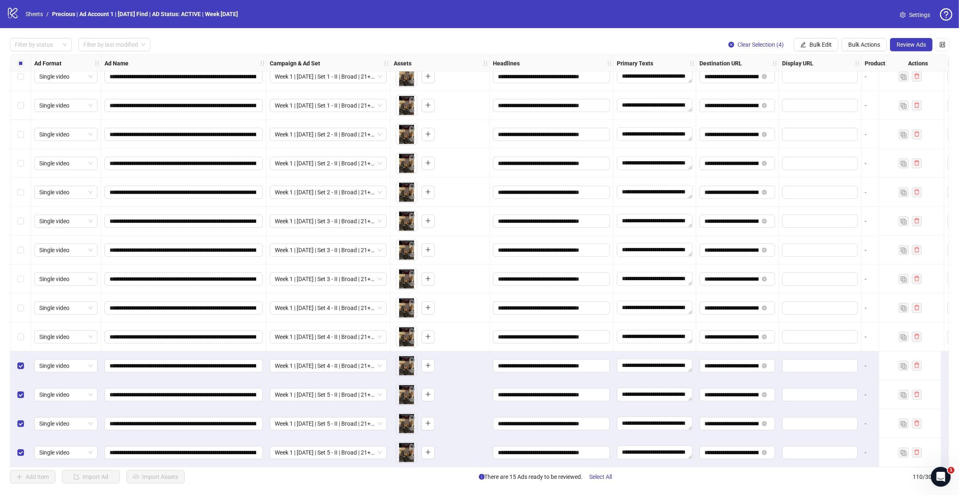
click at [18, 296] on div "Select row 105" at bounding box center [20, 307] width 21 height 29
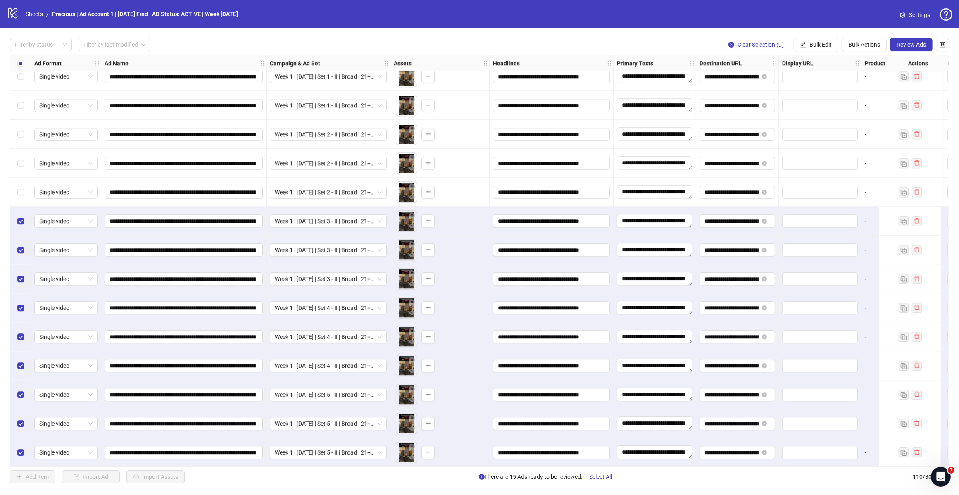
click at [13, 187] on div "Select row 101" at bounding box center [20, 192] width 21 height 29
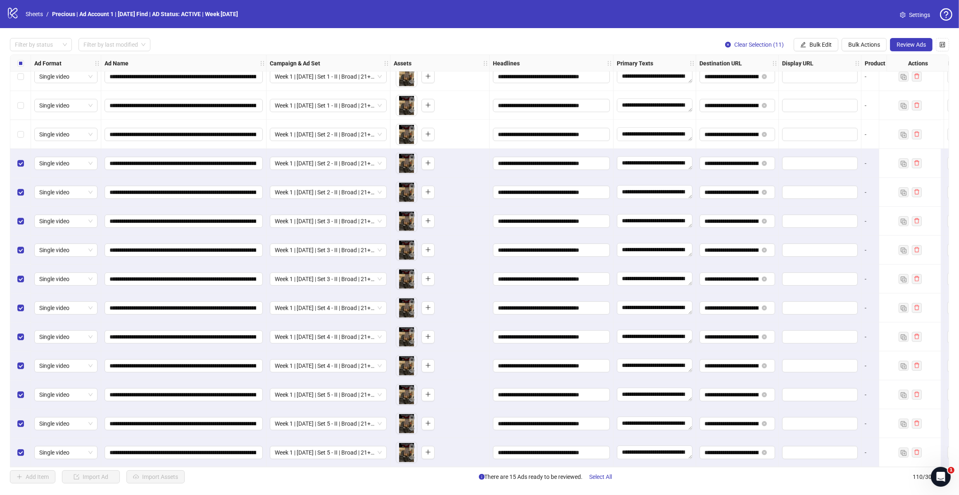
click at [19, 123] on div "Select row 99" at bounding box center [20, 134] width 21 height 29
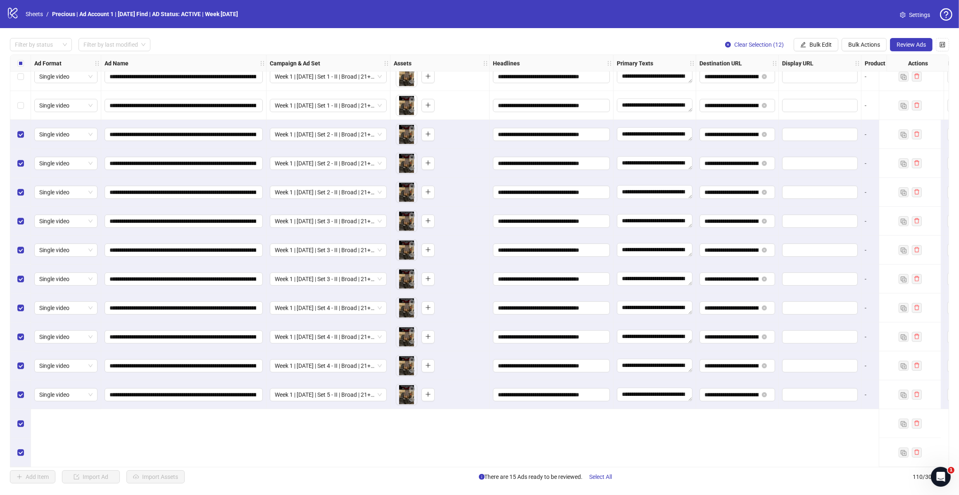
scroll to position [2685, 0]
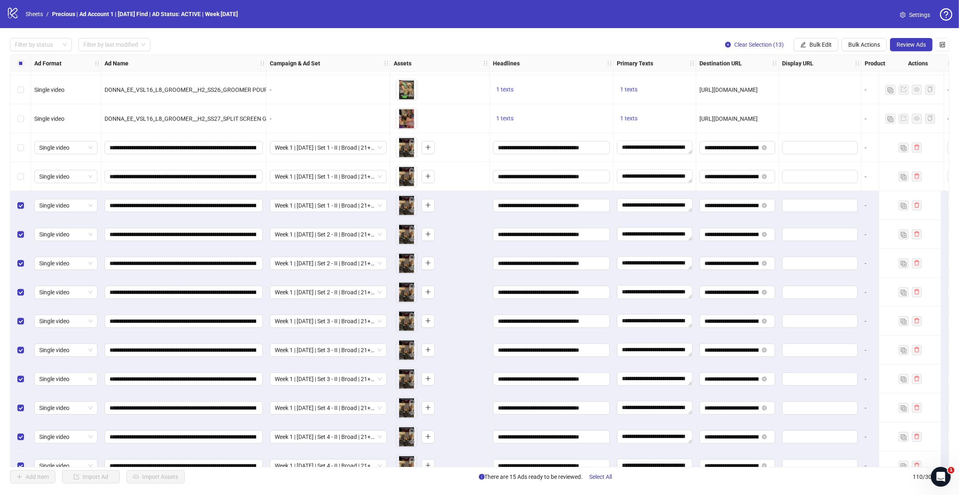
click at [20, 171] on div "Select row 97" at bounding box center [20, 176] width 21 height 29
click at [20, 142] on div "Select row 96" at bounding box center [20, 147] width 21 height 29
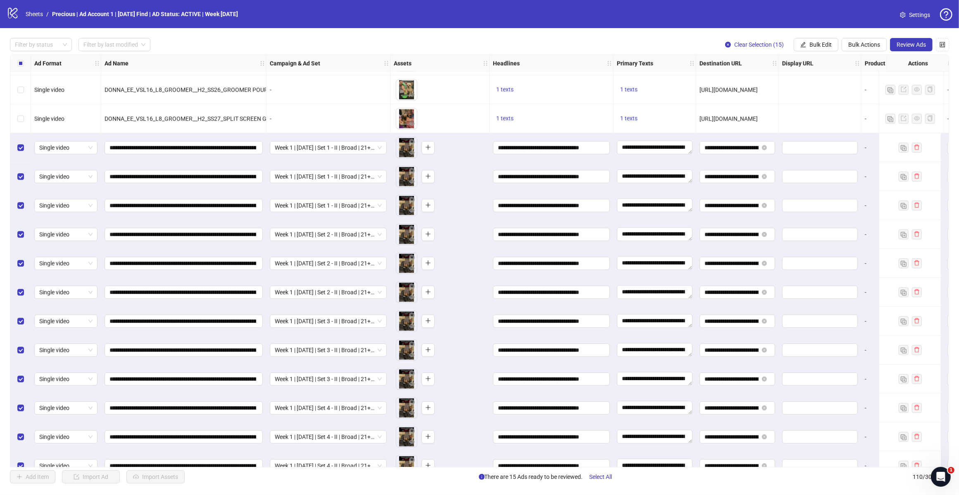
click at [760, 43] on span "Review Ads" at bounding box center [910, 44] width 29 height 7
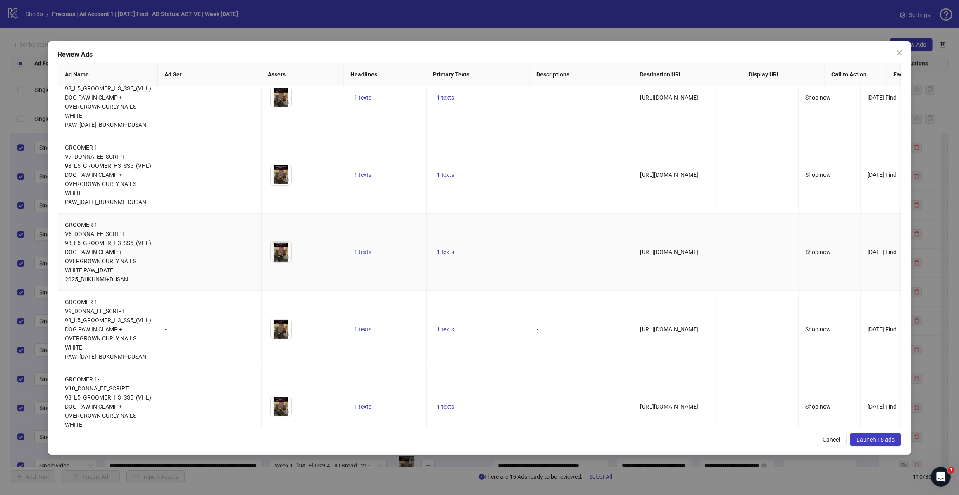
scroll to position [825, 0]
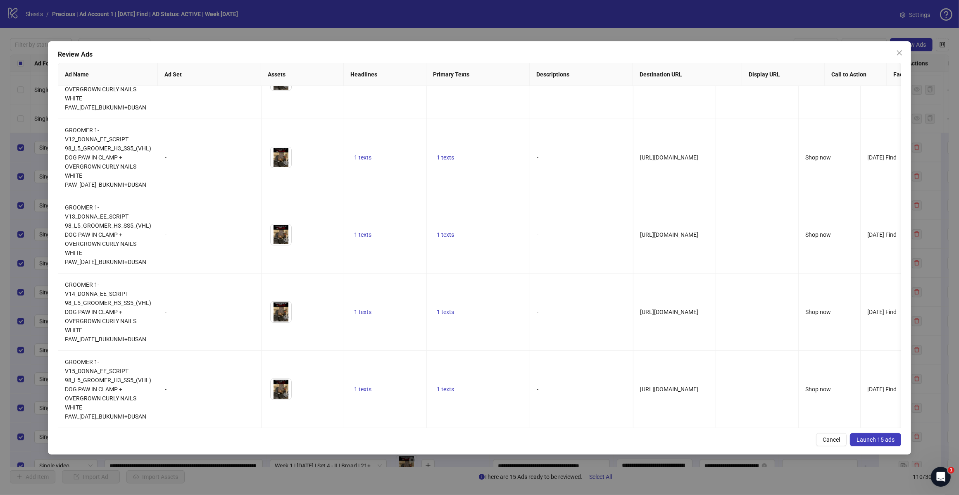
click at [760, 396] on span "Launch 15 ads" at bounding box center [875, 439] width 38 height 7
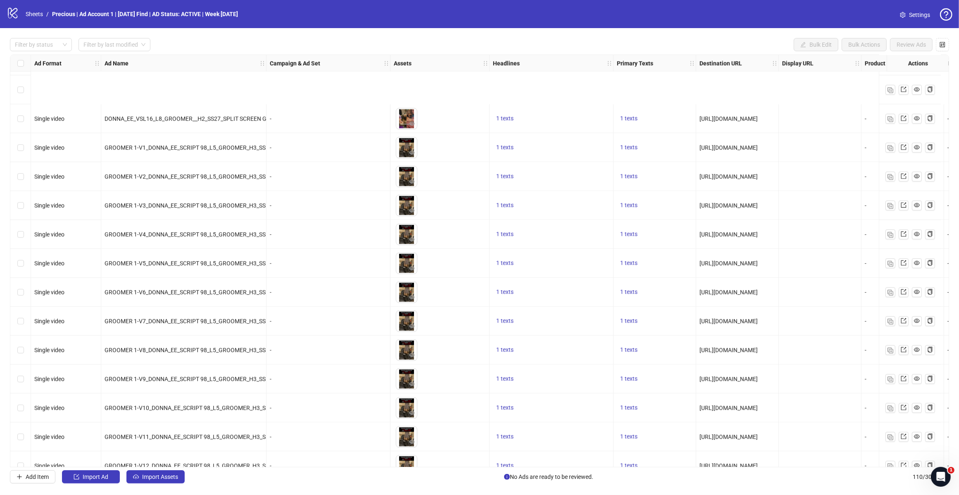
scroll to position [2789, 0]
